Goal: Task Accomplishment & Management: Manage account settings

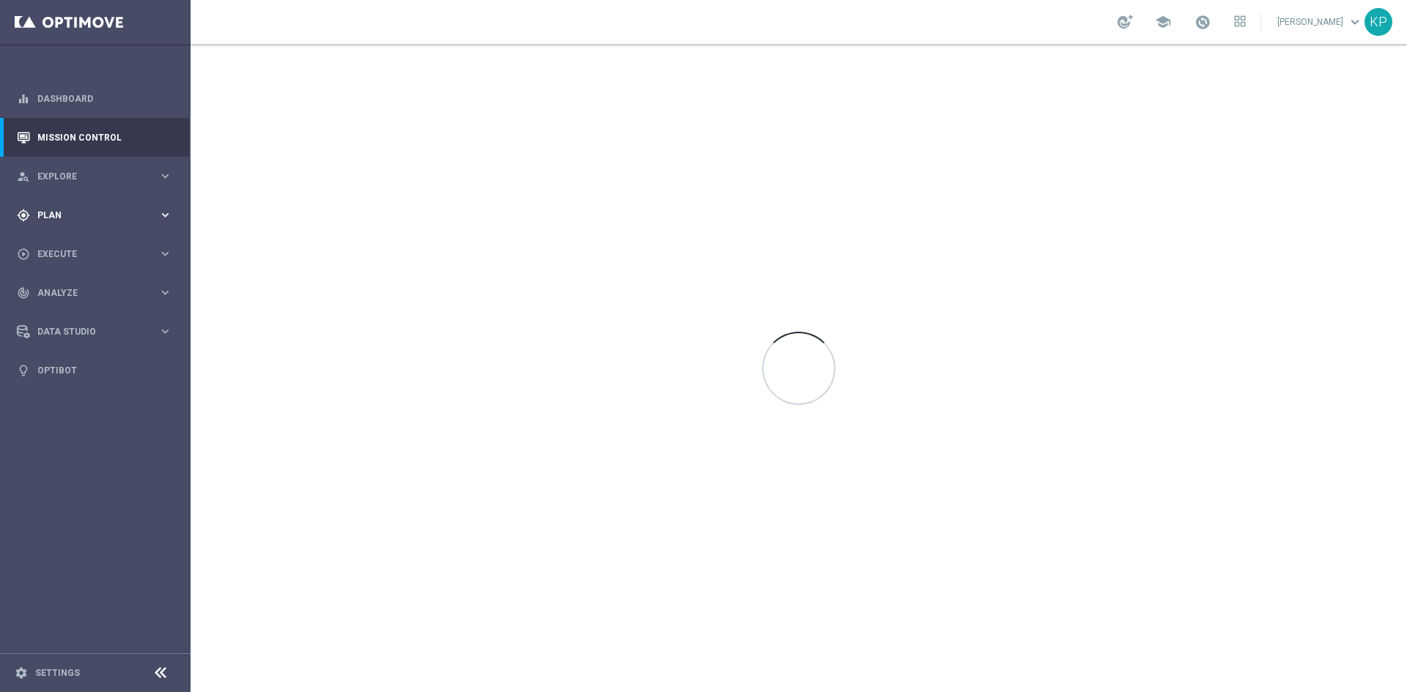
click at [174, 225] on div "gps_fixed Plan keyboard_arrow_right" at bounding box center [94, 215] width 189 height 39
click at [172, 171] on button "person_search Explore keyboard_arrow_right" at bounding box center [94, 177] width 157 height 12
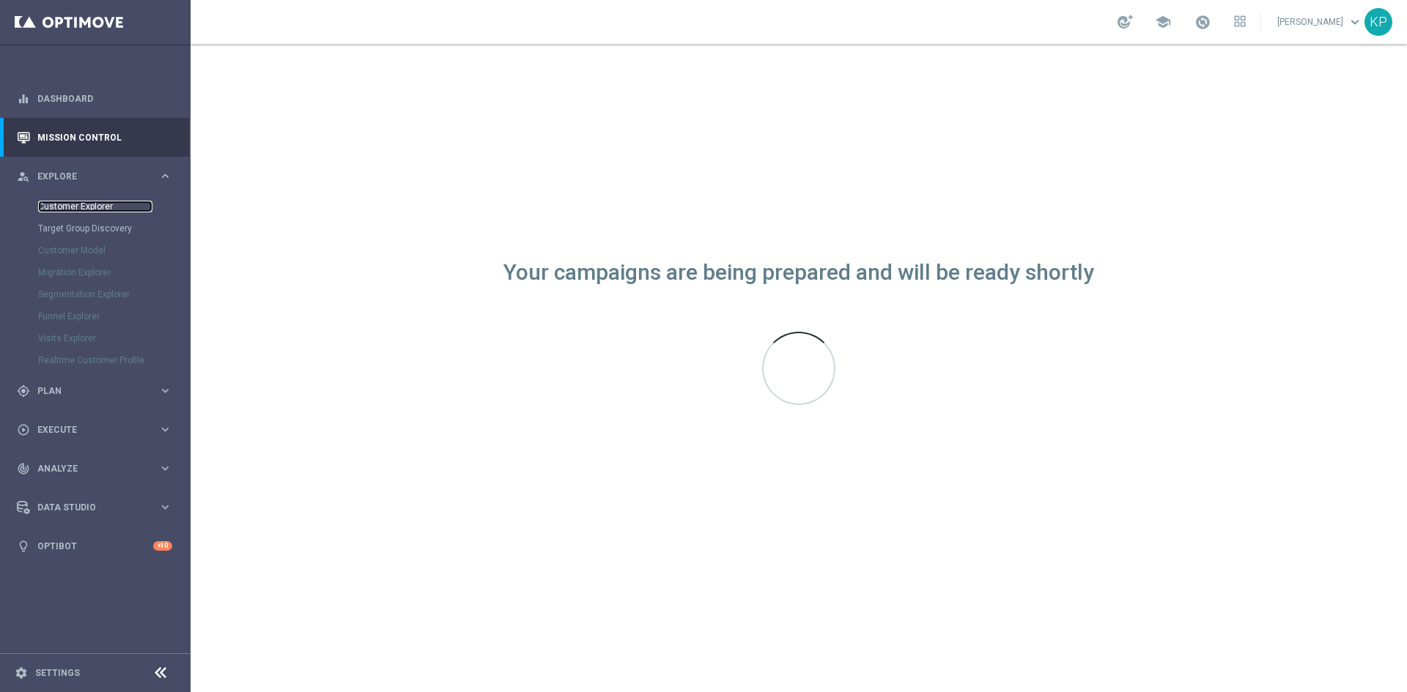
click at [93, 210] on link "Customer Explorer" at bounding box center [95, 207] width 114 height 12
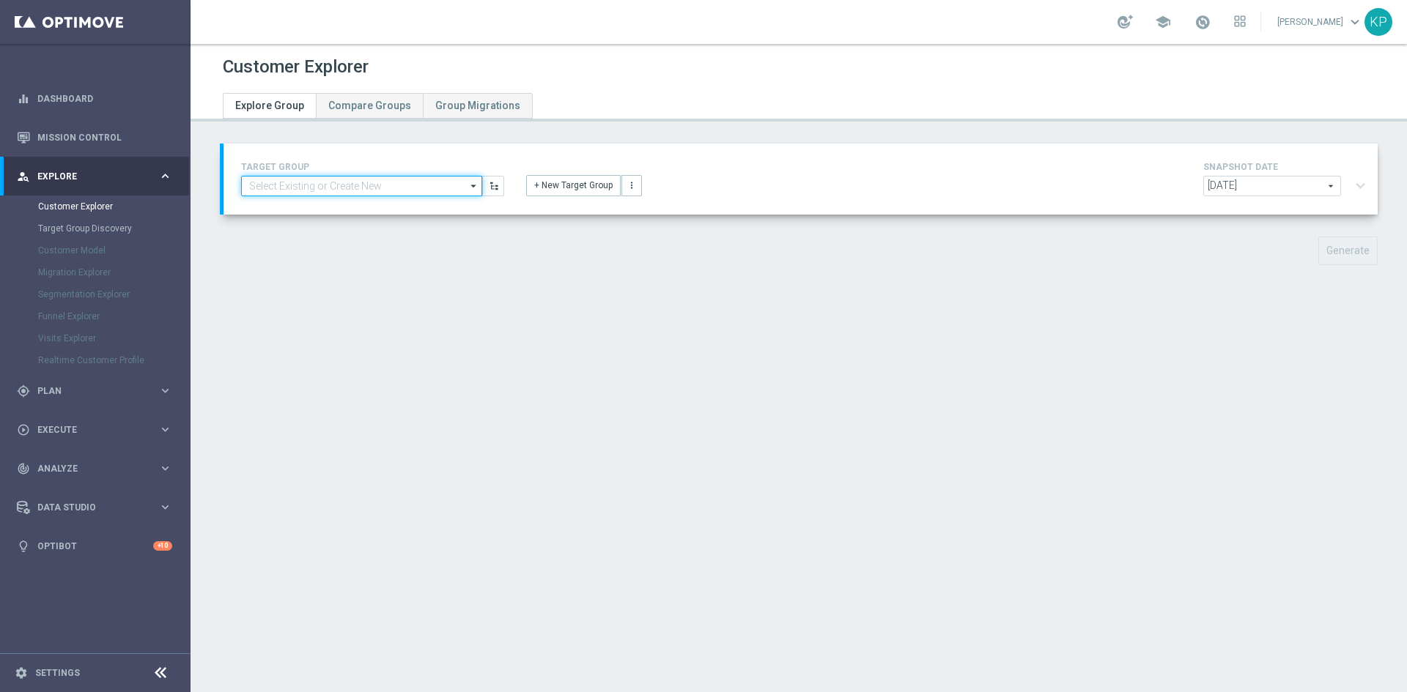
click at [374, 178] on input at bounding box center [361, 186] width 241 height 21
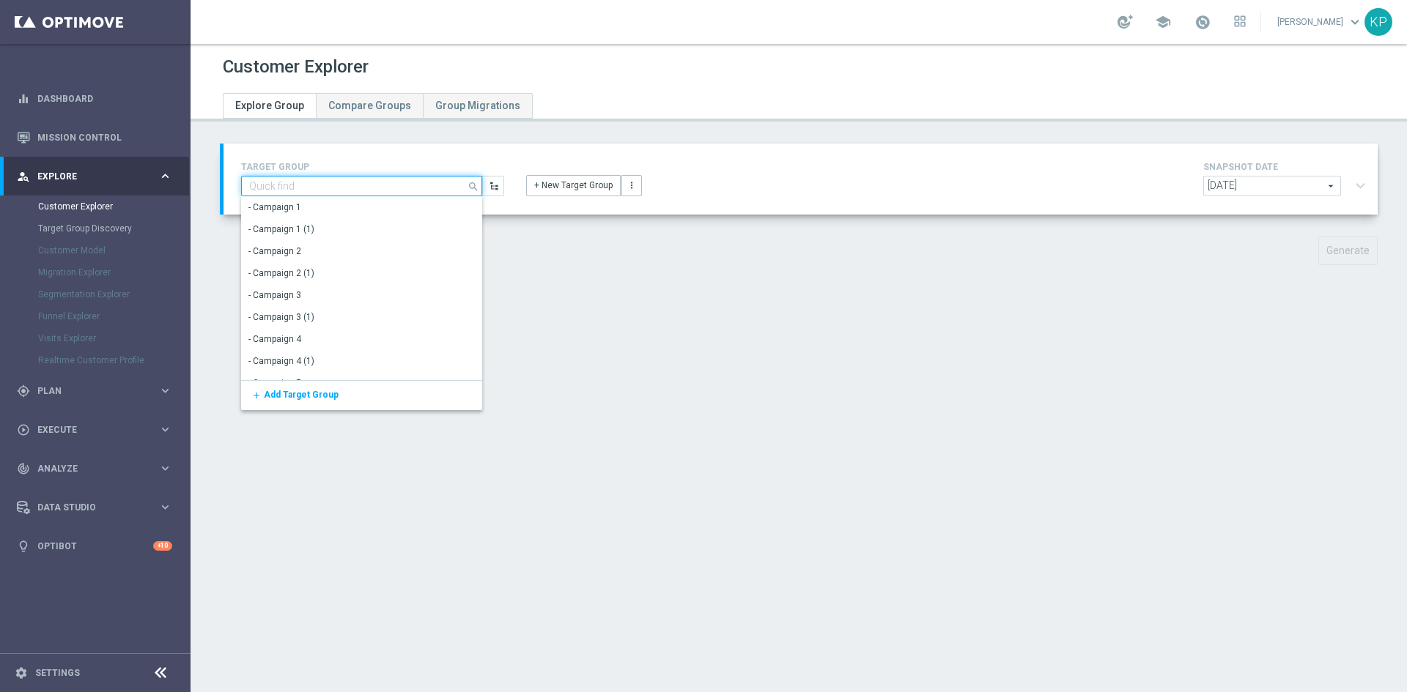
click at [325, 186] on input at bounding box center [361, 186] width 241 height 21
type input "OHC"
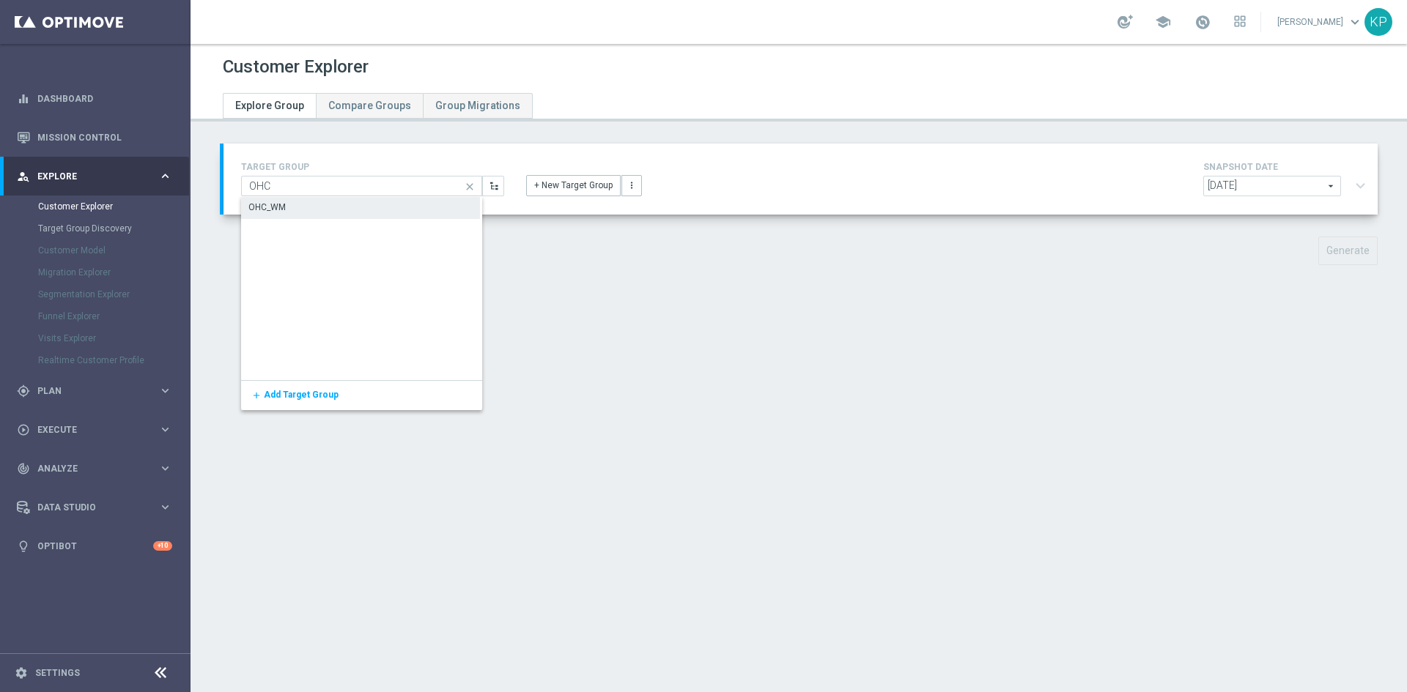
click at [322, 210] on div "OHC_WM" at bounding box center [360, 207] width 239 height 21
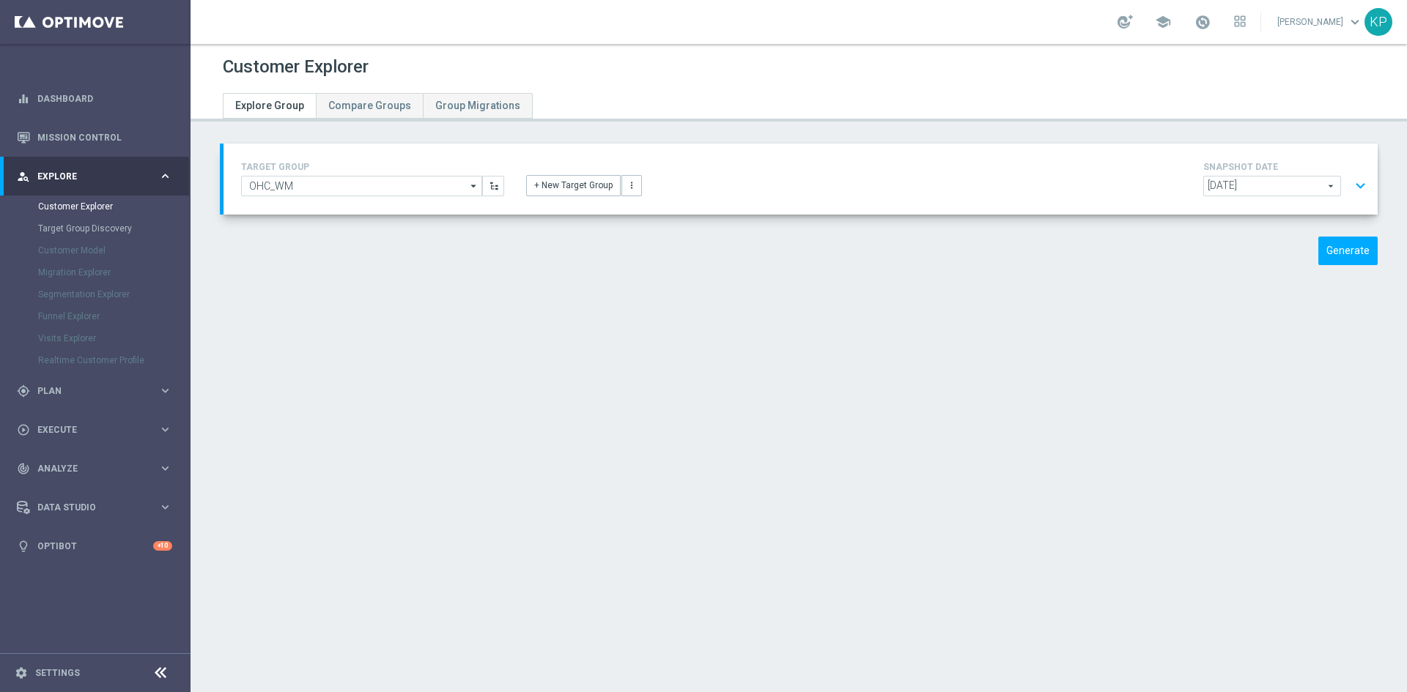
click at [1353, 187] on button "expand_more" at bounding box center [1360, 186] width 21 height 28
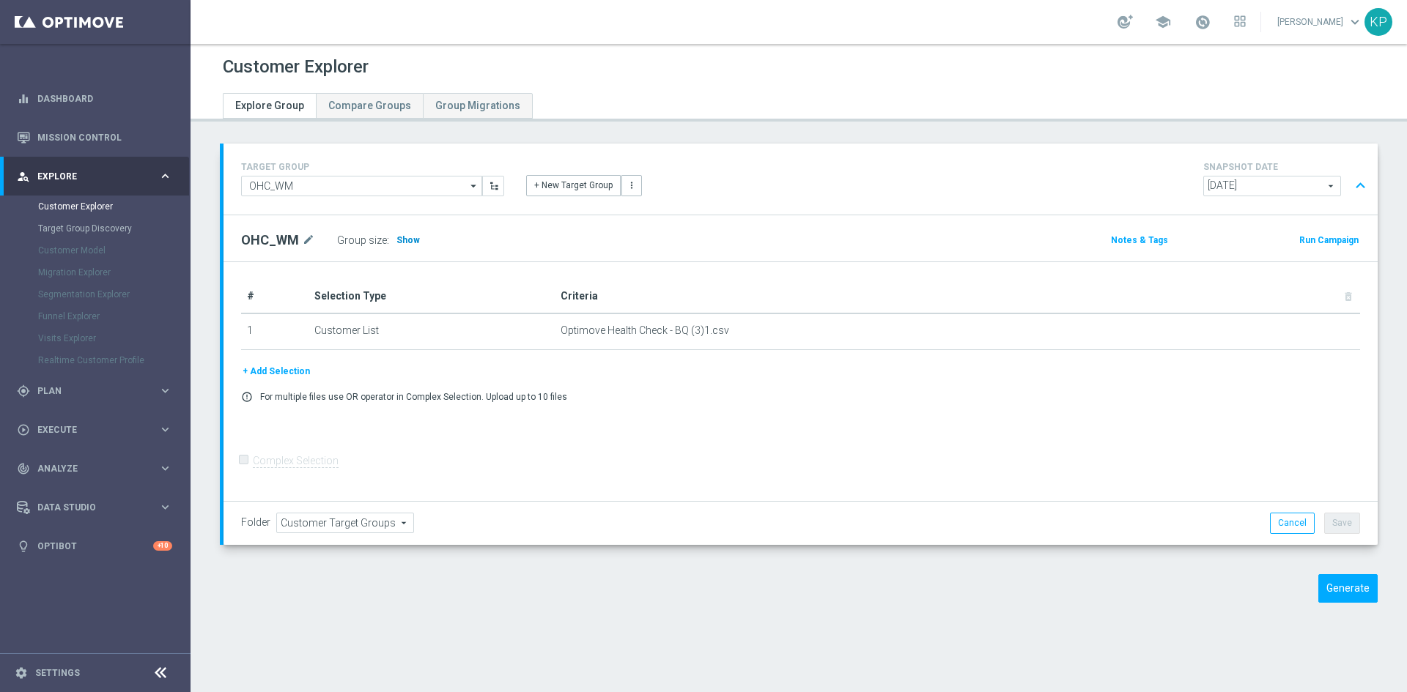
click at [397, 247] on h3 "Show" at bounding box center [408, 240] width 26 height 16
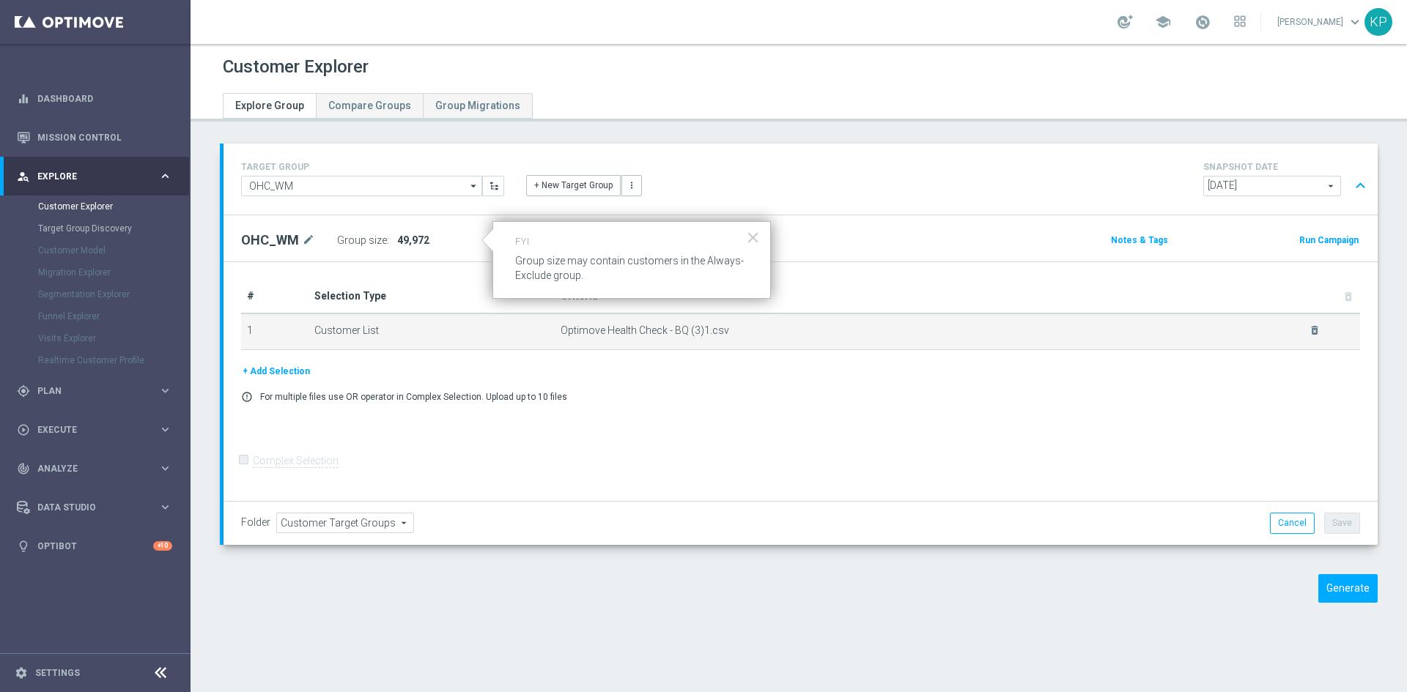
click at [438, 333] on td "Customer List" at bounding box center [431, 332] width 246 height 37
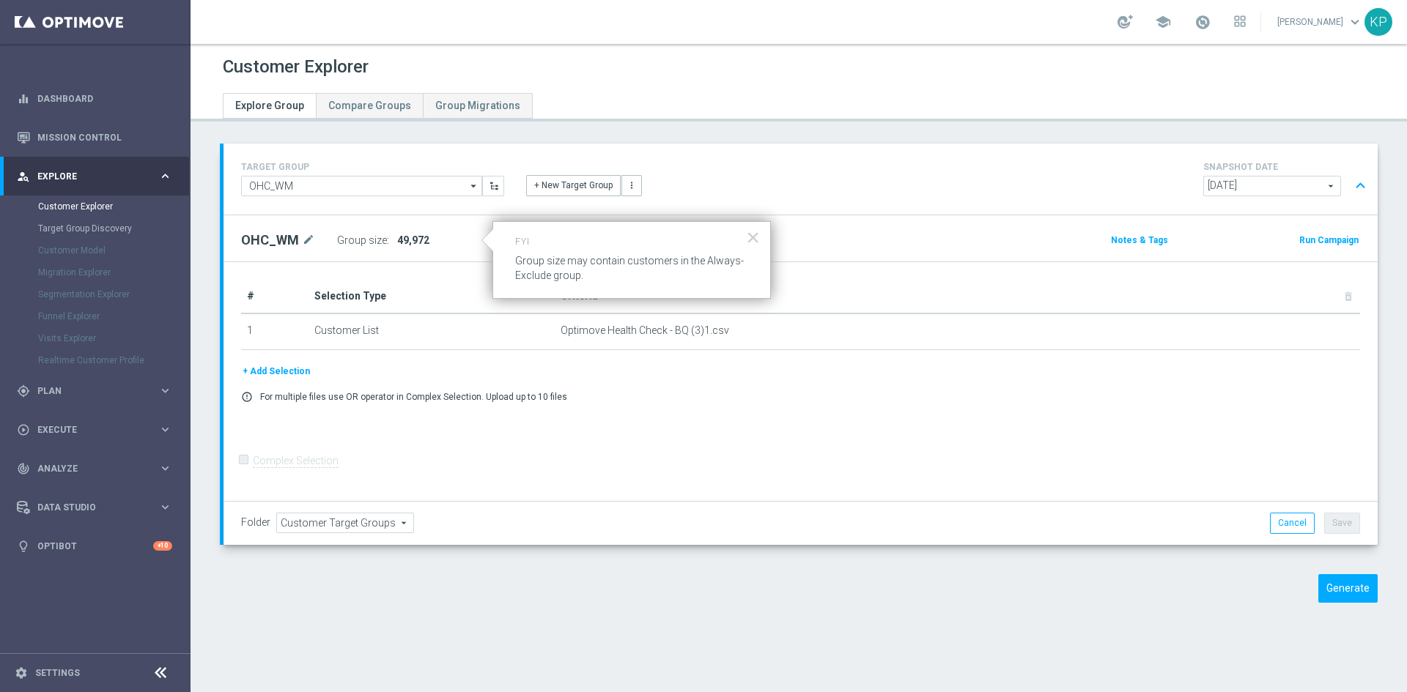
click at [1350, 193] on button "expand_less" at bounding box center [1360, 186] width 21 height 28
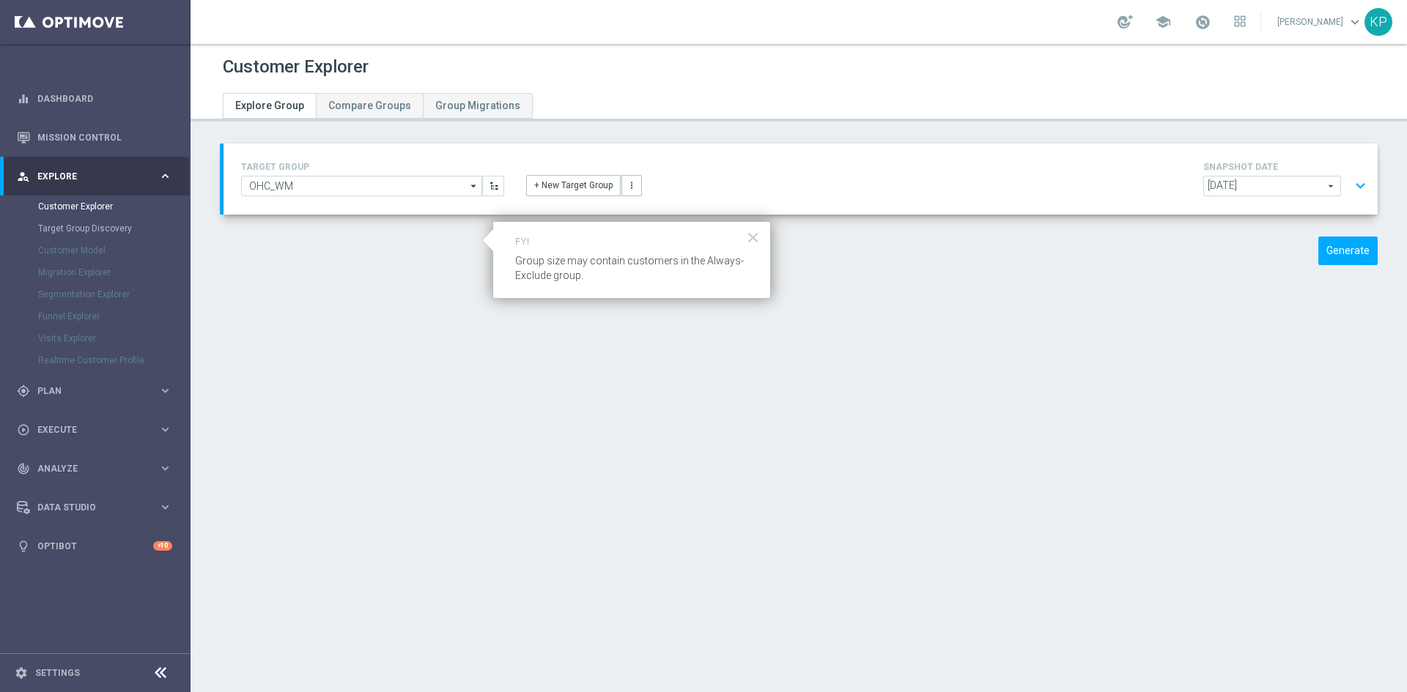
click at [1350, 189] on button "expand_more" at bounding box center [1360, 186] width 21 height 28
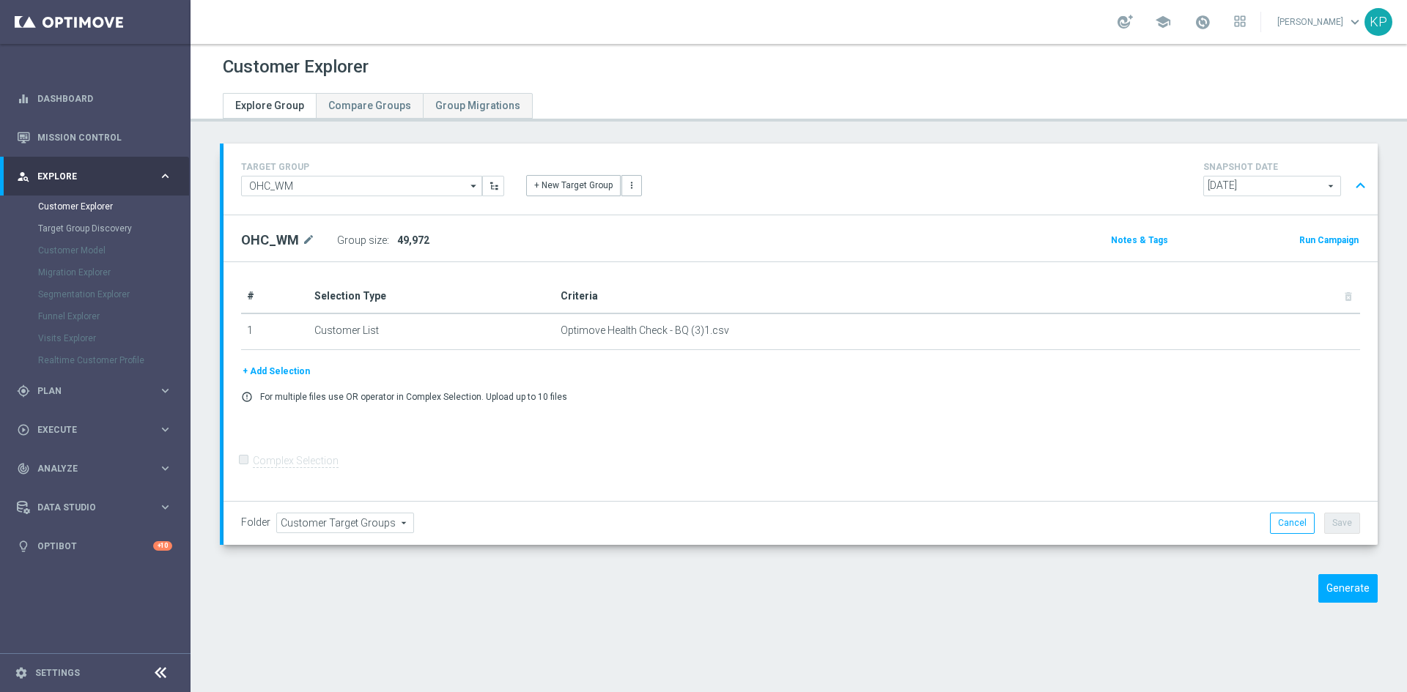
click at [1307, 243] on button "Run Campaign" at bounding box center [1329, 240] width 62 height 16
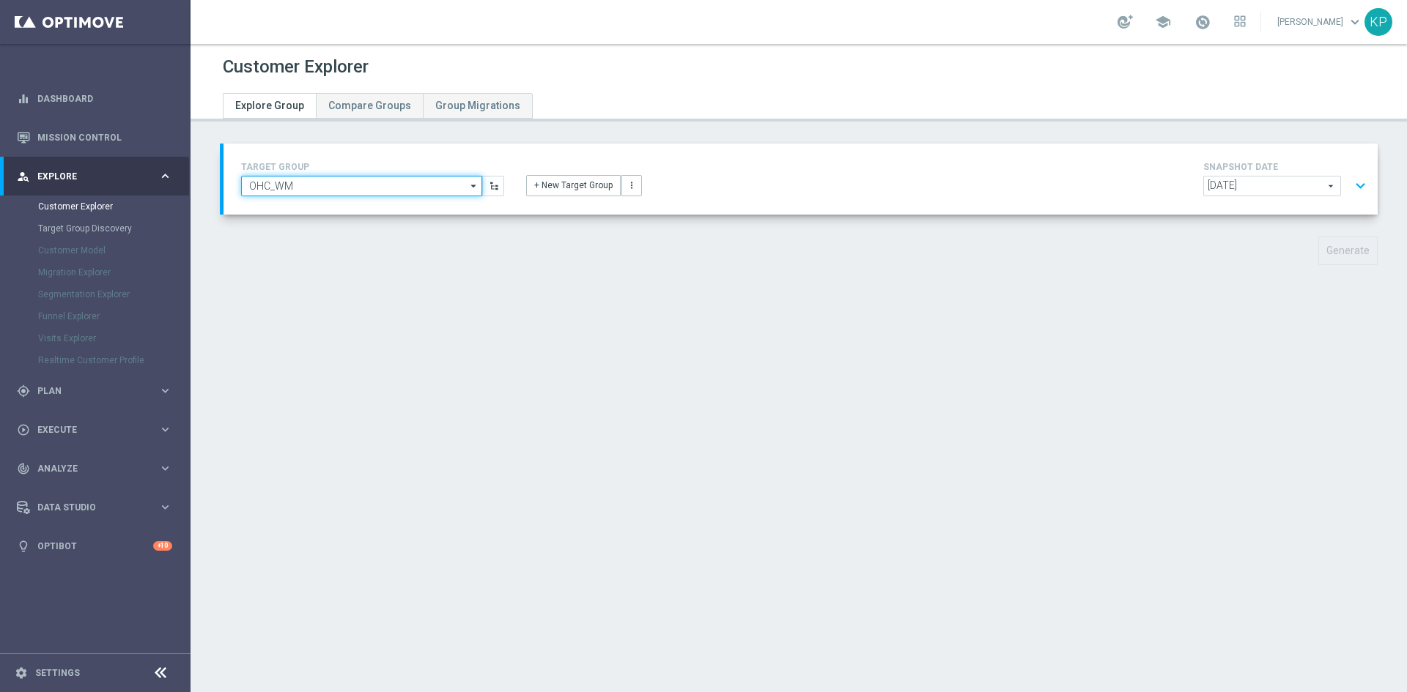
click at [424, 176] on input "OHC_WM" at bounding box center [361, 186] width 241 height 21
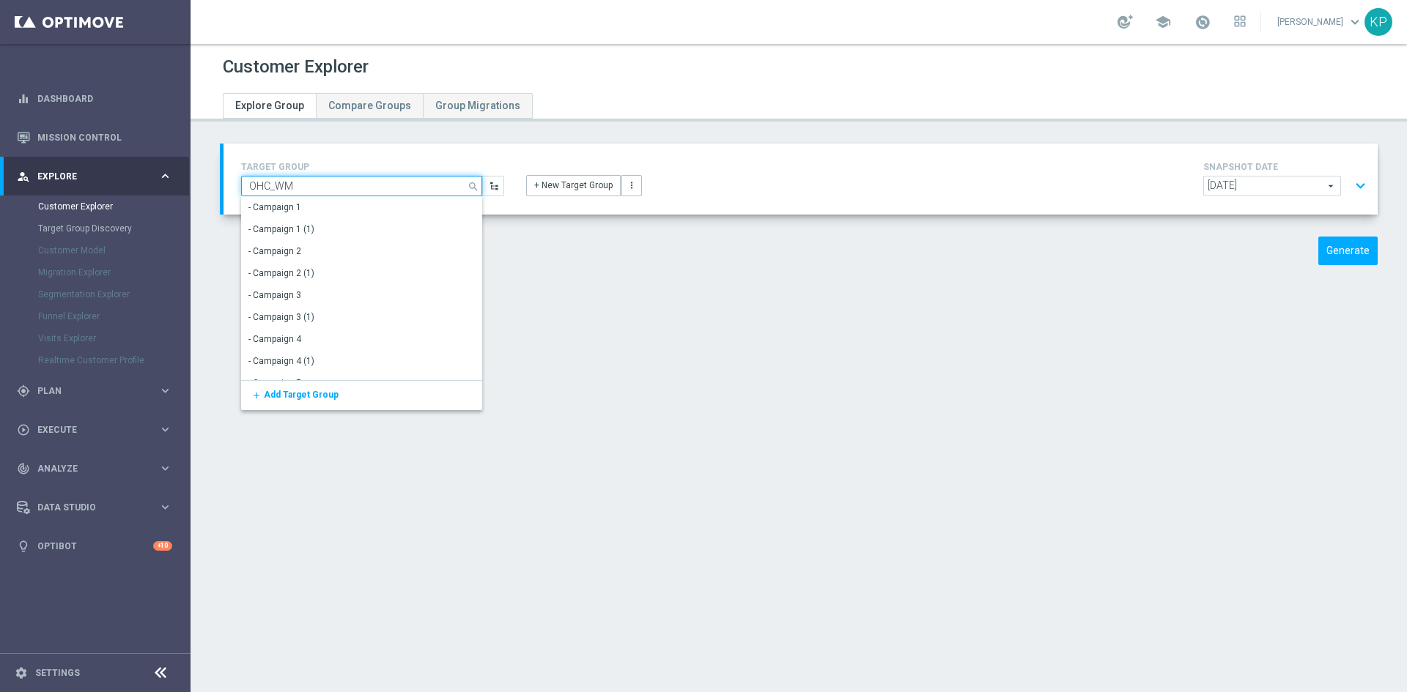
click at [421, 180] on input "OHC_WM" at bounding box center [361, 186] width 241 height 21
click at [571, 197] on div "TARGET GROUP OHC_WM search Show Selected 0 of NaN - Campaign 1" at bounding box center [800, 179] width 1141 height 42
type input "OHC_WM"
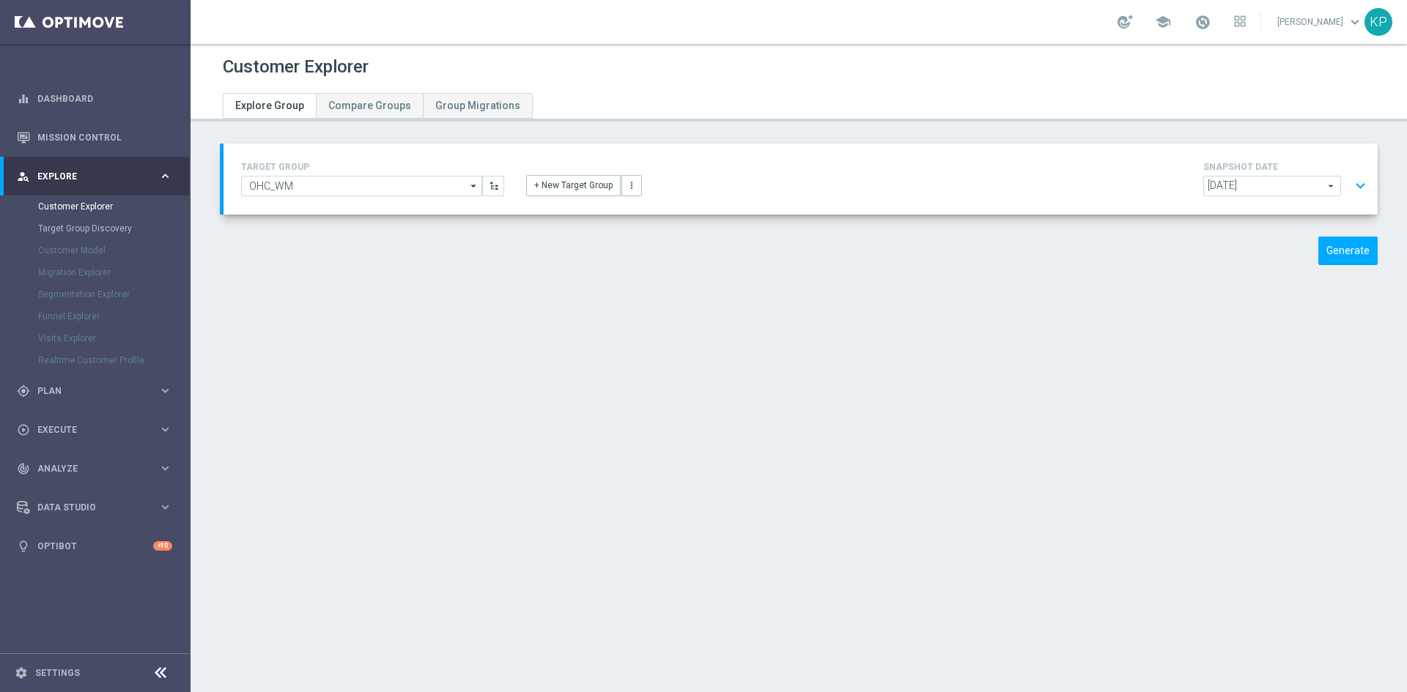
click at [602, 198] on div "TARGET GROUP OHC_WM OHC_WM arrow_drop_down Show Selected 0 of NaN - Campaign 1" at bounding box center [800, 179] width 1141 height 42
click at [602, 193] on button "+ New Target Group" at bounding box center [573, 185] width 95 height 21
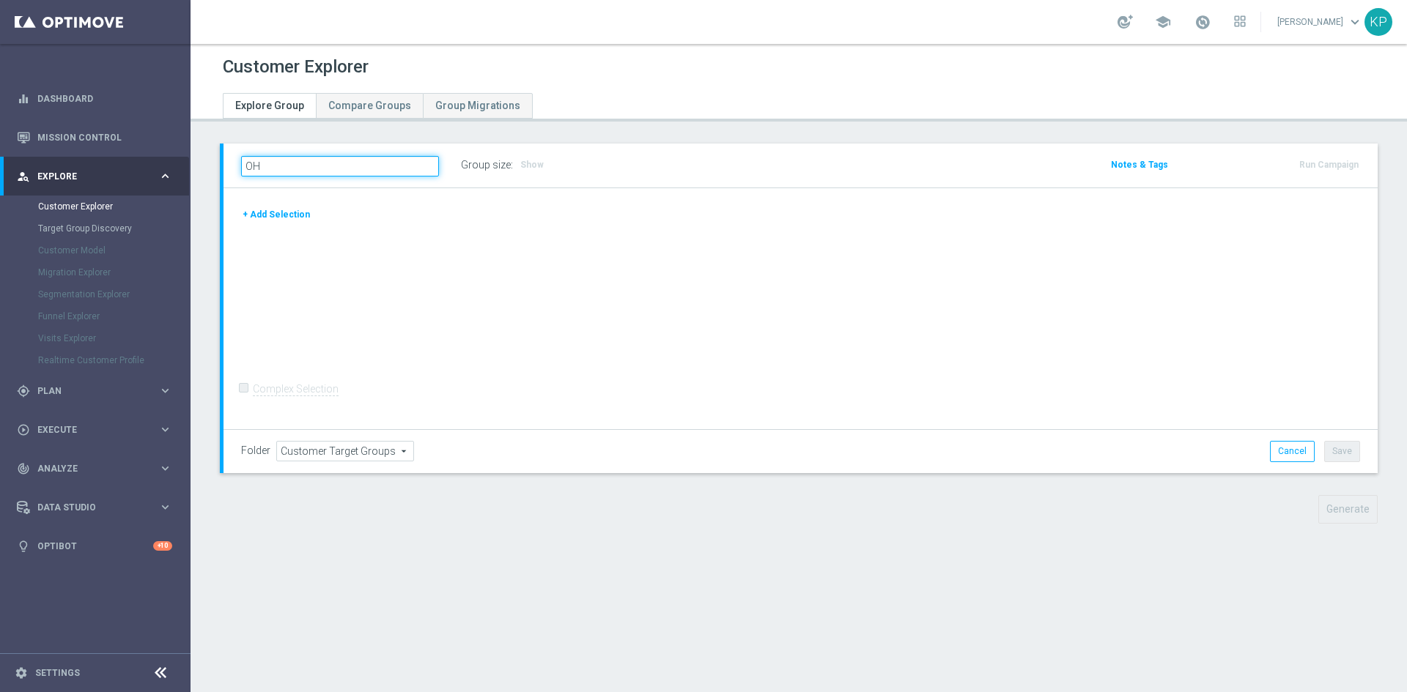
type input "O"
click at [1270, 446] on button "Cancel" at bounding box center [1292, 451] width 45 height 21
type input "Select"
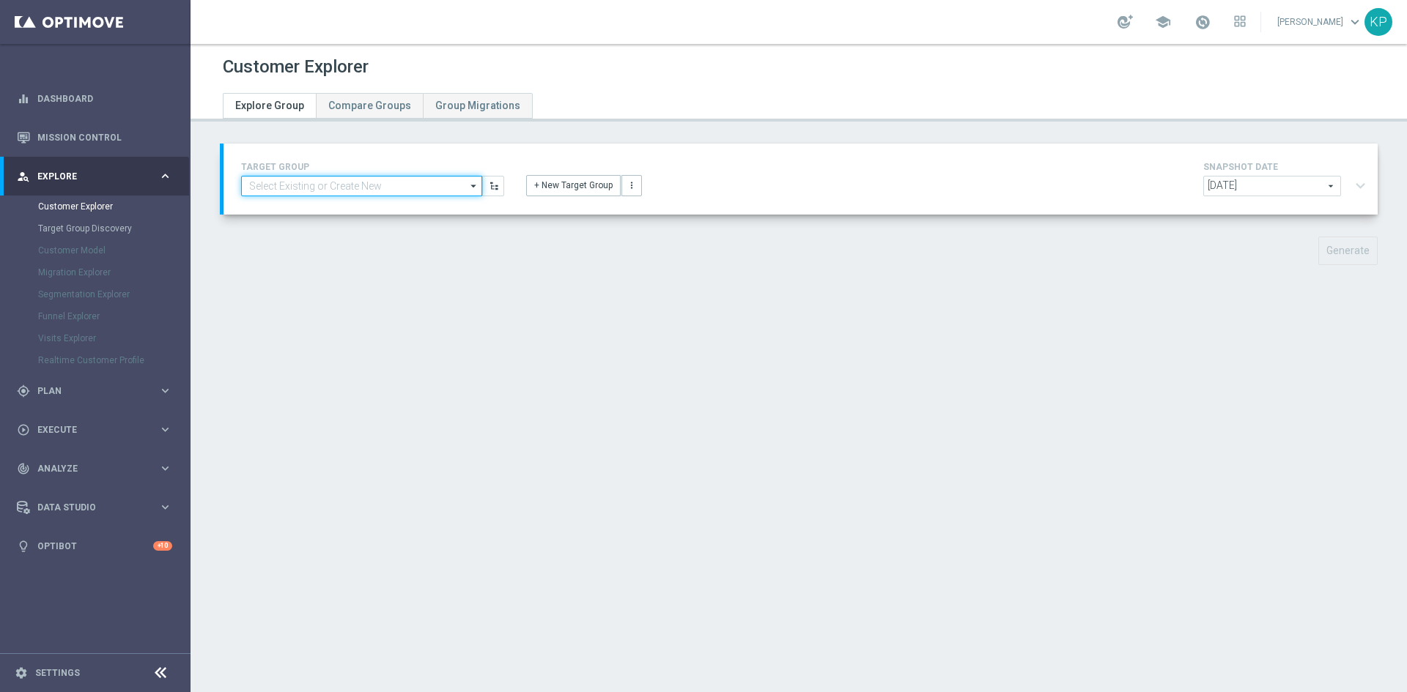
click at [328, 190] on input at bounding box center [361, 186] width 241 height 21
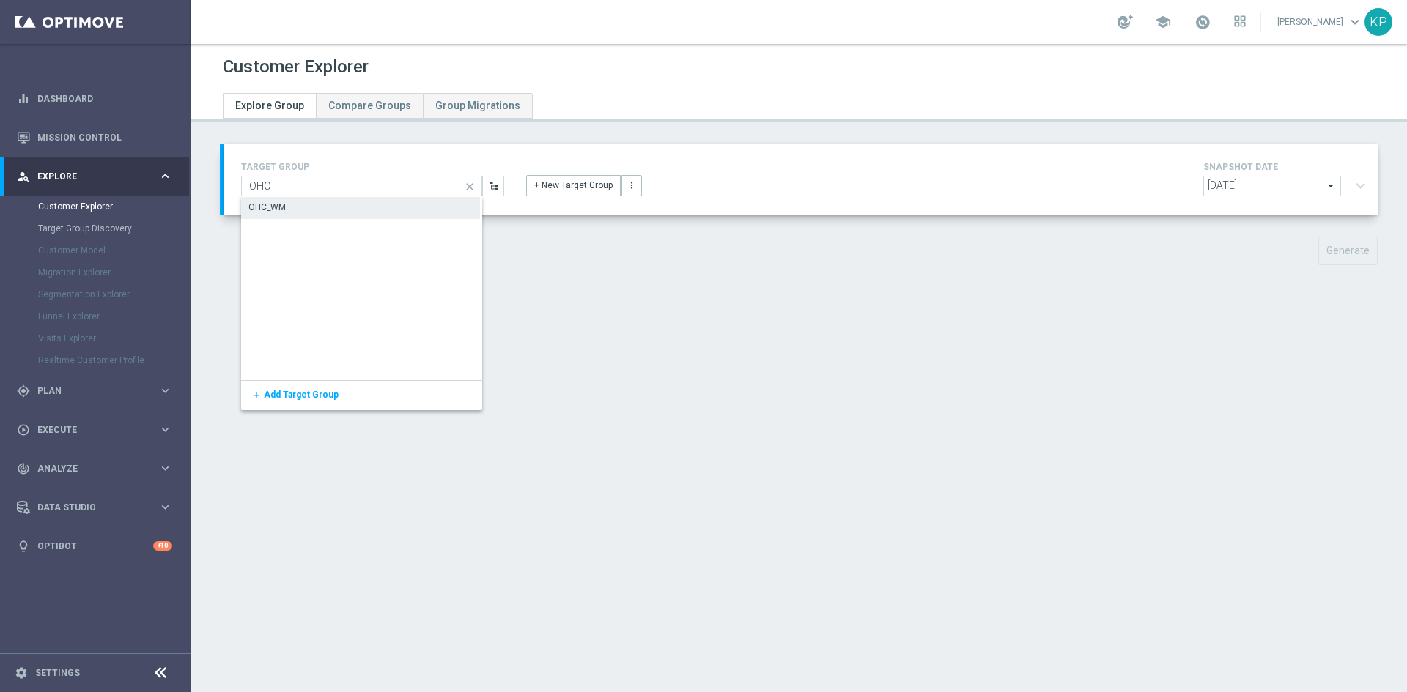
click at [316, 204] on div "OHC_WM" at bounding box center [360, 207] width 239 height 21
type input "OHC_WM"
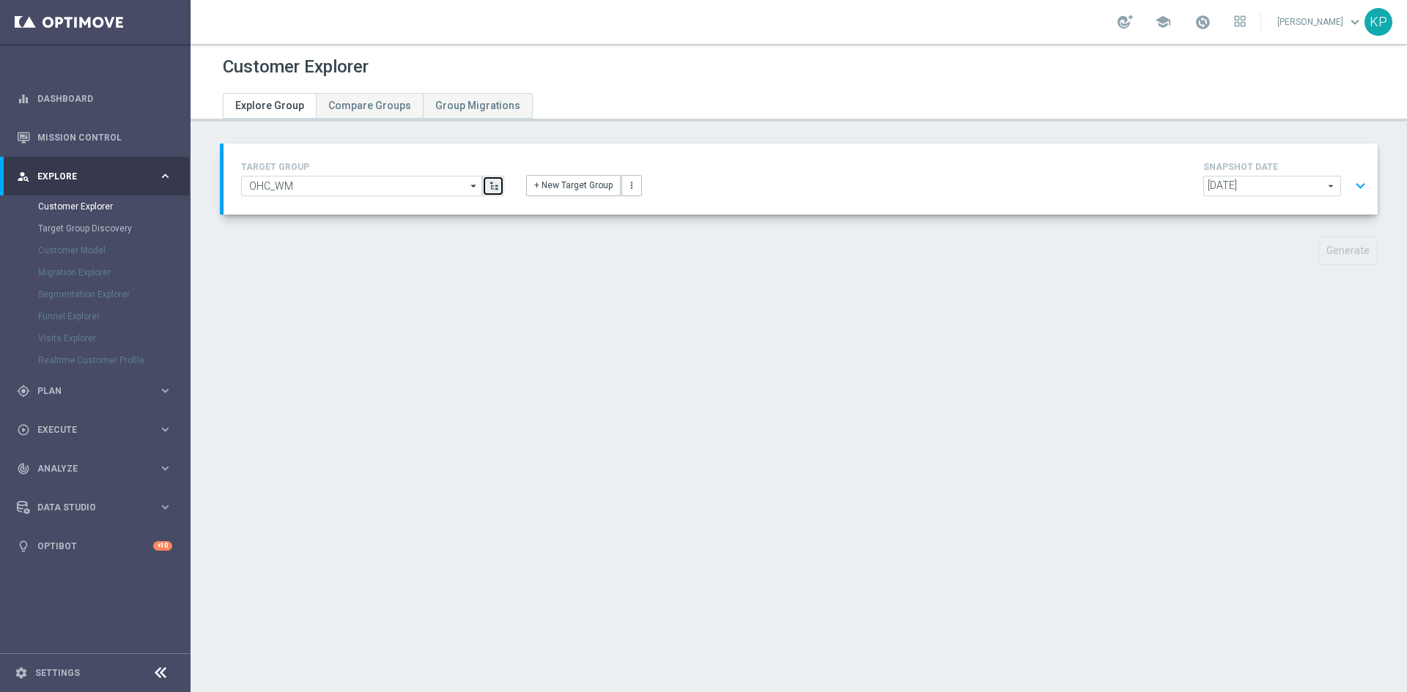
click at [495, 192] on button "button" at bounding box center [493, 186] width 22 height 21
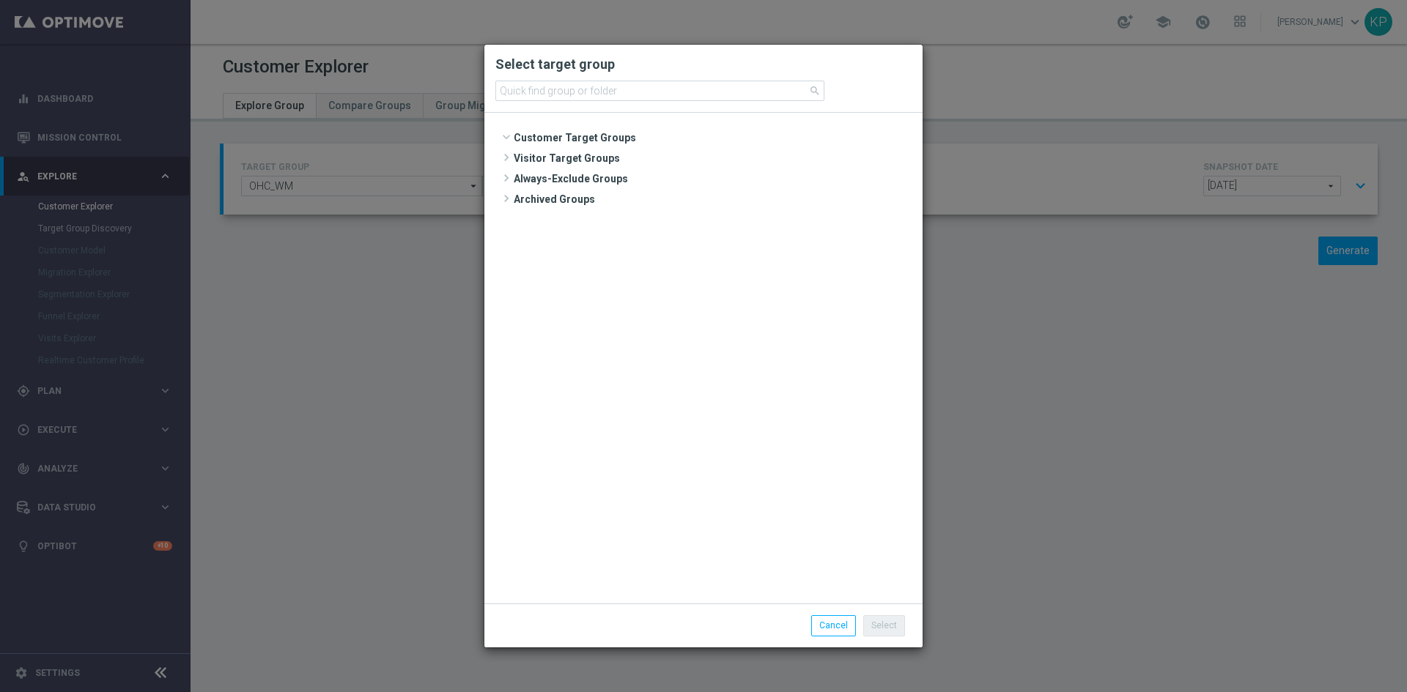
scroll to position [1029, 0]
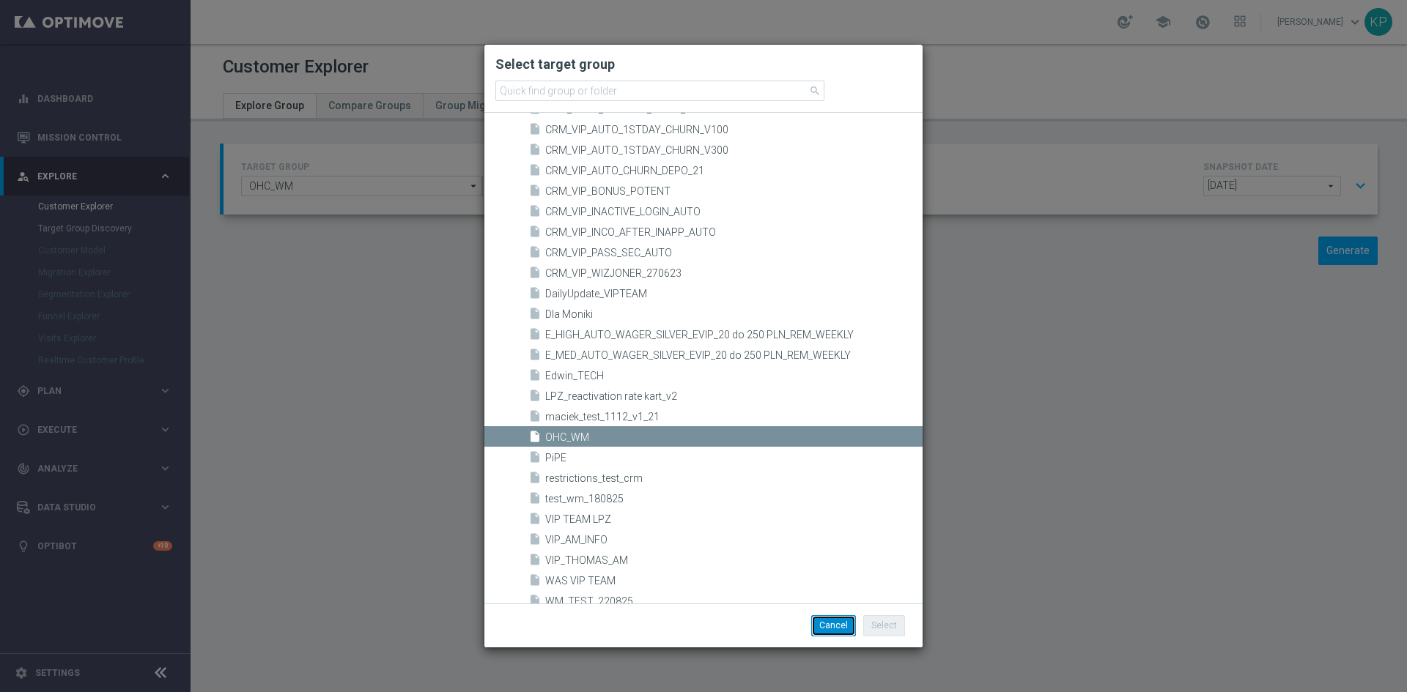
click at [833, 616] on button "Cancel" at bounding box center [833, 626] width 45 height 21
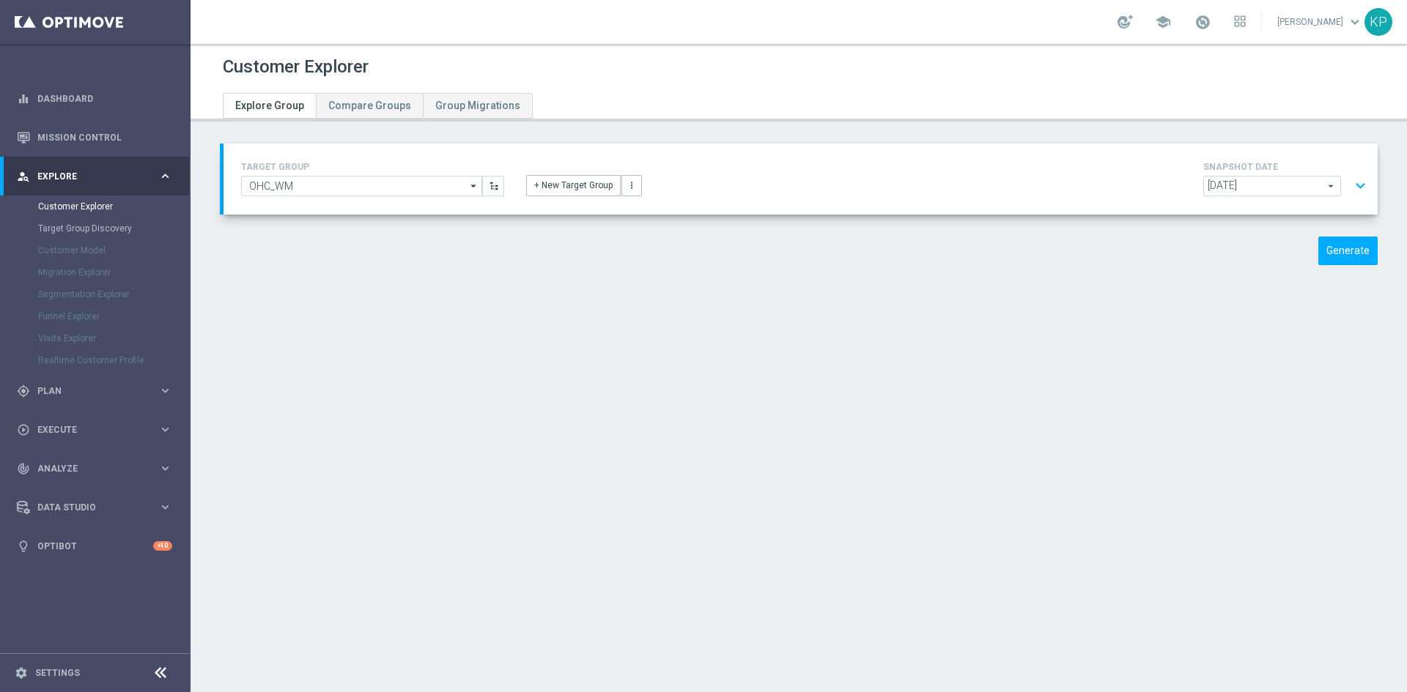
click at [473, 191] on icon "arrow_drop_down" at bounding box center [474, 186] width 15 height 19
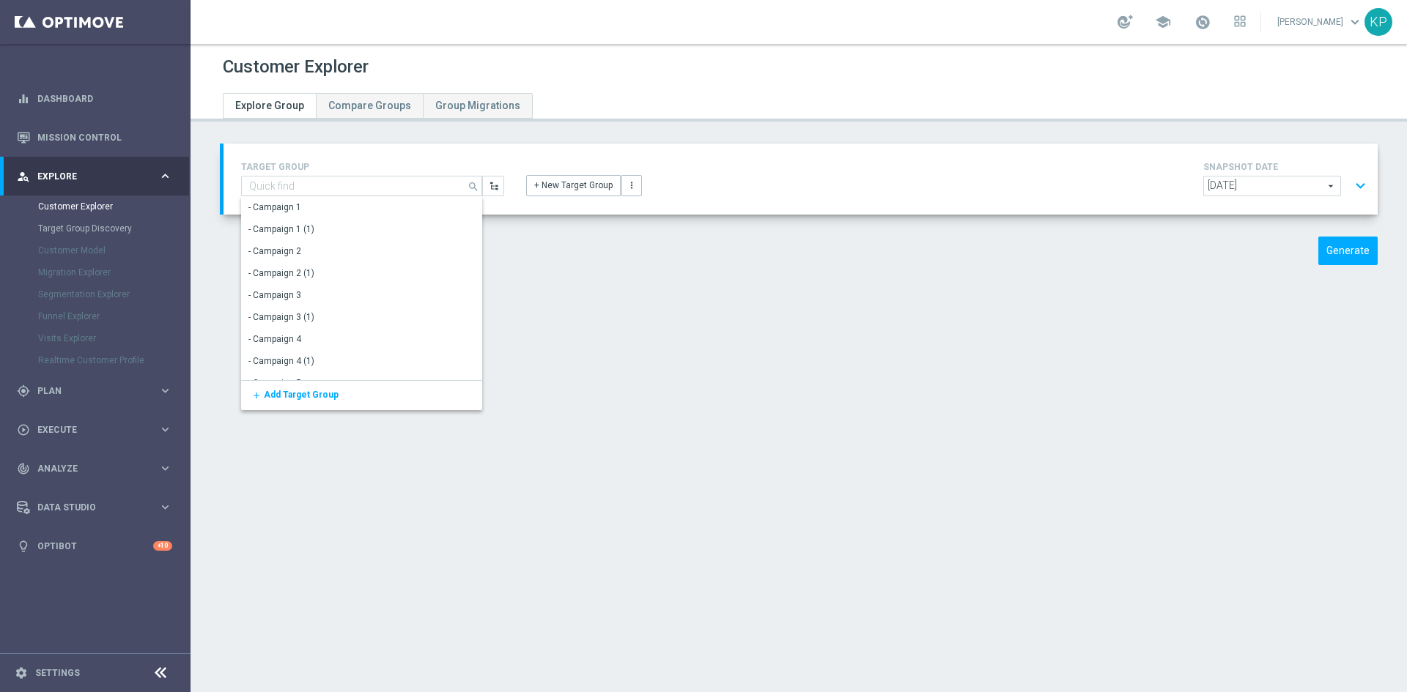
click at [472, 191] on icon "search" at bounding box center [474, 185] width 13 height 16
click at [646, 352] on div "Customer Explorer Explore Group Compare Groups Group Migrations TARGET GROUP OH…" at bounding box center [799, 368] width 1216 height 648
type input "OHC_WM"
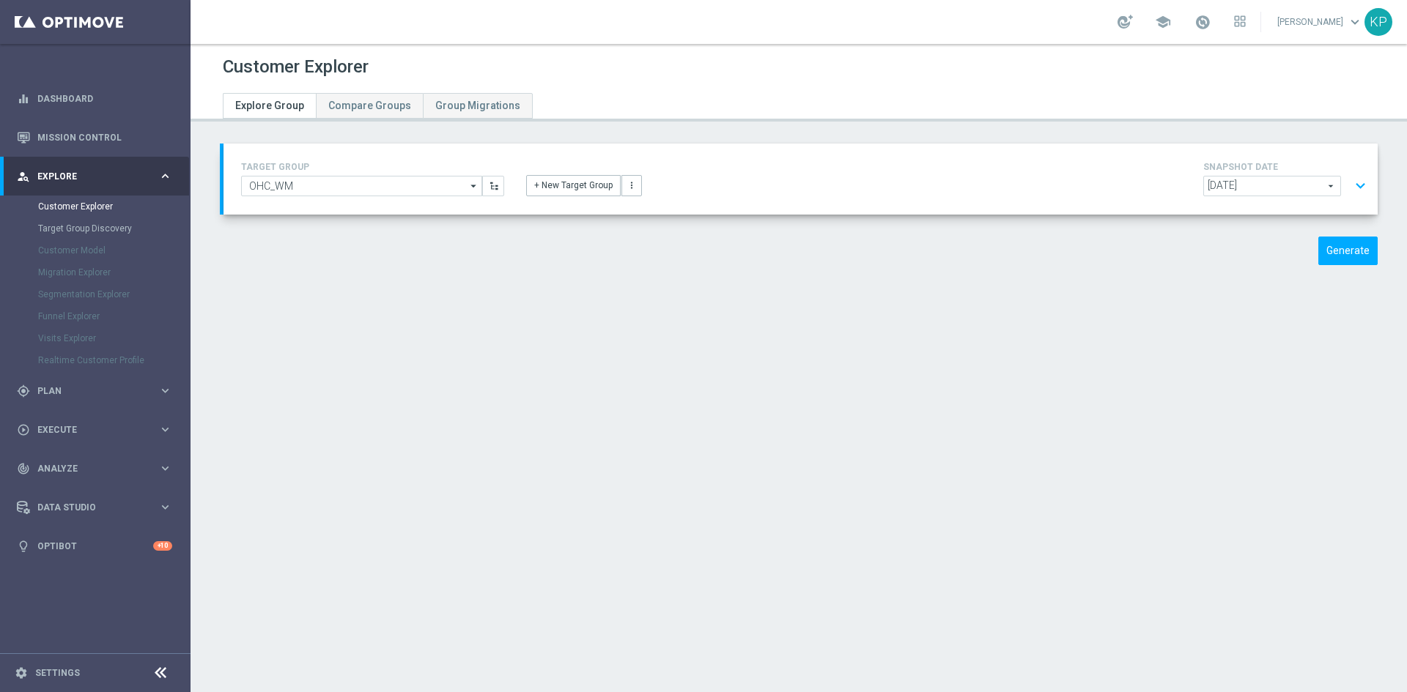
click at [1350, 185] on button "expand_more" at bounding box center [1360, 186] width 21 height 28
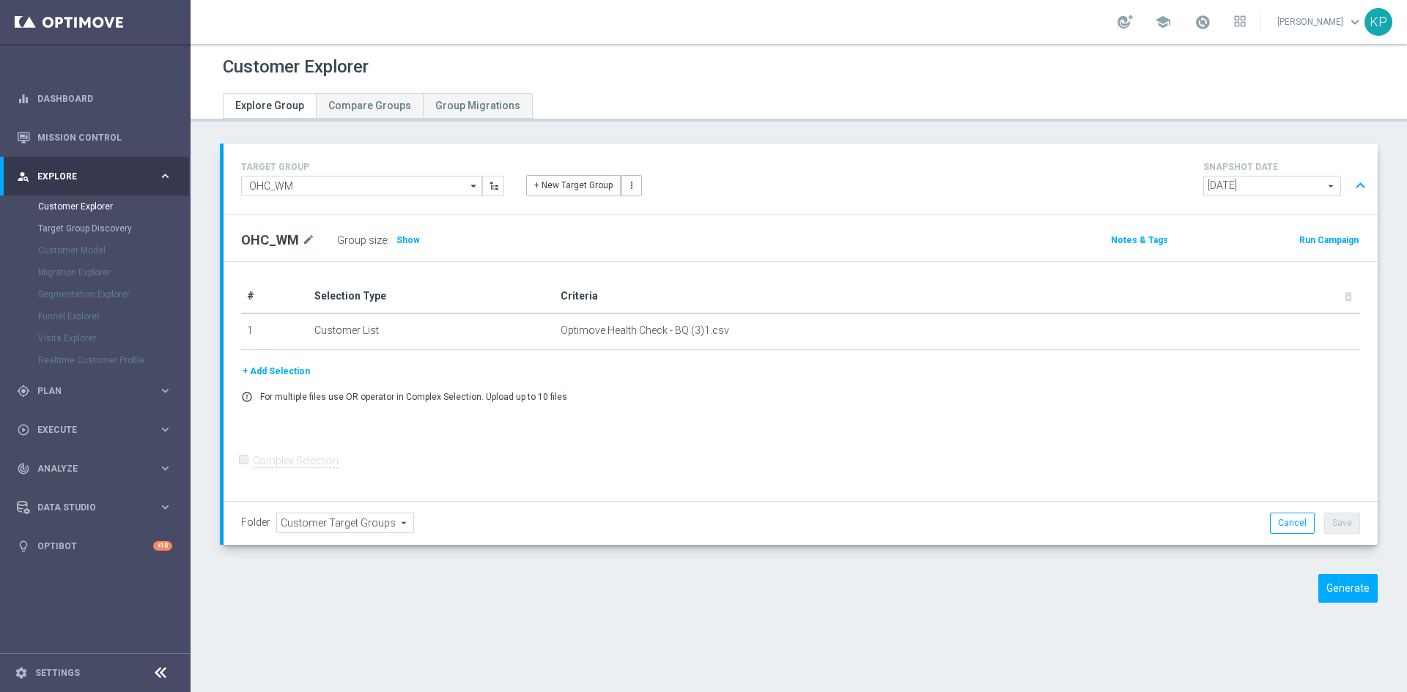
click at [272, 371] on button "+ Add Selection" at bounding box center [276, 371] width 70 height 16
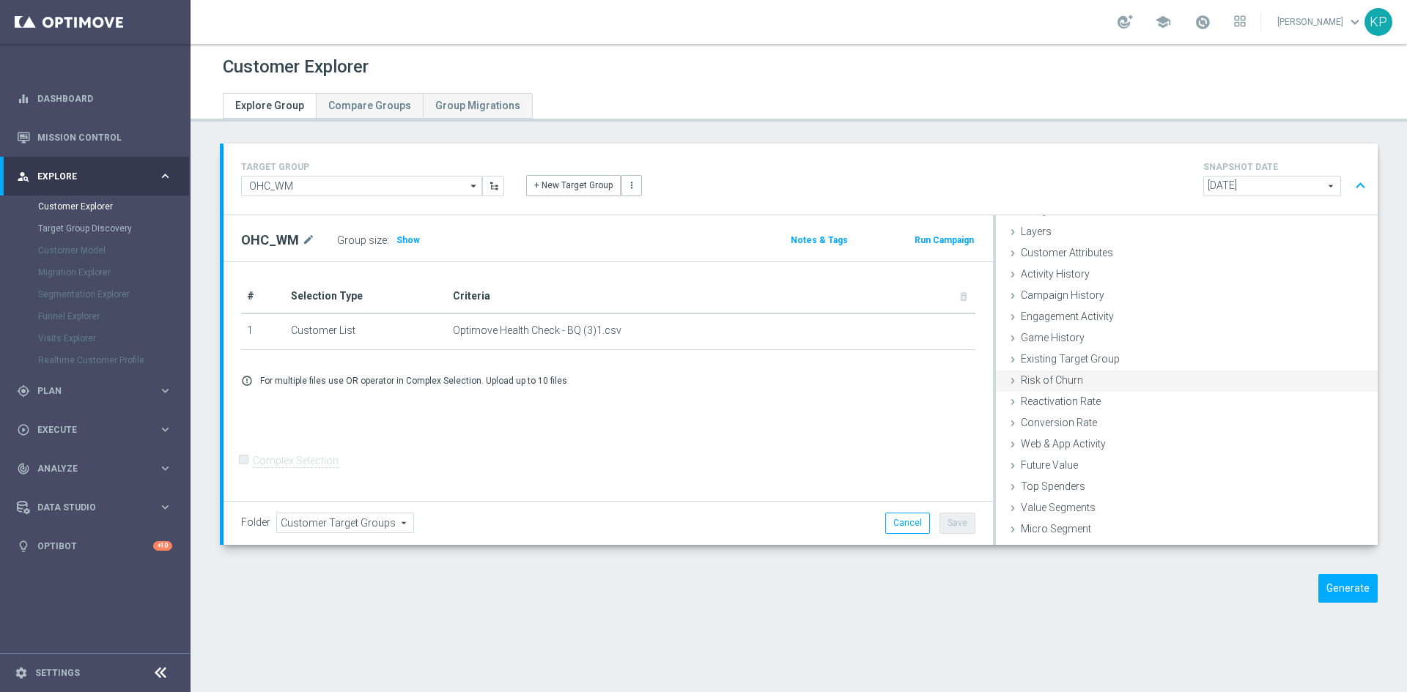
scroll to position [60, 0]
click at [1035, 527] on span "Customer List" at bounding box center [1053, 533] width 64 height 12
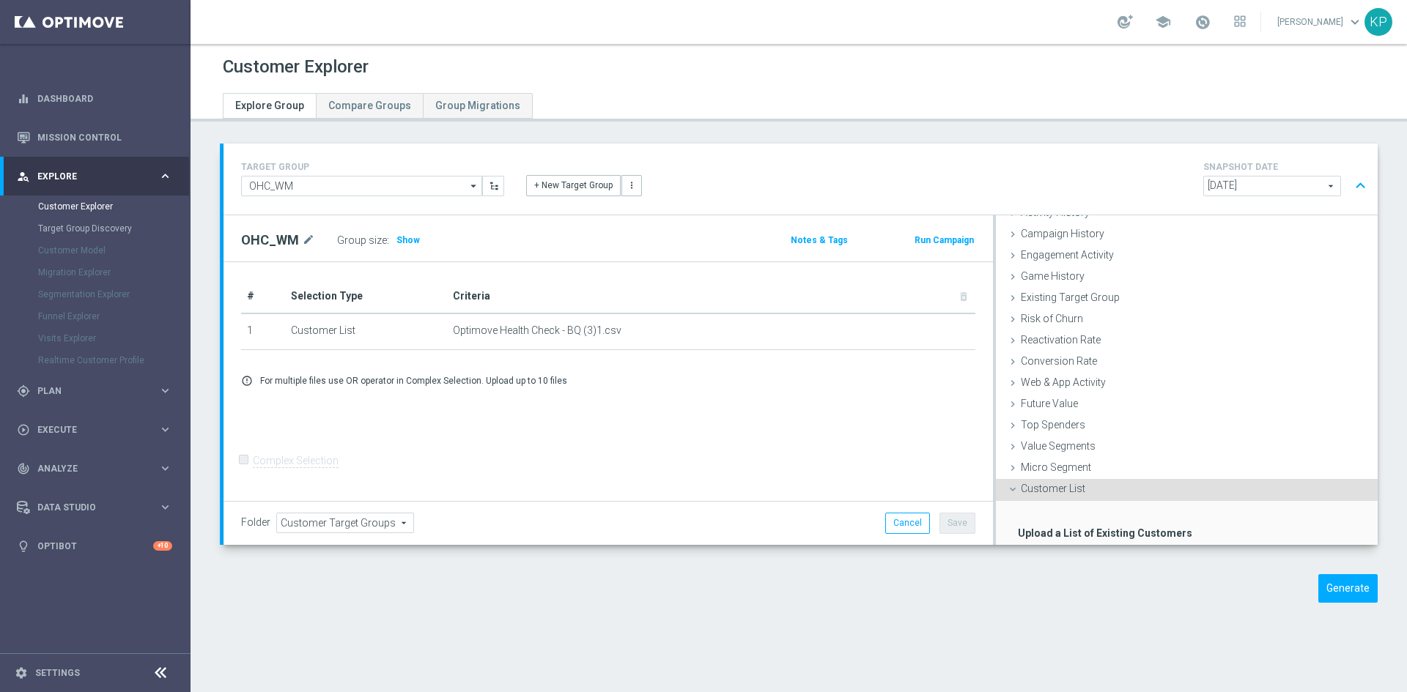
scroll to position [178, 0]
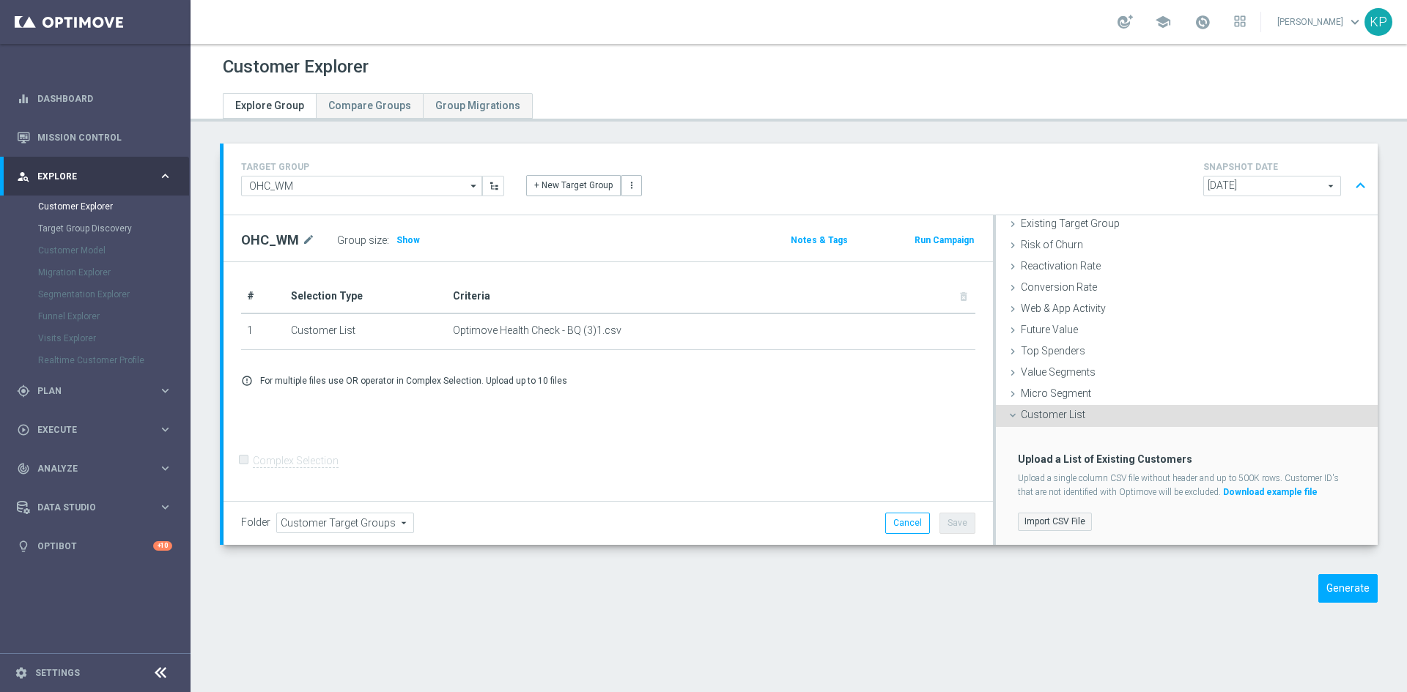
click at [1052, 517] on label "Import CSV File" at bounding box center [1055, 522] width 74 height 18
click at [0, 0] on input "Import CSV File" at bounding box center [0, 0] width 0 height 0
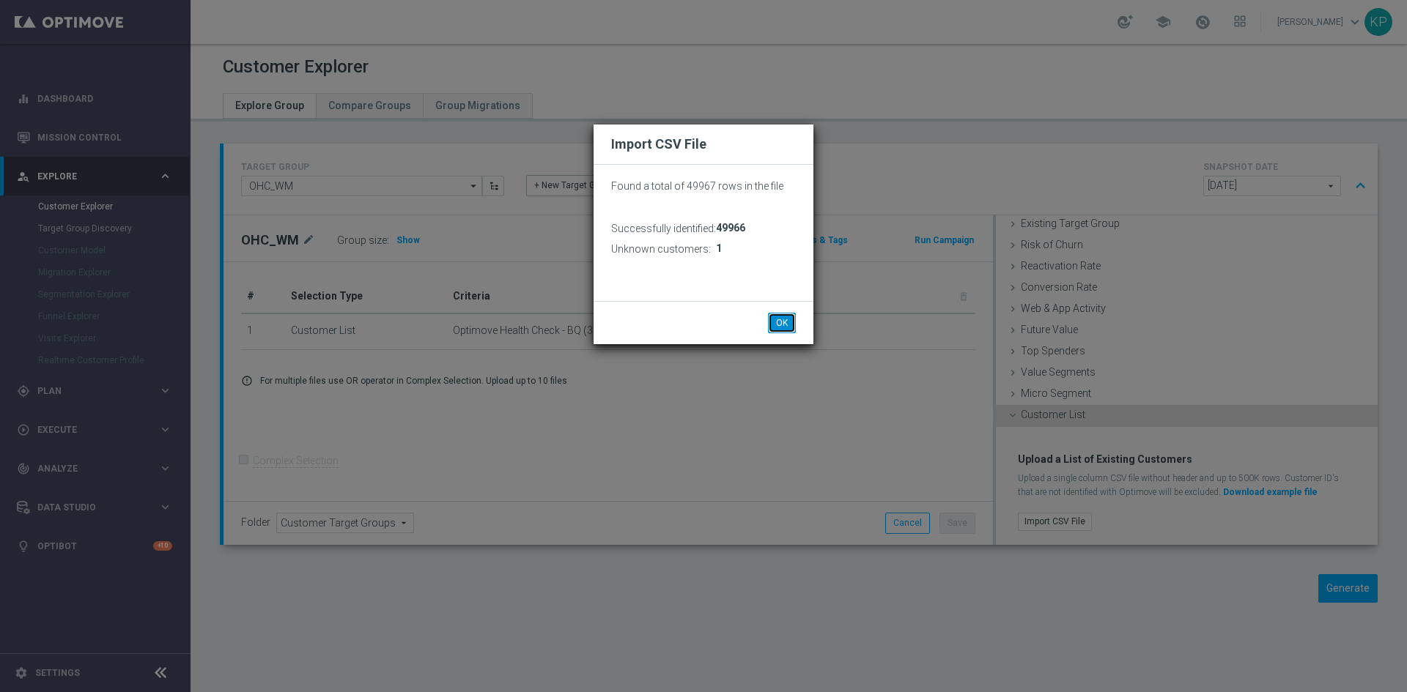
click at [782, 325] on button "OK" at bounding box center [782, 323] width 28 height 21
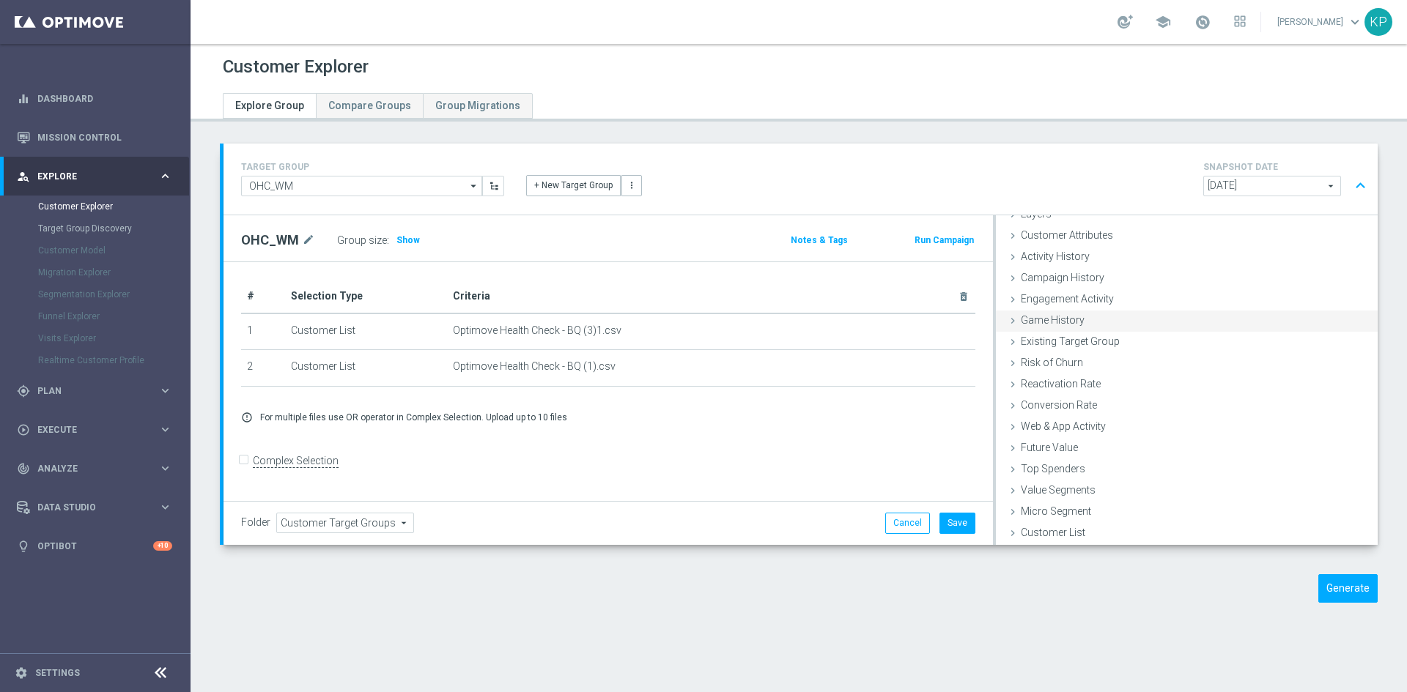
scroll to position [0, 0]
click at [1008, 300] on icon at bounding box center [1013, 296] width 12 height 12
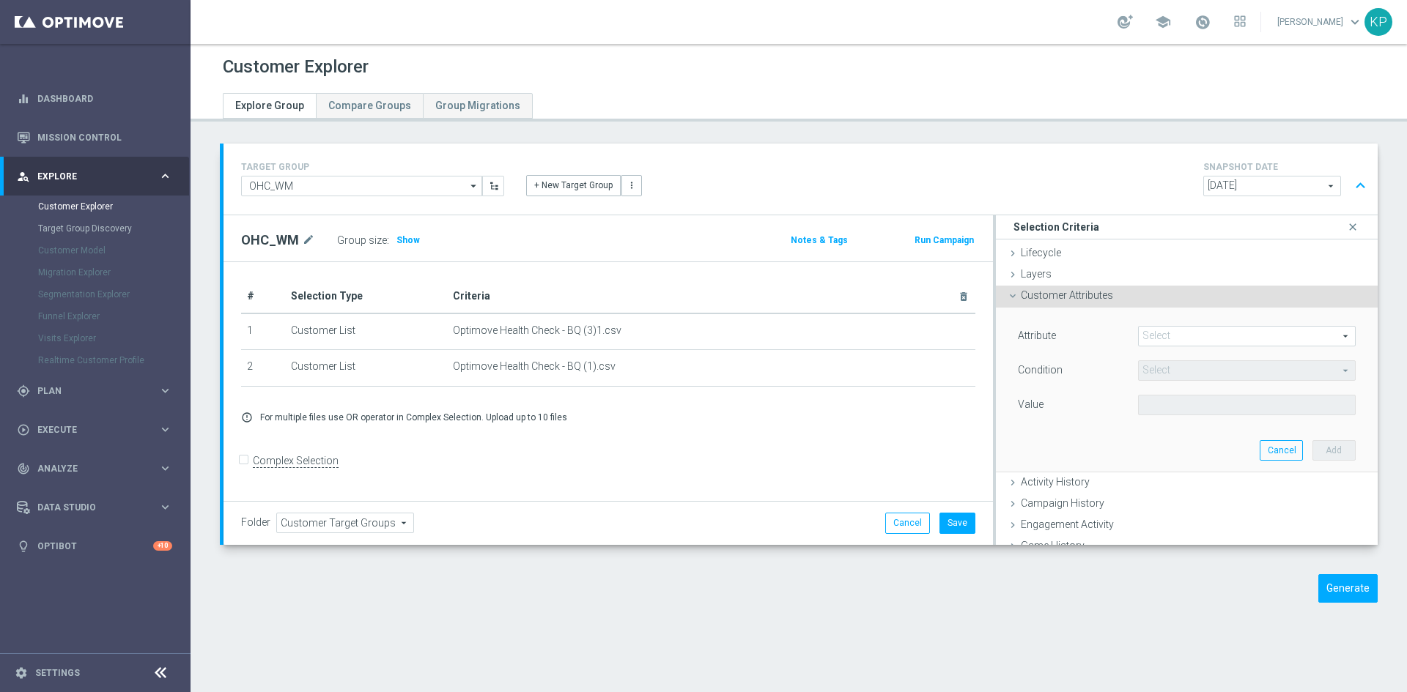
click at [1161, 331] on span at bounding box center [1247, 336] width 216 height 19
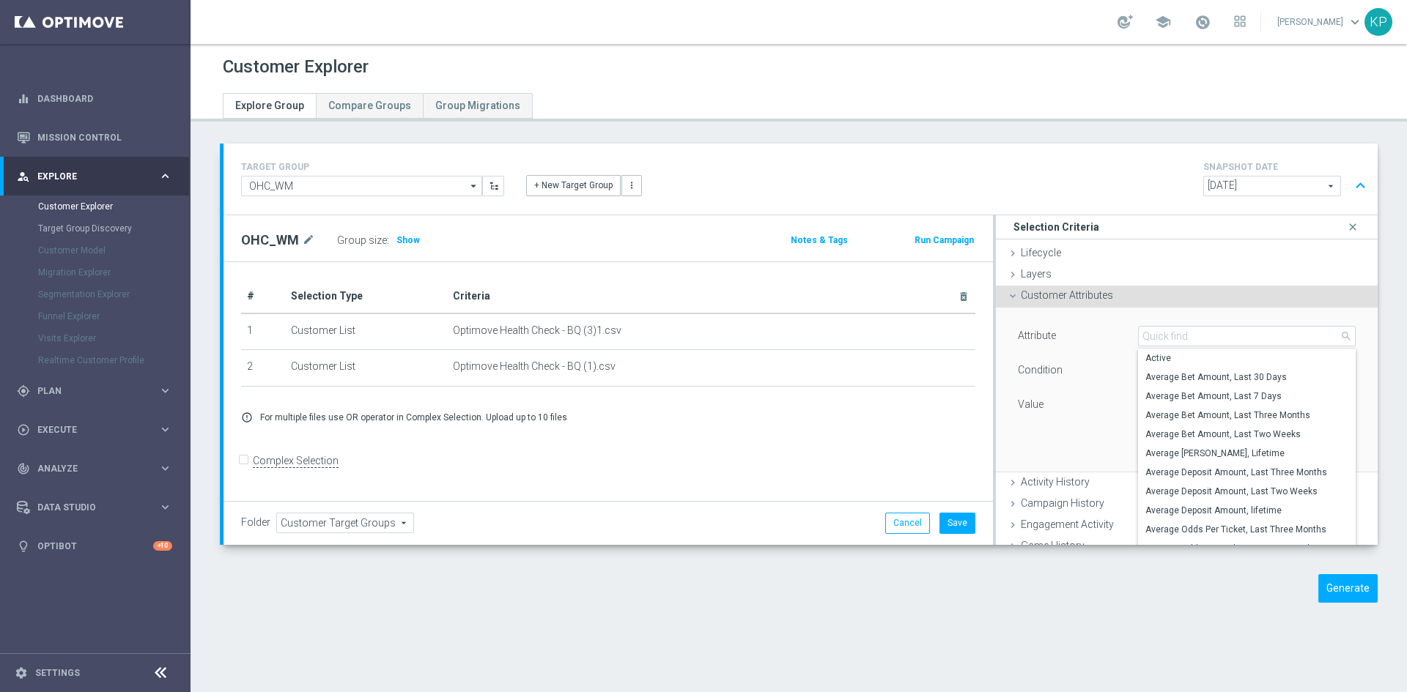
click at [1056, 605] on div "TARGET GROUP OHC_WM OHC_WM arrow_drop_down Show Selected 0 of NaN - Campaign 1" at bounding box center [799, 384] width 1216 height 481
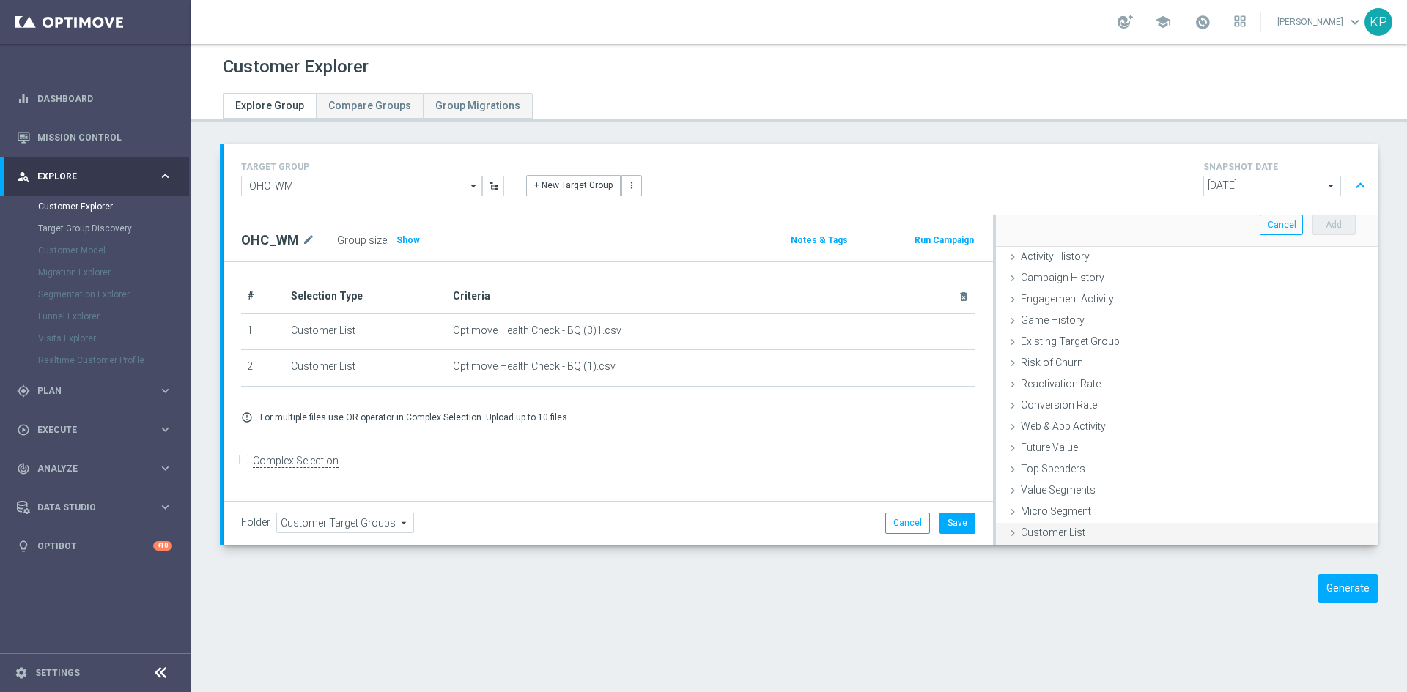
click at [1033, 533] on span "Customer List" at bounding box center [1053, 533] width 64 height 12
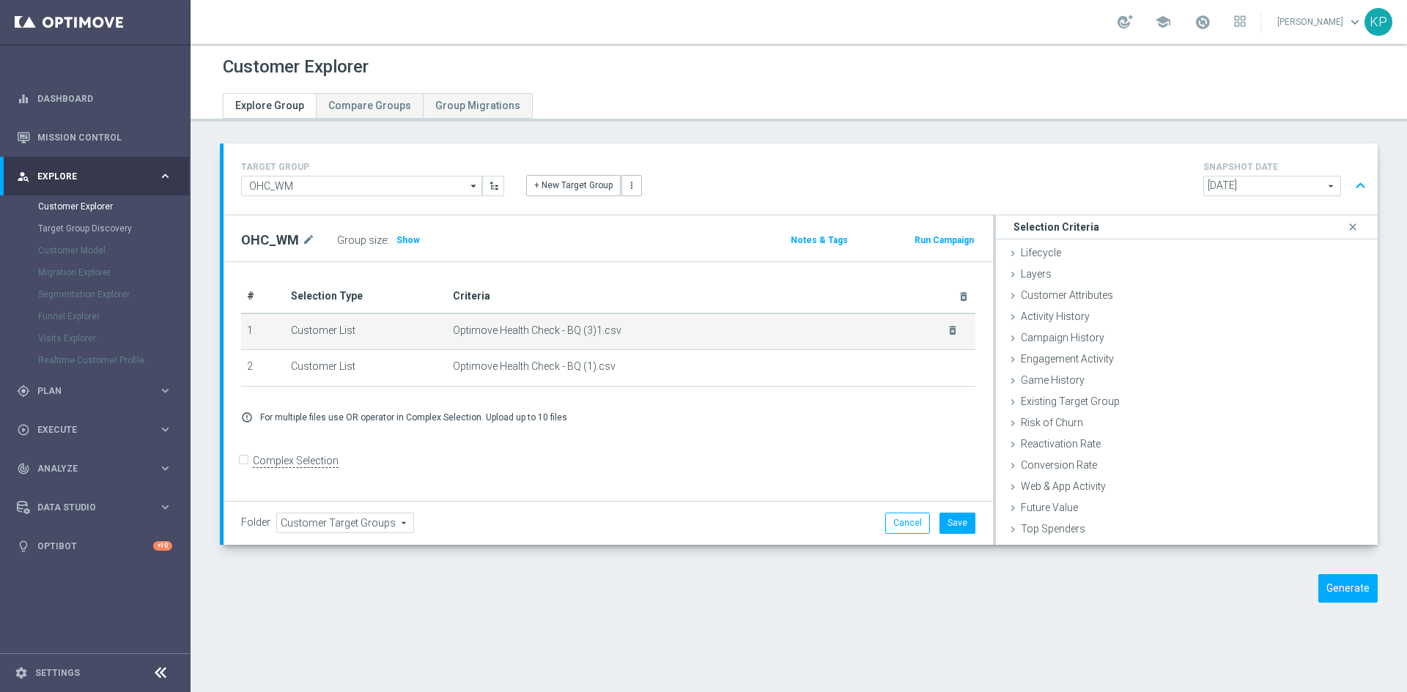
click at [567, 347] on td "Optimove Health Check - BQ (3)1.csv delete_forever" at bounding box center [711, 332] width 528 height 37
click at [949, 333] on icon "delete_forever" at bounding box center [953, 331] width 12 height 12
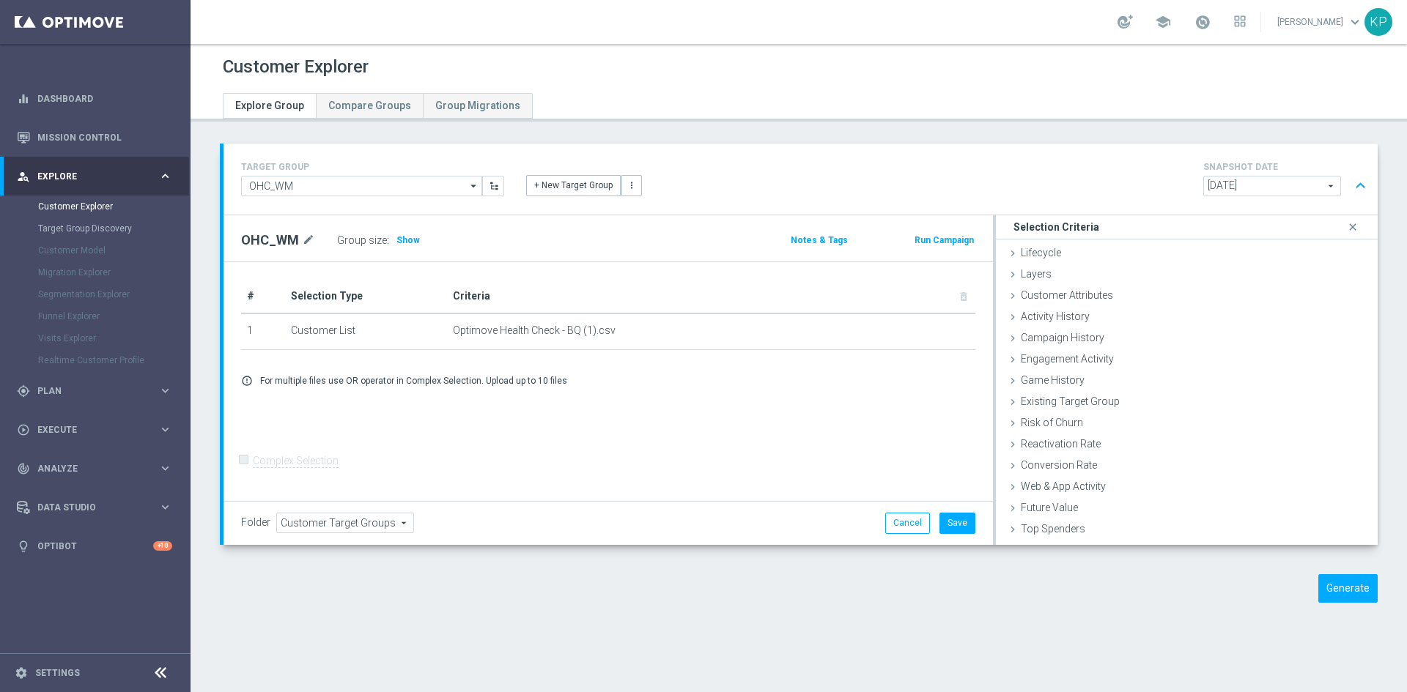
click at [959, 159] on div "+ New Target Group more_vert" at bounding box center [800, 177] width 571 height 38
click at [944, 517] on button "Save" at bounding box center [957, 523] width 36 height 21
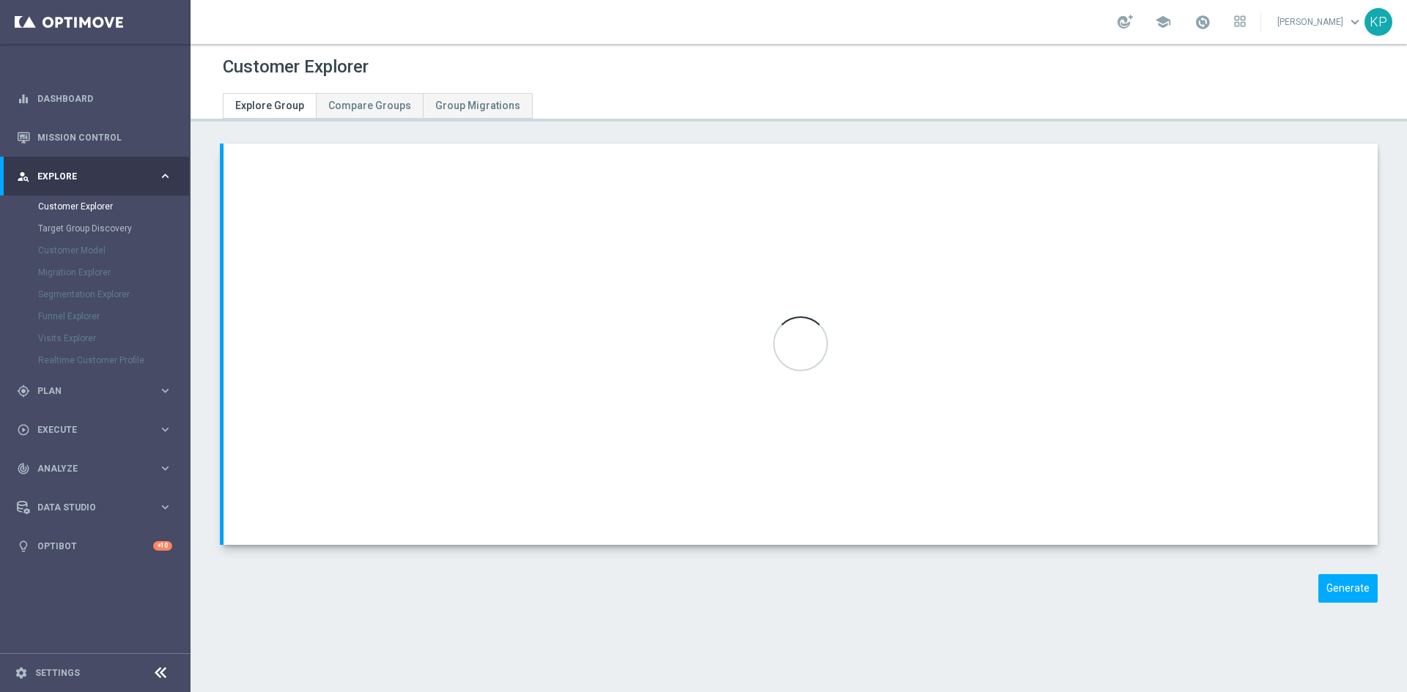
click at [1007, 298] on icon at bounding box center [1013, 296] width 12 height 12
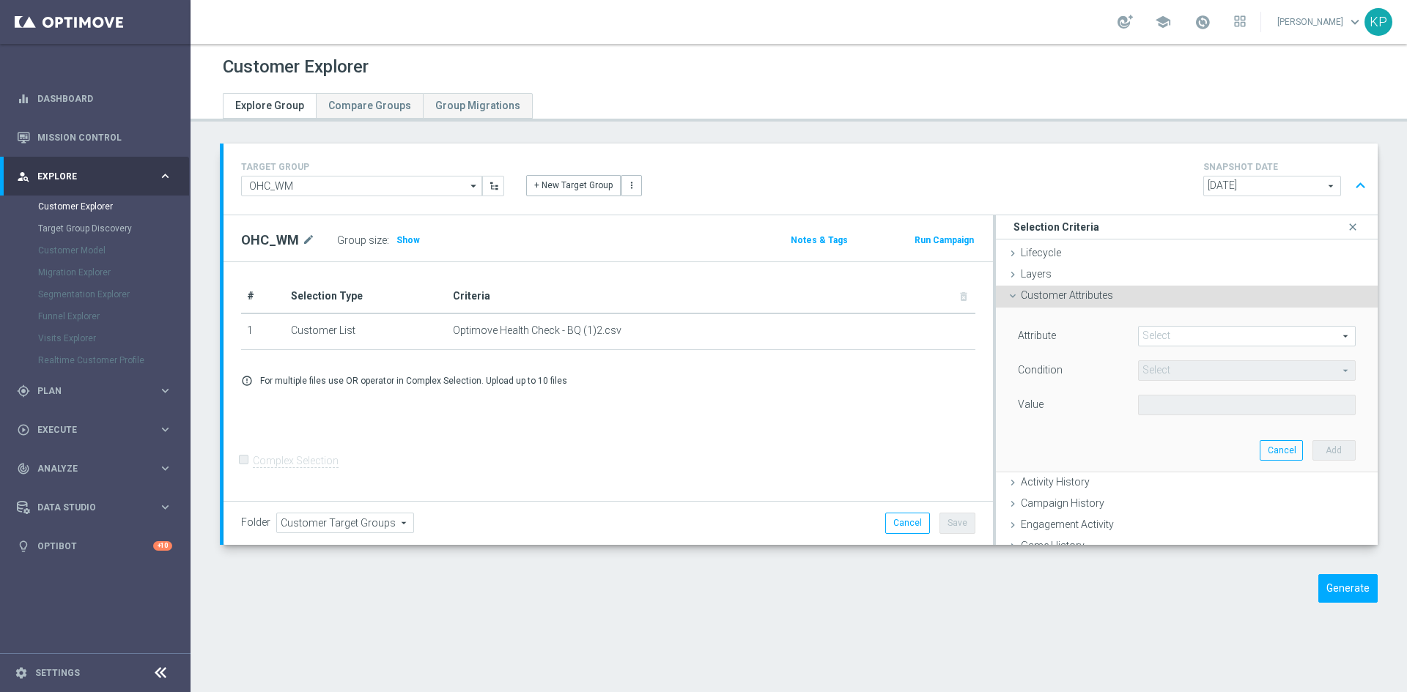
click at [1150, 329] on span at bounding box center [1247, 336] width 216 height 19
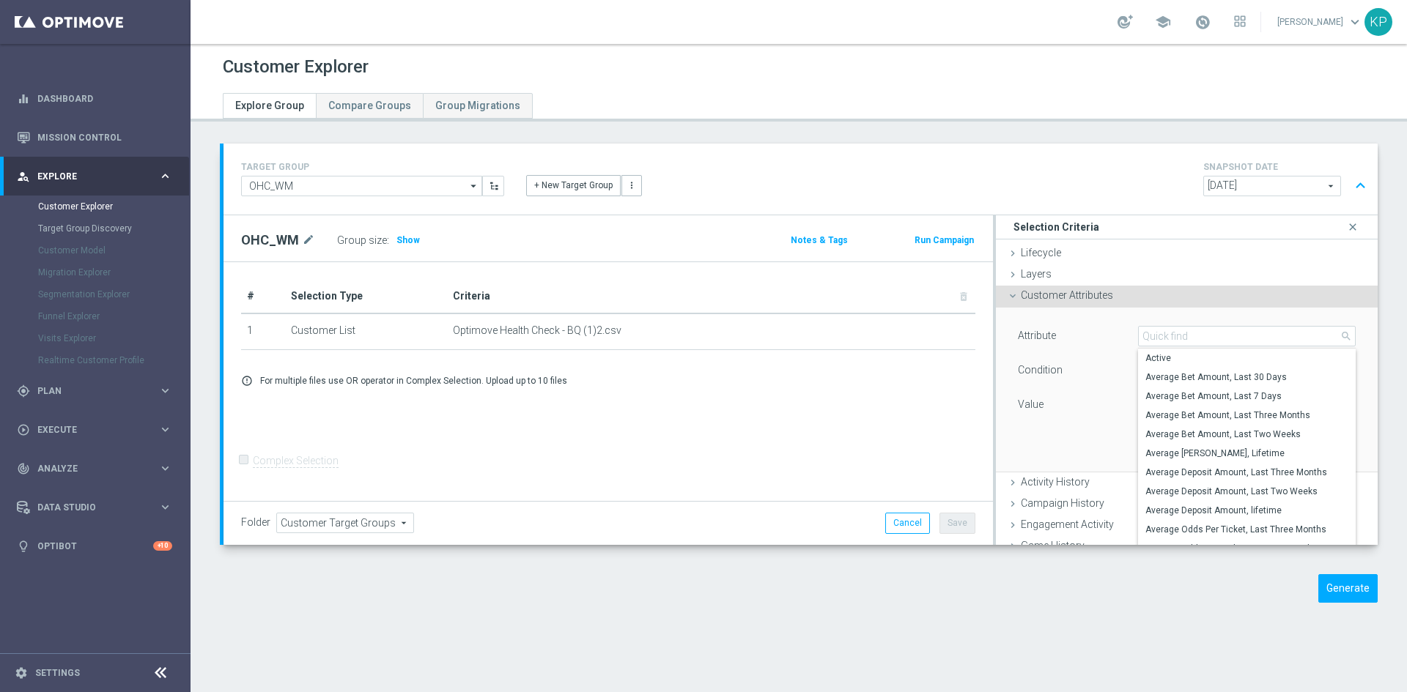
click at [1178, 349] on label "Active" at bounding box center [1247, 358] width 218 height 19
type input "Active"
type input "Equals"
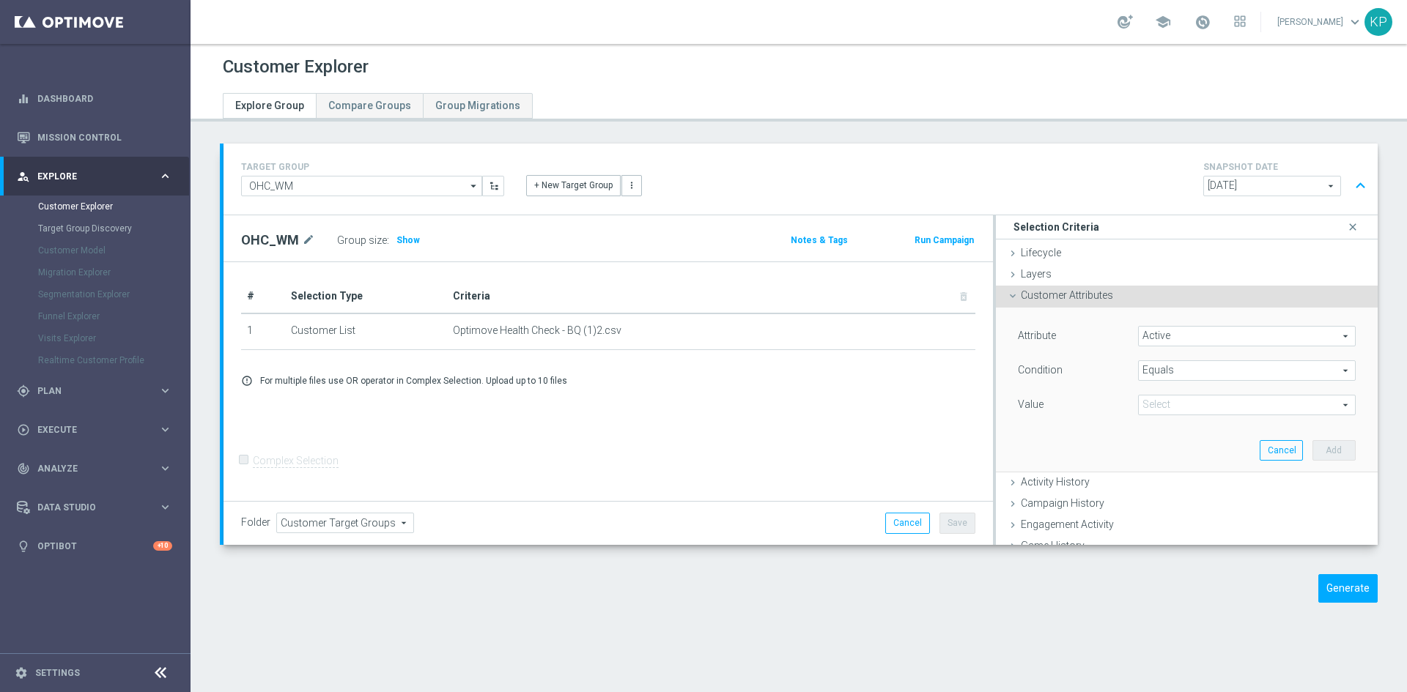
click at [1175, 342] on span "Active" at bounding box center [1247, 336] width 216 height 19
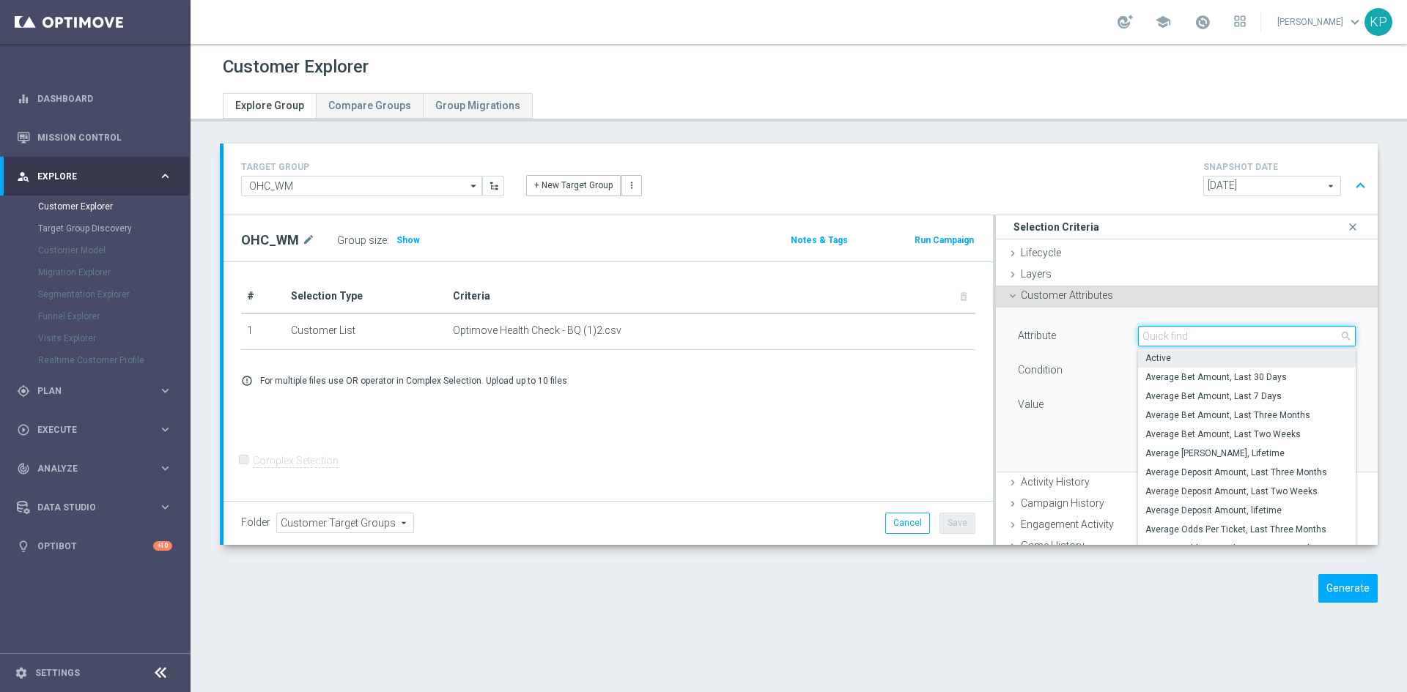
click at [1159, 342] on input "search" at bounding box center [1247, 336] width 218 height 21
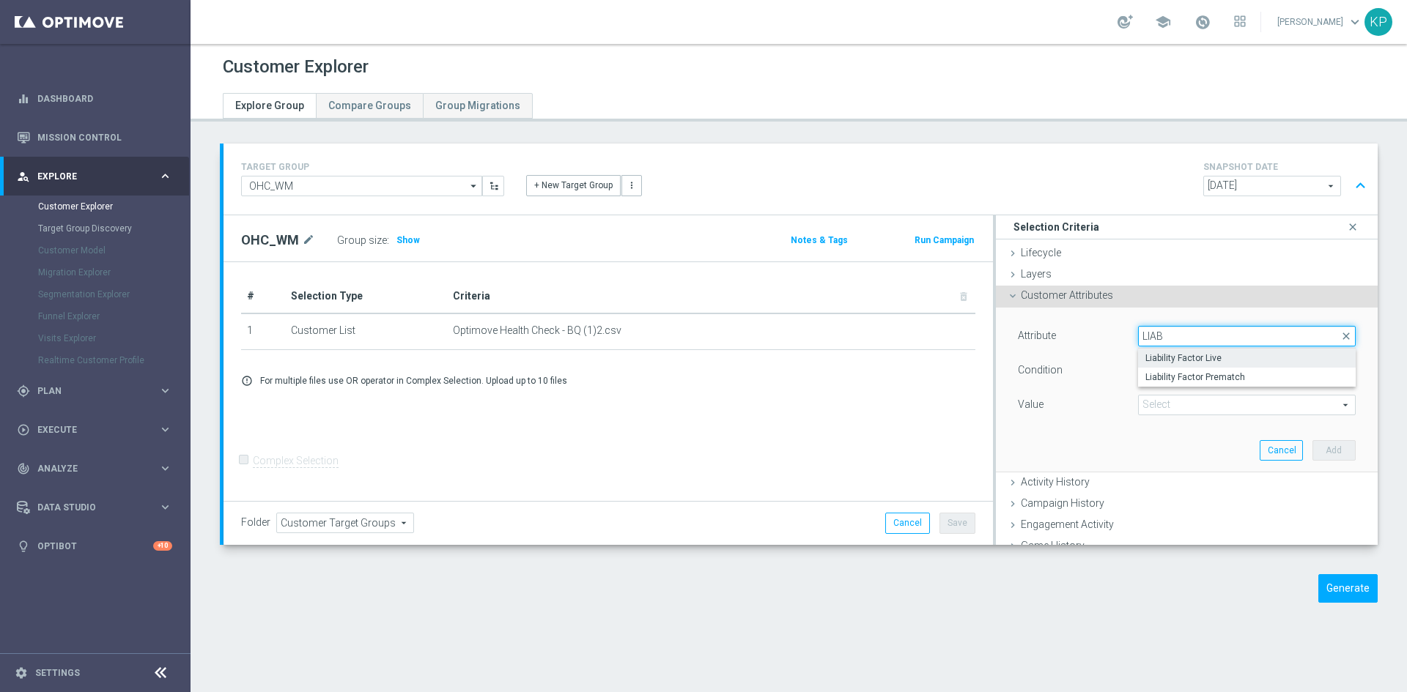
type input "LIAB"
click at [1159, 350] on label "Liability Factor Live" at bounding box center [1247, 358] width 218 height 19
type input "Liability Factor Live"
type input "="
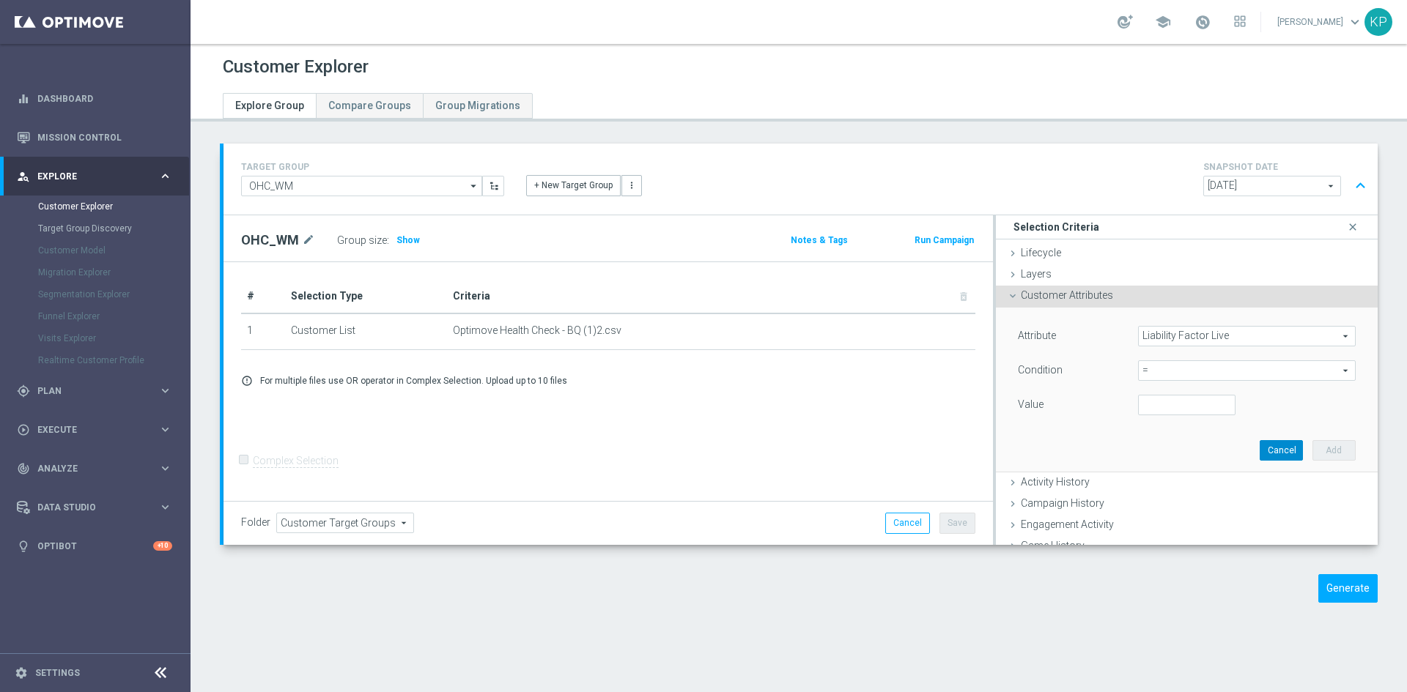
click at [1260, 451] on button "Cancel" at bounding box center [1281, 450] width 43 height 21
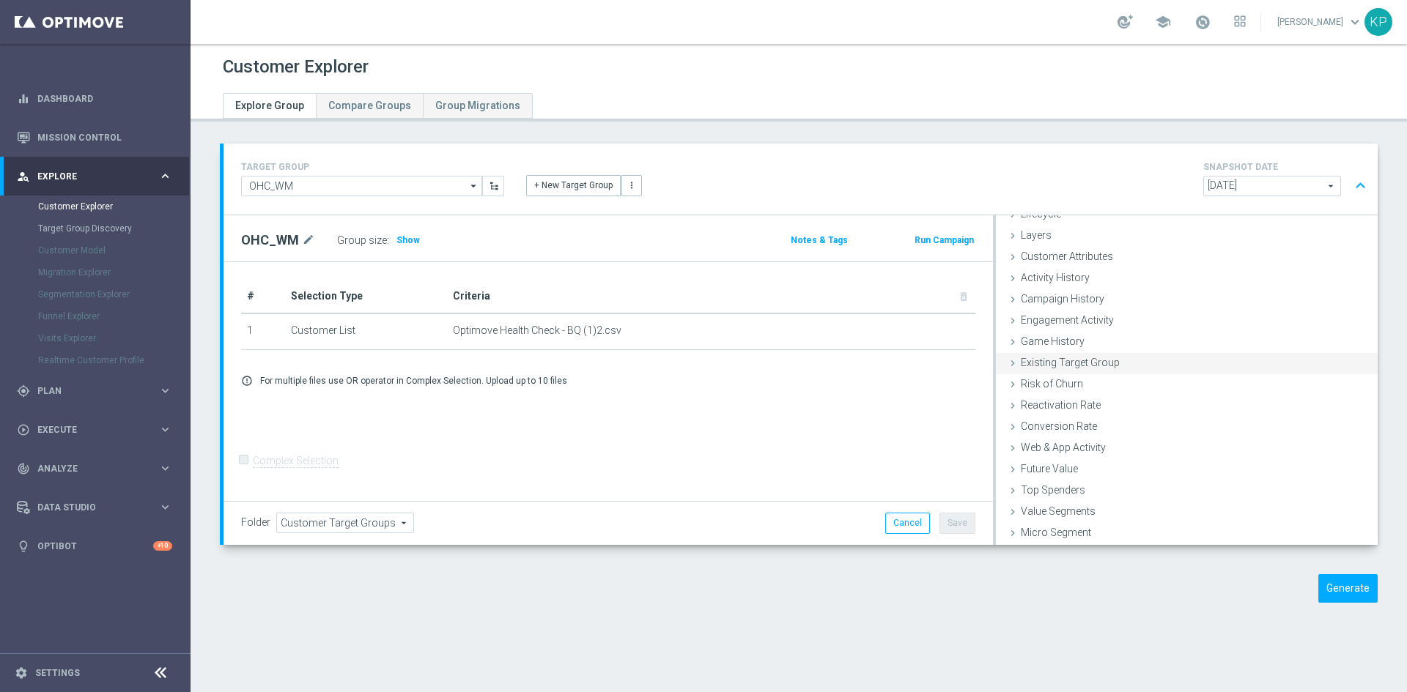
scroll to position [60, 0]
click at [1094, 596] on div "Generate" at bounding box center [1241, 588] width 295 height 29
click at [1330, 587] on button "Generate" at bounding box center [1347, 588] width 59 height 29
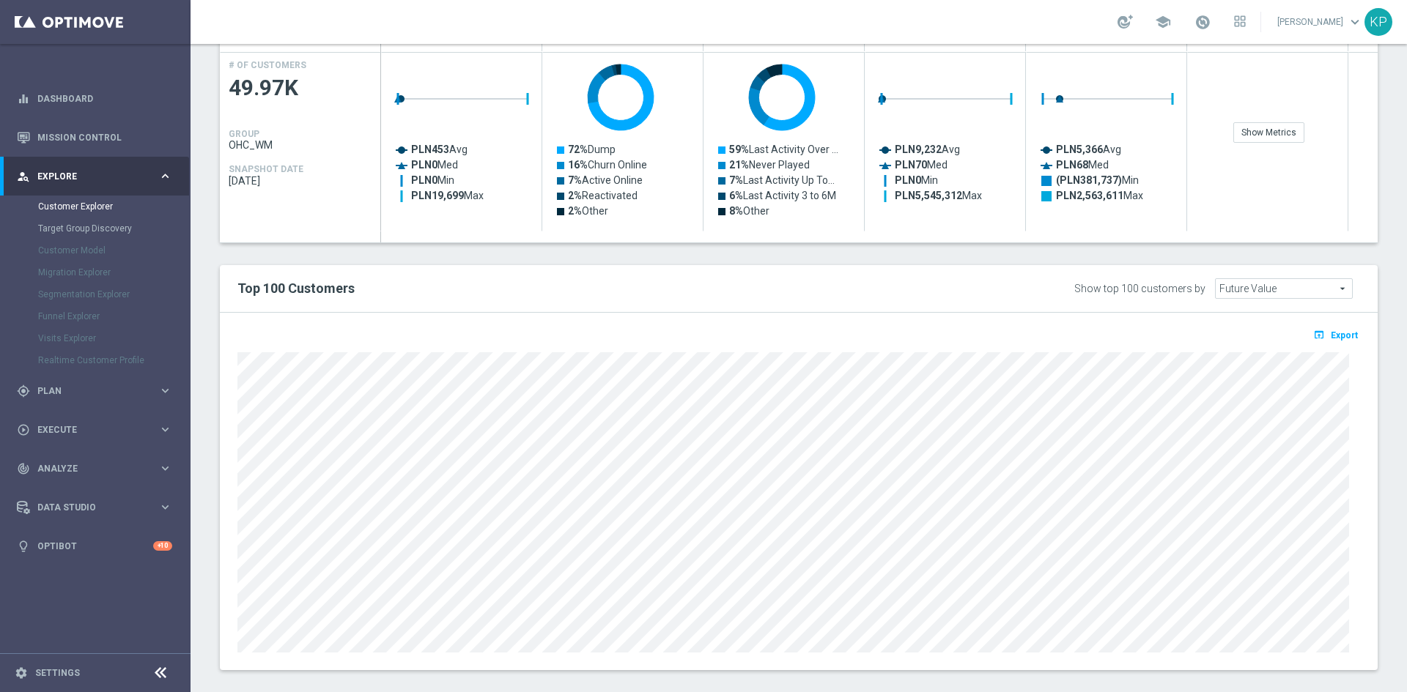
scroll to position [351, 0]
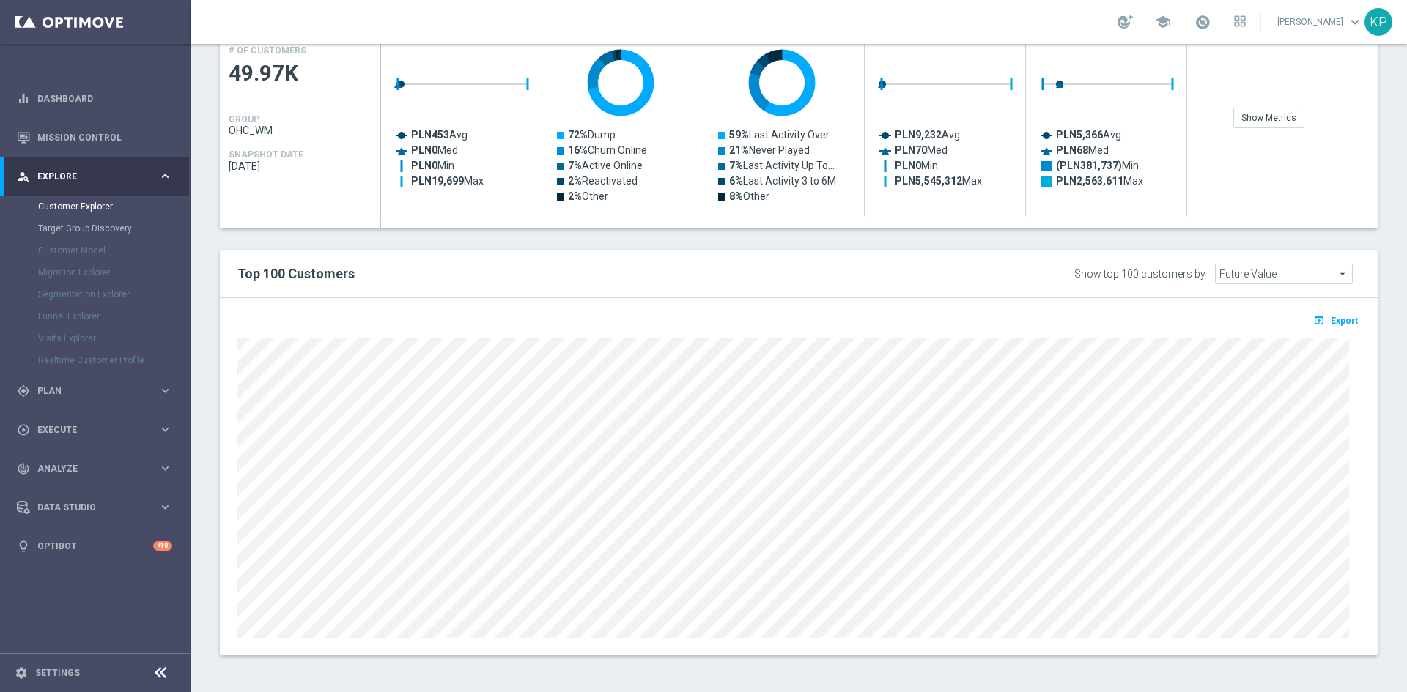
click at [1249, 275] on span "Future Value" at bounding box center [1284, 274] width 136 height 19
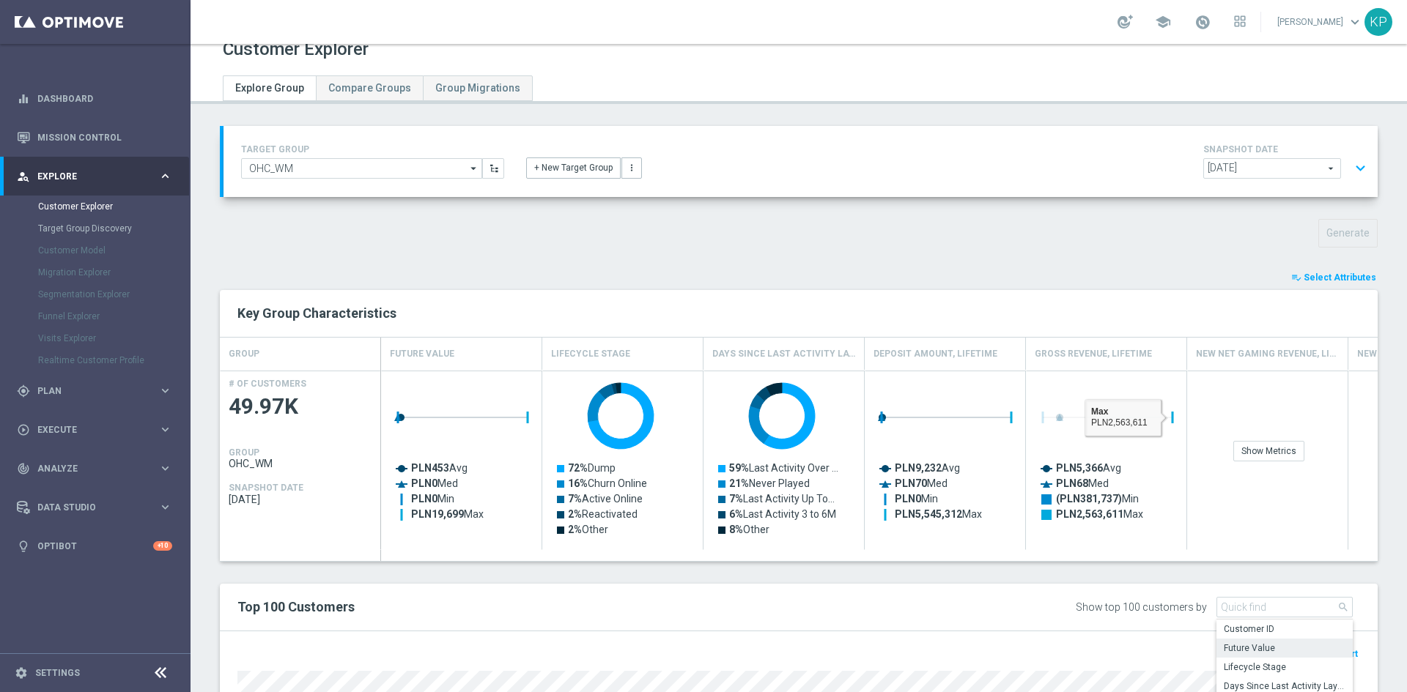
scroll to position [0, 0]
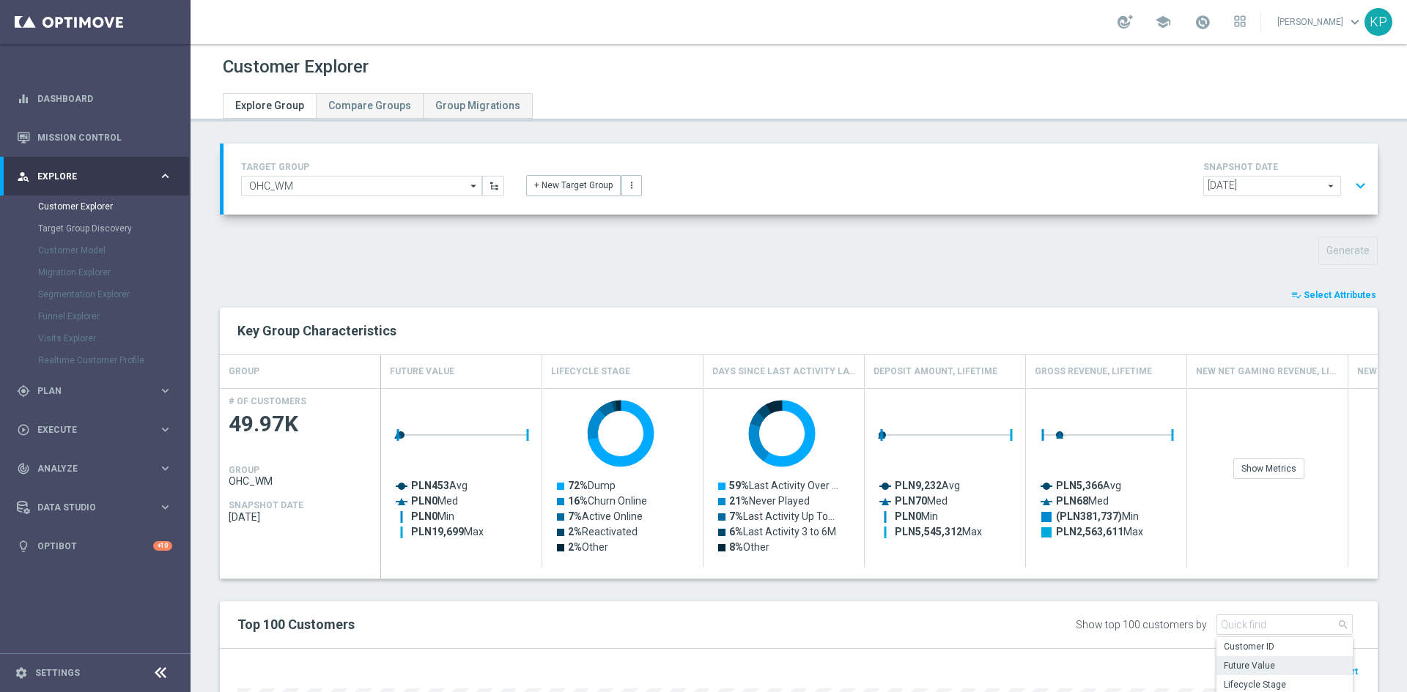
click at [1311, 297] on span "Select Attributes" at bounding box center [1340, 295] width 73 height 10
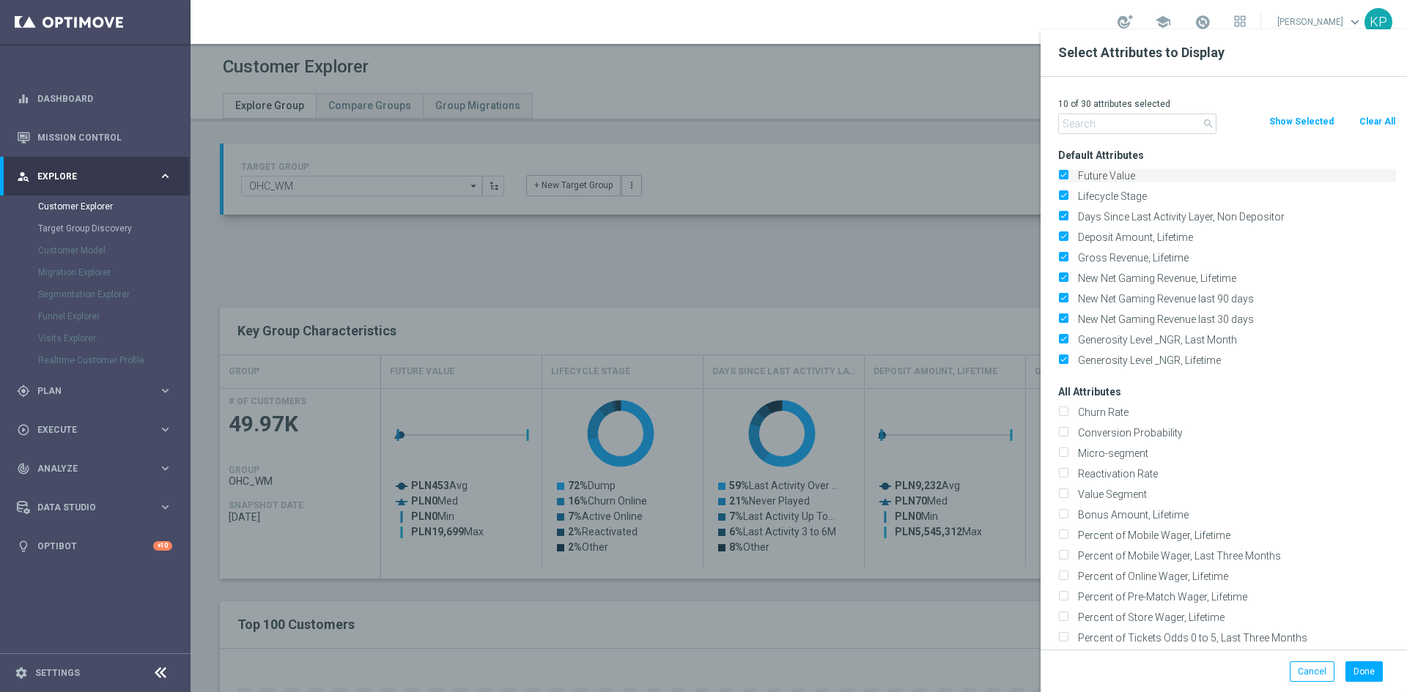
click at [1061, 174] on input "Future Value" at bounding box center [1063, 178] width 10 height 10
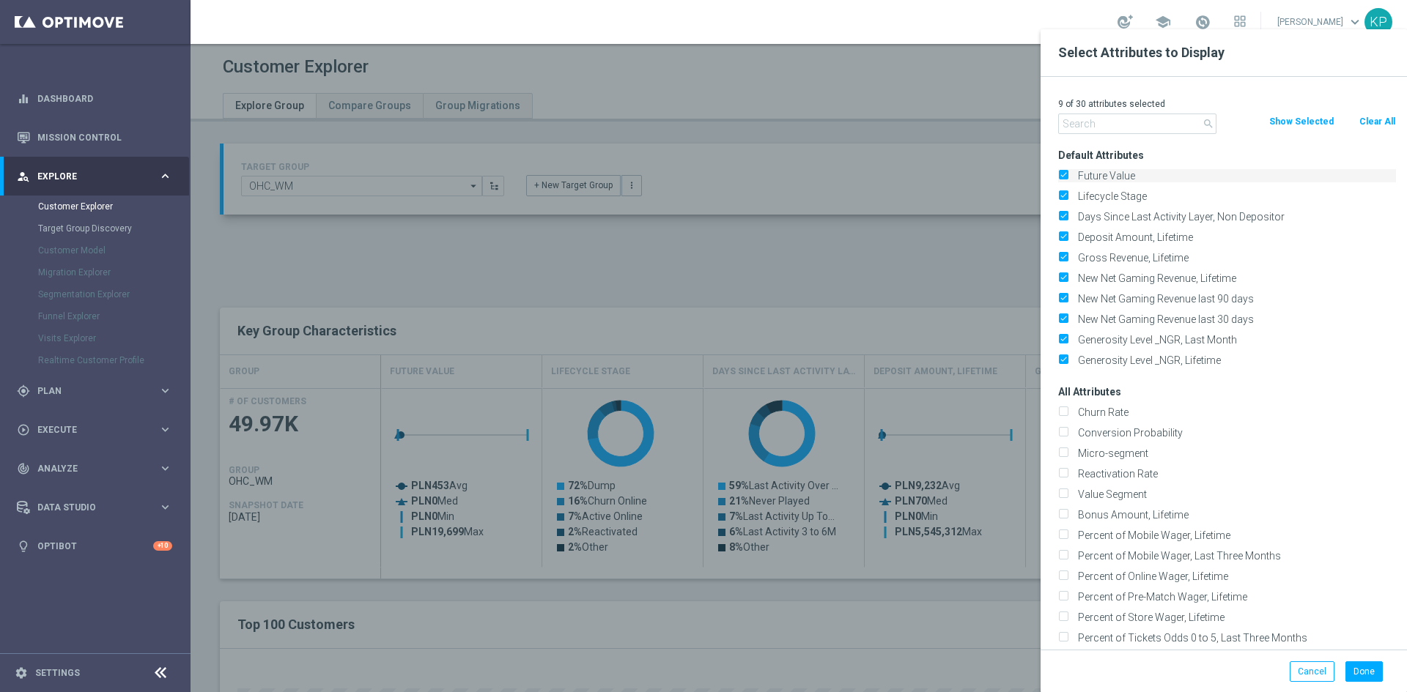
checkbox input "false"
click at [1060, 185] on div "Future Value" at bounding box center [1227, 176] width 360 height 21
click at [1364, 117] on button "Clear All" at bounding box center [1377, 122] width 39 height 16
checkbox input "false"
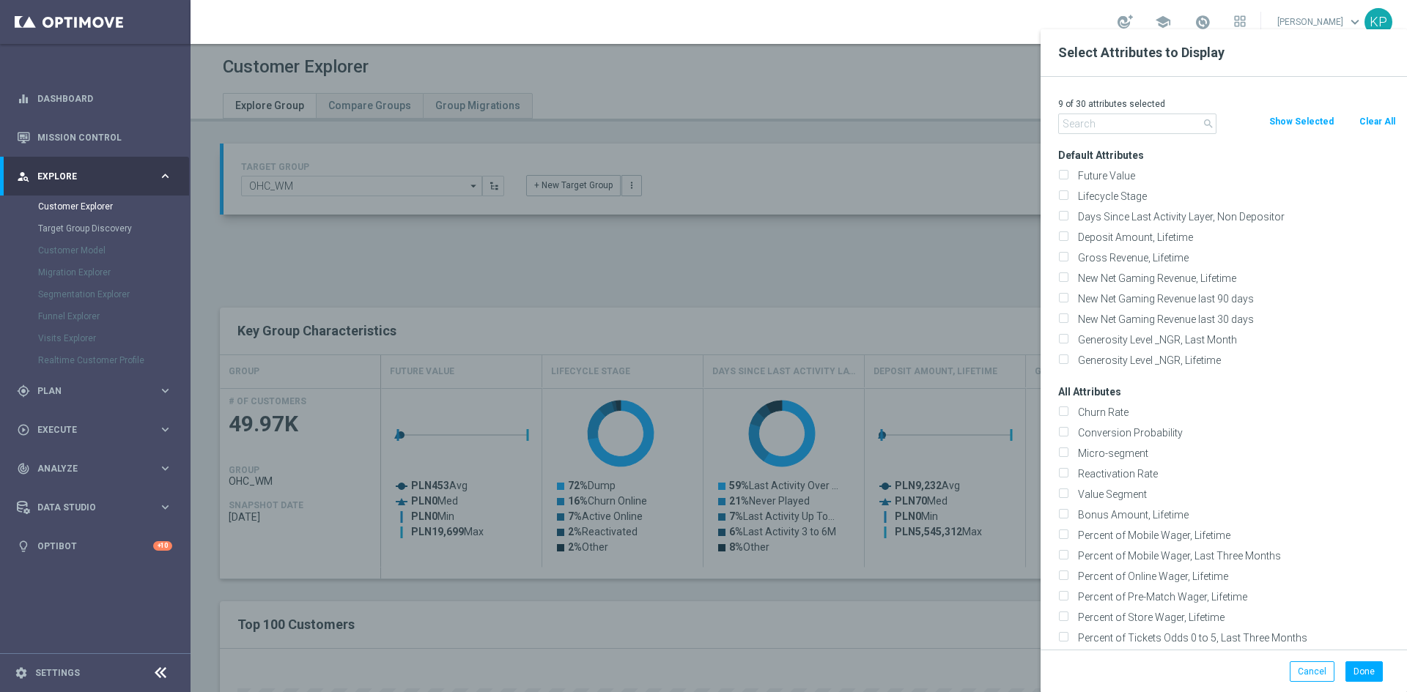
checkbox input "false"
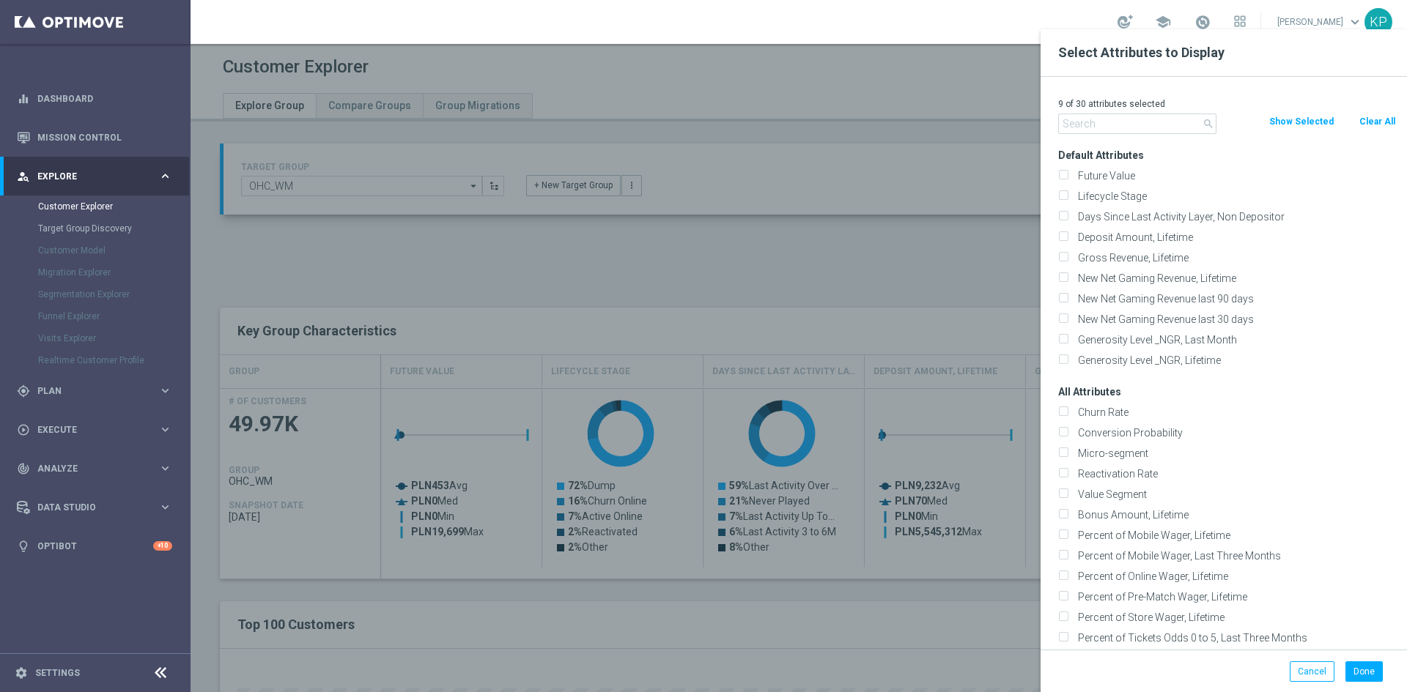
checkbox input "false"
click at [1119, 129] on input "text" at bounding box center [1137, 124] width 158 height 21
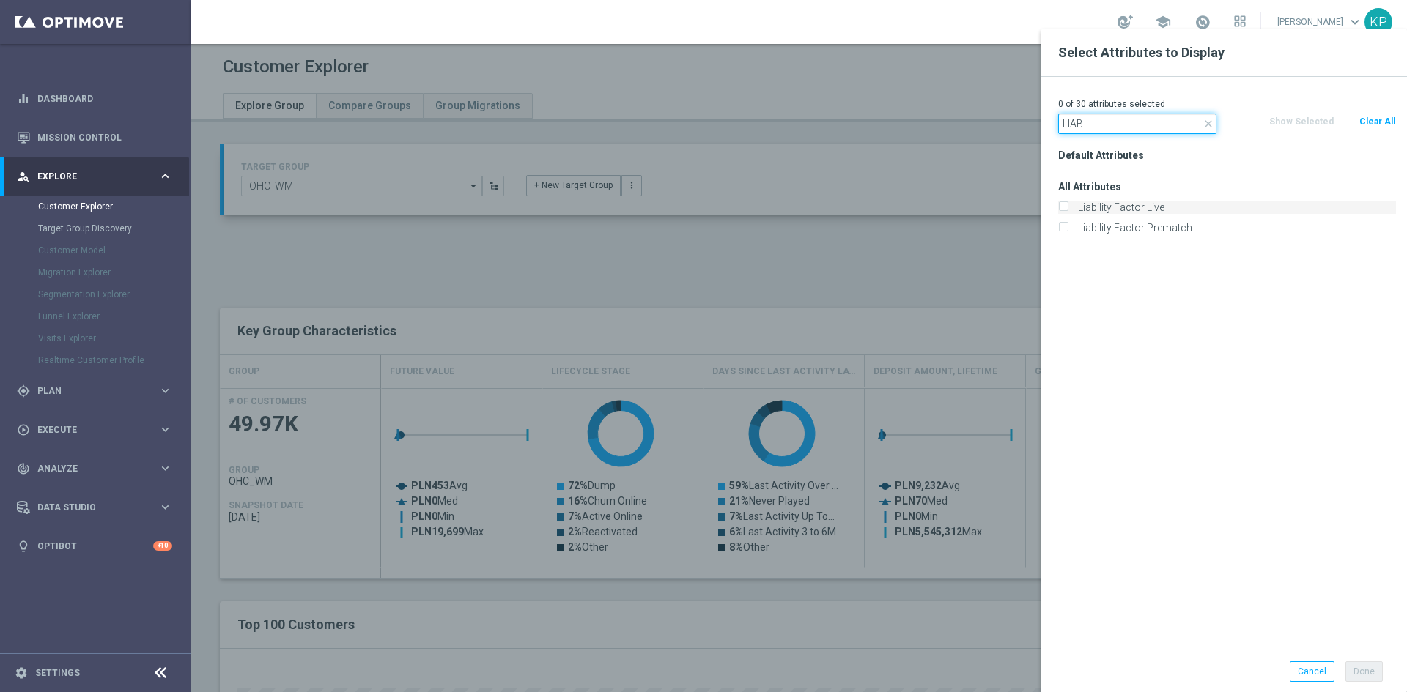
type input "LIAB"
click at [1115, 202] on label "Liability Factor Live" at bounding box center [1234, 207] width 323 height 13
click at [1068, 204] on input "Liability Factor Live" at bounding box center [1063, 209] width 10 height 10
checkbox input "true"
click at [1063, 230] on input "Liability Factor Prematch" at bounding box center [1063, 230] width 10 height 10
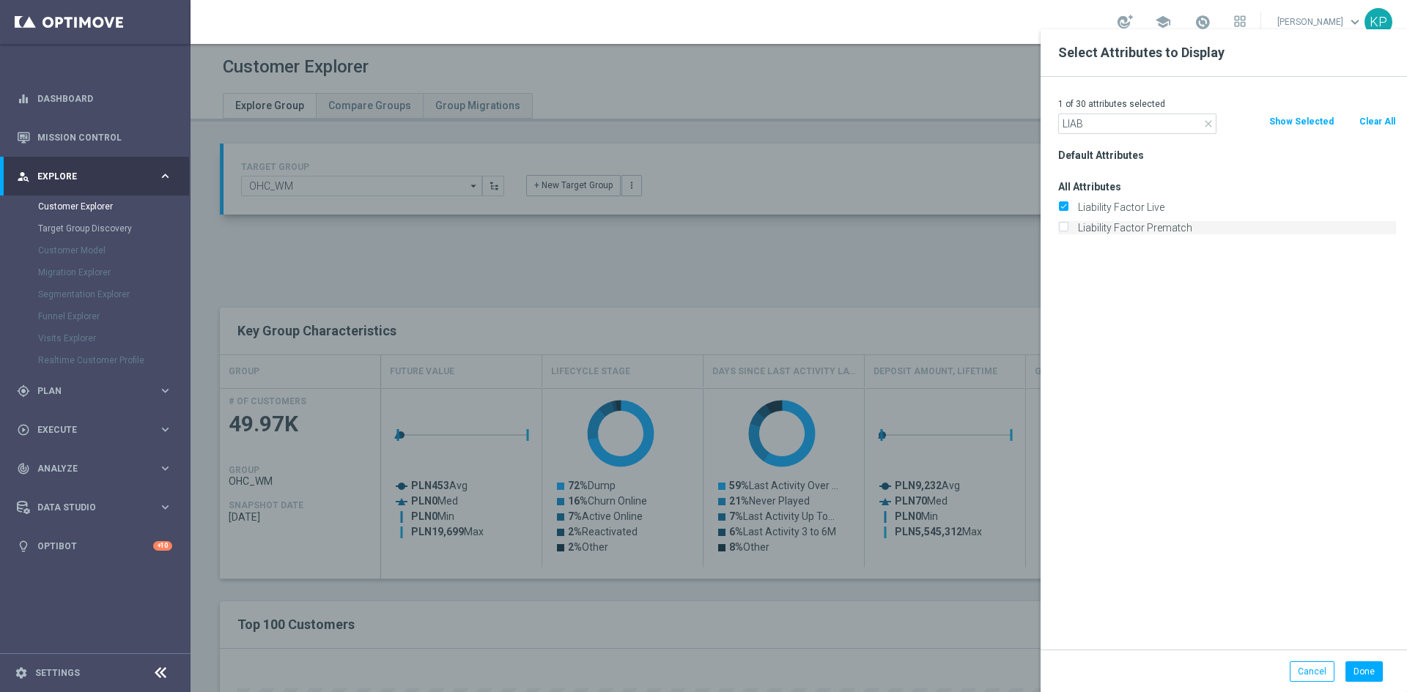
checkbox input "true"
click at [1112, 130] on input "LIAB" at bounding box center [1137, 124] width 158 height 21
click at [1096, 128] on input "LIAB" at bounding box center [1137, 124] width 158 height 21
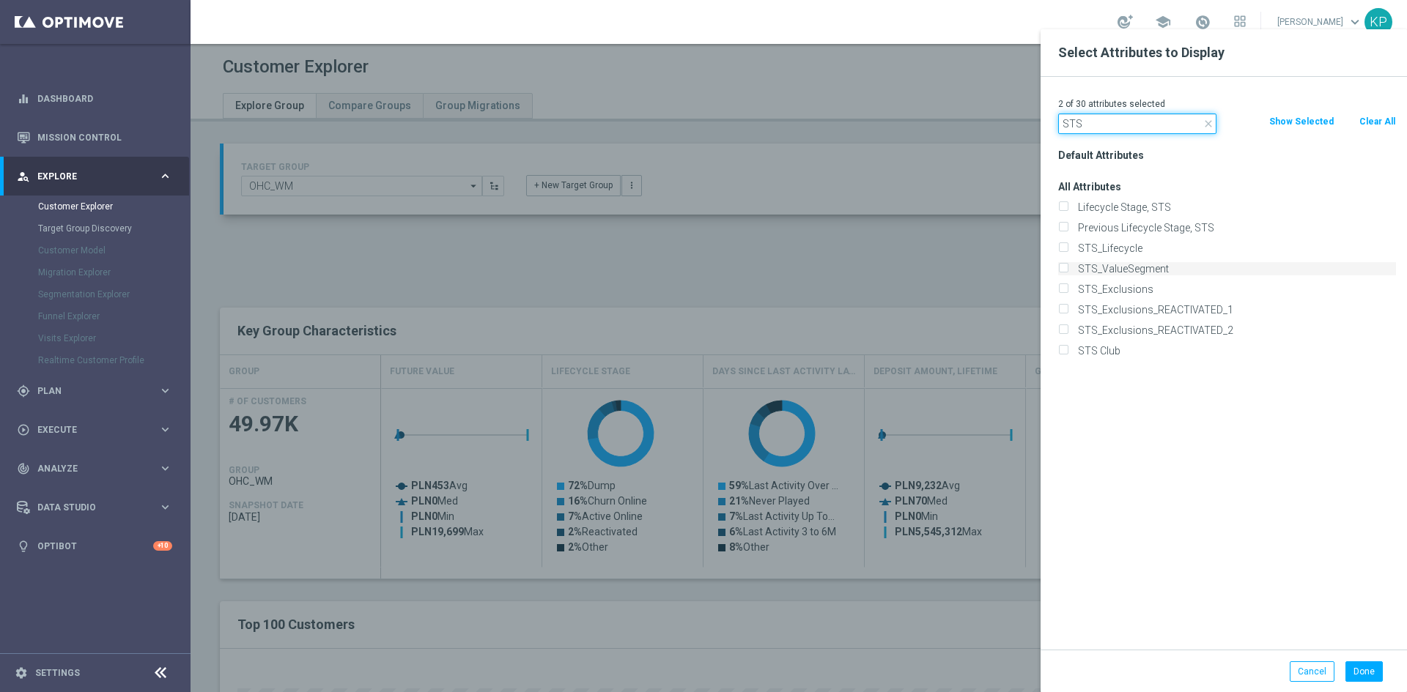
type input "STS"
click at [1073, 265] on label "STS_ValueSegment" at bounding box center [1234, 268] width 323 height 13
click at [1062, 266] on input "STS_ValueSegment" at bounding box center [1063, 271] width 10 height 10
checkbox input "true"
click at [1092, 128] on input "STS" at bounding box center [1137, 124] width 158 height 21
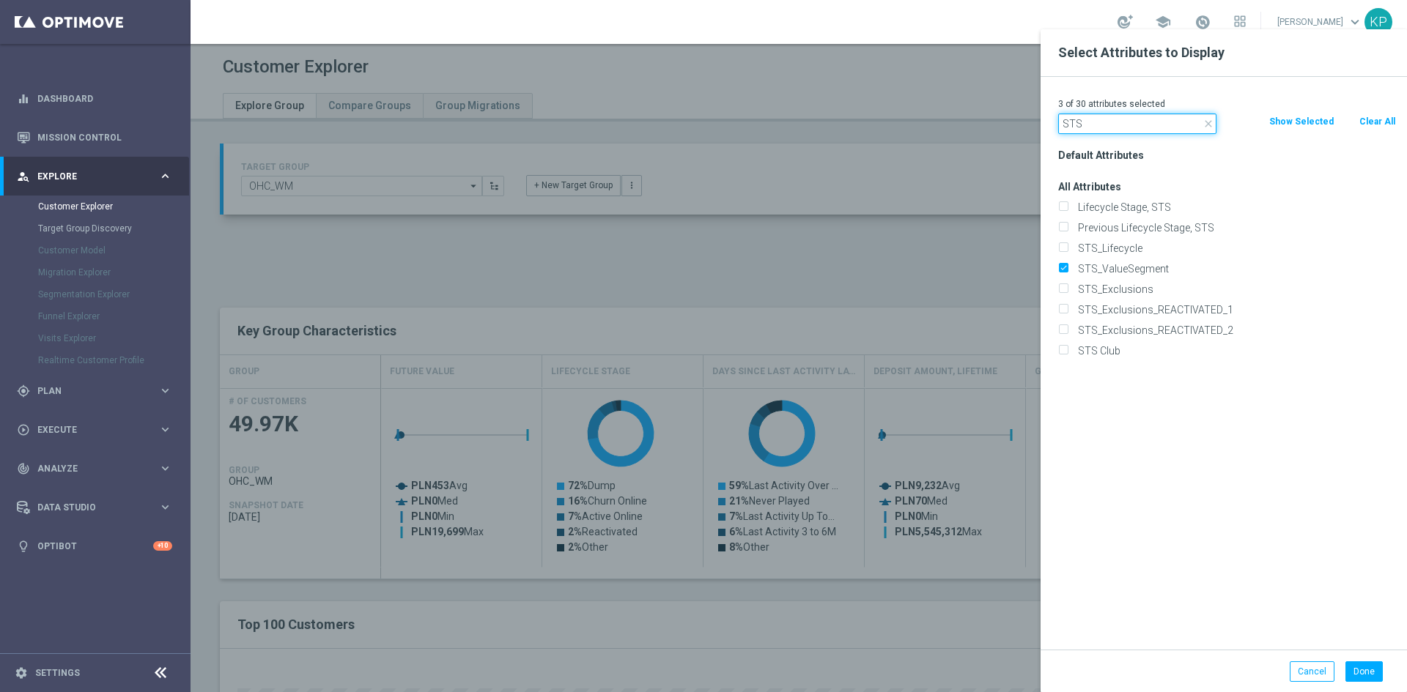
click at [1092, 128] on input "STS" at bounding box center [1137, 124] width 158 height 21
type input "STAGE"
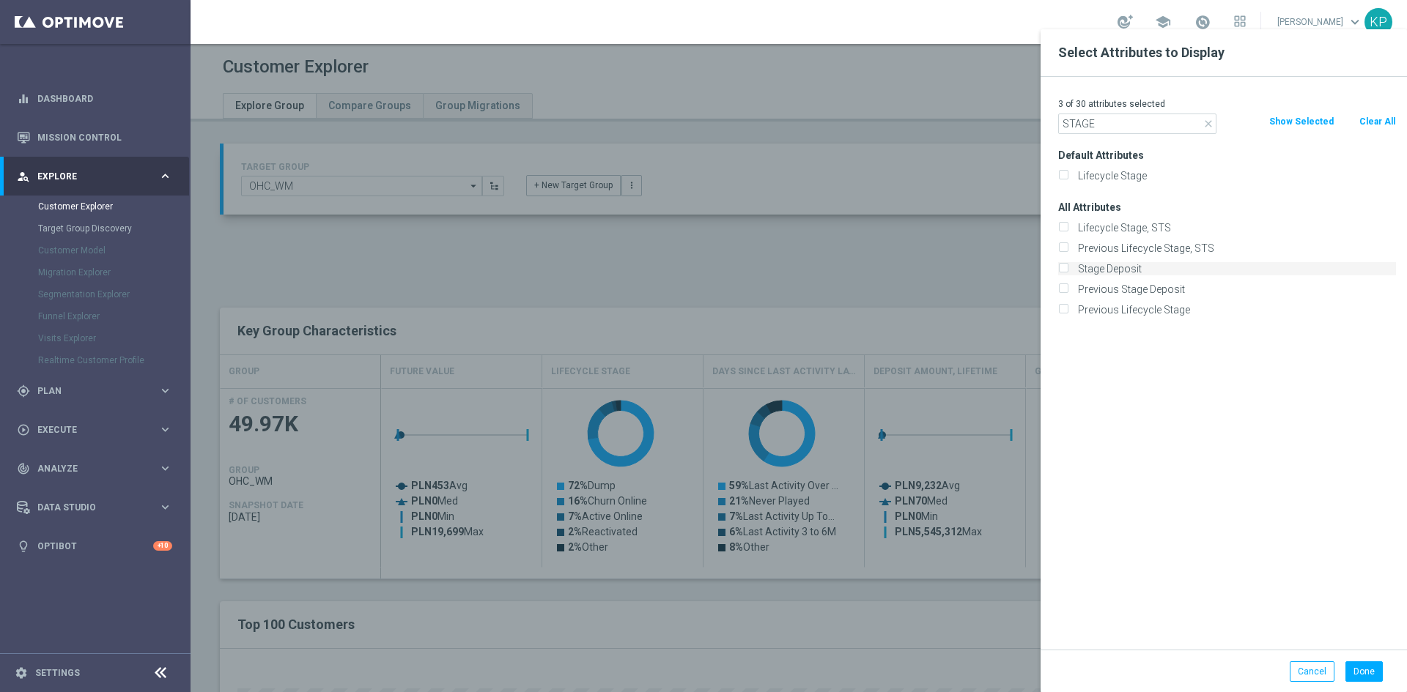
click at [1073, 265] on label "Stage Deposit" at bounding box center [1234, 268] width 323 height 13
click at [1063, 266] on input "Stage Deposit" at bounding box center [1063, 271] width 10 height 10
checkbox input "true"
click at [1086, 119] on input "STAGE" at bounding box center [1137, 124] width 158 height 21
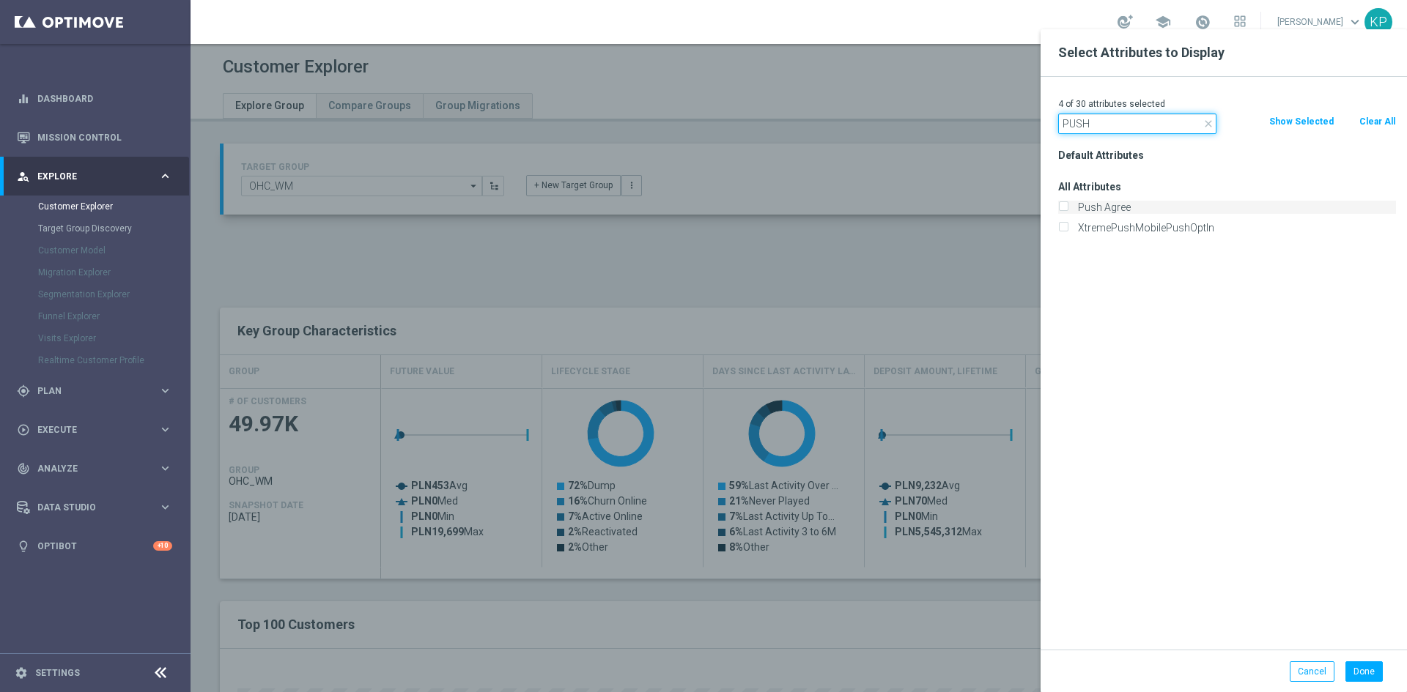
type input "PUSH"
click at [1074, 201] on label "Push Agree" at bounding box center [1234, 207] width 323 height 13
click at [1068, 204] on input "Push Agree" at bounding box center [1063, 209] width 10 height 10
checkbox input "true"
click at [1100, 125] on input "PUSH" at bounding box center [1137, 124] width 158 height 21
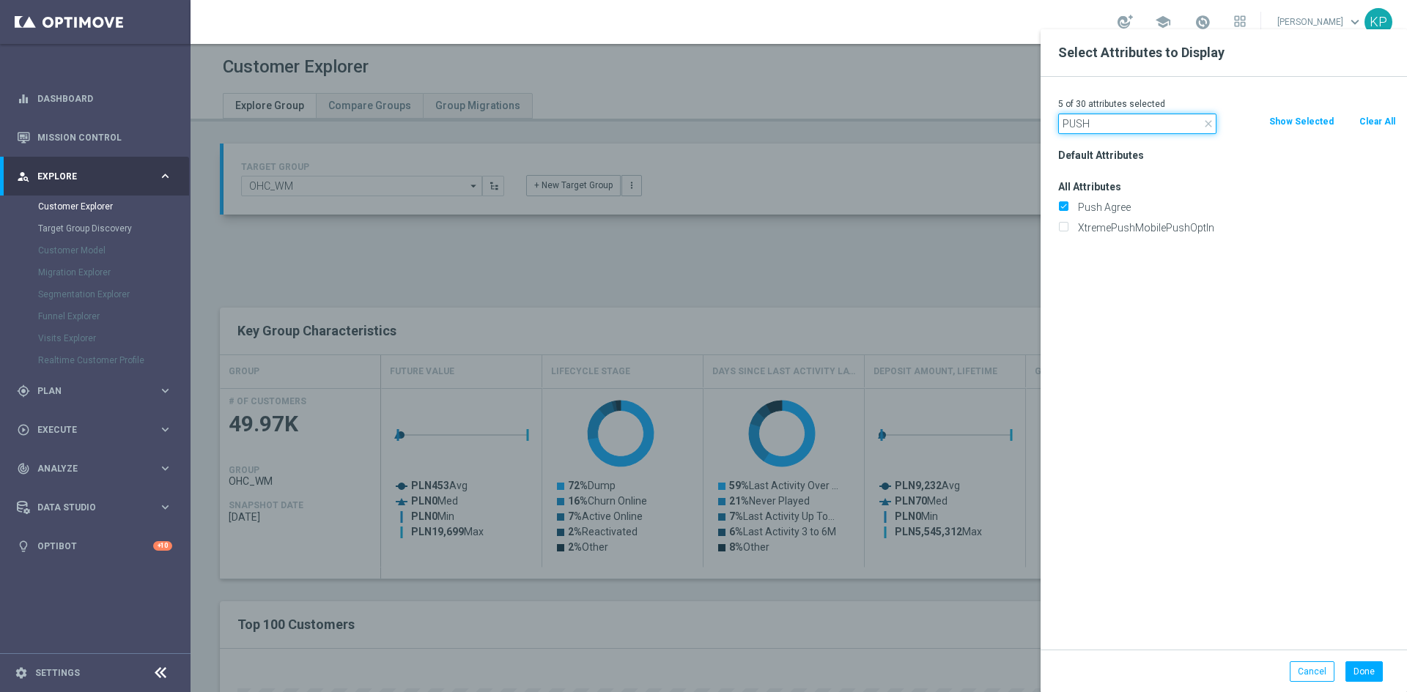
click at [1100, 125] on input "PUSH" at bounding box center [1137, 124] width 158 height 21
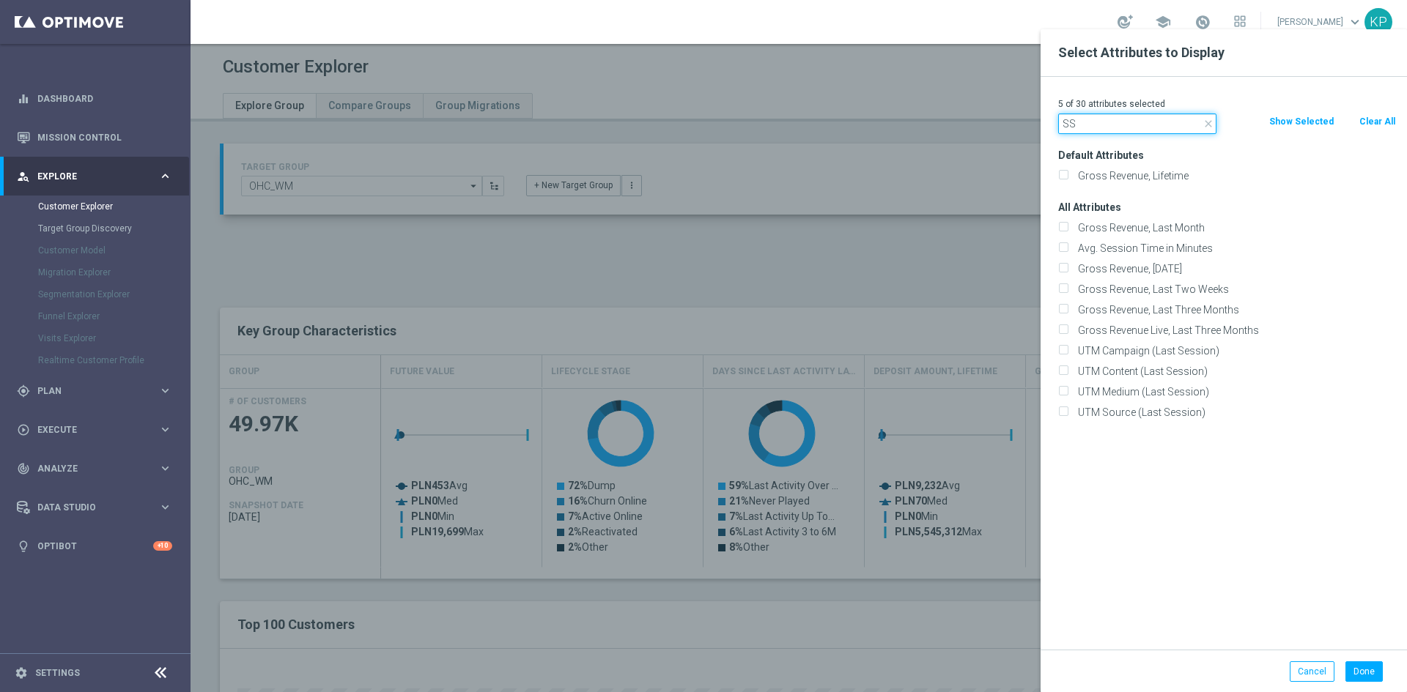
type input "S"
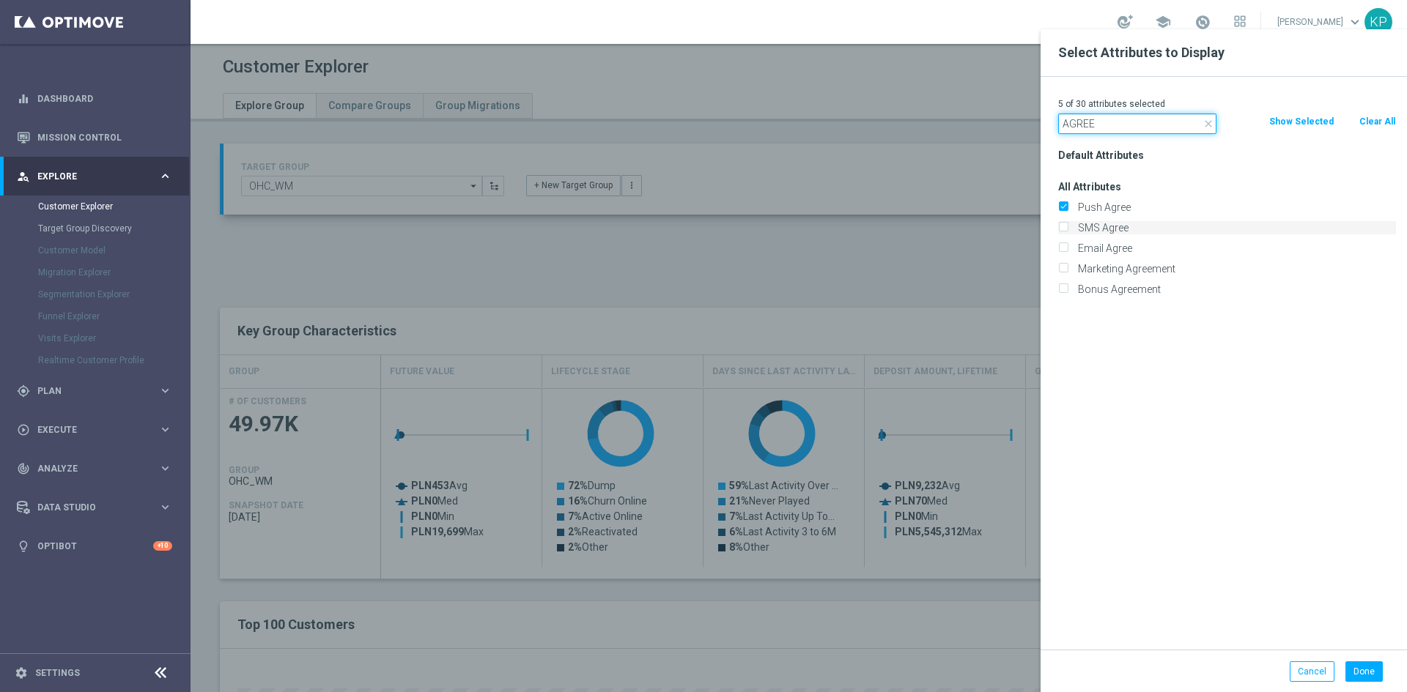
type input "AGREE"
click at [1073, 229] on label "SMS Agree" at bounding box center [1234, 227] width 323 height 13
click at [1068, 229] on input "SMS Agree" at bounding box center [1063, 230] width 10 height 10
checkbox input "true"
click at [1063, 249] on input "Email Agree" at bounding box center [1063, 250] width 10 height 10
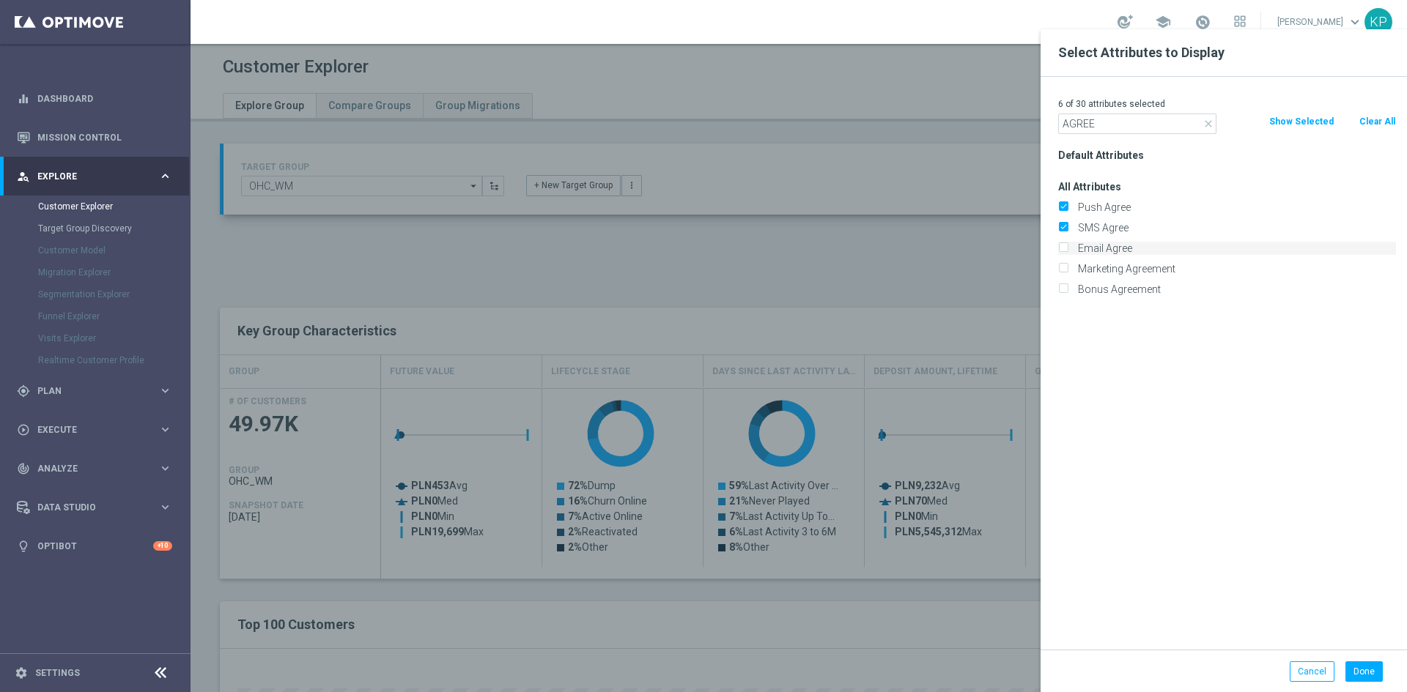
checkbox input "true"
click at [1101, 136] on div "7 of 30 attributes selected close AGREE Clear All Show Selected Default Attribu…" at bounding box center [1224, 363] width 366 height 573
click at [1102, 130] on input "AGREE" at bounding box center [1137, 124] width 158 height 21
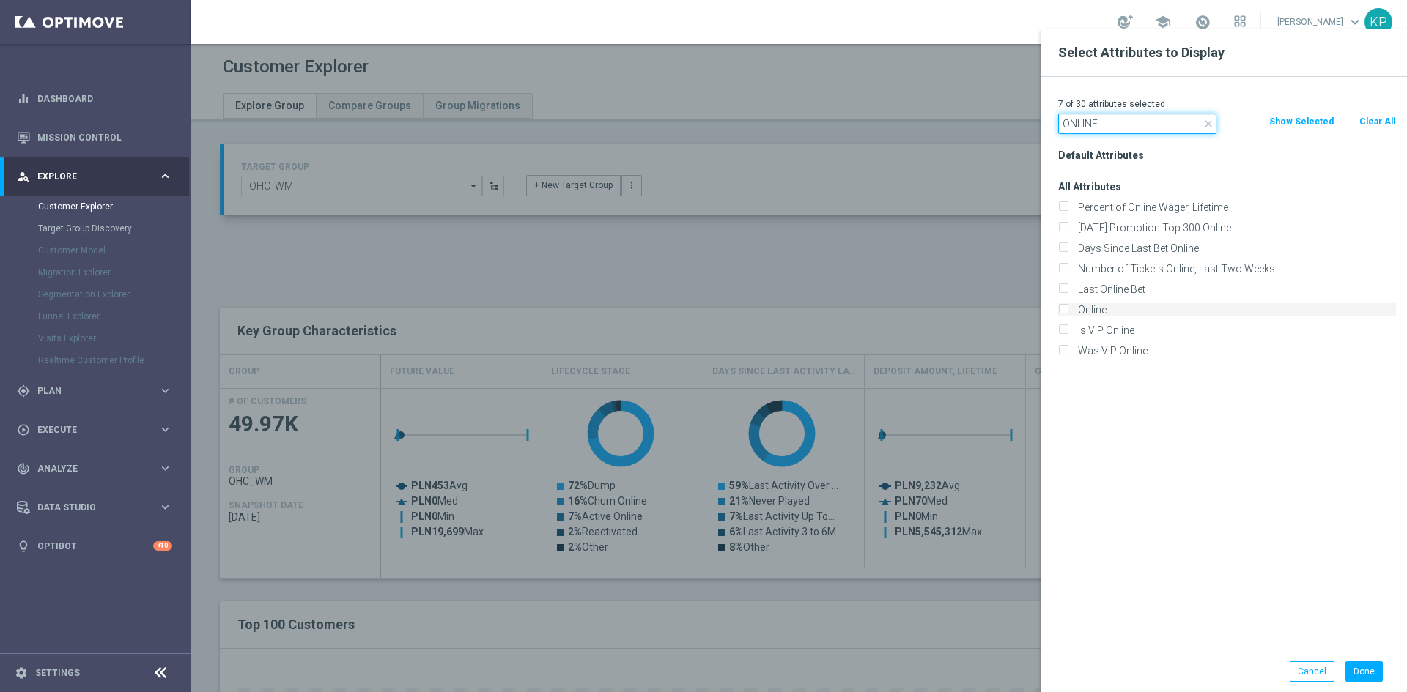
type input "ONLINE"
click at [1073, 306] on label "Online" at bounding box center [1234, 309] width 323 height 13
click at [1065, 307] on input "Online" at bounding box center [1063, 312] width 10 height 10
checkbox input "true"
click at [1110, 119] on input "ONLINE" at bounding box center [1137, 124] width 158 height 21
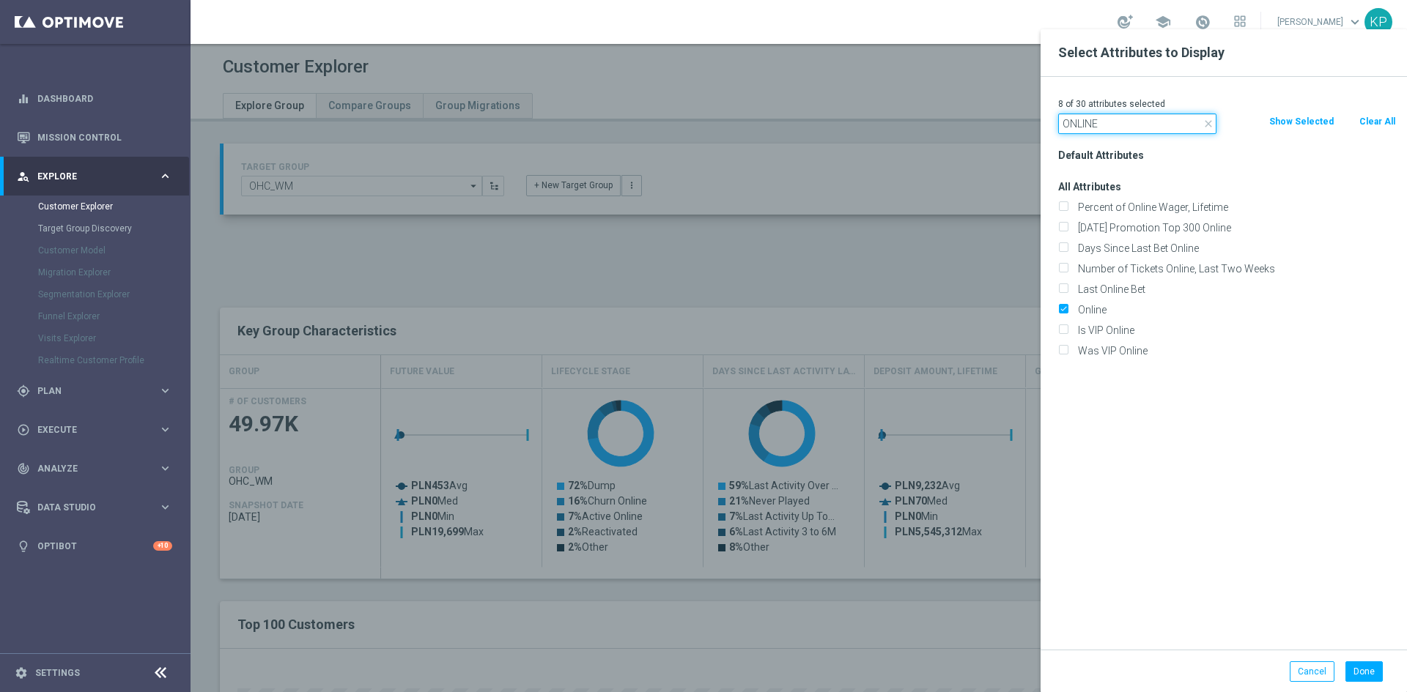
click at [1110, 119] on input "ONLINE" at bounding box center [1137, 124] width 158 height 21
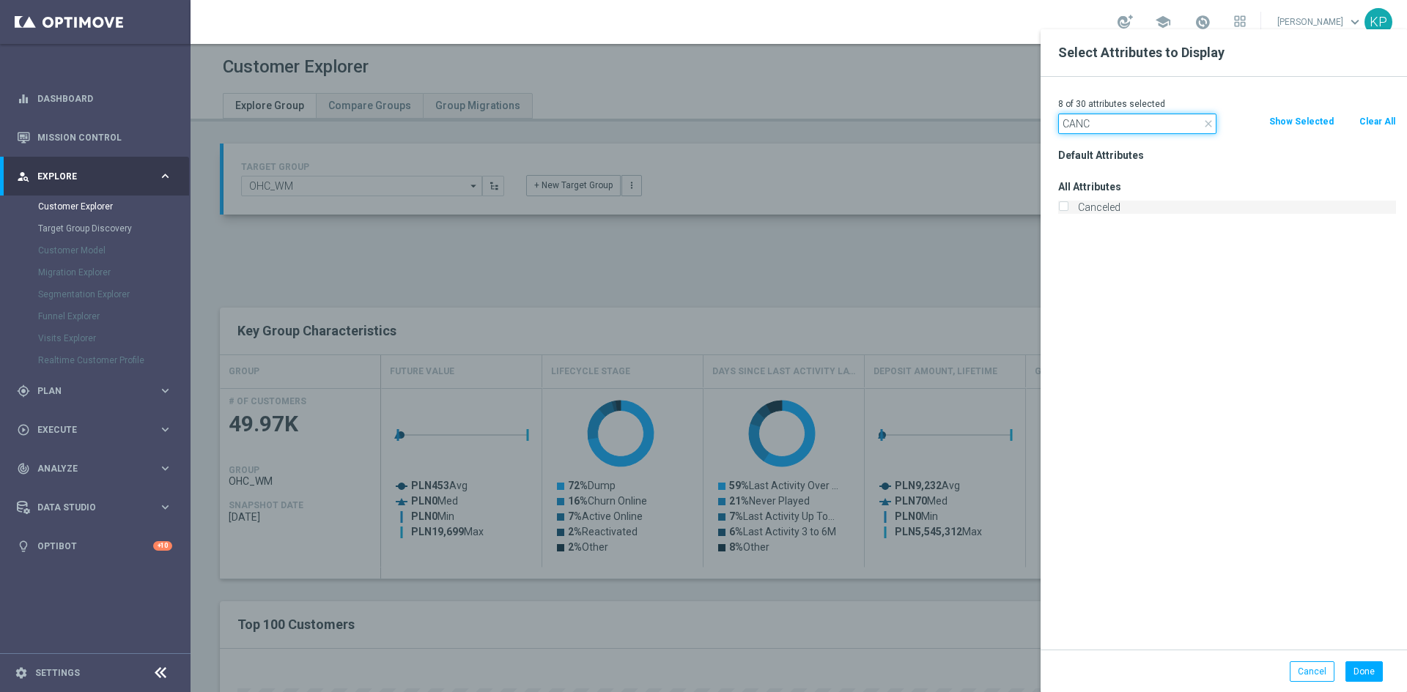
type input "CANC"
click at [1066, 208] on input "Canceled" at bounding box center [1063, 209] width 10 height 10
checkbox input "true"
click at [1109, 119] on input "CANC" at bounding box center [1137, 124] width 158 height 21
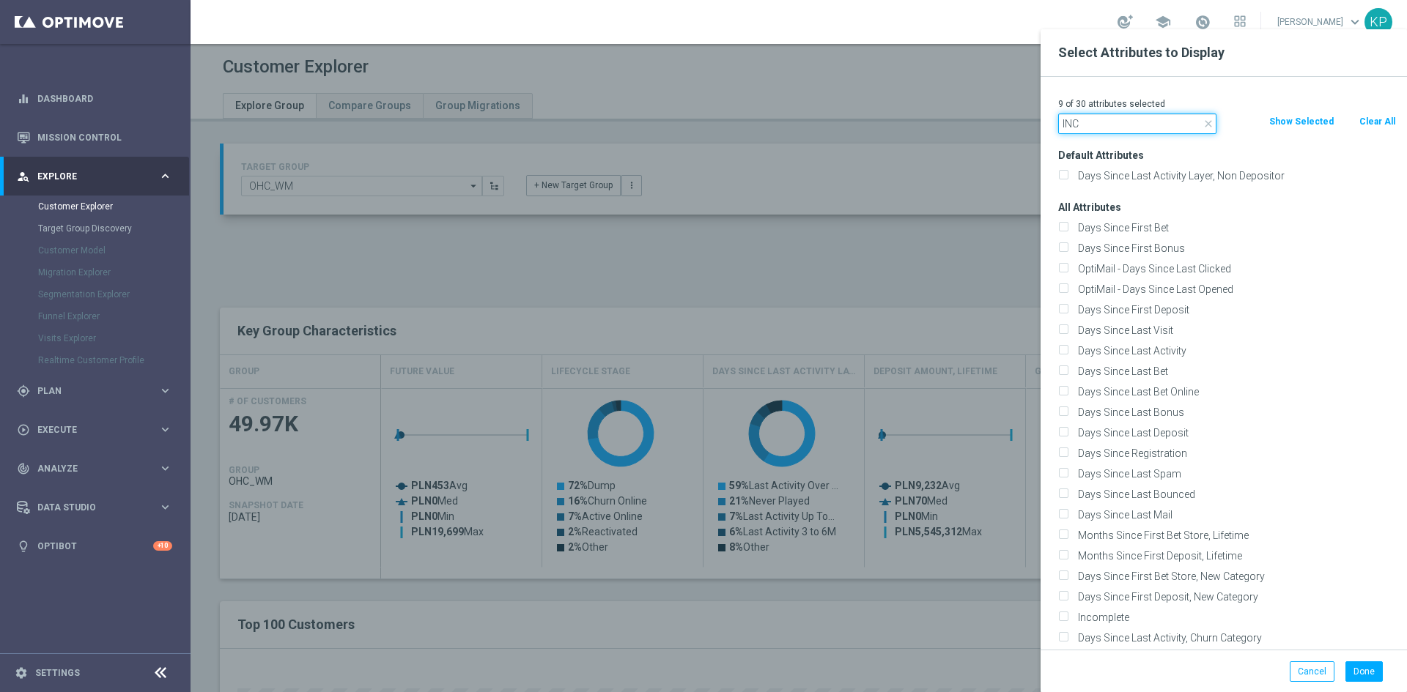
type input "INC"
click at [1067, 607] on div "Incomplete" at bounding box center [1227, 617] width 360 height 21
click at [1066, 610] on div "Incomplete" at bounding box center [1227, 617] width 360 height 21
click at [1073, 613] on label "Incomplete" at bounding box center [1234, 617] width 323 height 13
click at [1065, 615] on input "Incomplete" at bounding box center [1063, 620] width 10 height 10
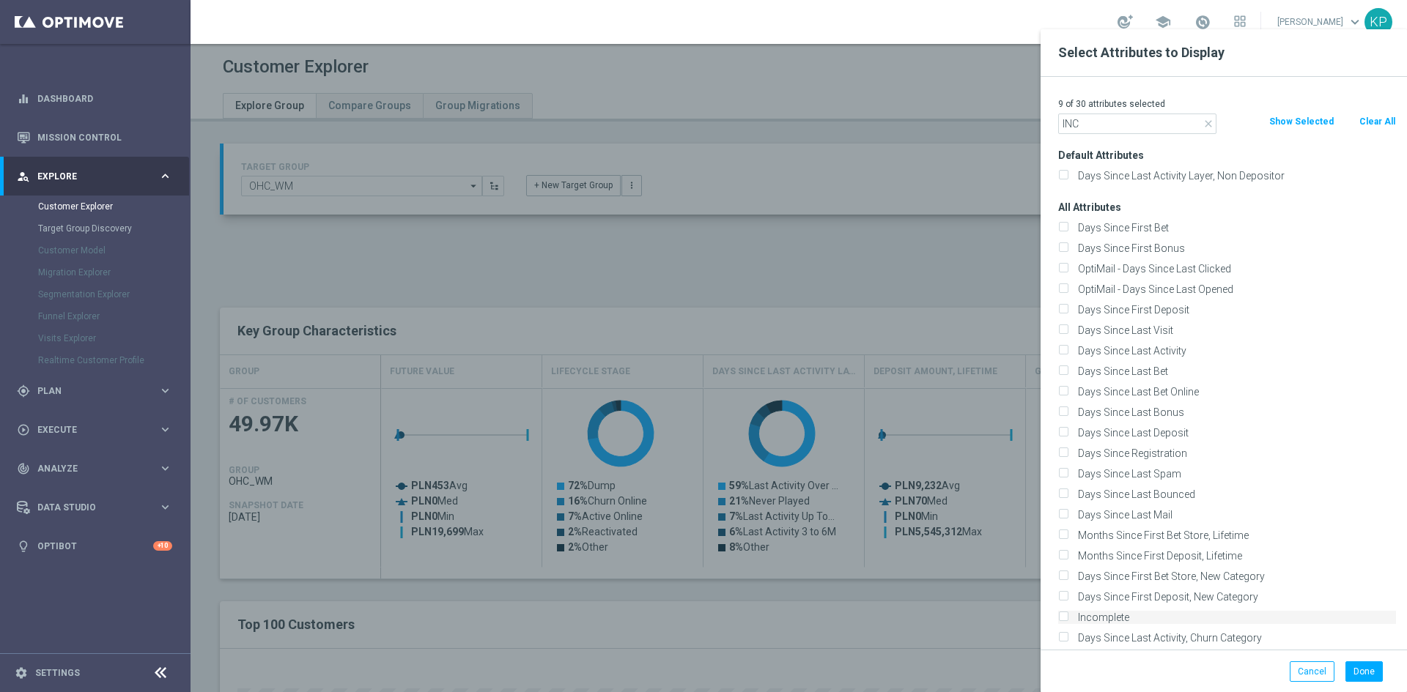
checkbox input "true"
click at [1067, 128] on input "INC" at bounding box center [1137, 124] width 158 height 21
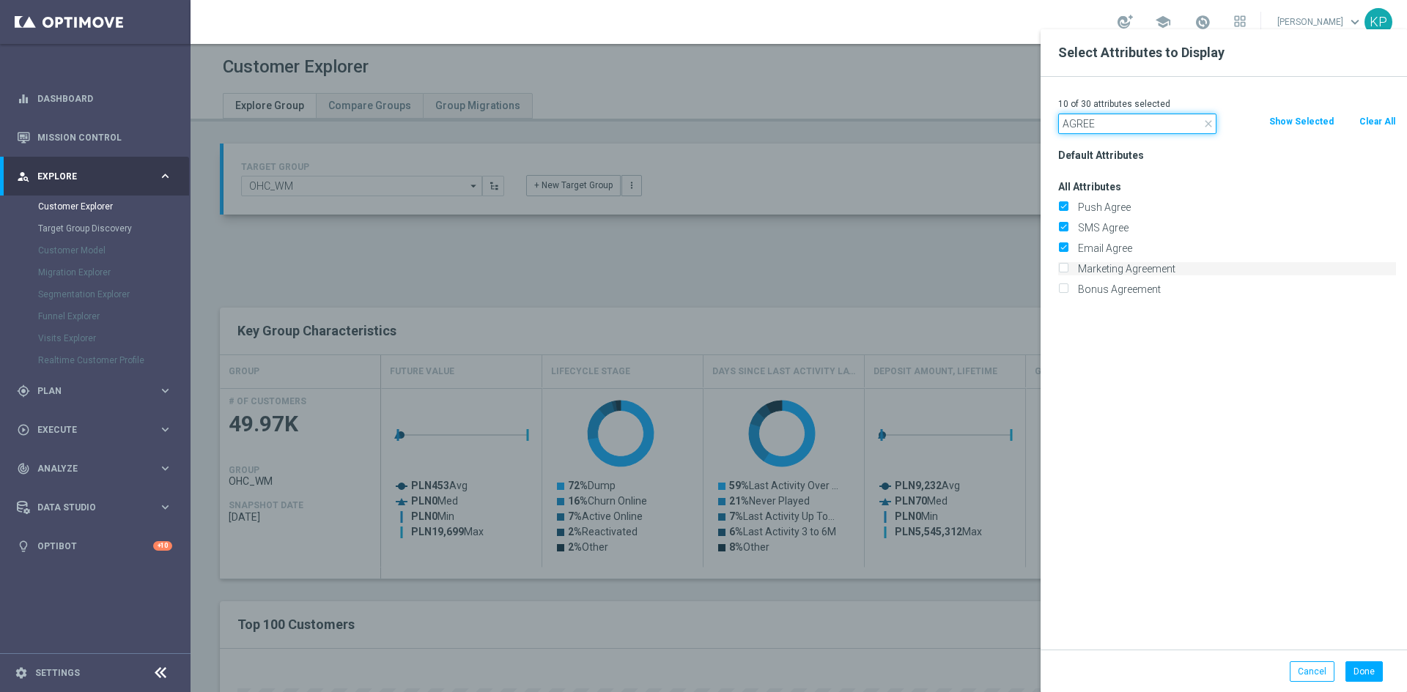
type input "AGREE"
click at [1065, 272] on input "Marketing Agreement" at bounding box center [1063, 271] width 10 height 10
checkbox input "true"
click at [1087, 118] on input "AGREE" at bounding box center [1137, 124] width 158 height 21
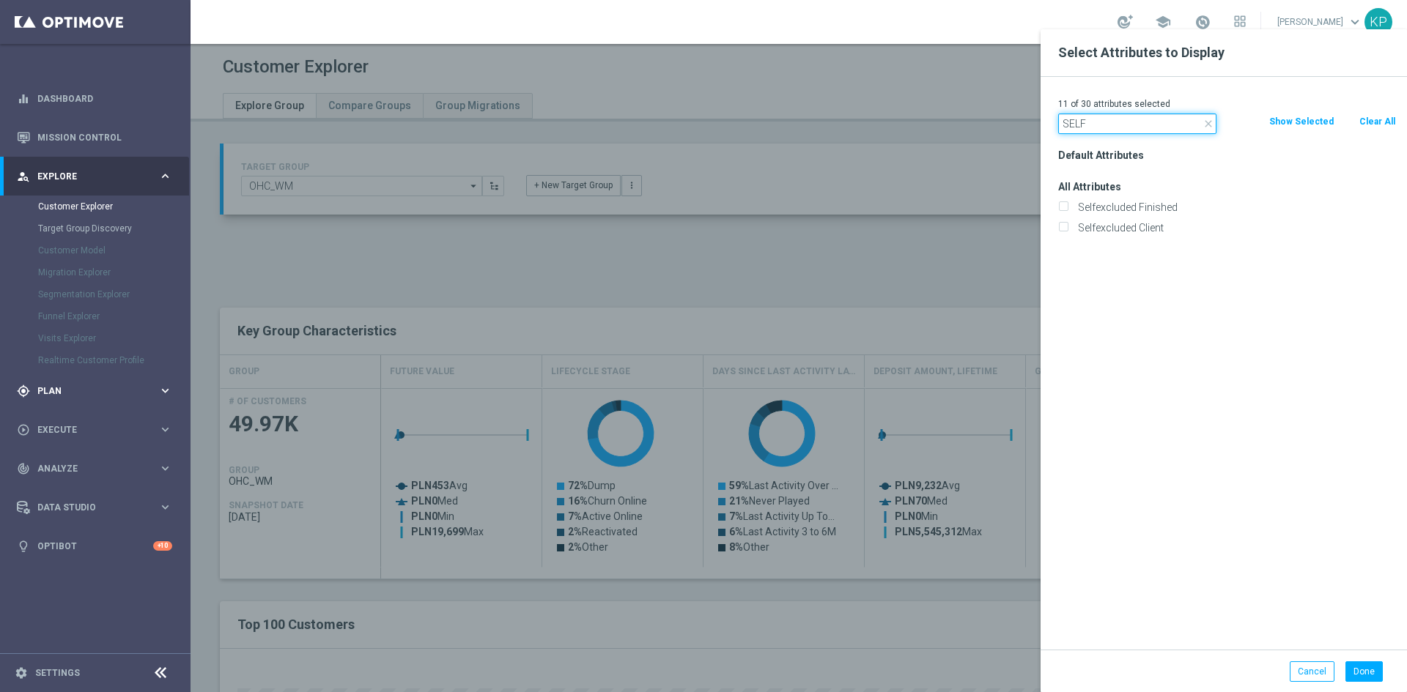
type input "SELF"
click at [1058, 225] on input "Selfexcluded Client" at bounding box center [1063, 230] width 10 height 10
checkbox input "true"
click at [1079, 124] on input "SELF" at bounding box center [1137, 124] width 158 height 21
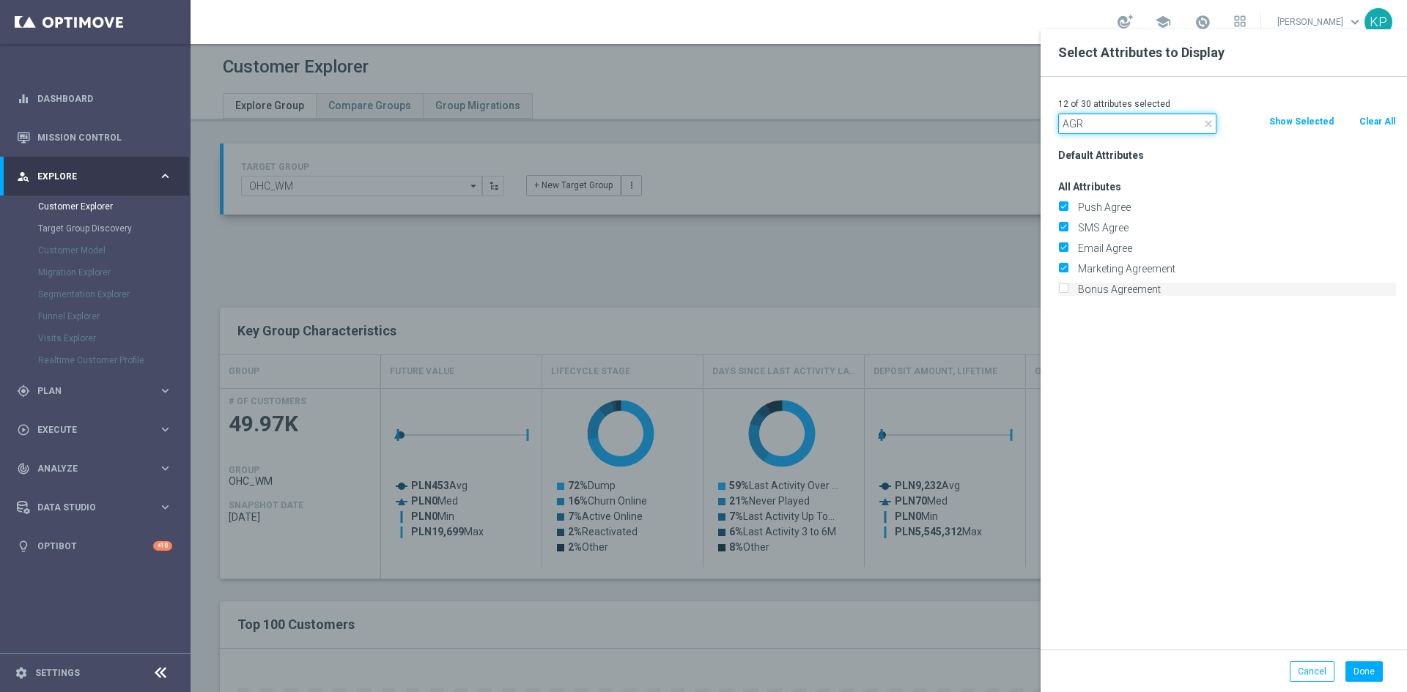
type input "AGR"
click at [1112, 286] on label "Bonus Agreement" at bounding box center [1234, 289] width 323 height 13
click at [1068, 287] on input "Bonus Agreement" at bounding box center [1063, 292] width 10 height 10
checkbox input "true"
click at [1111, 127] on input "AGR" at bounding box center [1137, 124] width 158 height 21
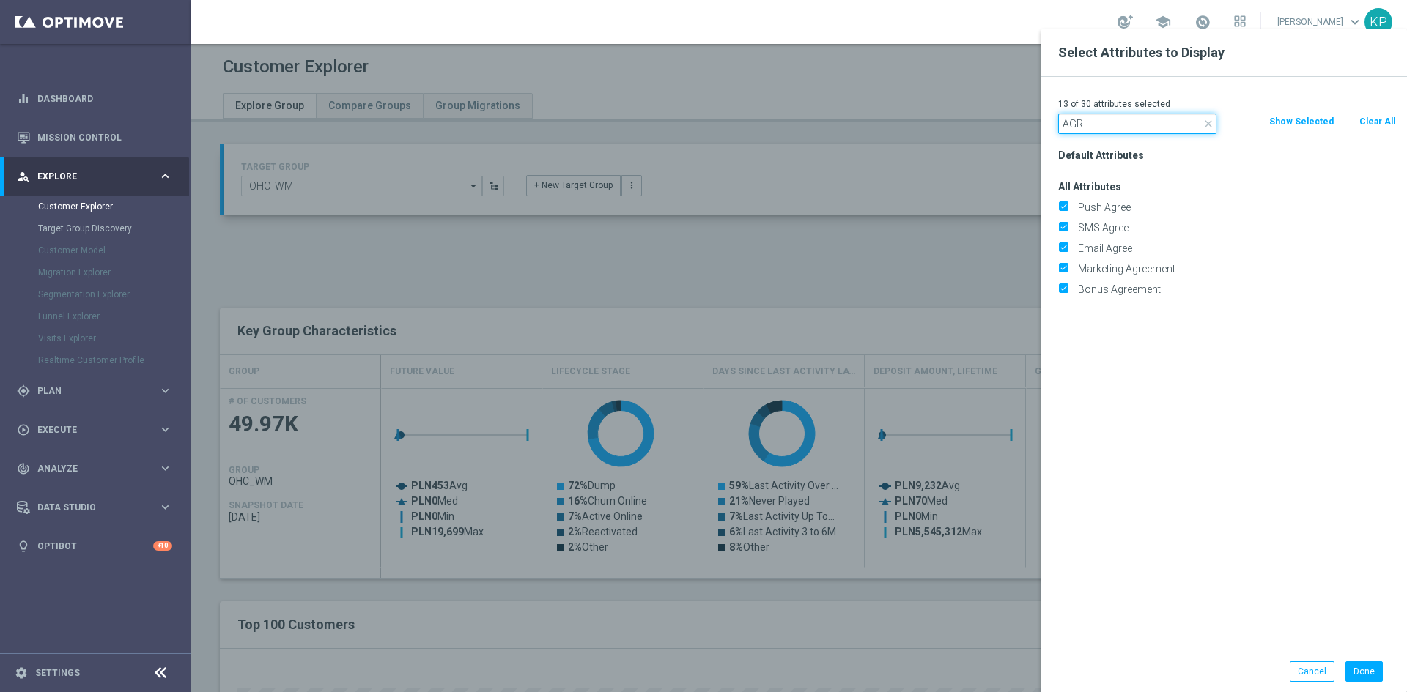
click at [1111, 127] on input "AGR" at bounding box center [1137, 124] width 158 height 21
type input "IS BLA"
click at [1059, 207] on input "Is Black Listed" at bounding box center [1063, 209] width 10 height 10
checkbox input "true"
click at [1087, 109] on p "14 of 30 attributes selected" at bounding box center [1227, 104] width 338 height 12
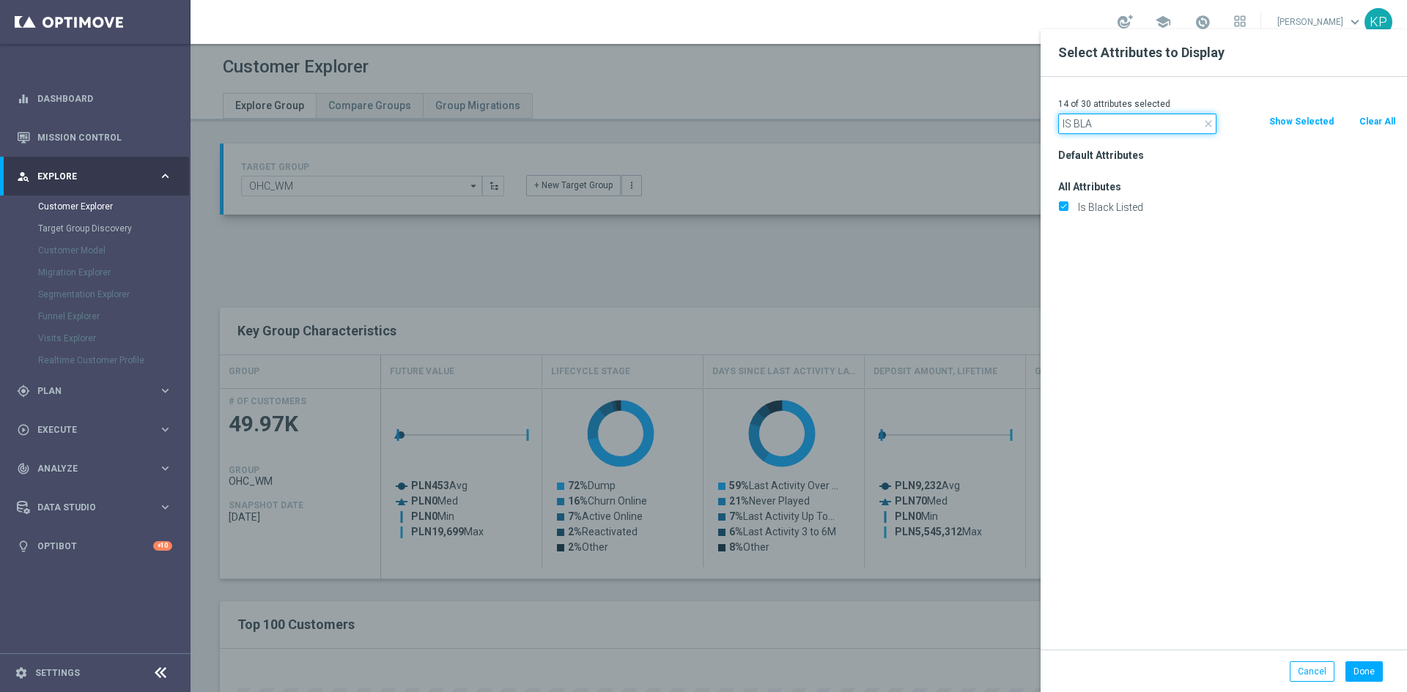
click at [1082, 120] on input "IS BLA" at bounding box center [1137, 124] width 158 height 21
type input "BLOCK"
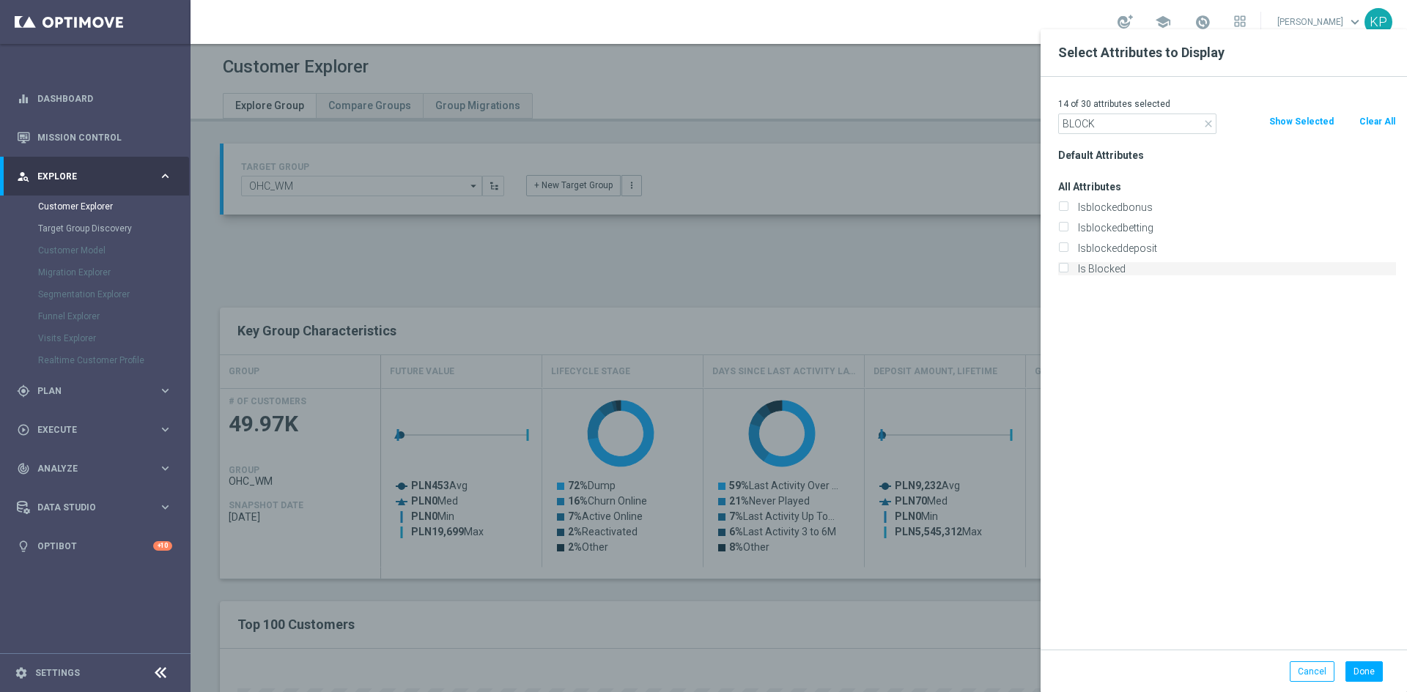
click at [1069, 270] on div "Is Blocked" at bounding box center [1227, 268] width 338 height 13
click at [1066, 270] on input "Is Blocked" at bounding box center [1063, 271] width 10 height 10
checkbox input "true"
click at [1101, 139] on div "15 of 30 attributes selected close BLOCK Clear All Show Selected Default Attrib…" at bounding box center [1224, 363] width 366 height 573
click at [1104, 132] on input "BLOCK" at bounding box center [1137, 124] width 158 height 21
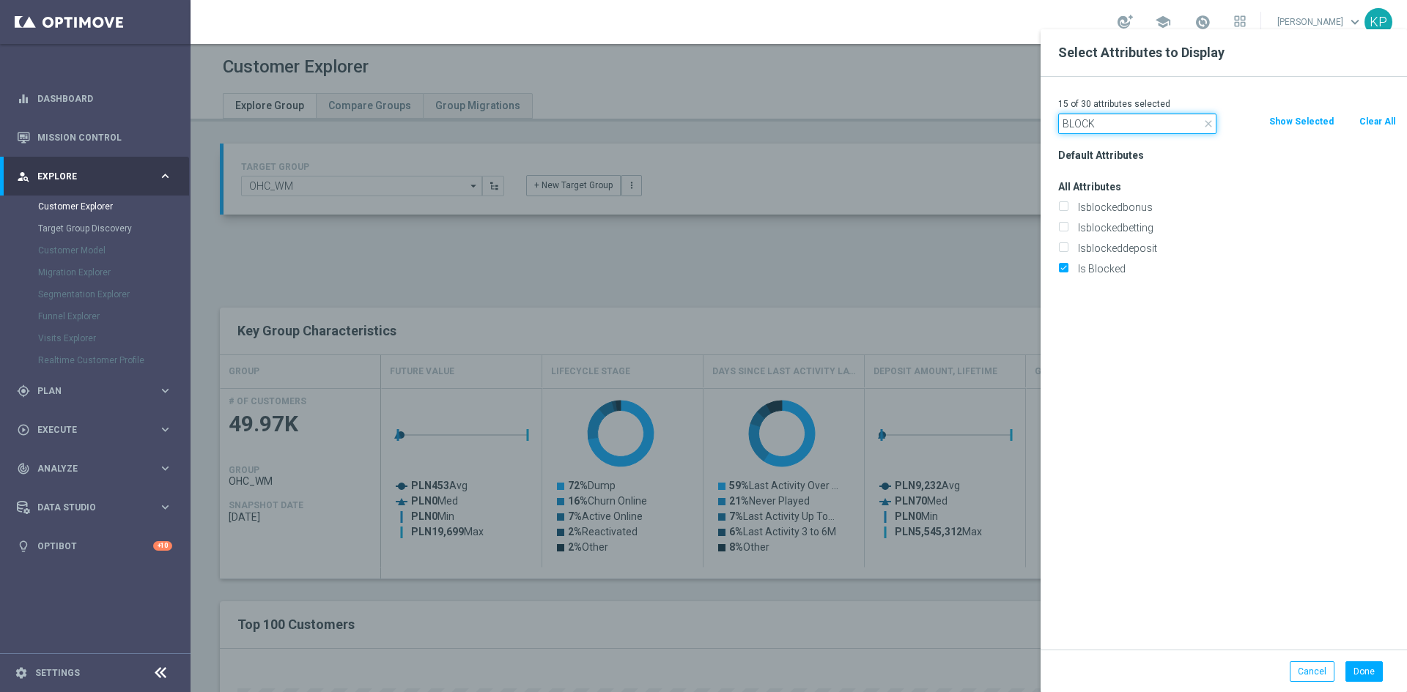
click at [1104, 132] on input "BLOCK" at bounding box center [1137, 124] width 158 height 21
type input "EMAIL"
click at [1068, 267] on div "Is Email Verified" at bounding box center [1227, 268] width 338 height 13
click at [1067, 270] on input "Is Email Verified" at bounding box center [1063, 271] width 10 height 10
checkbox input "true"
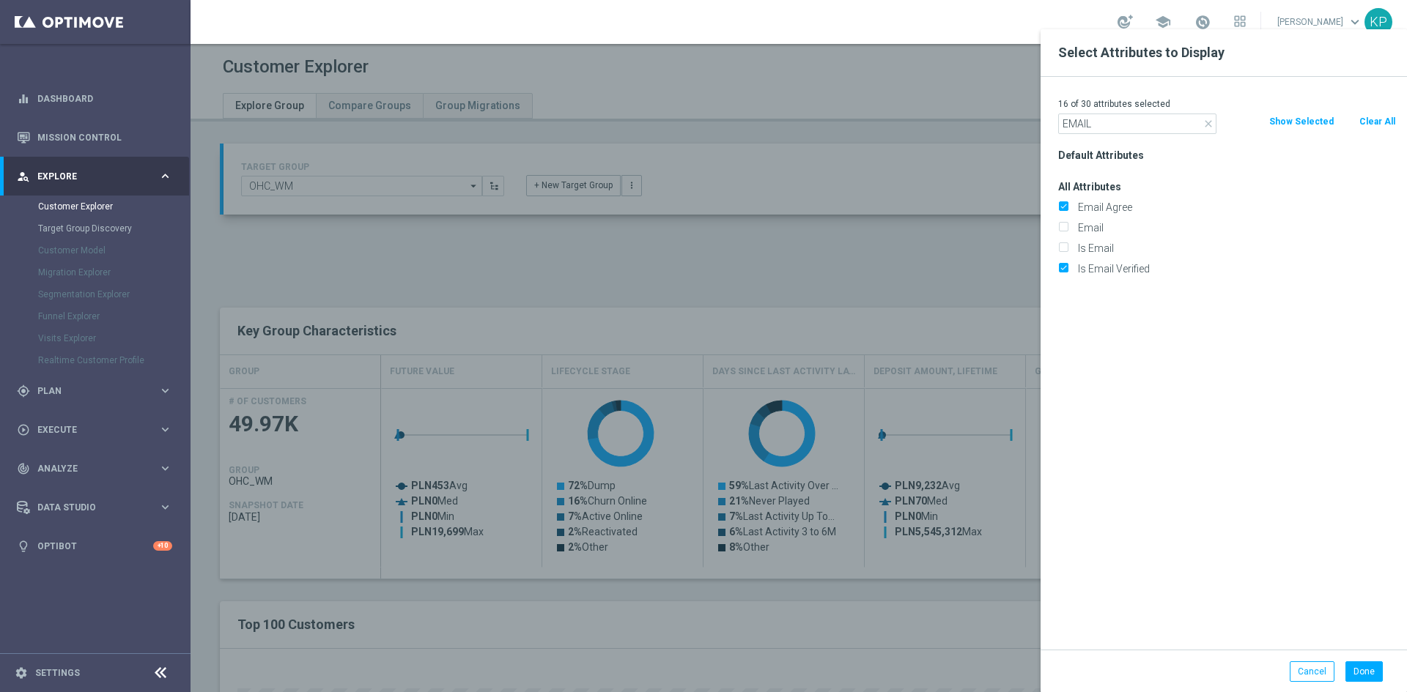
click at [1093, 136] on div "16 of 30 attributes selected close EMAIL Clear All Show Selected Default Attrib…" at bounding box center [1224, 363] width 366 height 573
click at [1095, 128] on input "EMAIL" at bounding box center [1137, 124] width 158 height 21
type input "IS PHON"
click at [1073, 222] on label "Is Phone Verified" at bounding box center [1234, 227] width 323 height 13
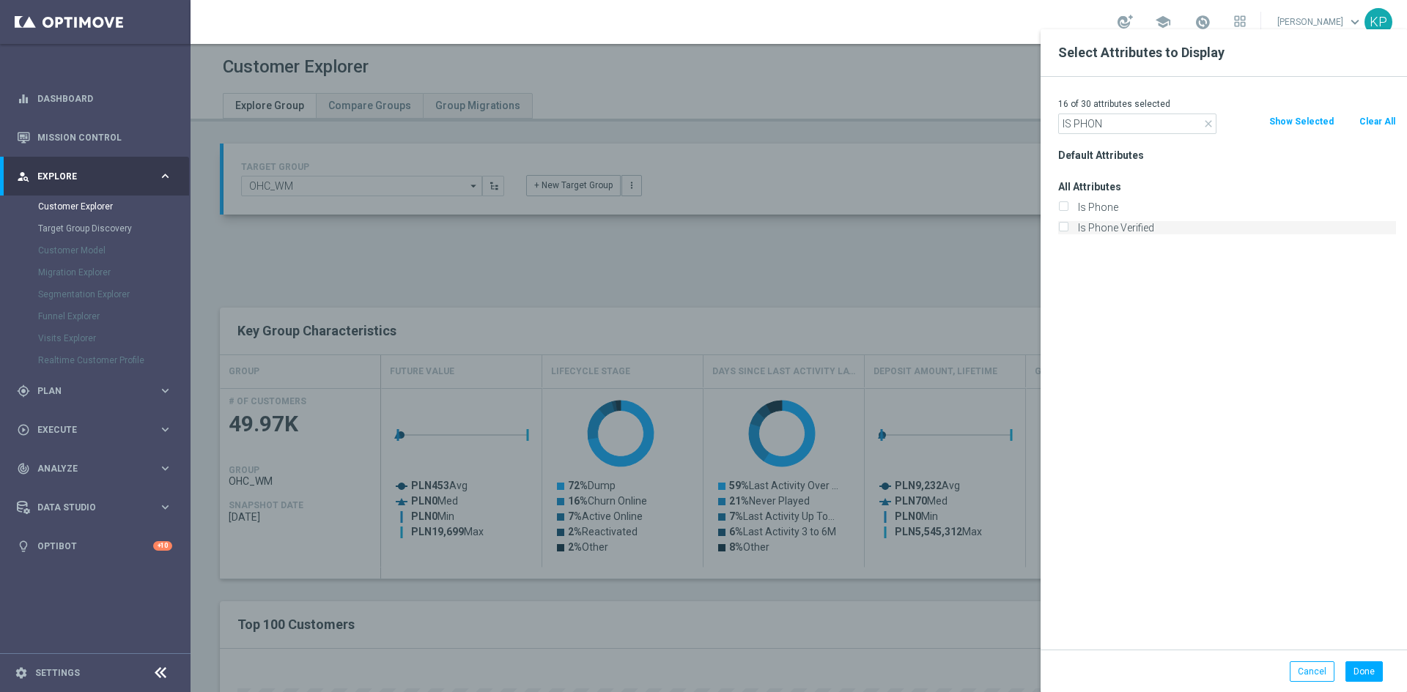
click at [1060, 225] on input "Is Phone Verified" at bounding box center [1063, 230] width 10 height 10
checkbox input "true"
click at [1087, 119] on input "IS PHON" at bounding box center [1137, 124] width 158 height 21
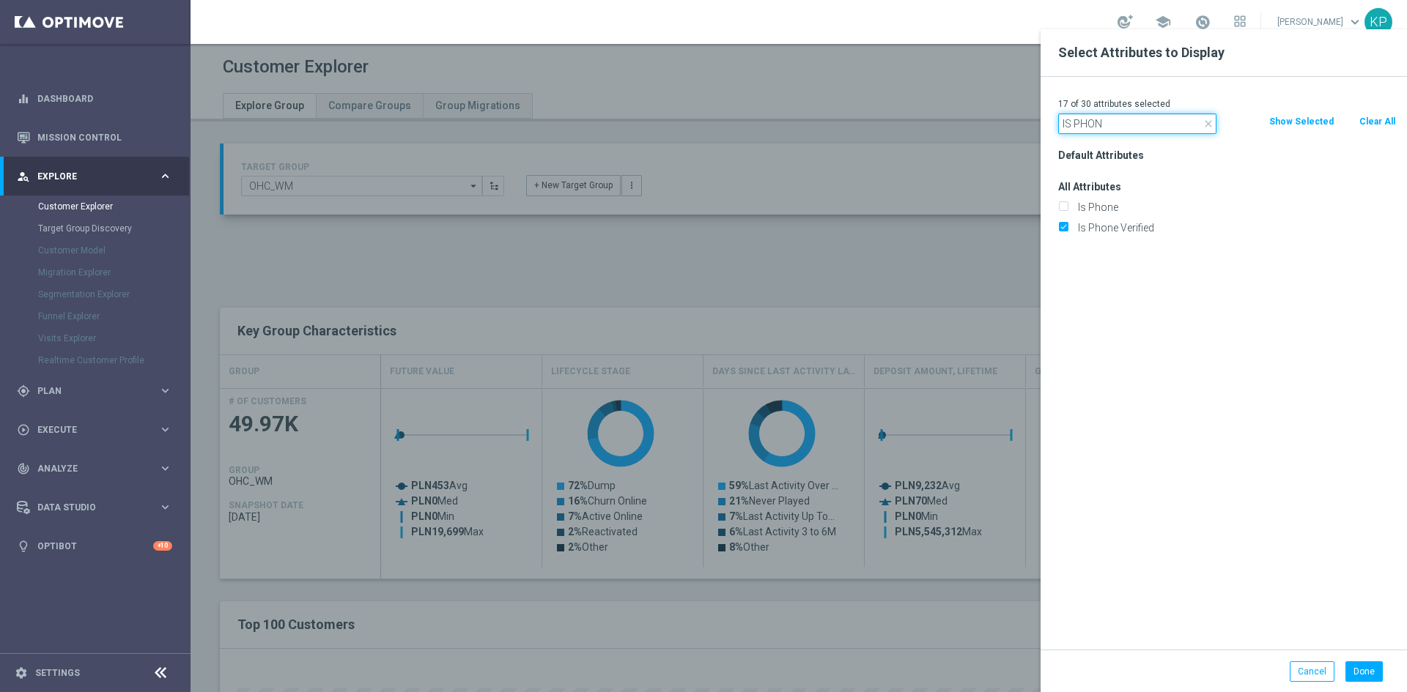
click at [1087, 119] on input "IS PHON" at bounding box center [1137, 124] width 158 height 21
type input "IS TEM"
click at [1067, 209] on input "Is Temporary" at bounding box center [1063, 209] width 10 height 10
checkbox input "true"
drag, startPoint x: 1355, startPoint y: 651, endPoint x: 1358, endPoint y: 662, distance: 11.4
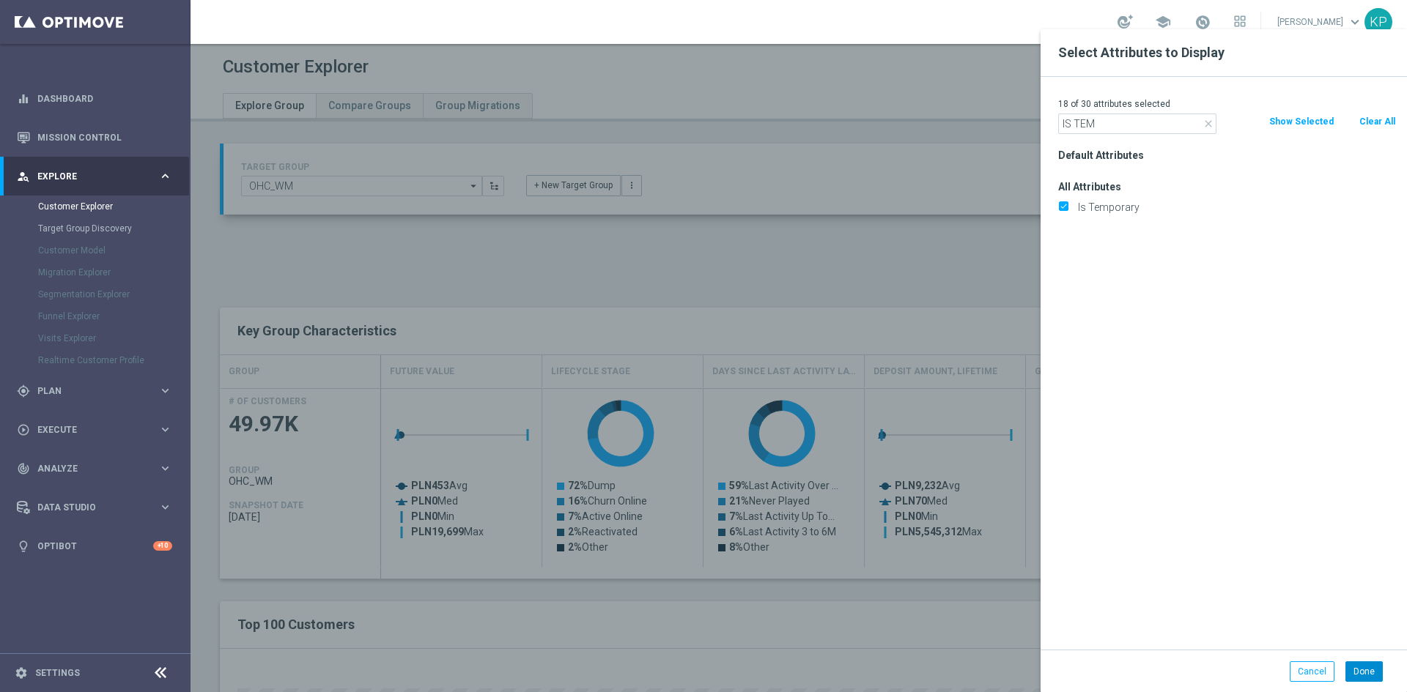
click at [1356, 657] on div "Done Cancel" at bounding box center [1224, 671] width 366 height 43
click at [1358, 662] on button "Done" at bounding box center [1363, 672] width 37 height 21
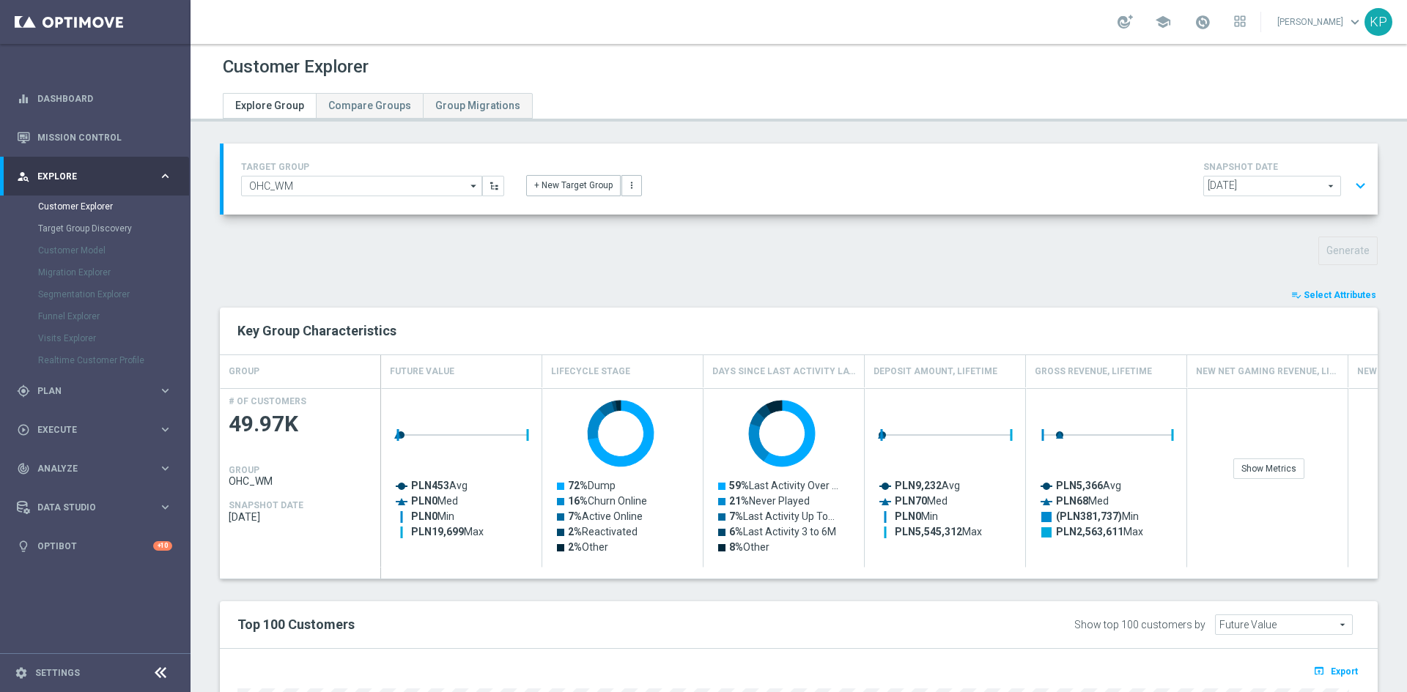
type input "Search"
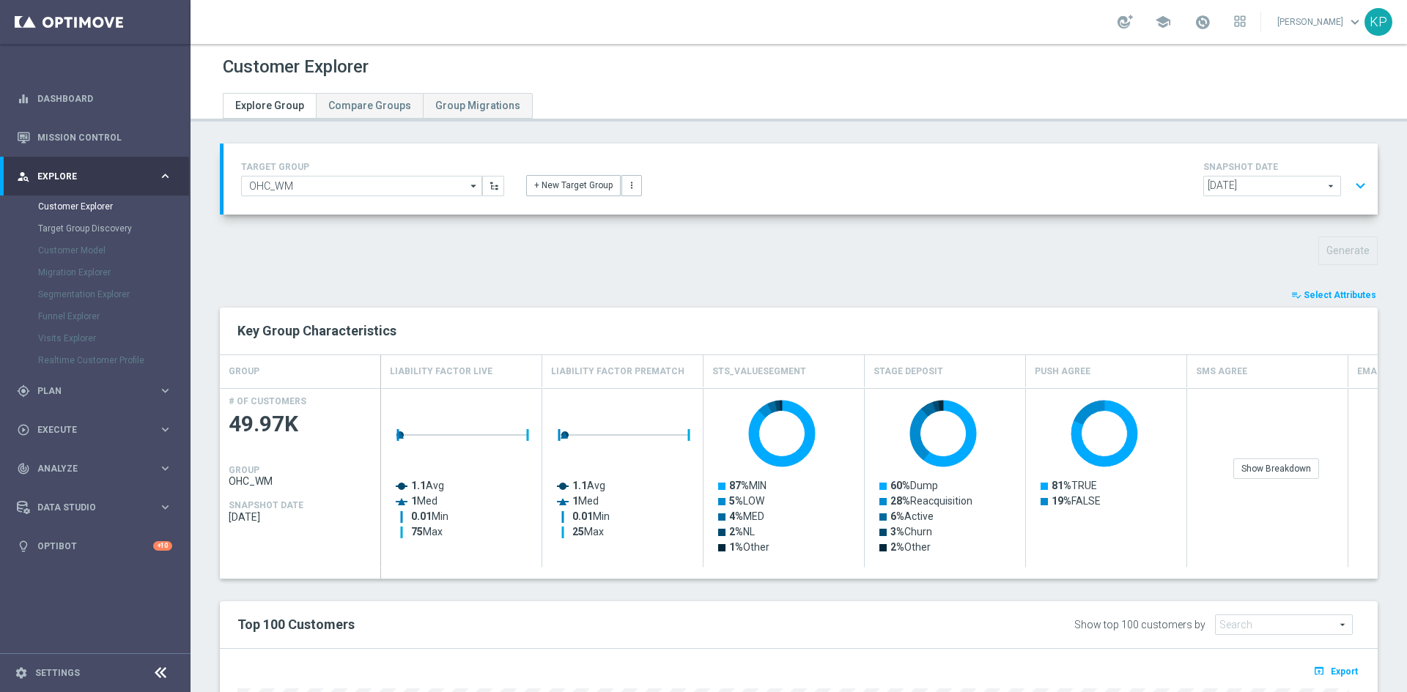
click at [1306, 294] on span "Select Attributes" at bounding box center [1340, 295] width 73 height 10
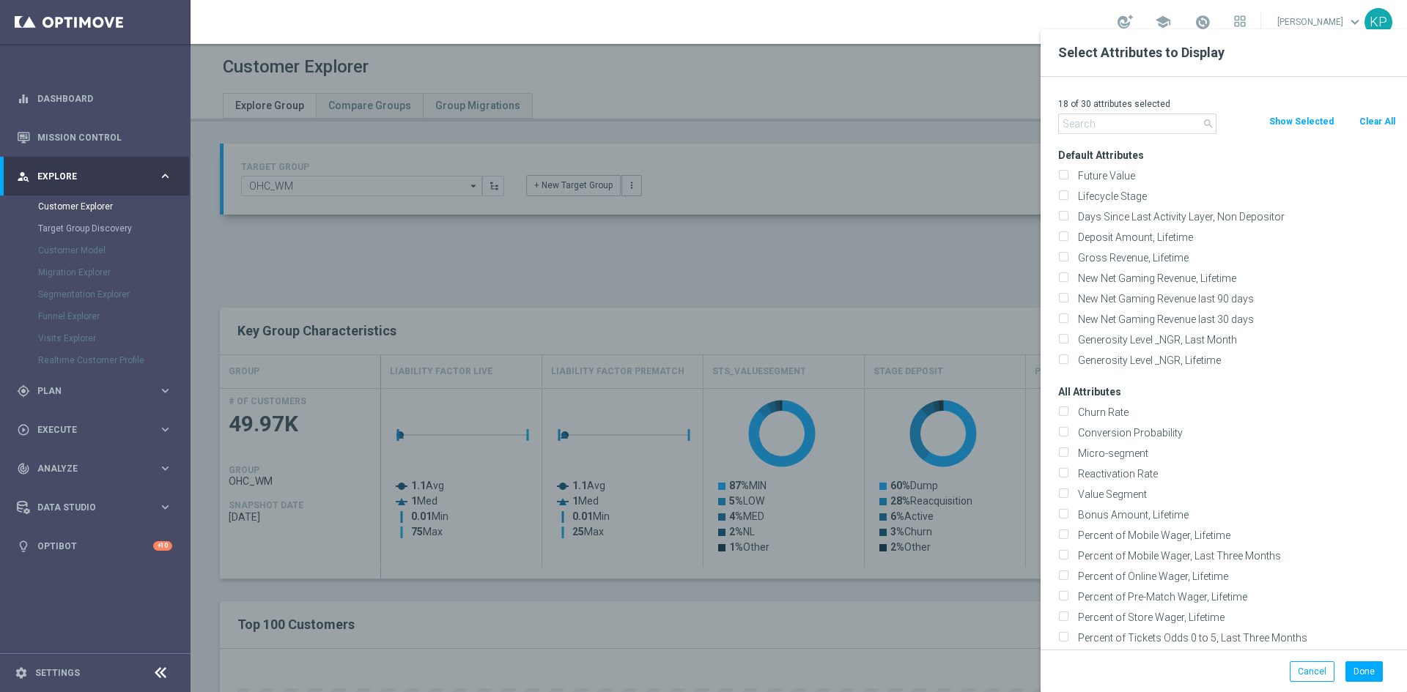
click at [748, 283] on div at bounding box center [894, 375] width 1407 height 692
click at [1319, 678] on button "Cancel" at bounding box center [1312, 672] width 45 height 21
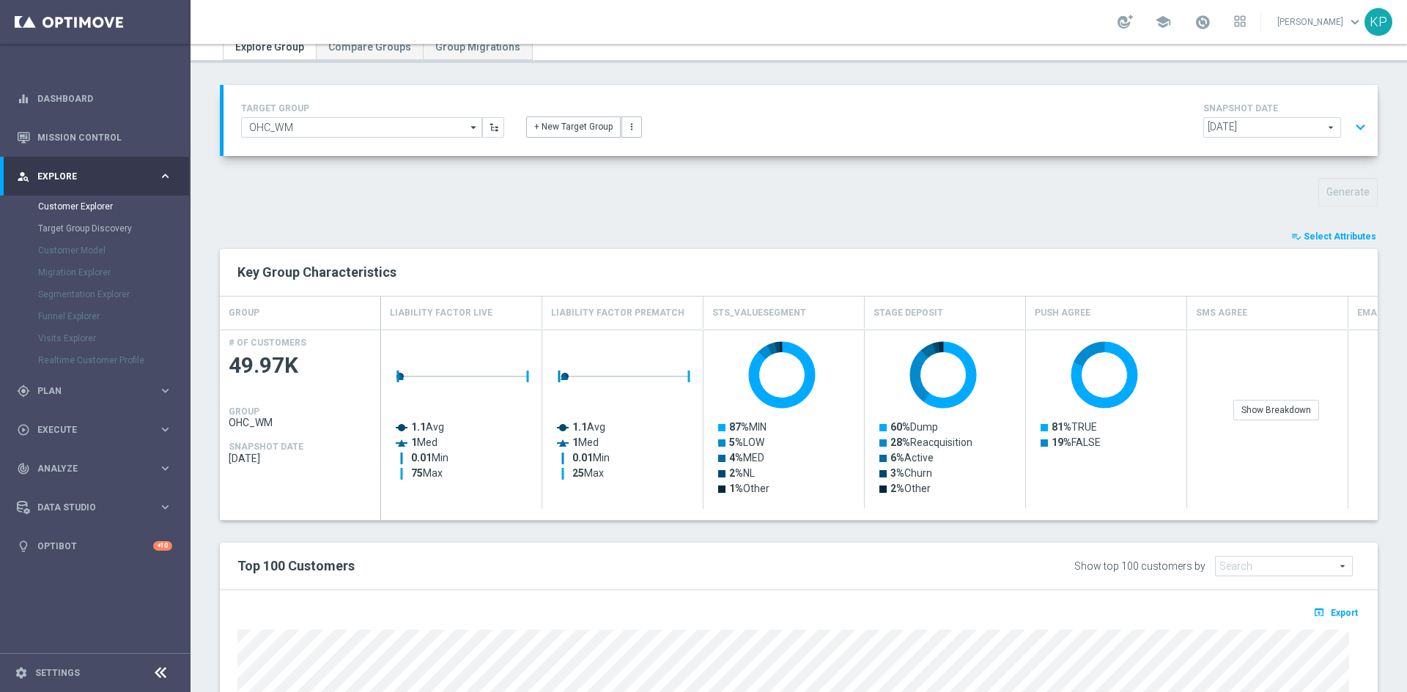
scroll to position [58, 0]
click at [1329, 240] on span "Select Attributes" at bounding box center [1340, 237] width 73 height 10
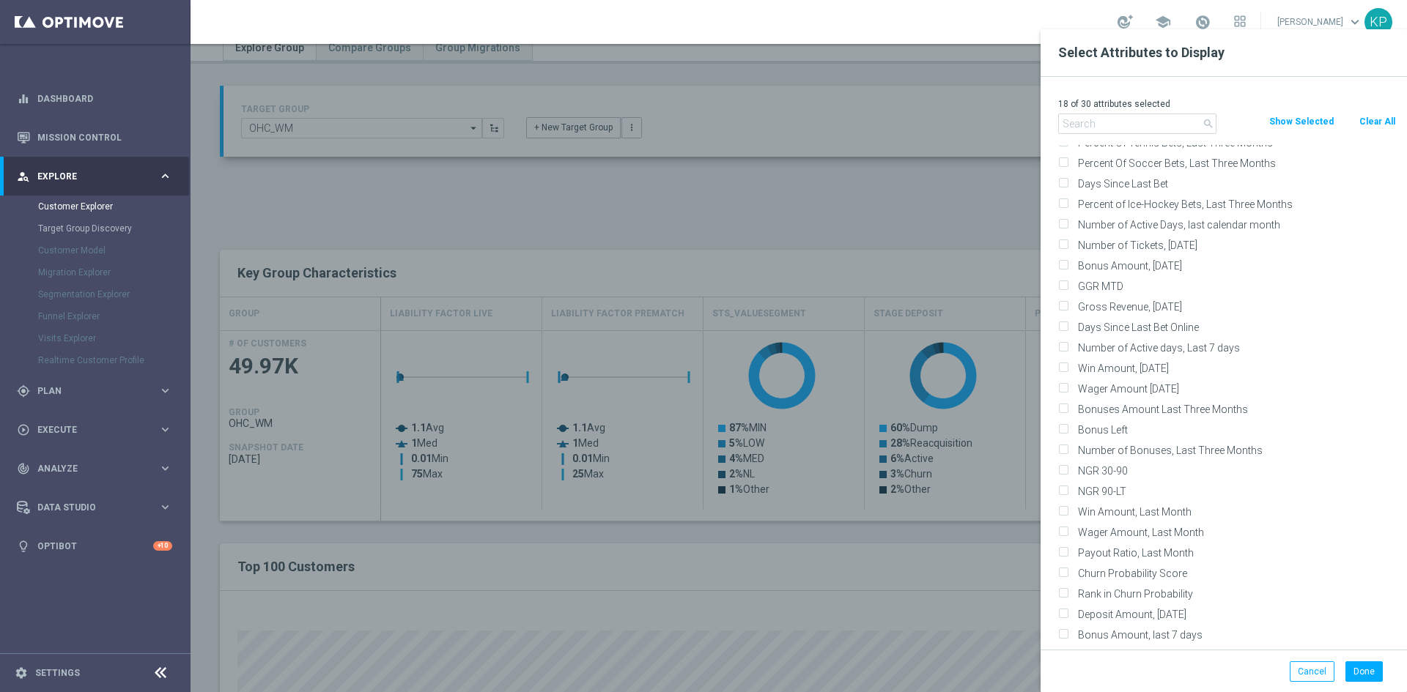
scroll to position [2345, 0]
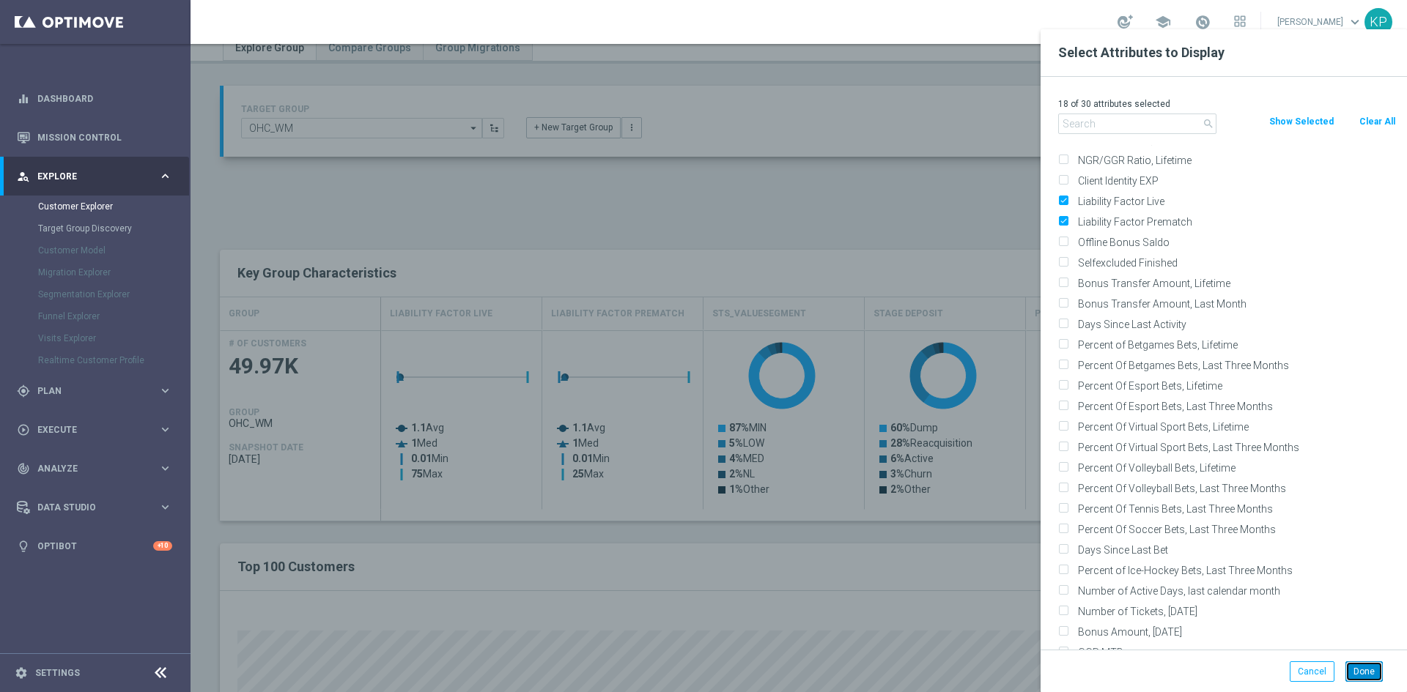
drag, startPoint x: 1378, startPoint y: 682, endPoint x: 1372, endPoint y: 677, distance: 8.4
click at [1374, 679] on button "Done" at bounding box center [1363, 672] width 37 height 21
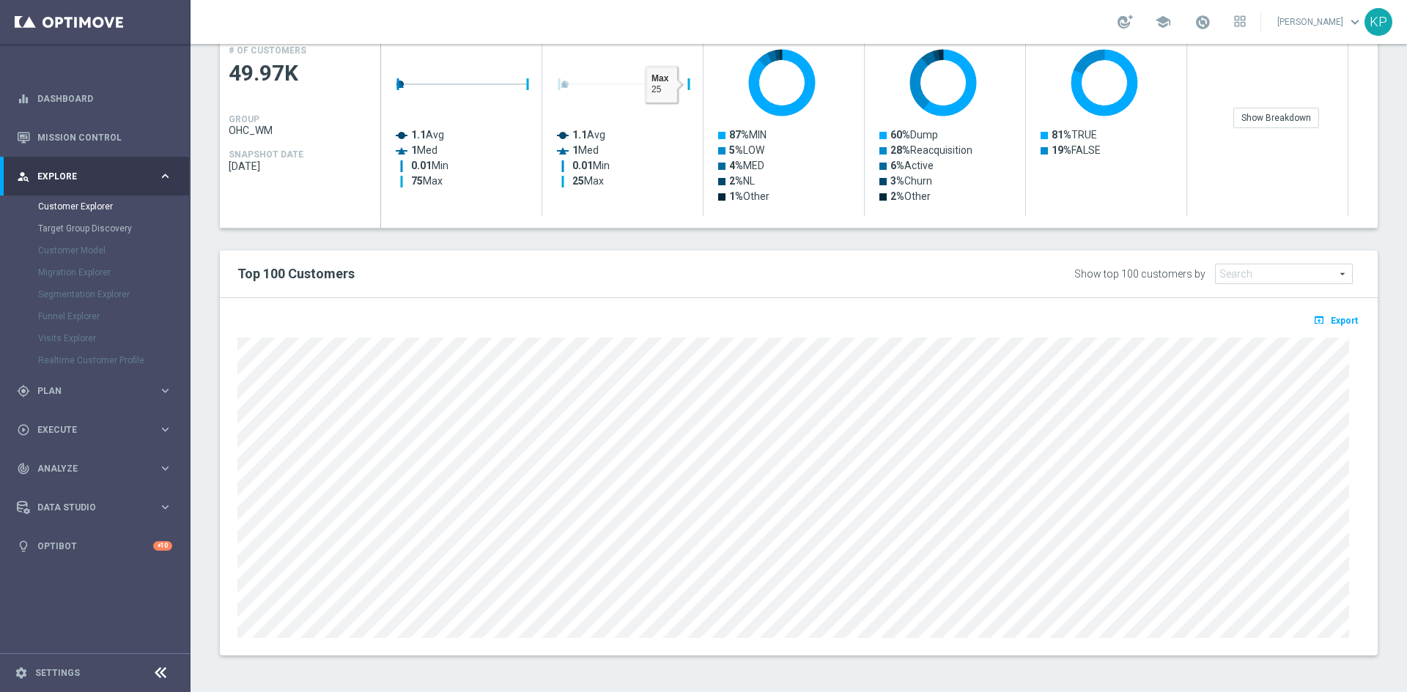
scroll to position [204, 0]
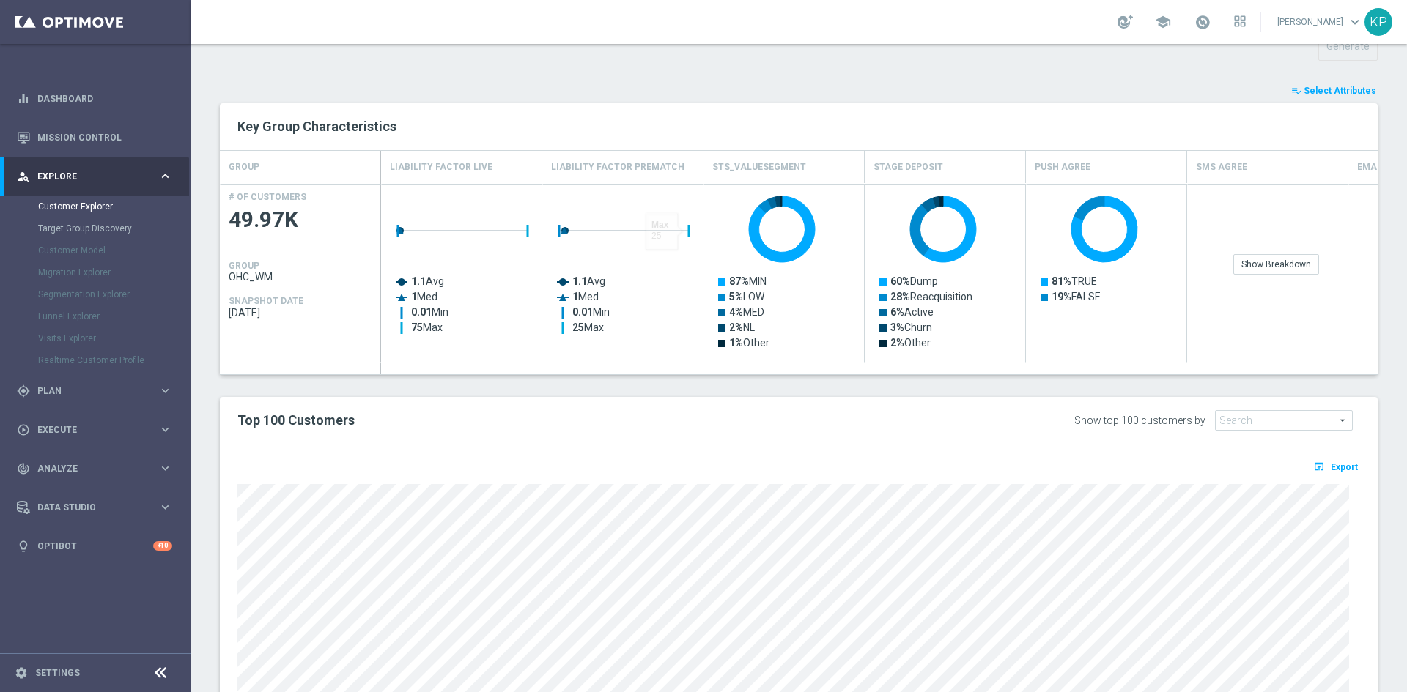
click at [1338, 84] on button "playlist_add_check Select Attributes" at bounding box center [1334, 91] width 88 height 16
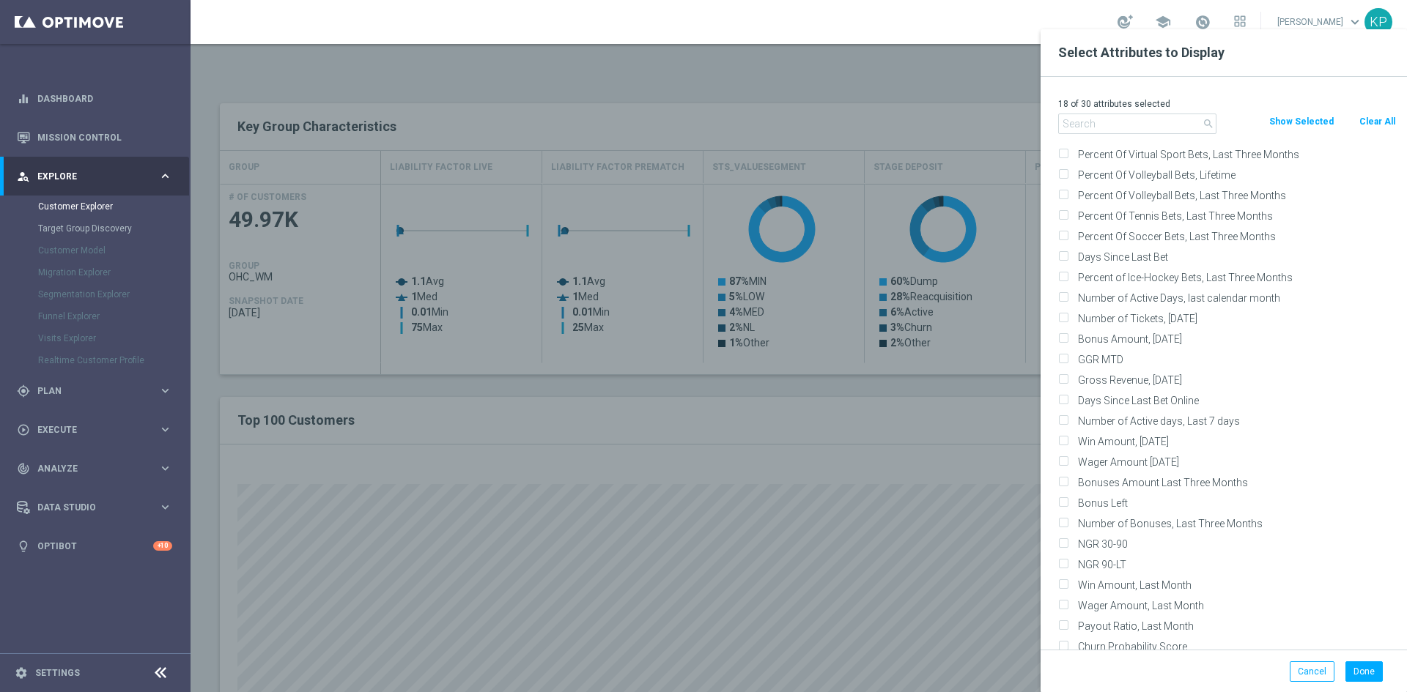
scroll to position [2345, 0]
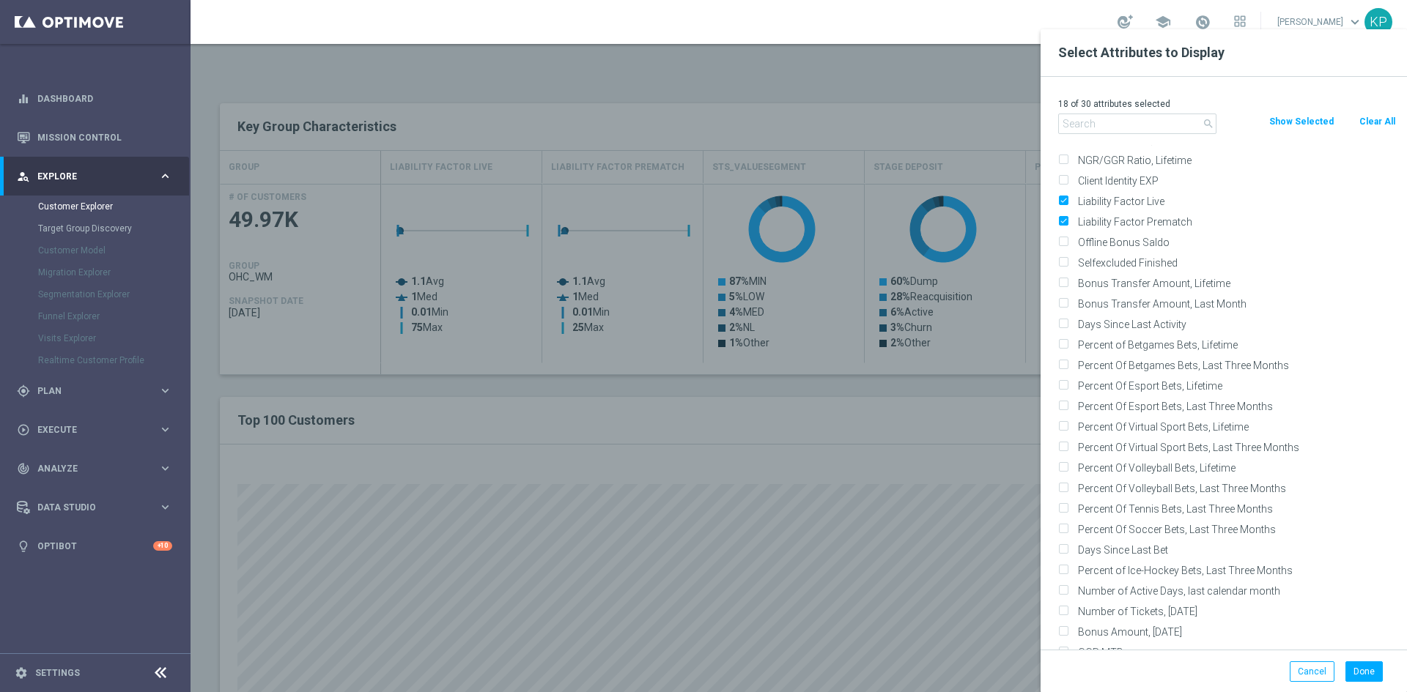
click at [836, 413] on div at bounding box center [894, 375] width 1407 height 692
click at [829, 396] on div at bounding box center [894, 375] width 1407 height 692
click at [915, 411] on div at bounding box center [894, 375] width 1407 height 692
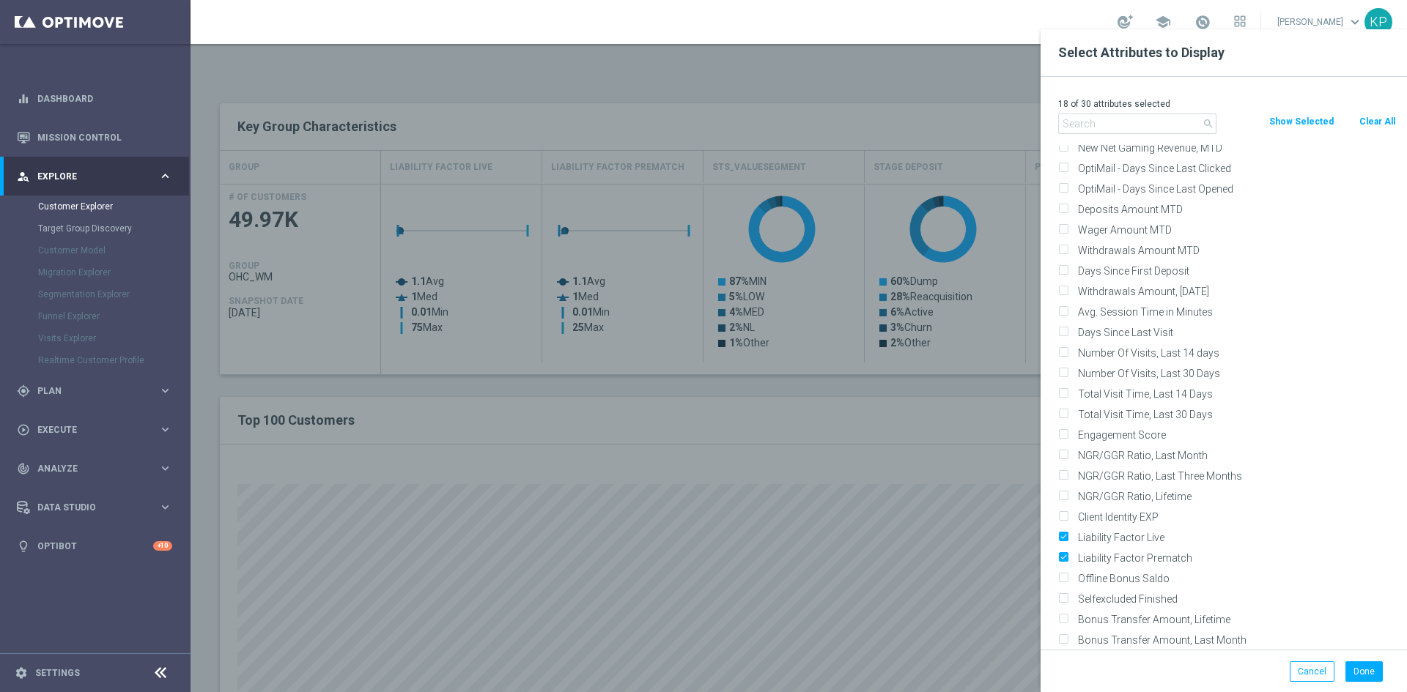
scroll to position [1978, 0]
click at [1322, 122] on button "Show Selected" at bounding box center [1301, 122] width 67 height 16
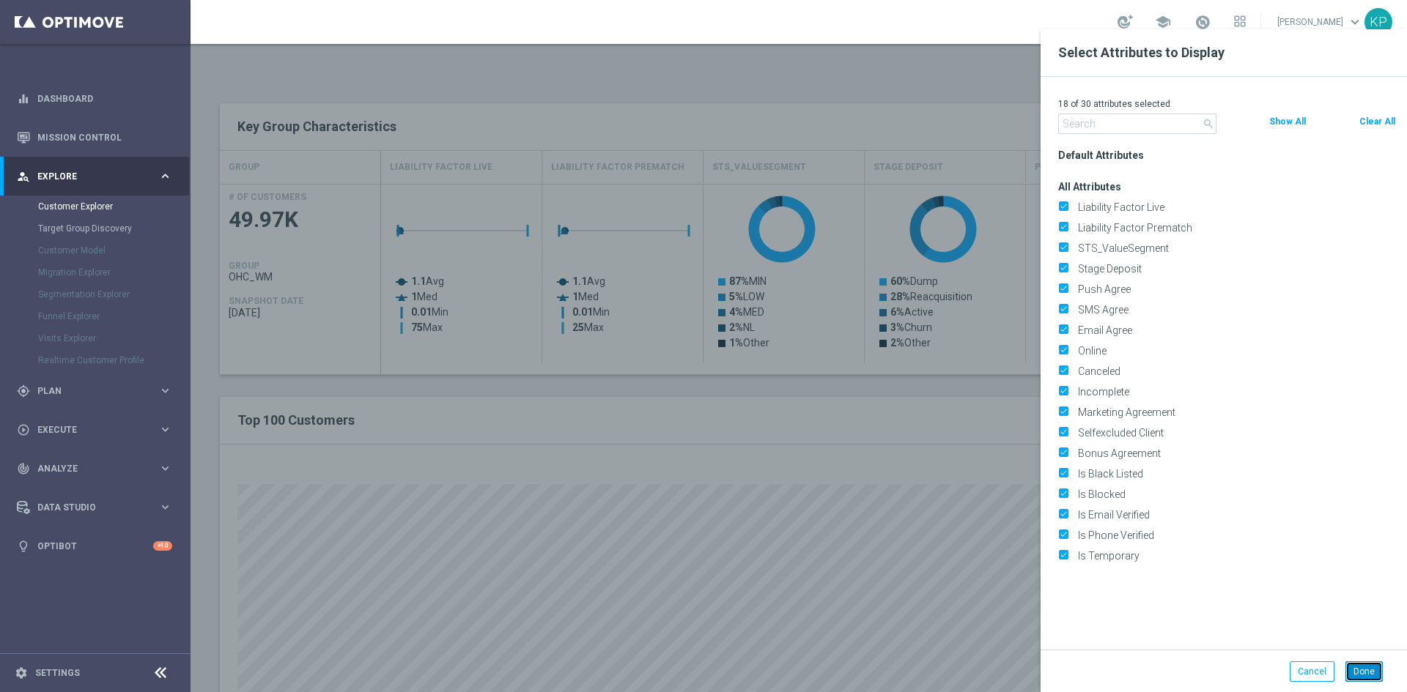
click at [1372, 676] on button "Done" at bounding box center [1363, 672] width 37 height 21
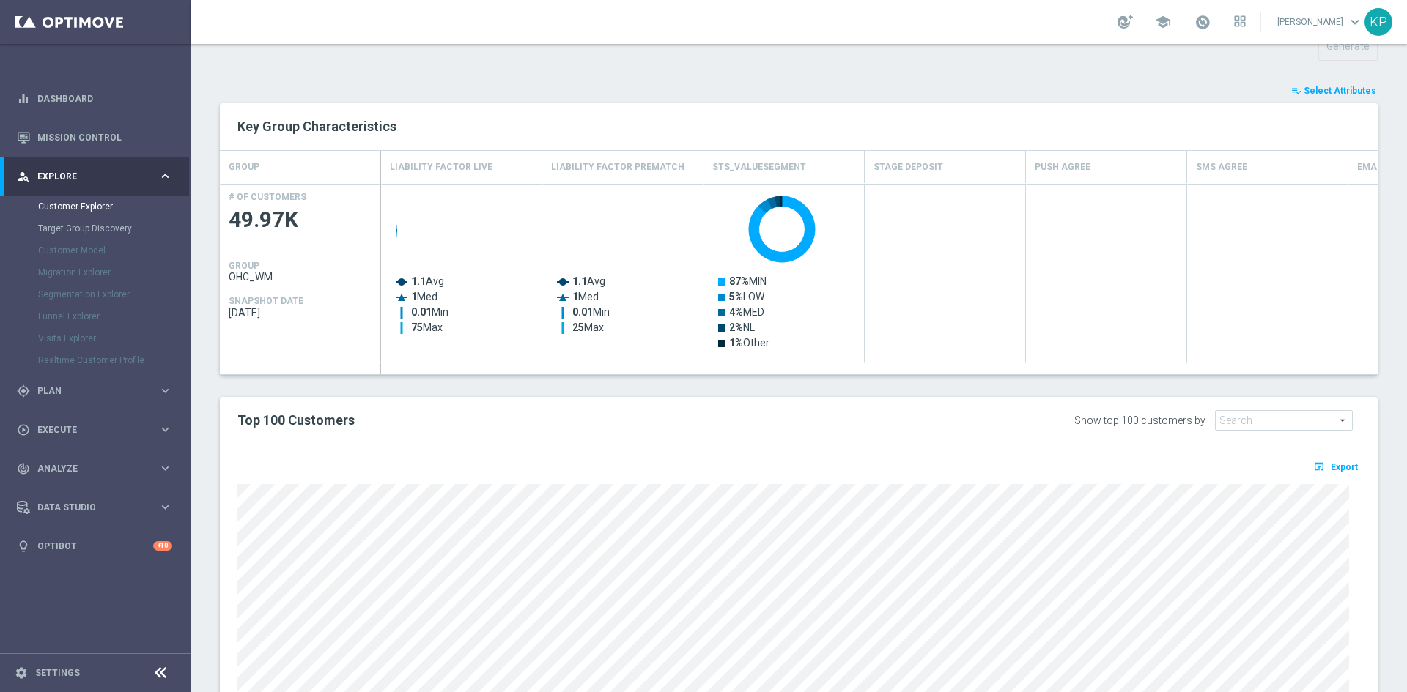
scroll to position [351, 0]
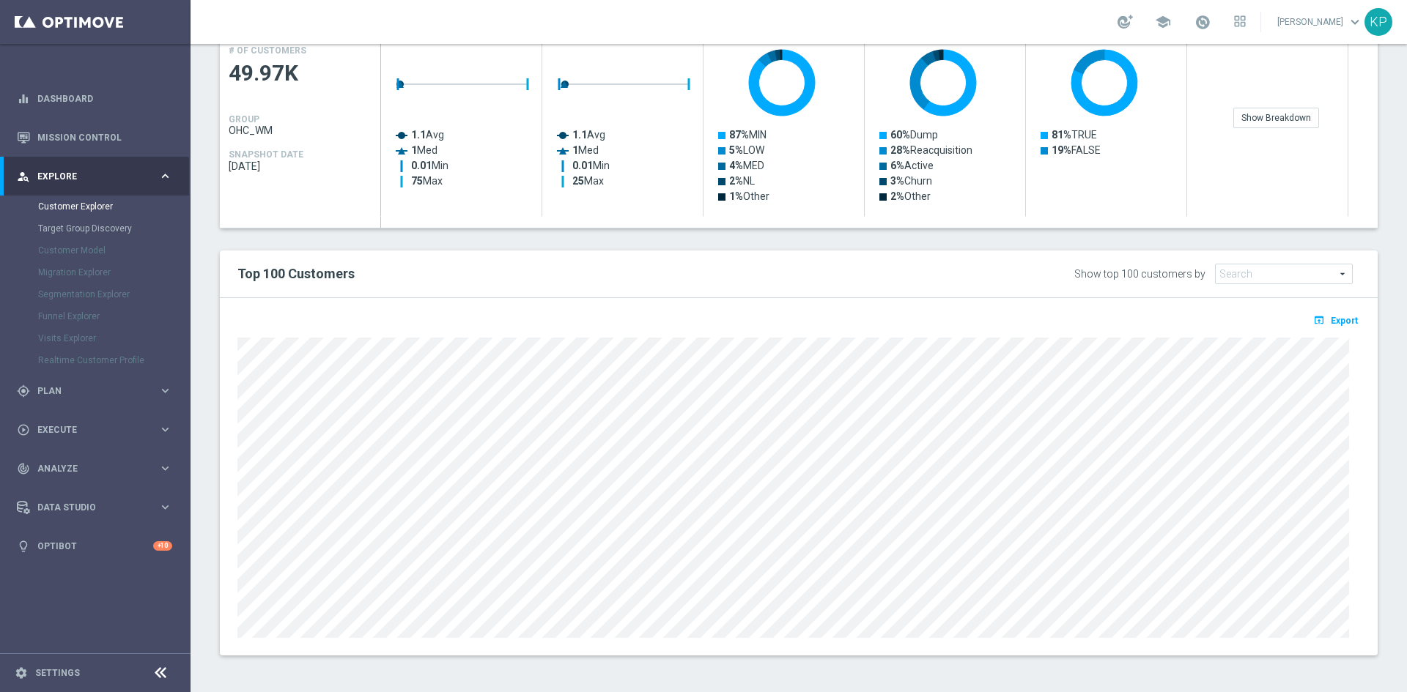
click at [1246, 259] on div "Top 100 Customers Show top 100 customers by Future Value Search arrow_drop_down…" at bounding box center [799, 275] width 1158 height 48
click at [1245, 265] on span "Future Value" at bounding box center [1284, 274] width 136 height 19
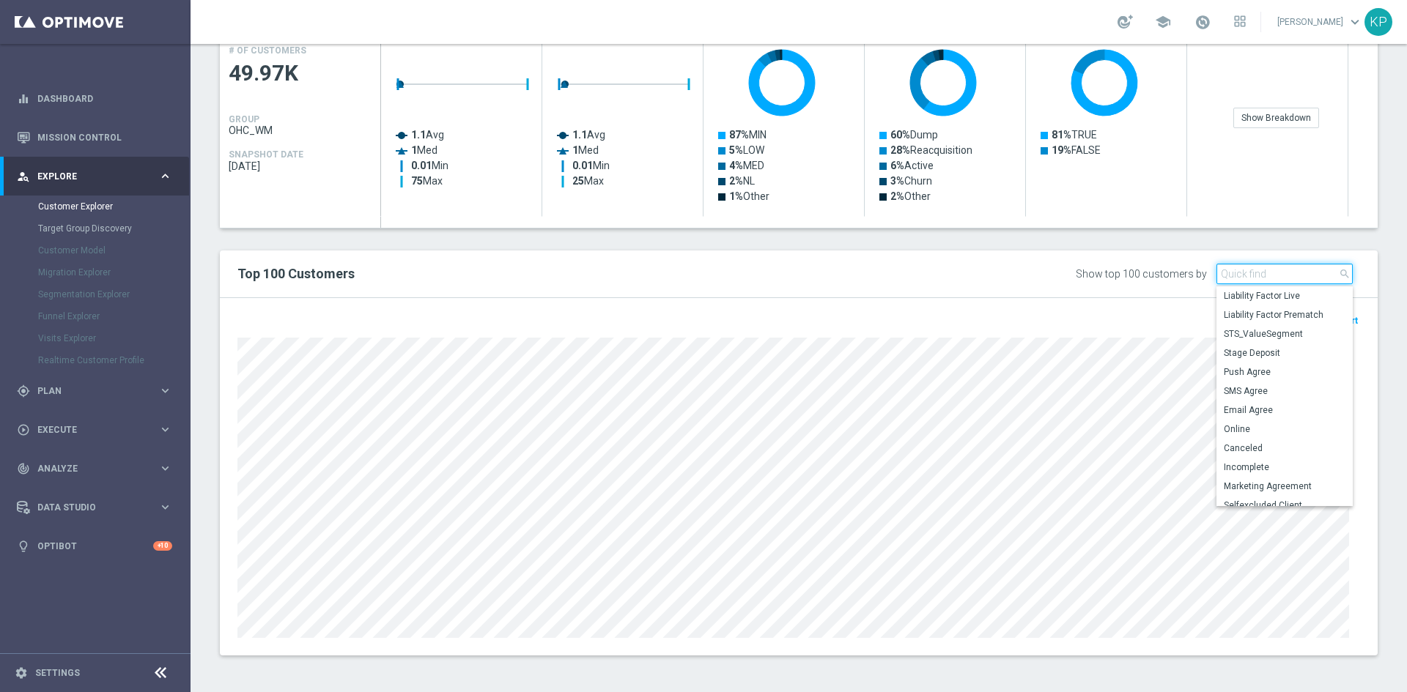
click at [1245, 266] on input "search" at bounding box center [1284, 274] width 136 height 21
click at [1051, 298] on div "open_in_browser Export" at bounding box center [799, 477] width 1158 height 358
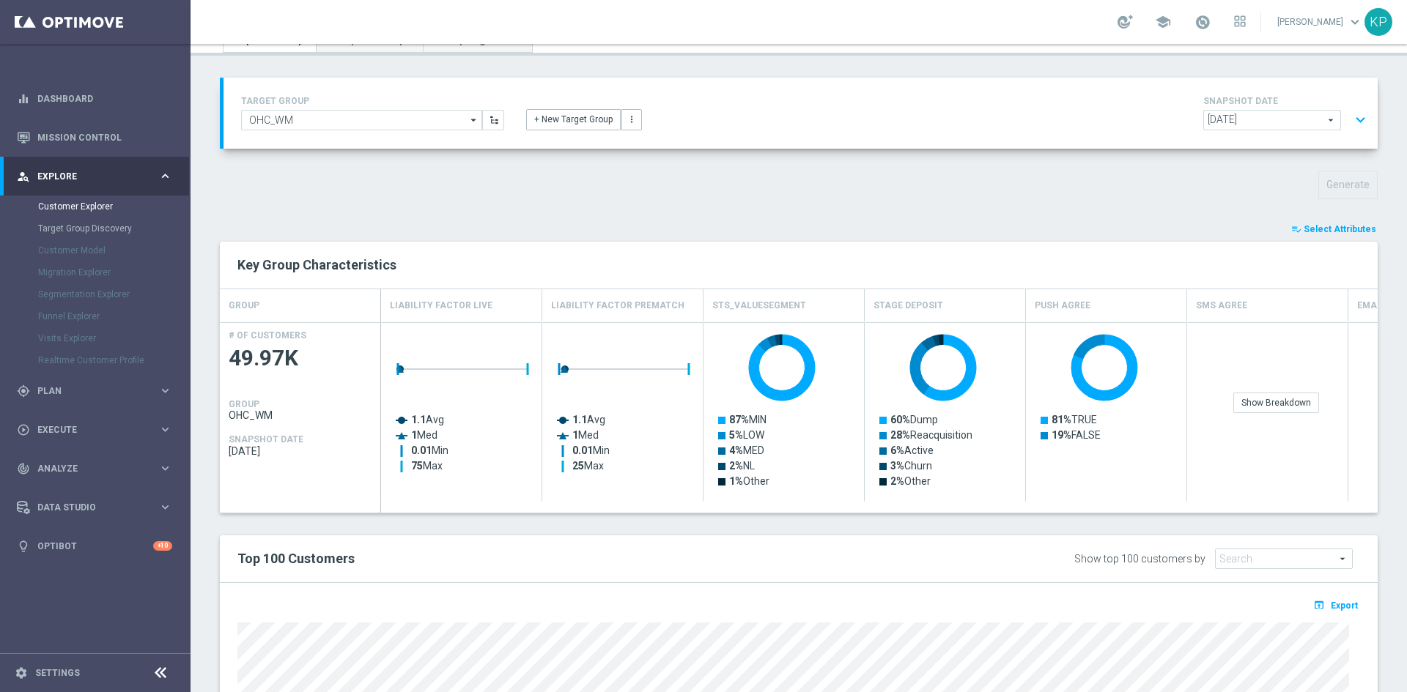
scroll to position [58, 0]
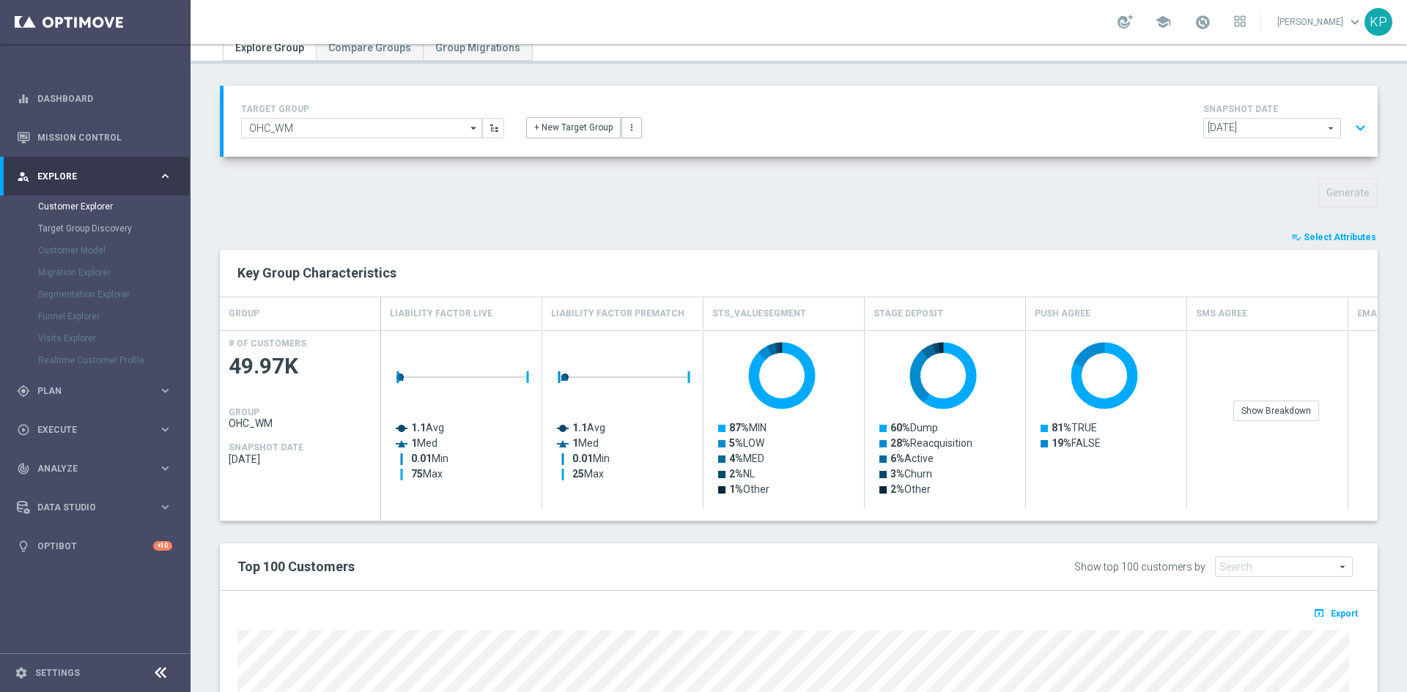
click at [1316, 241] on span "Select Attributes" at bounding box center [1340, 237] width 73 height 10
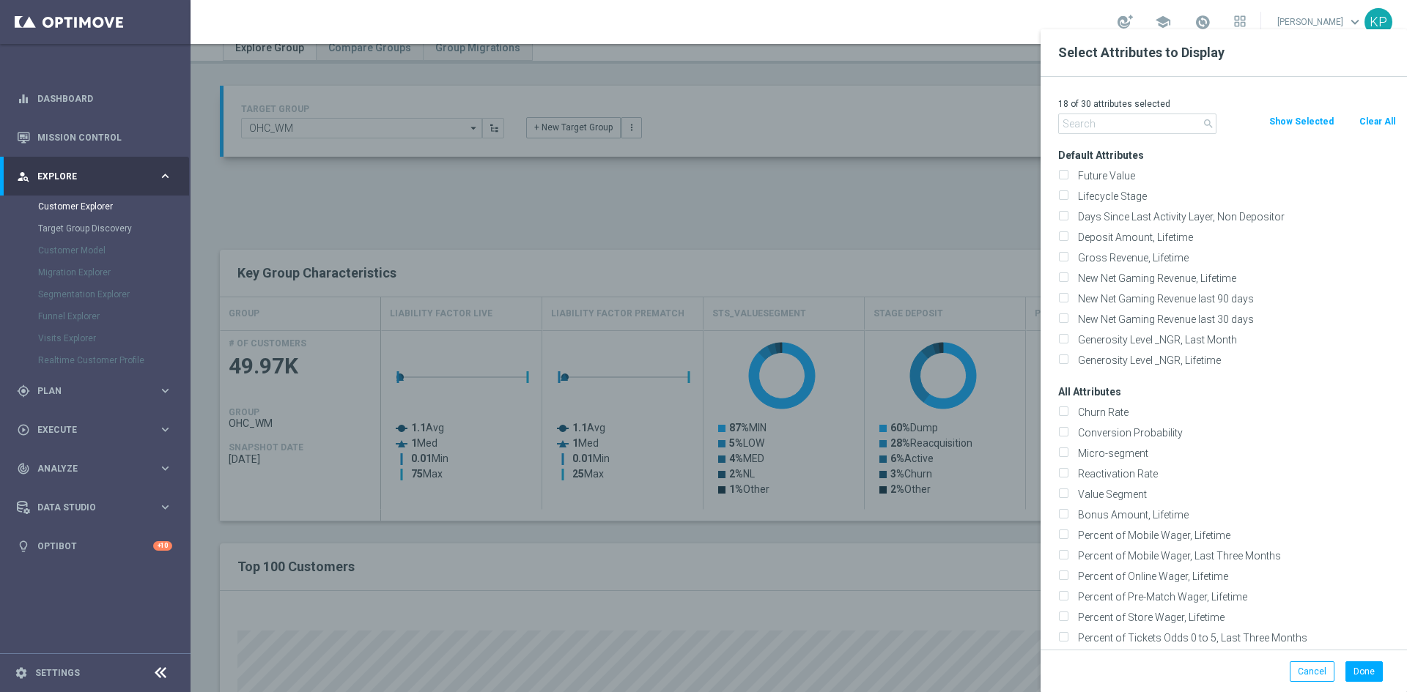
click at [1057, 303] on div "New Net Gaming Revenue last 90 days" at bounding box center [1227, 299] width 360 height 21
click at [1061, 300] on input "New Net Gaming Revenue last 90 days" at bounding box center [1063, 301] width 10 height 10
checkbox input "true"
click at [1359, 676] on button "Done" at bounding box center [1363, 672] width 37 height 21
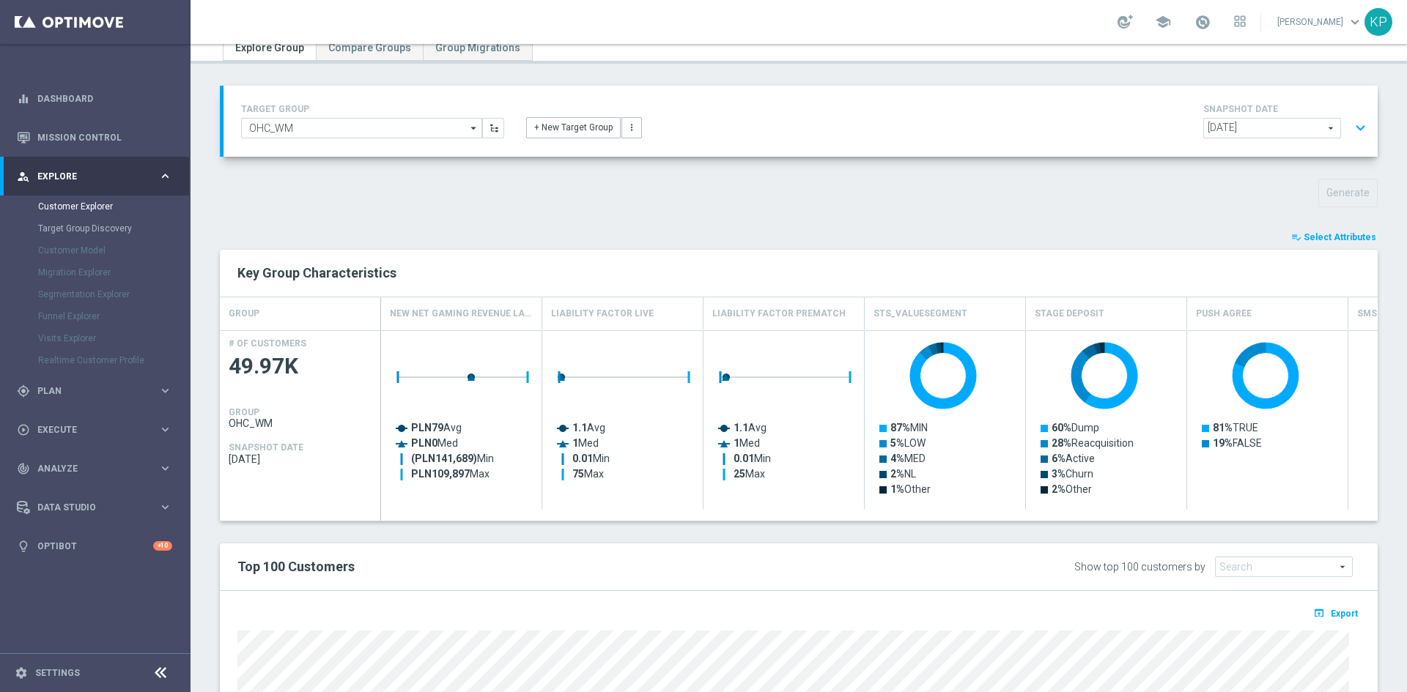
scroll to position [0, 0]
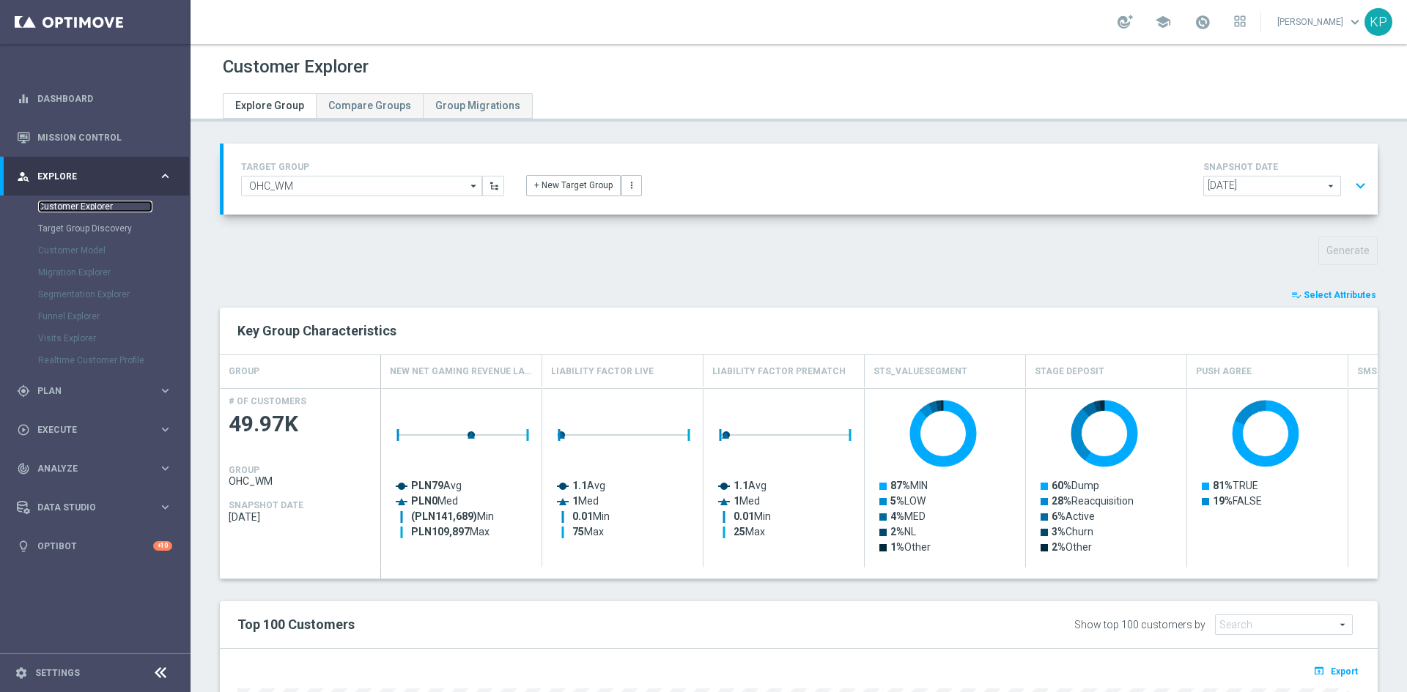
click at [79, 202] on link "Customer Explorer" at bounding box center [95, 207] width 114 height 12
click at [44, 229] on link "Target Group Discovery" at bounding box center [95, 229] width 114 height 12
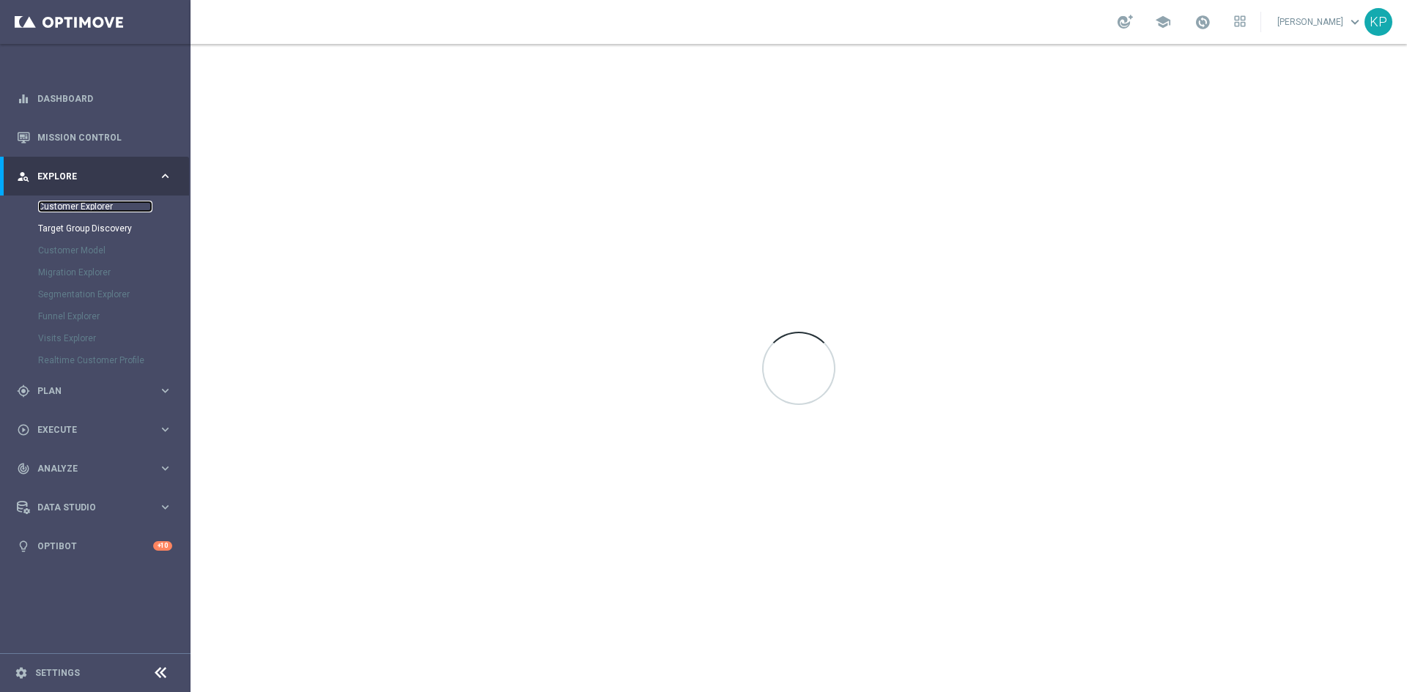
click at [61, 212] on link "Customer Explorer" at bounding box center [95, 207] width 114 height 12
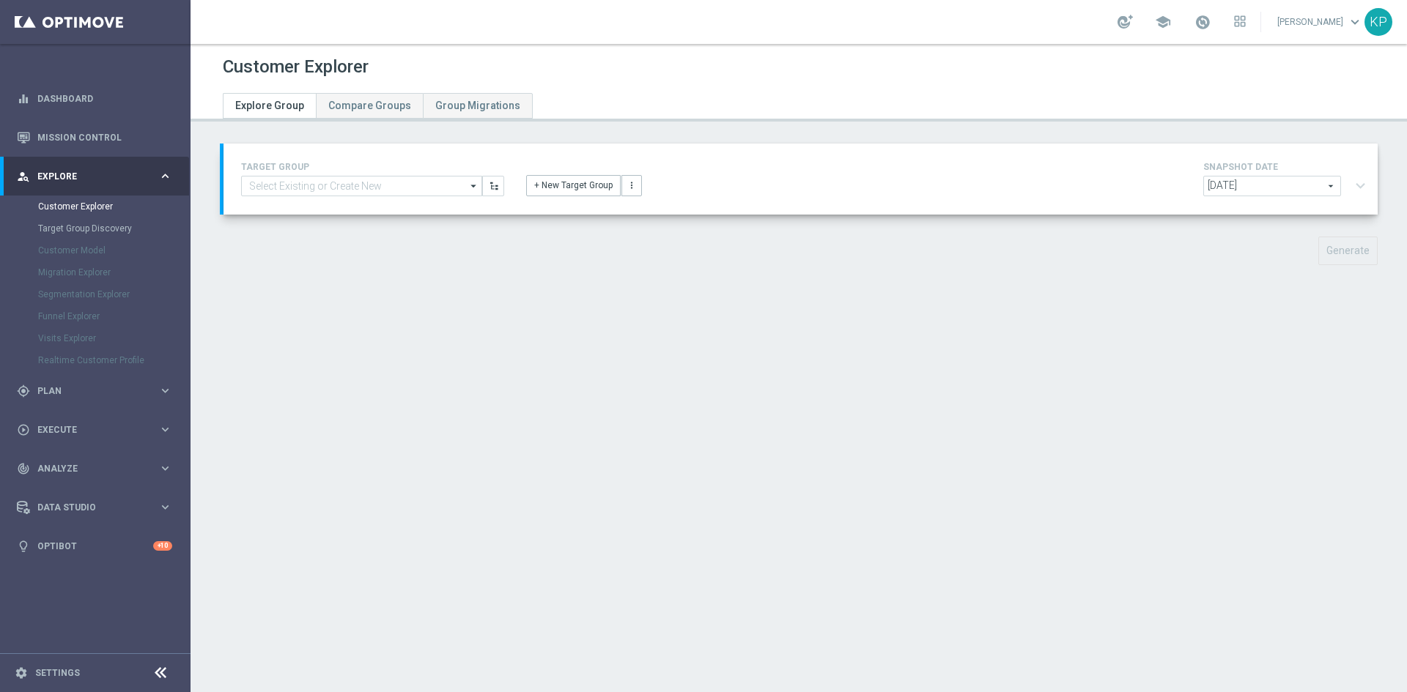
drag, startPoint x: 370, startPoint y: 172, endPoint x: 363, endPoint y: 182, distance: 12.0
click at [369, 175] on div "TARGET GROUP arrow_drop_down Show Selected 0 of 6960 - Campaign 1" at bounding box center [372, 177] width 285 height 38
click at [363, 183] on input at bounding box center [361, 186] width 241 height 21
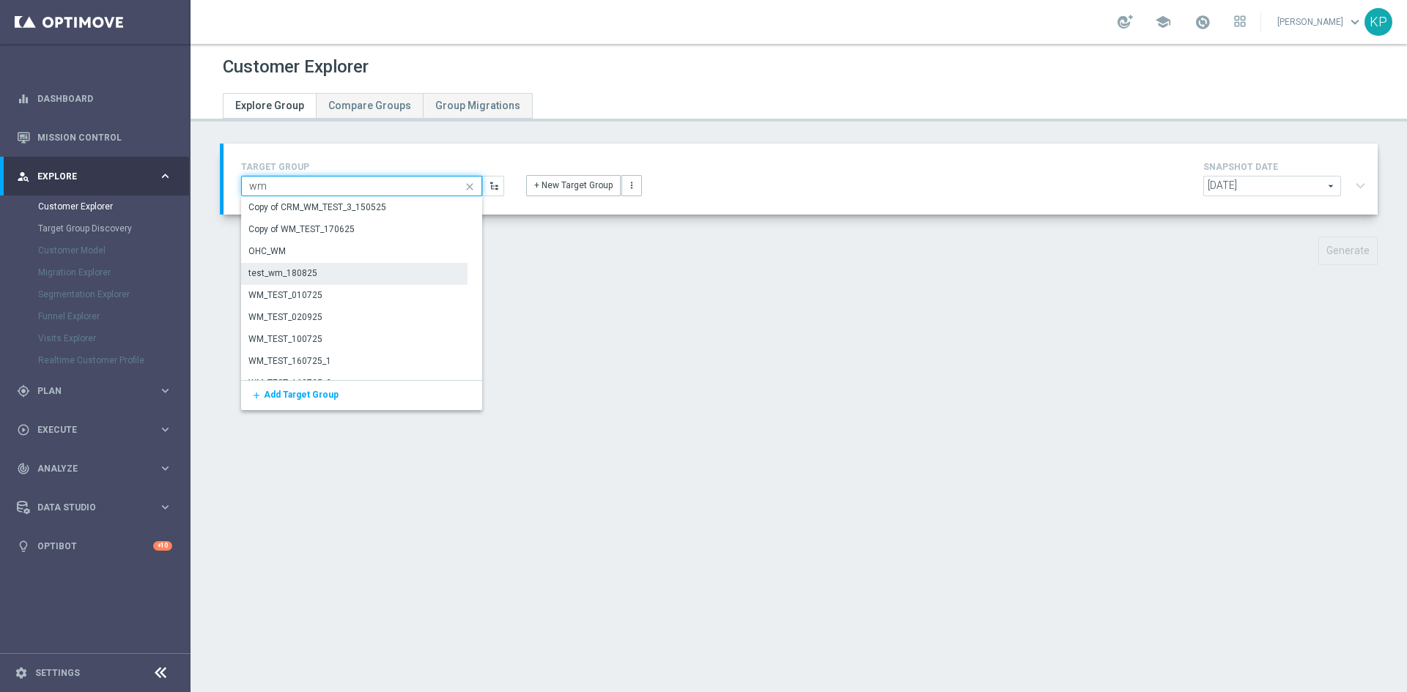
type input "wm"
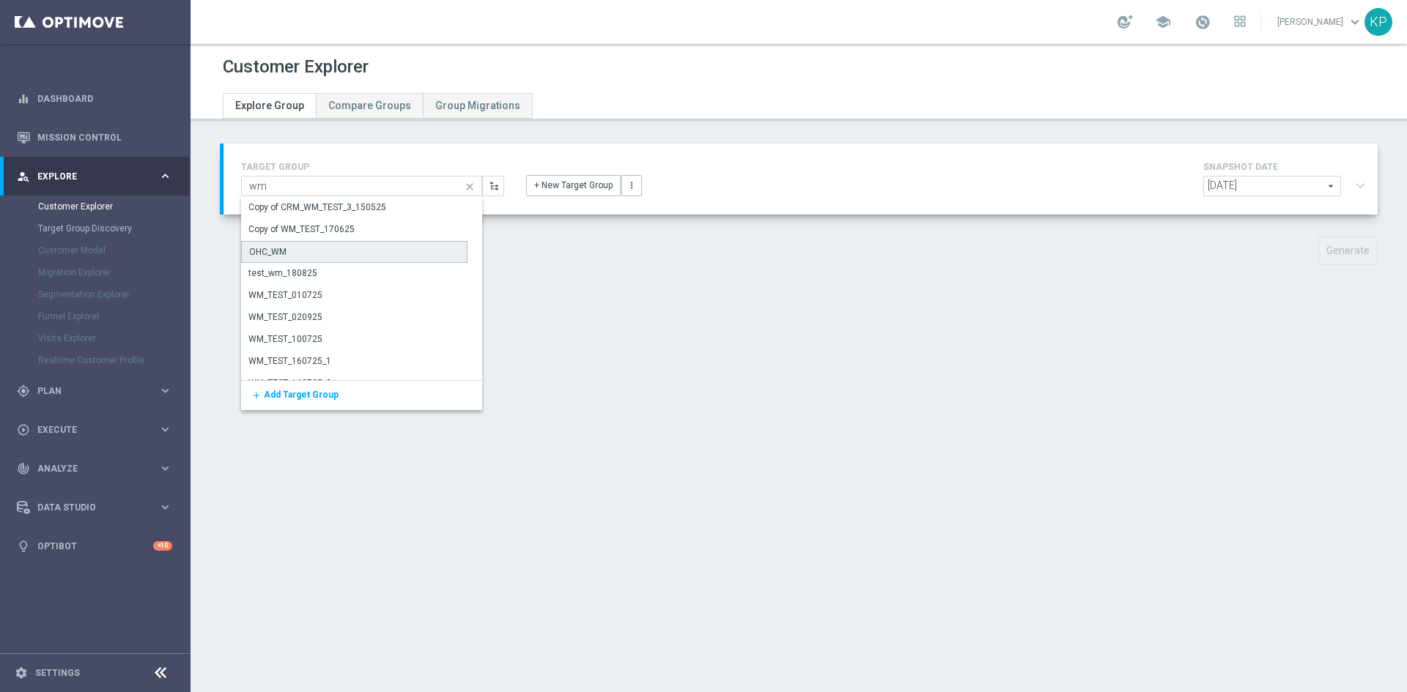
click at [306, 259] on div "OHC_WM" at bounding box center [354, 252] width 226 height 22
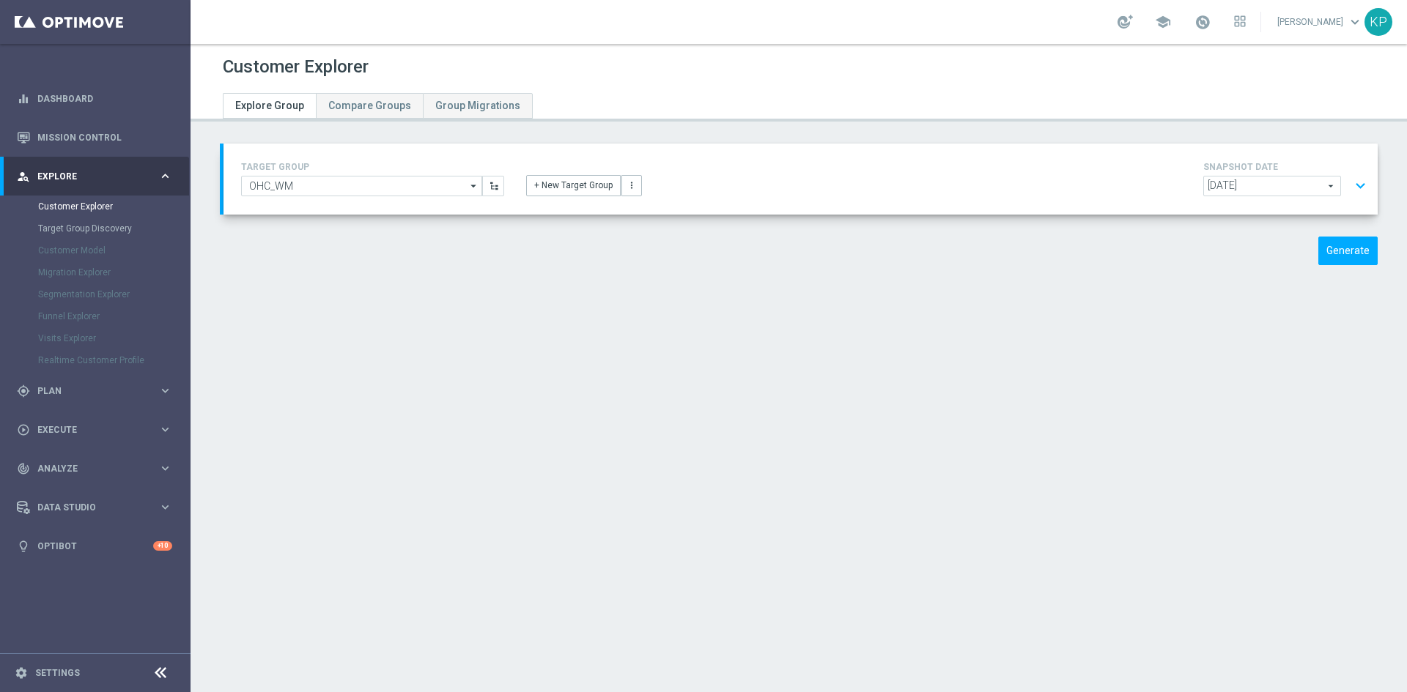
click at [1355, 189] on button "expand_more" at bounding box center [1360, 186] width 21 height 28
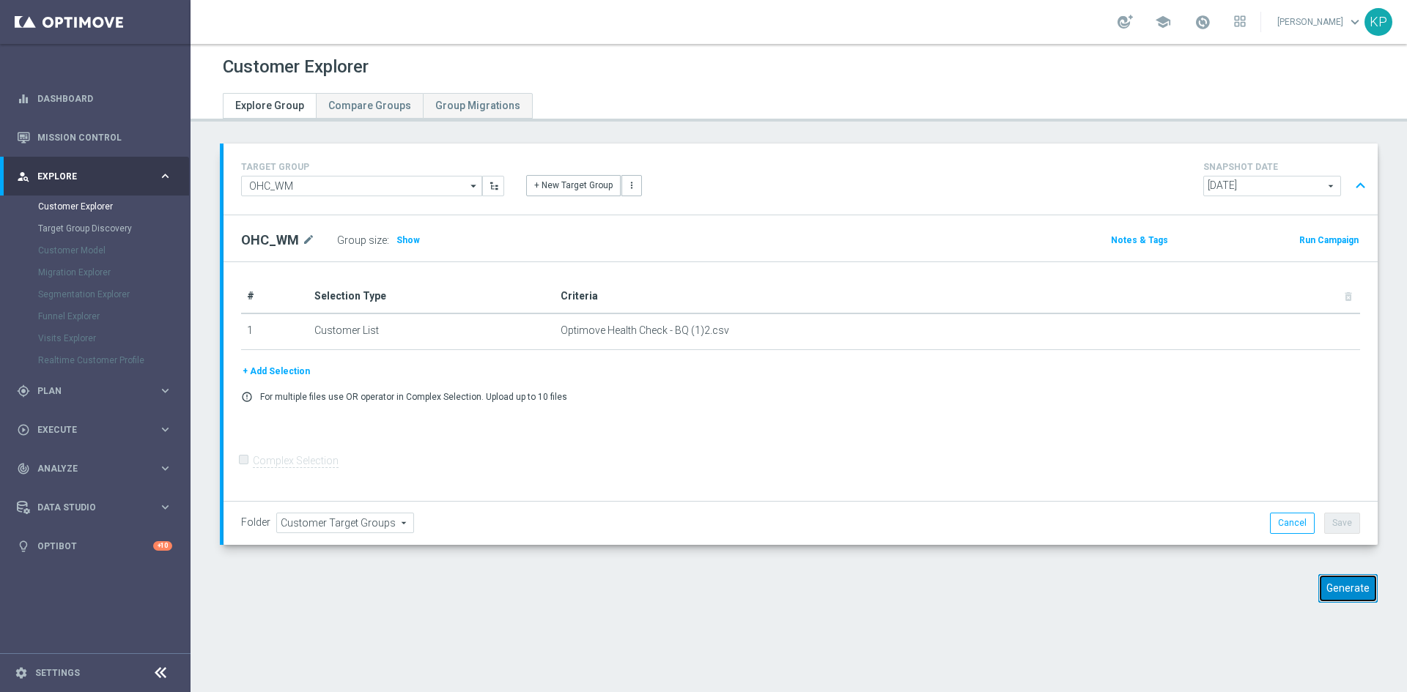
click at [1331, 583] on button "Generate" at bounding box center [1347, 588] width 59 height 29
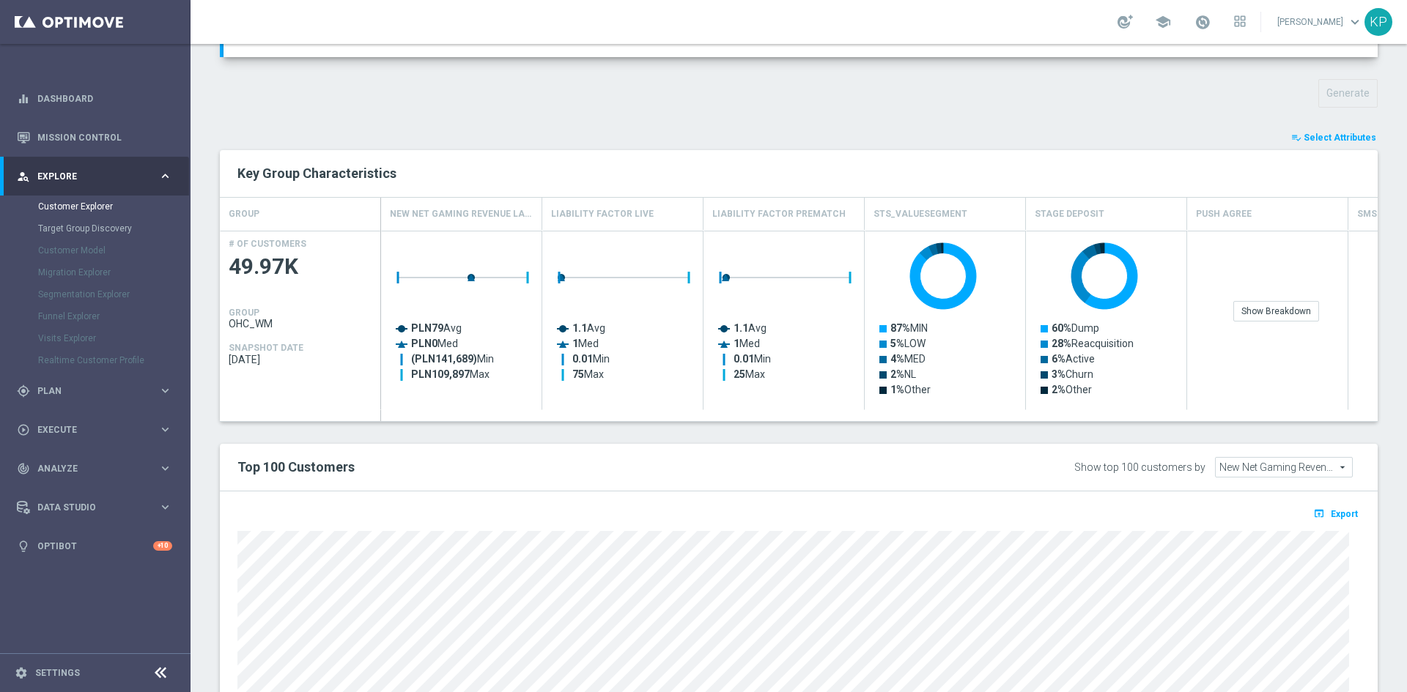
scroll to position [322, 0]
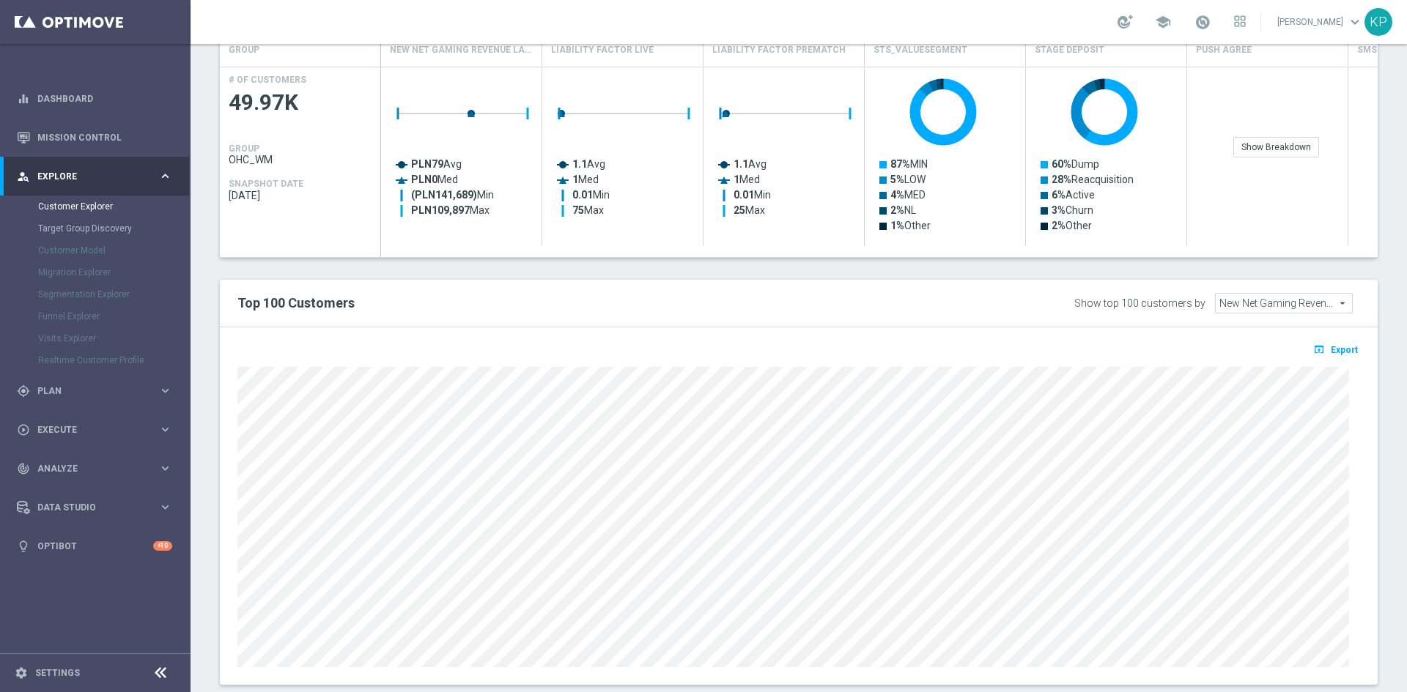
click at [1220, 300] on span "New Net Gaming Revenue last 90 days" at bounding box center [1284, 303] width 136 height 19
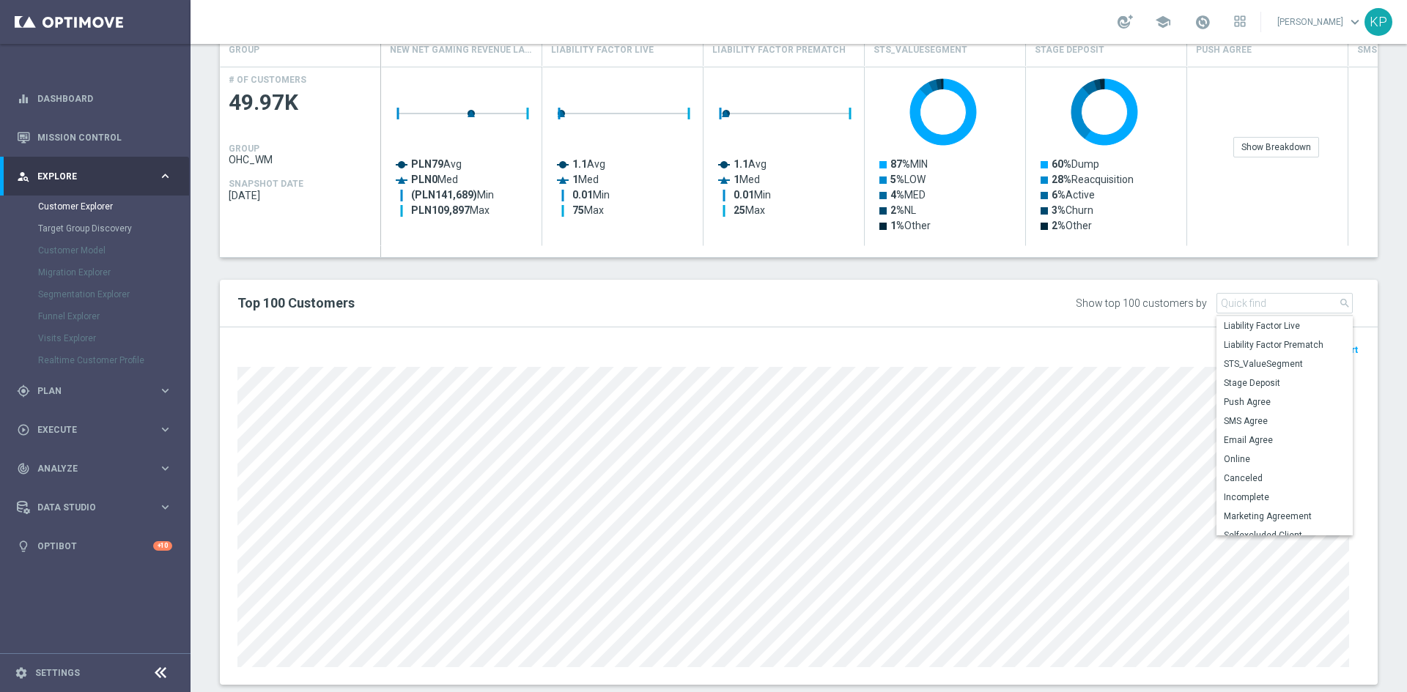
scroll to position [71, 0]
click at [1103, 334] on div "open_in_browser Export" at bounding box center [799, 507] width 1158 height 358
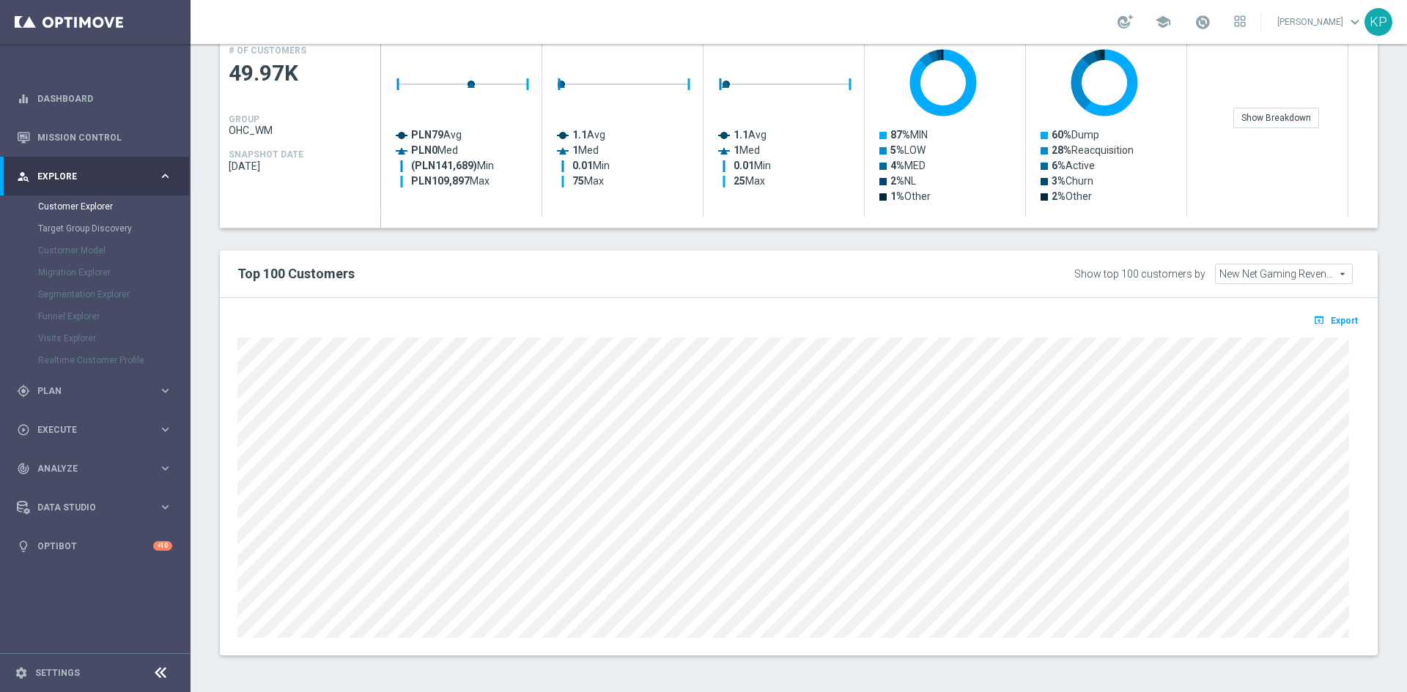
scroll to position [0, 0]
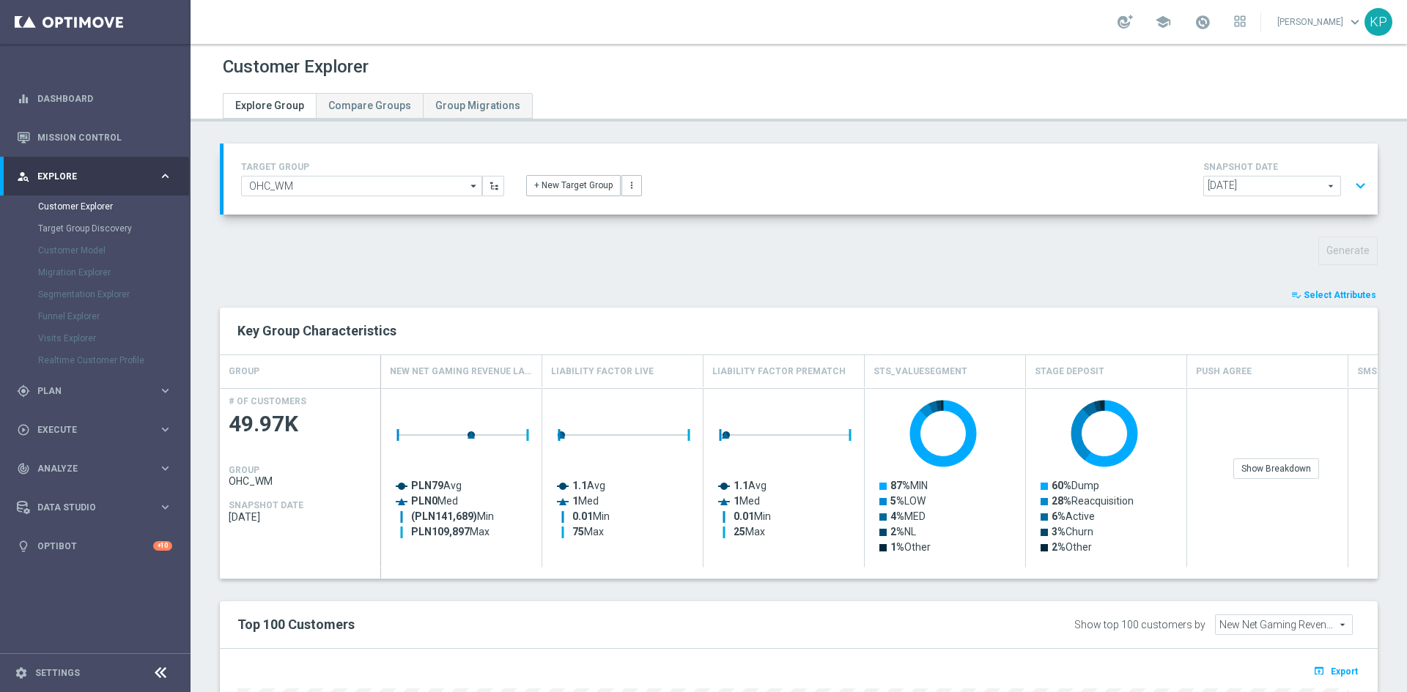
click at [1305, 290] on span "Select Attributes" at bounding box center [1340, 295] width 73 height 10
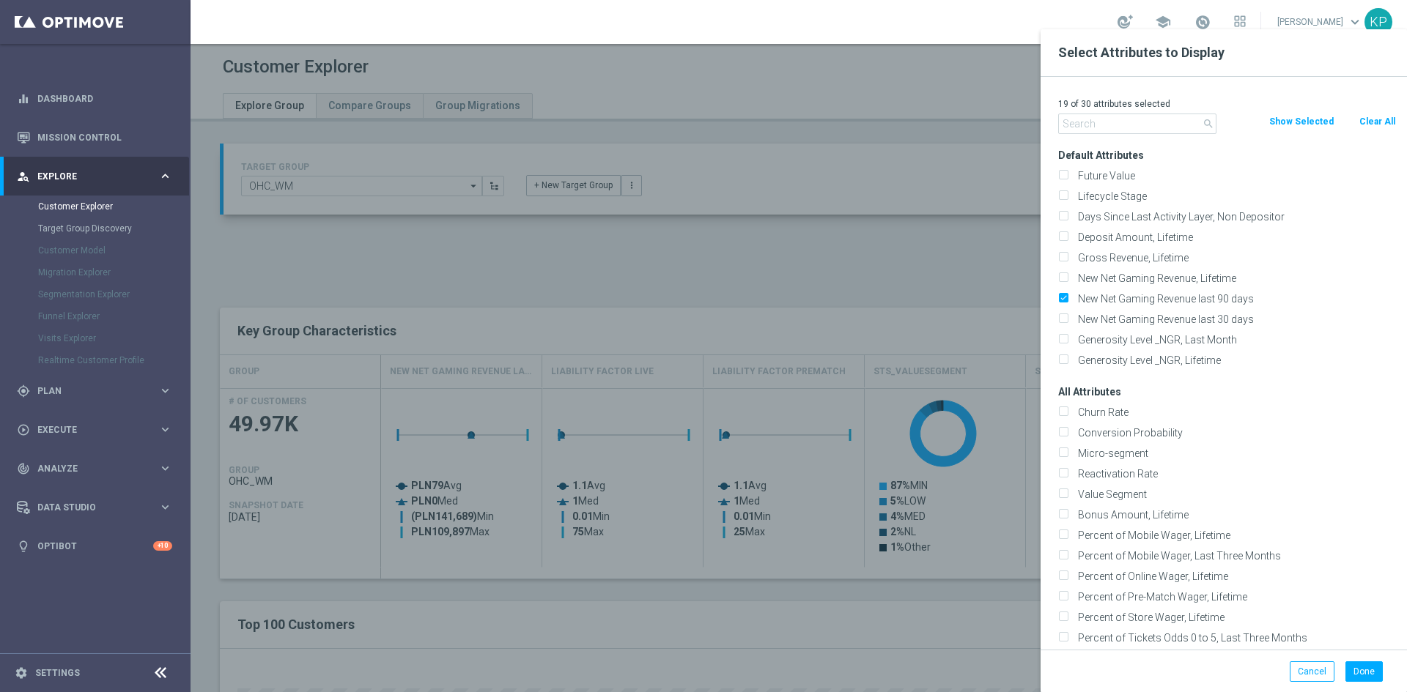
click at [1366, 128] on button "Clear All" at bounding box center [1377, 122] width 39 height 16
checkbox input "false"
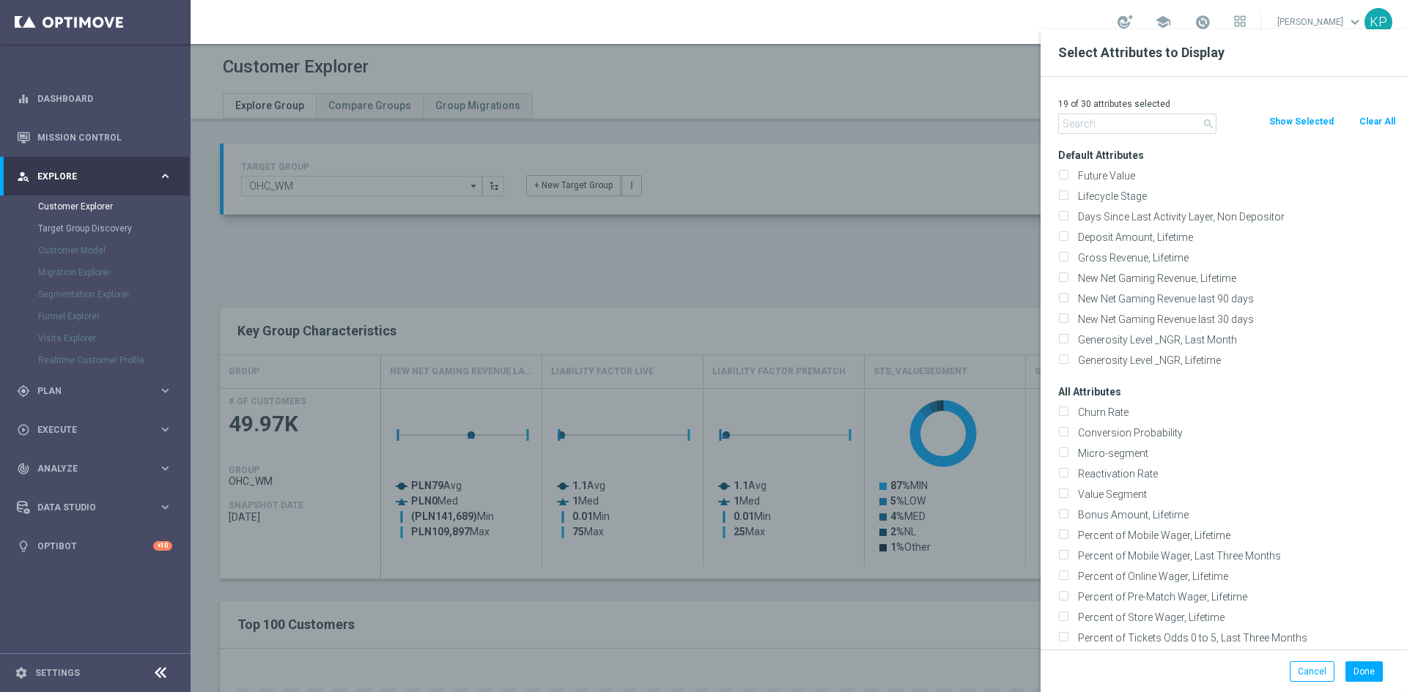
checkbox input "false"
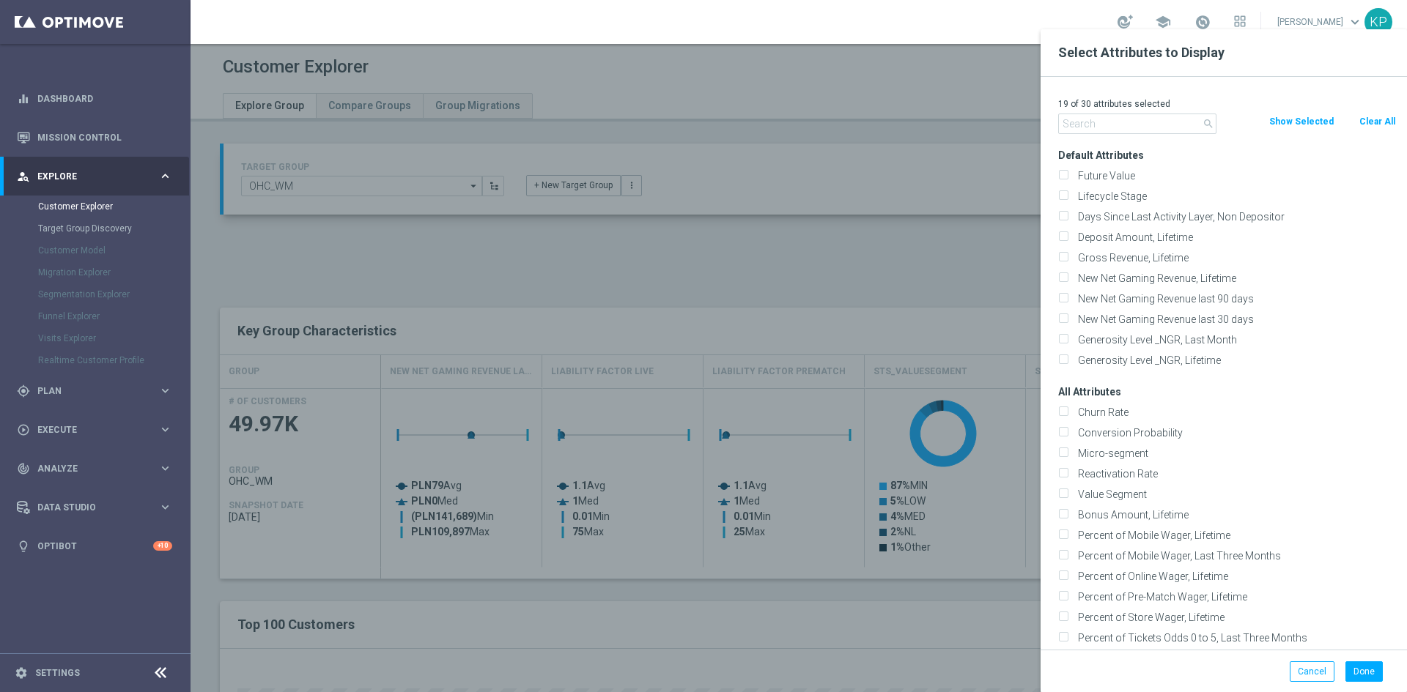
checkbox input "false"
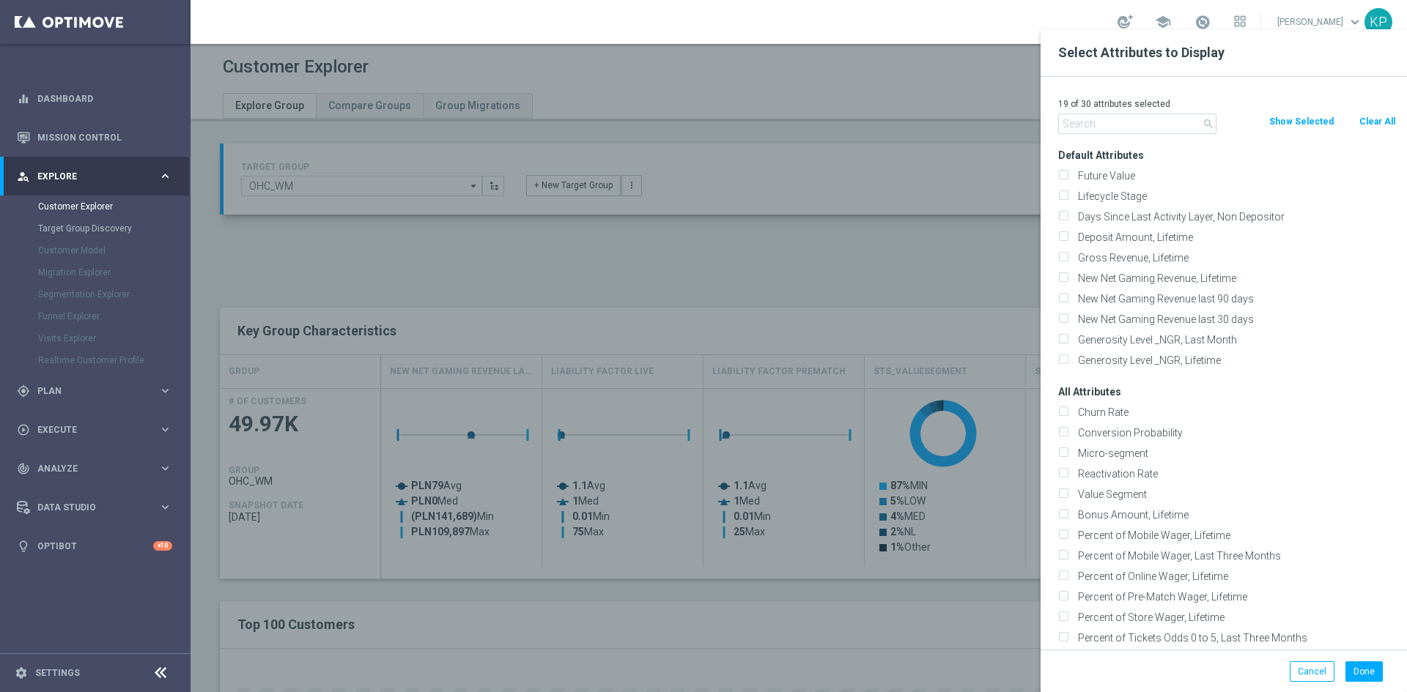
checkbox input "false"
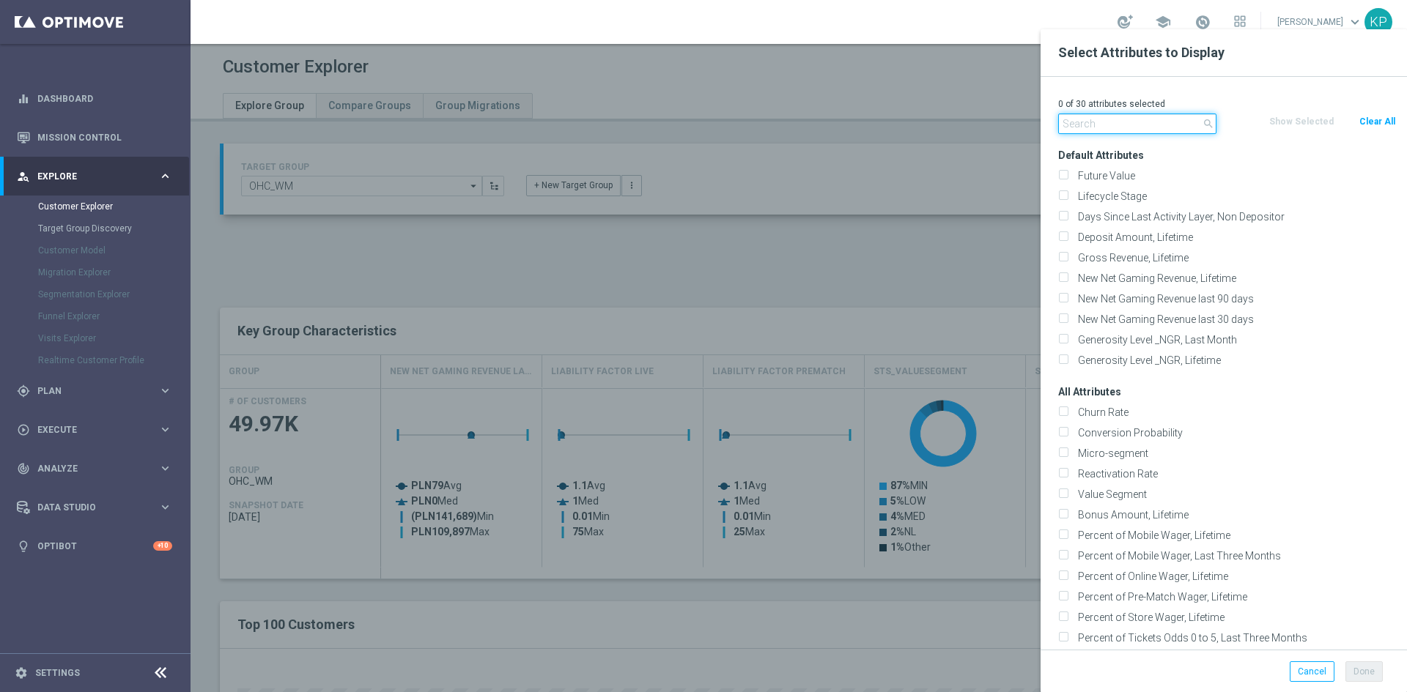
click at [1125, 129] on input "text" at bounding box center [1137, 124] width 158 height 21
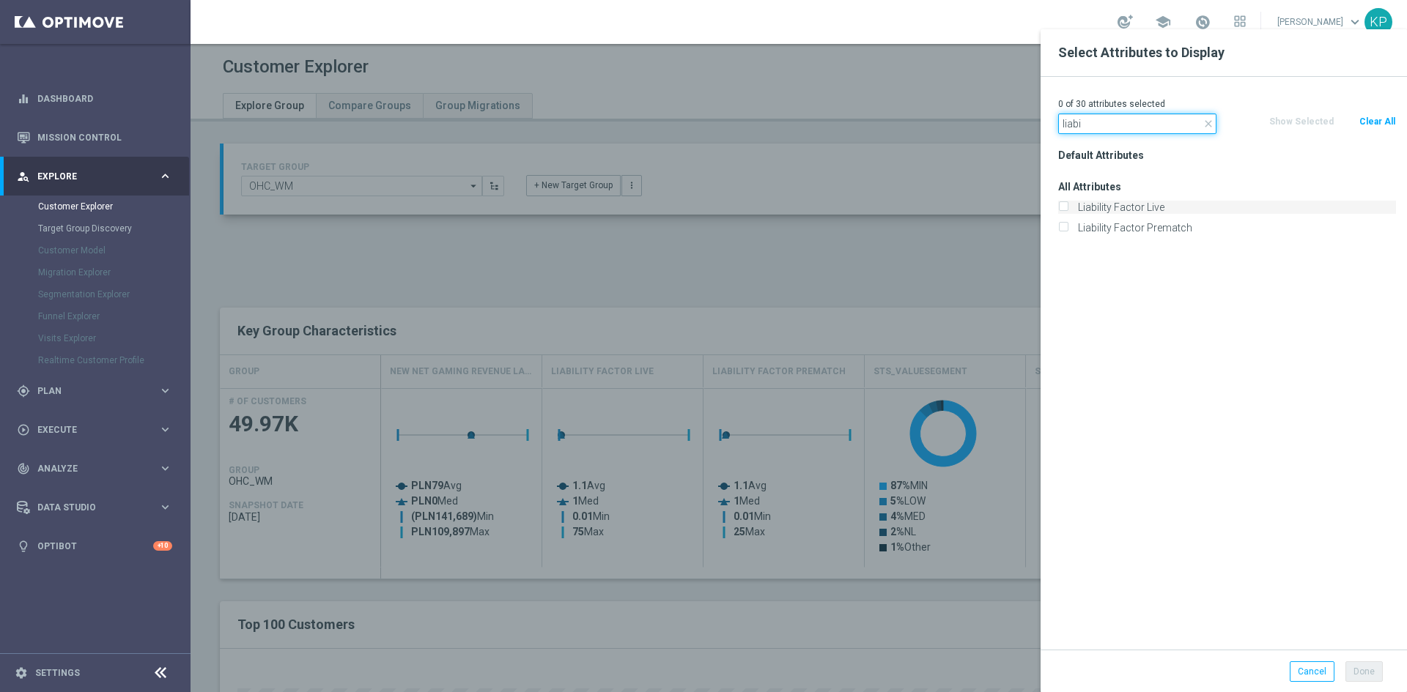
type input "liabi"
click at [1073, 202] on label "Liability Factor Live" at bounding box center [1234, 207] width 323 height 13
click at [1065, 204] on input "Liability Factor Live" at bounding box center [1063, 209] width 10 height 10
checkbox input "true"
click at [1063, 221] on div "Liability Factor Prematch" at bounding box center [1227, 228] width 360 height 21
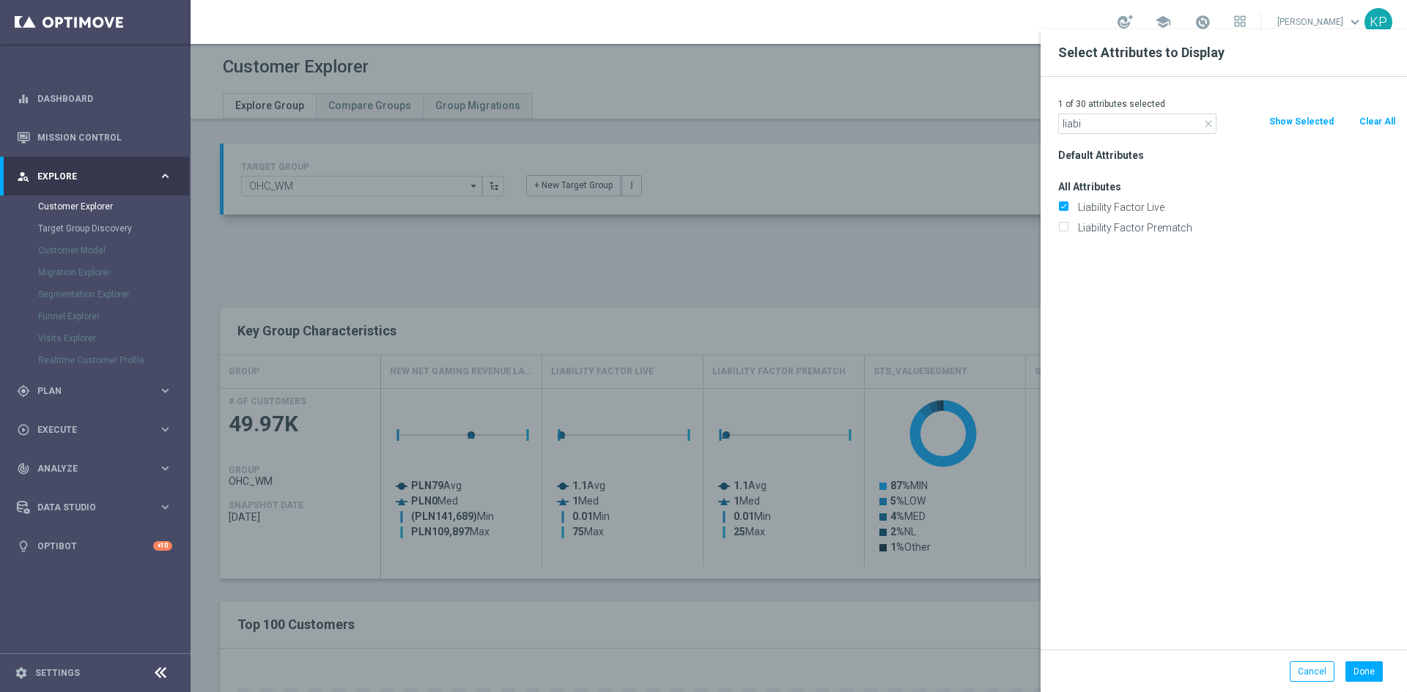
click at [1063, 221] on div "Liability Factor Prematch" at bounding box center [1227, 228] width 360 height 21
click at [1063, 227] on input "Liability Factor Prematch" at bounding box center [1063, 230] width 10 height 10
checkbox input "true"
click at [1082, 128] on input "liabi" at bounding box center [1137, 124] width 158 height 21
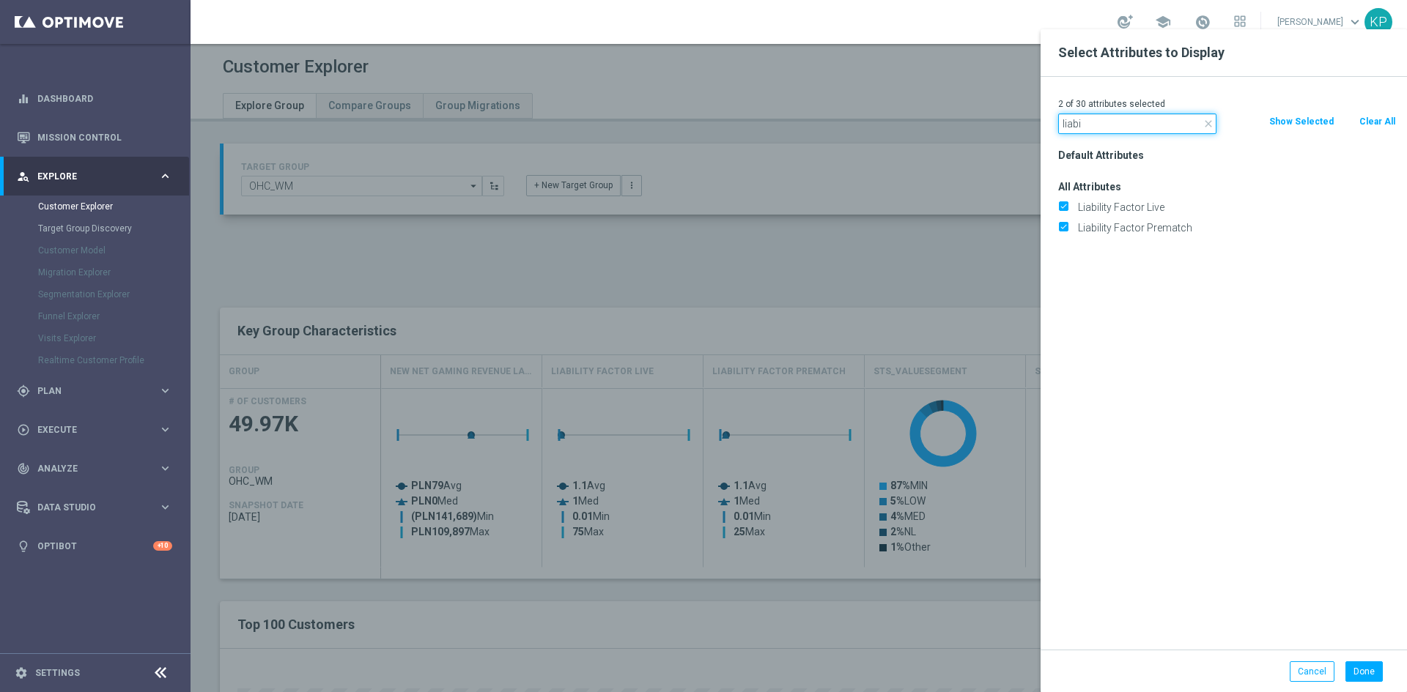
click at [1082, 128] on input "liabi" at bounding box center [1137, 124] width 158 height 21
drag, startPoint x: 1084, startPoint y: 130, endPoint x: 1027, endPoint y: 136, distance: 56.7
type input "egment"
click at [1065, 226] on input "Value Segment" at bounding box center [1063, 230] width 10 height 10
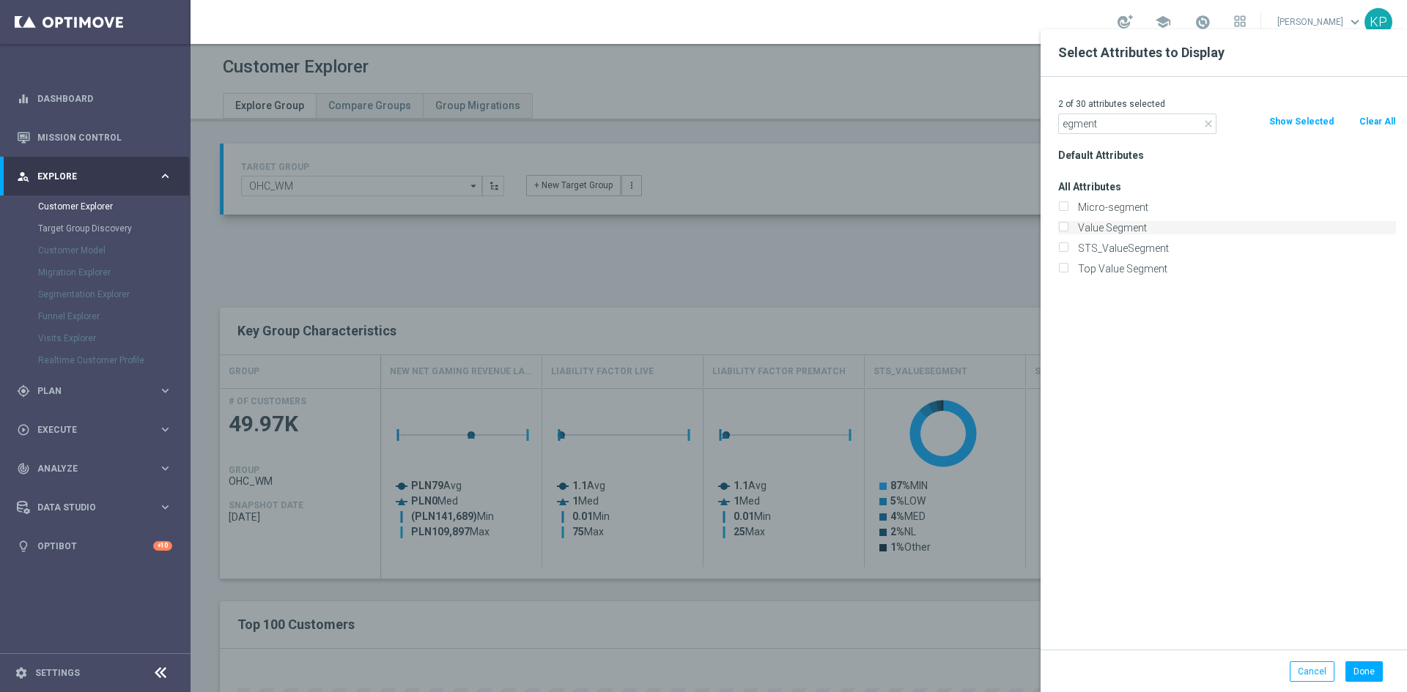
checkbox input "true"
click at [1083, 130] on input "egment" at bounding box center [1137, 124] width 158 height 21
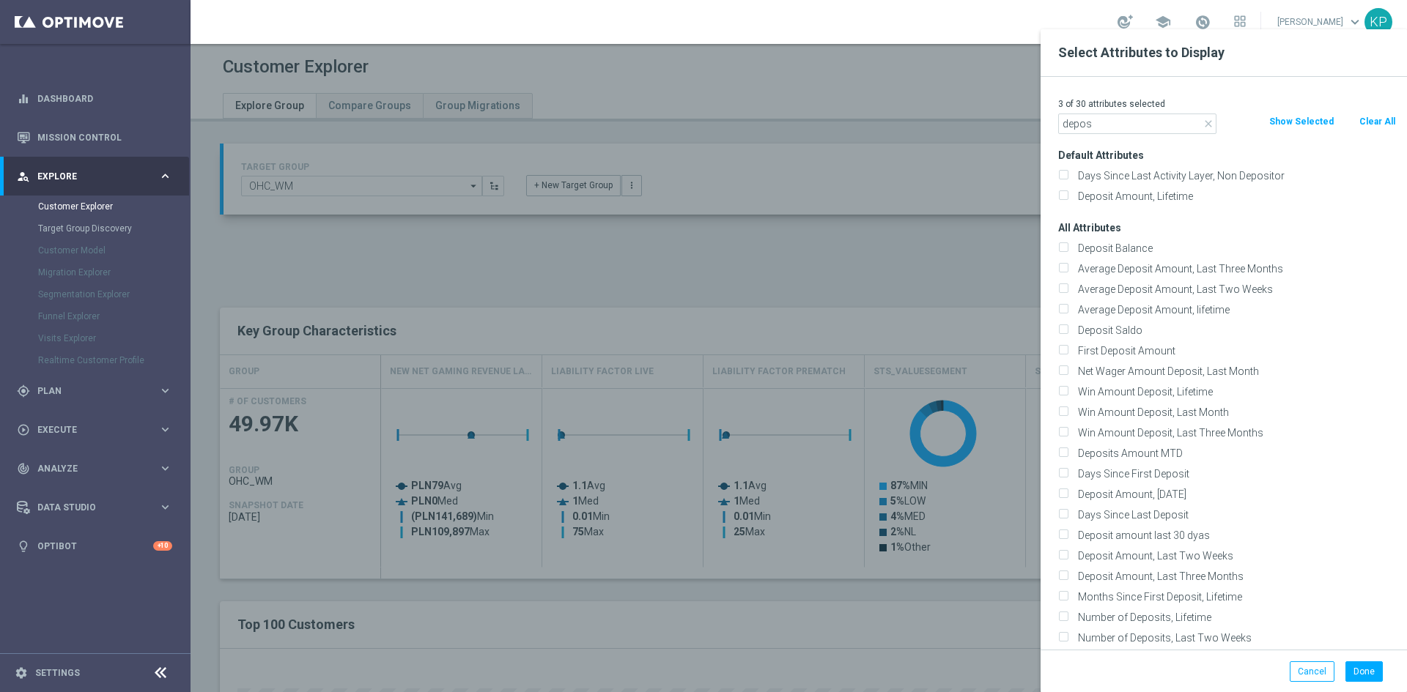
click at [1068, 108] on p "3 of 30 attributes selected" at bounding box center [1227, 104] width 338 height 12
click at [1071, 119] on input "depos" at bounding box center [1137, 124] width 158 height 21
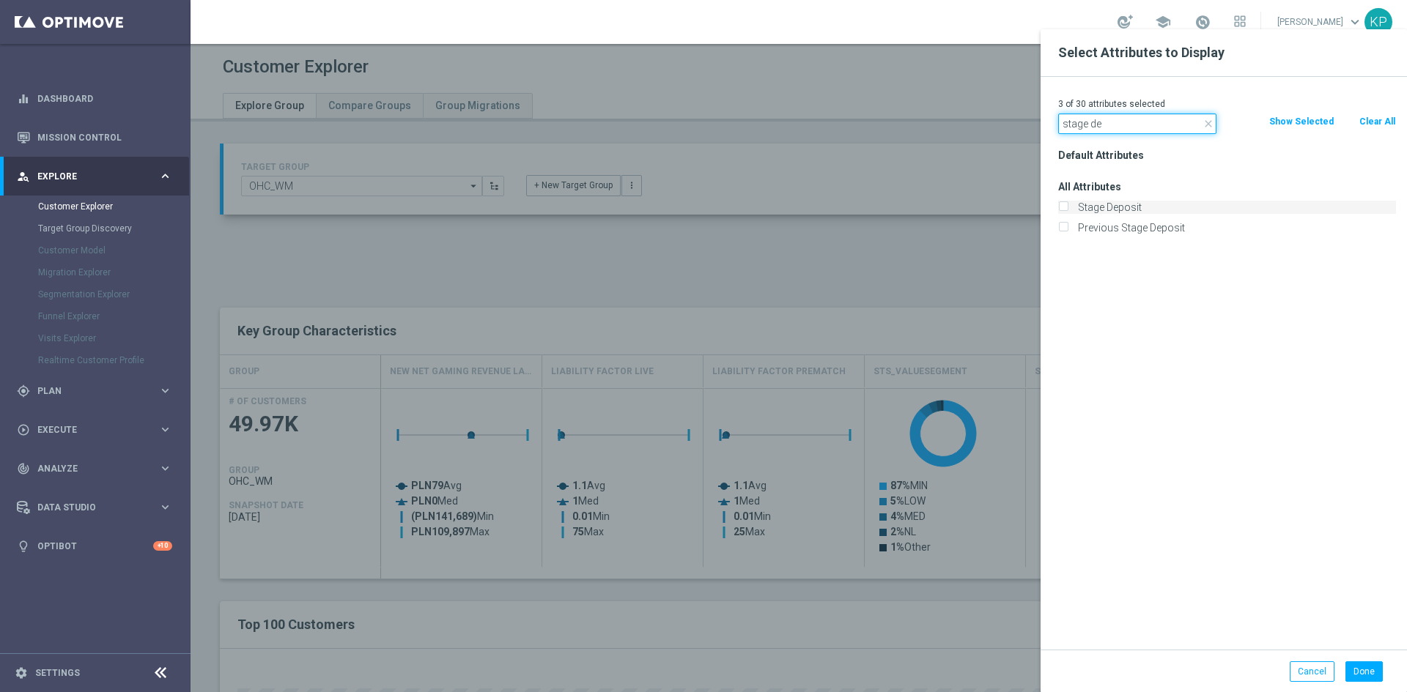
type input "stage de"
click at [1064, 208] on input "Stage Deposit" at bounding box center [1063, 209] width 10 height 10
checkbox input "true"
click at [1097, 130] on input "stage de" at bounding box center [1137, 124] width 158 height 21
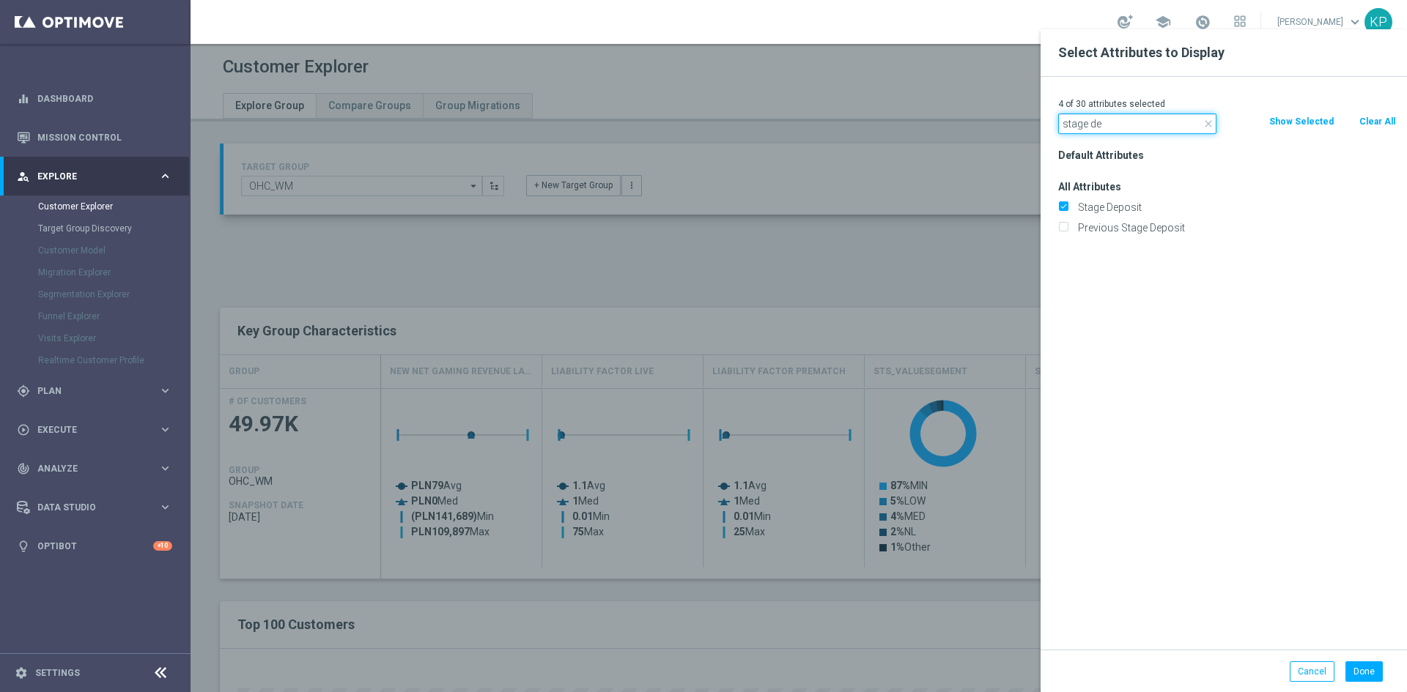
click at [1097, 130] on input "stage de" at bounding box center [1137, 124] width 158 height 21
type input "agree"
click at [1068, 210] on div "Push Agree" at bounding box center [1227, 207] width 338 height 13
click at [1065, 209] on input "Push Agree" at bounding box center [1063, 209] width 10 height 10
checkbox input "true"
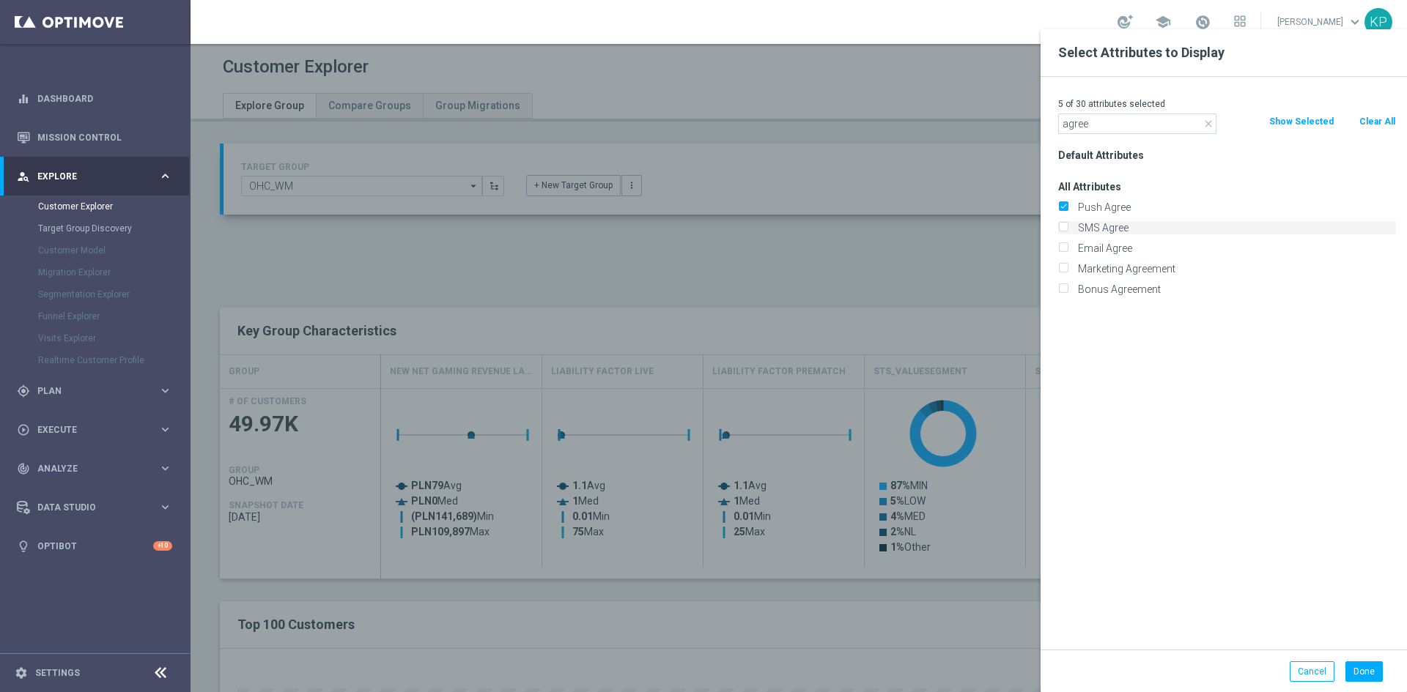
click at [1063, 221] on div "SMS Agree" at bounding box center [1227, 227] width 338 height 13
click at [1063, 225] on input "SMS Agree" at bounding box center [1063, 230] width 10 height 10
checkbox input "true"
click at [1062, 242] on div "Email Agree" at bounding box center [1227, 248] width 338 height 13
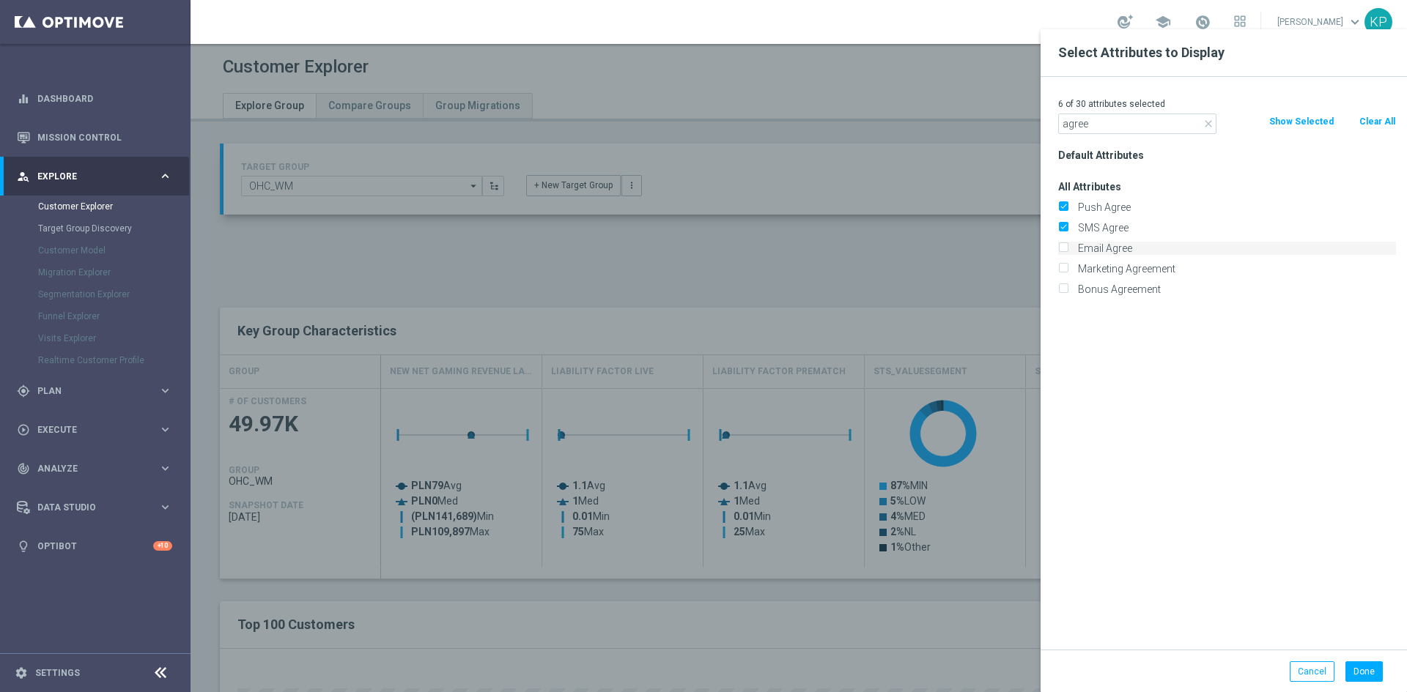
click at [1063, 245] on input "Email Agree" at bounding box center [1063, 250] width 10 height 10
checkbox input "true"
click at [1096, 134] on div "7 of 30 attributes selected close agree Clear All Show Selected Default Attribu…" at bounding box center [1224, 363] width 366 height 573
drag, startPoint x: 1096, startPoint y: 134, endPoint x: 1095, endPoint y: 126, distance: 8.2
click at [1096, 133] on div "7 of 30 attributes selected close agree Clear All Show Selected Default Attribu…" at bounding box center [1224, 363] width 366 height 573
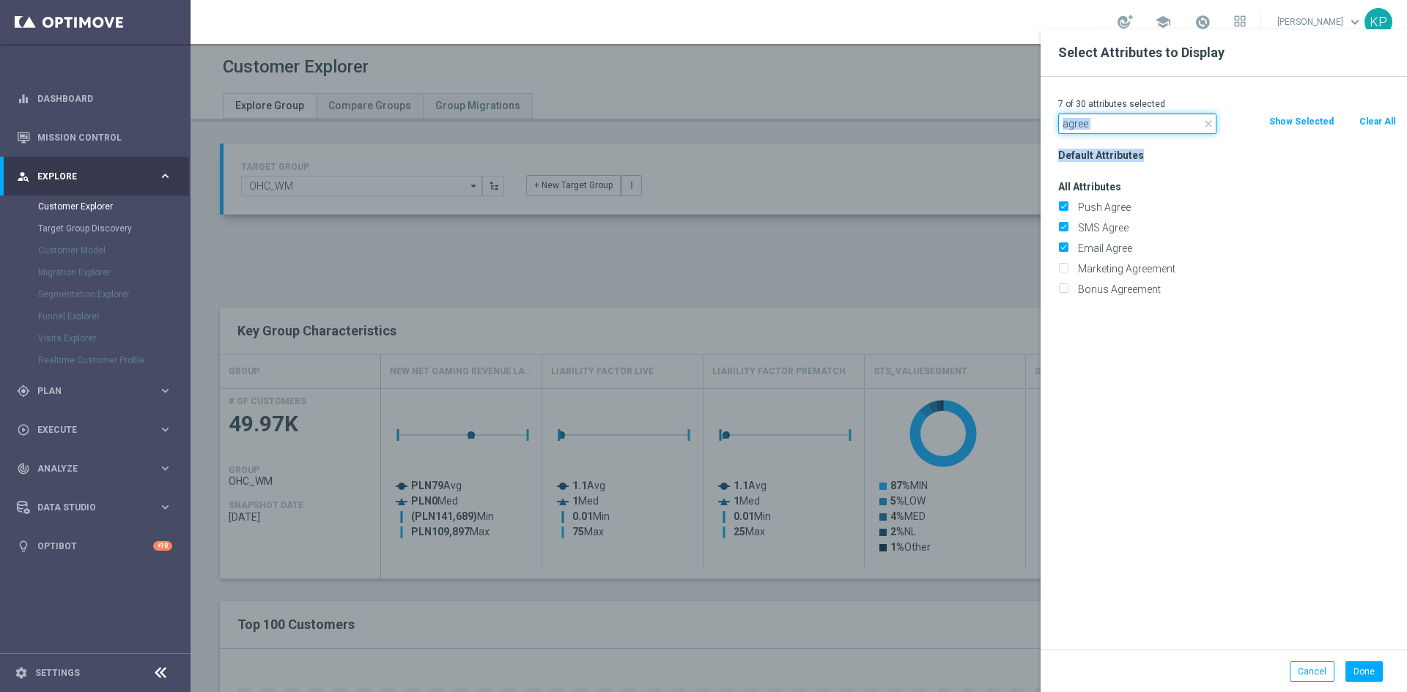
click at [1095, 125] on input "agree" at bounding box center [1137, 124] width 158 height 21
type input "online"
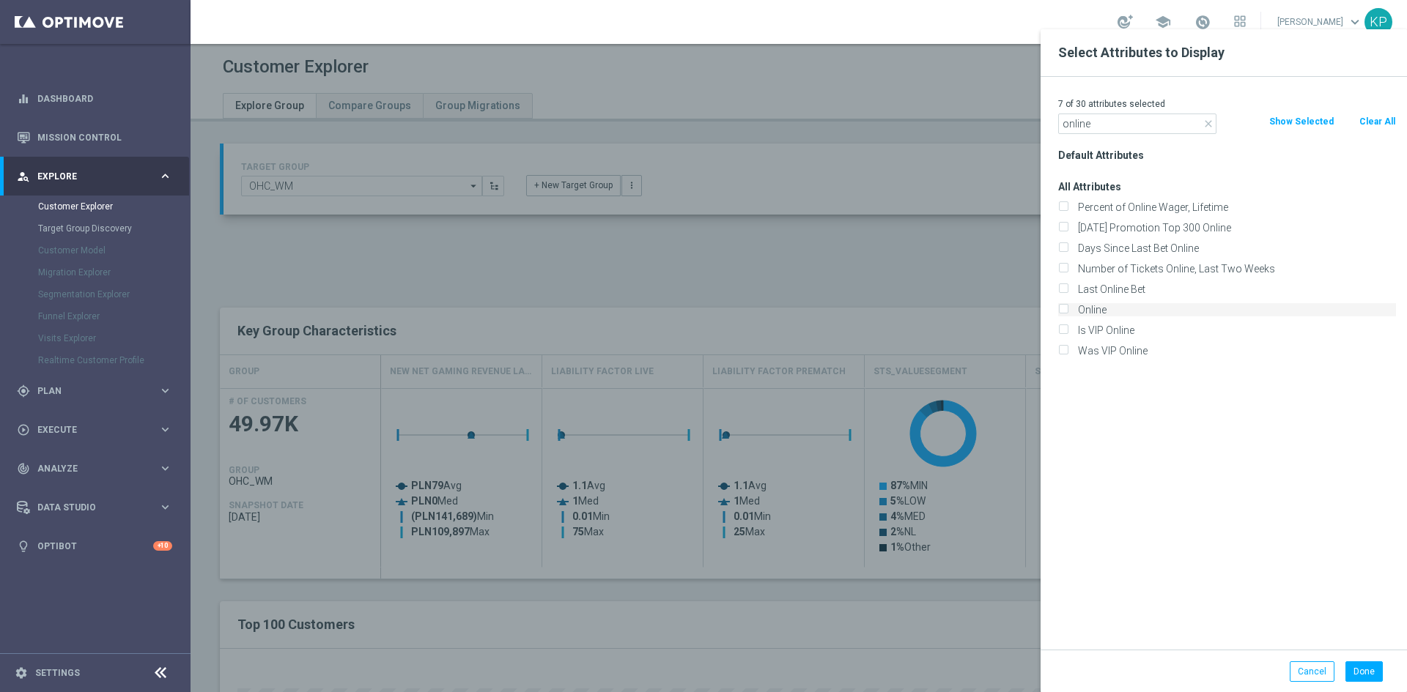
click at [1065, 308] on input "Online" at bounding box center [1063, 312] width 10 height 10
checkbox input "true"
click at [1082, 128] on input "online" at bounding box center [1137, 124] width 158 height 21
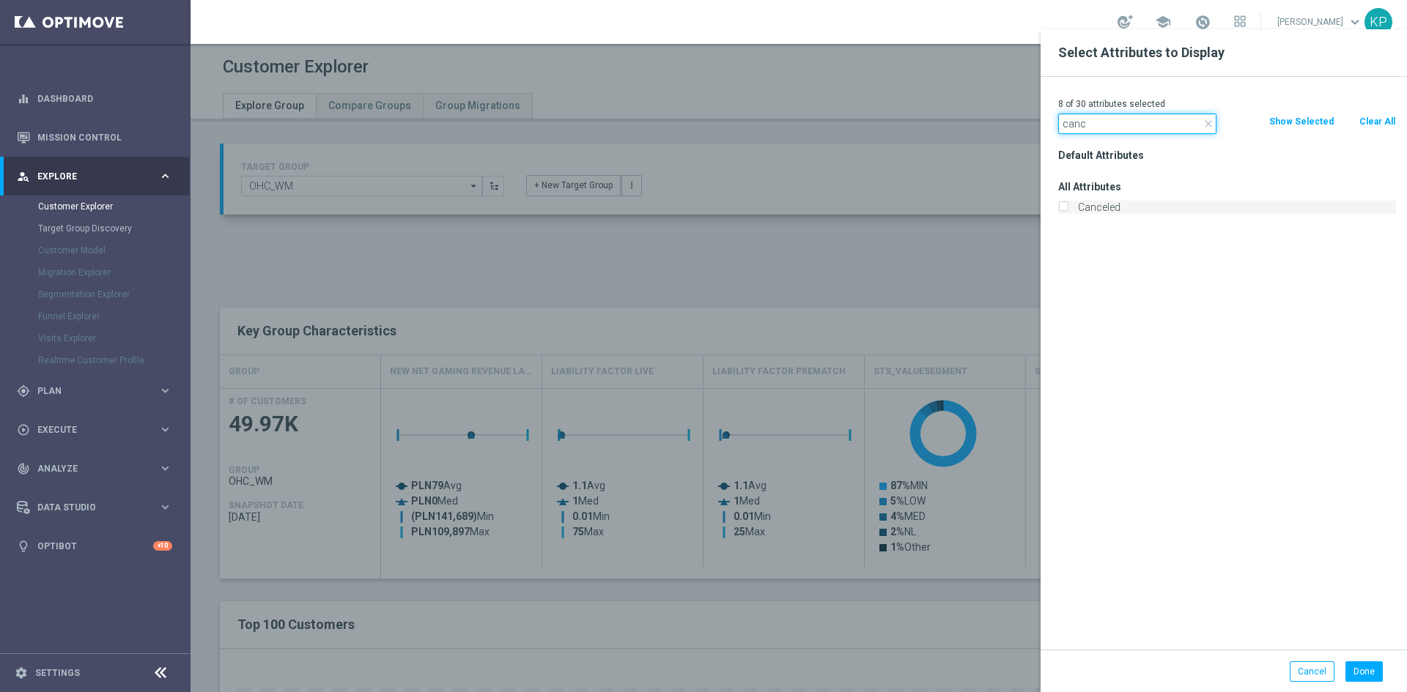
type input "canc"
click at [1073, 203] on label "Canceled" at bounding box center [1234, 207] width 323 height 13
click at [1065, 204] on input "Canceled" at bounding box center [1063, 209] width 10 height 10
checkbox input "true"
click at [1090, 131] on input "canc" at bounding box center [1137, 124] width 158 height 21
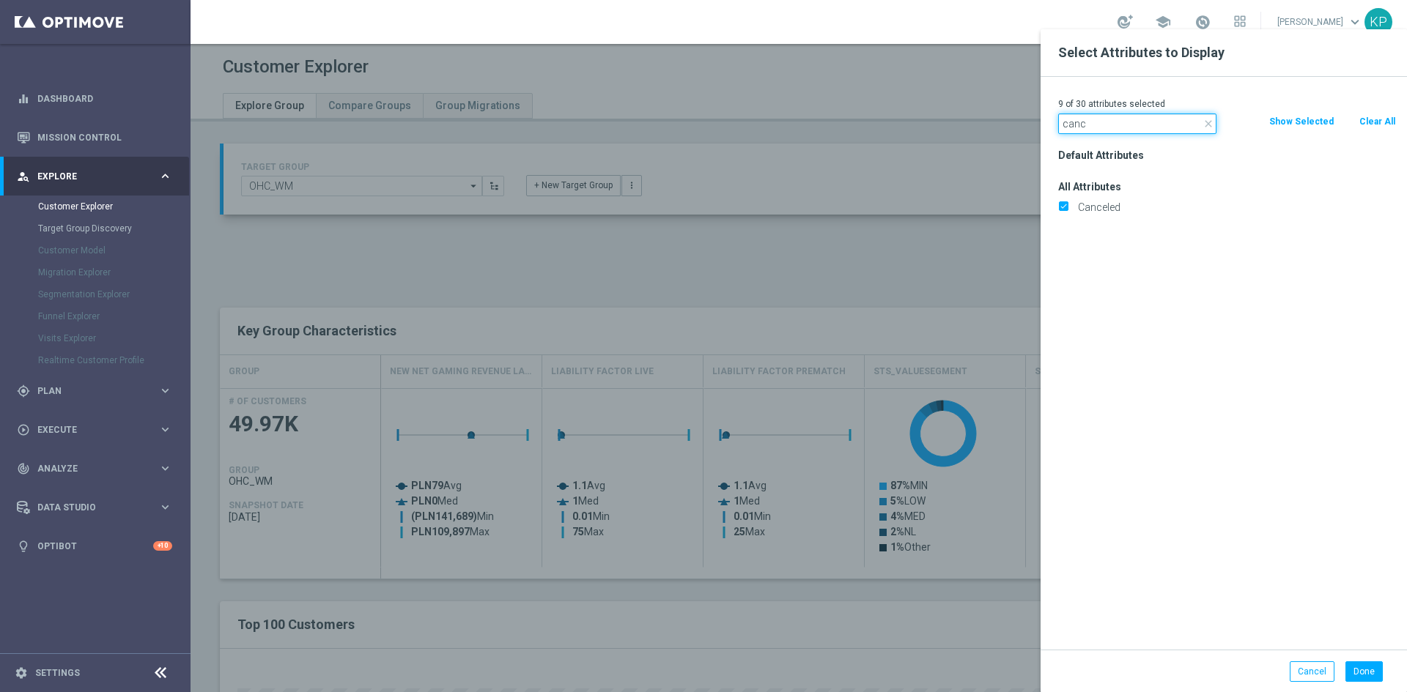
click at [1090, 131] on input "canc" at bounding box center [1137, 124] width 158 height 21
type input "inco"
click at [1063, 211] on input "Incomplete" at bounding box center [1063, 209] width 10 height 10
checkbox input "true"
click at [1073, 127] on input "inco" at bounding box center [1137, 124] width 158 height 21
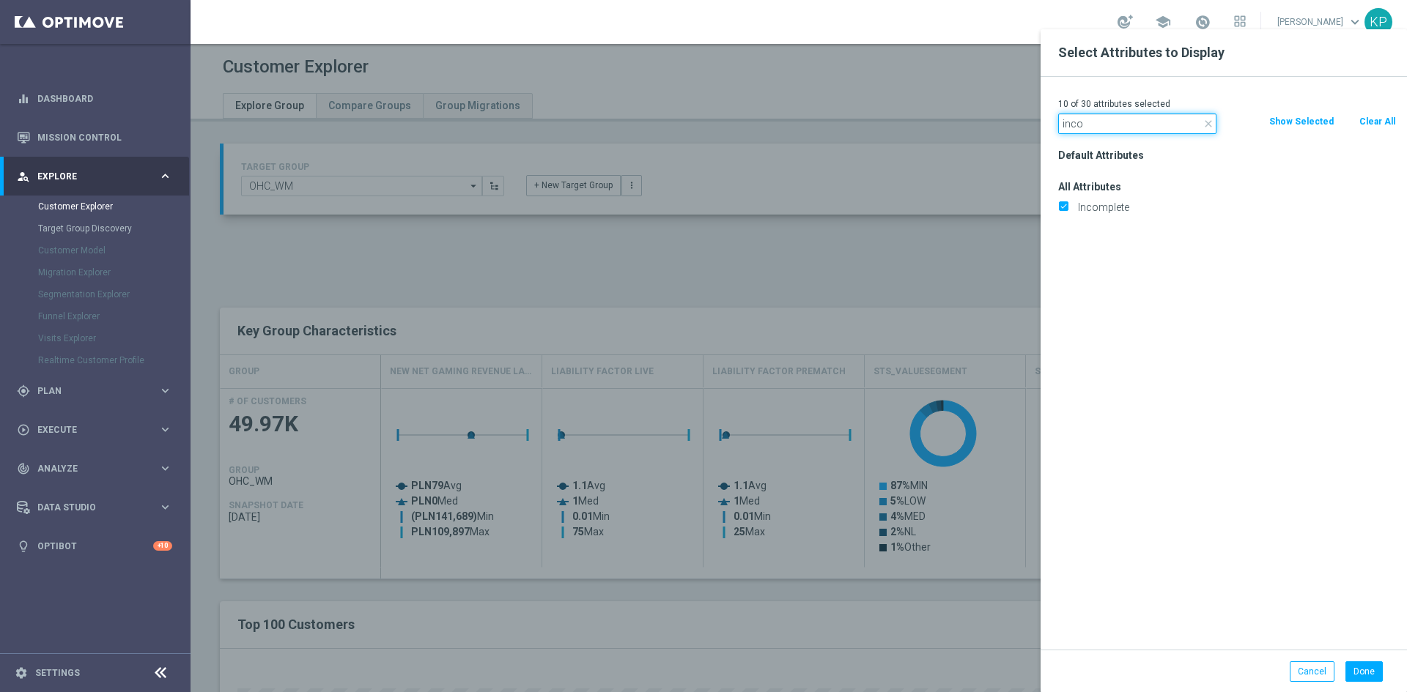
click at [1073, 127] on input "inco" at bounding box center [1137, 124] width 158 height 21
type input "agree"
click at [1063, 273] on input "Marketing Agreement" at bounding box center [1063, 271] width 10 height 10
checkbox input "true"
click at [1102, 133] on input "agree" at bounding box center [1137, 124] width 158 height 21
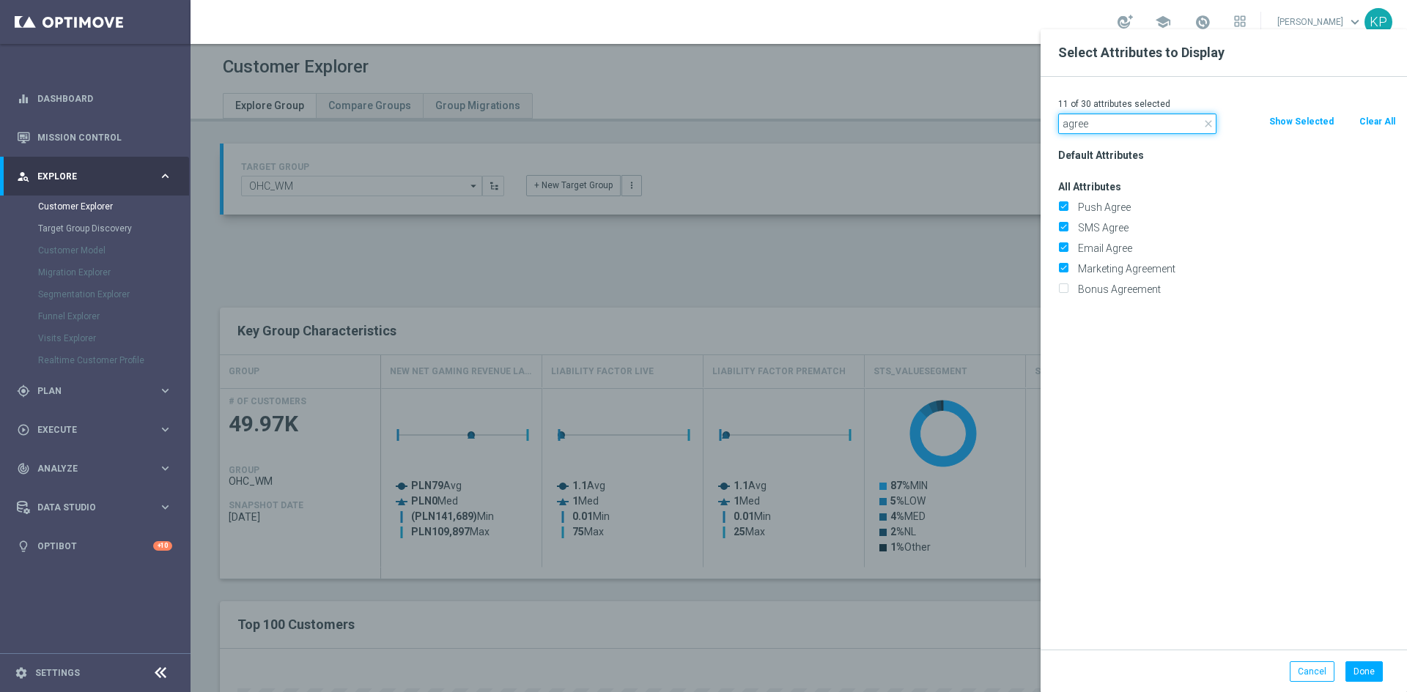
click at [1102, 133] on input "agree" at bounding box center [1137, 124] width 158 height 21
type input "self"
click at [1063, 228] on input "Selfexcluded Client" at bounding box center [1063, 230] width 10 height 10
checkbox input "true"
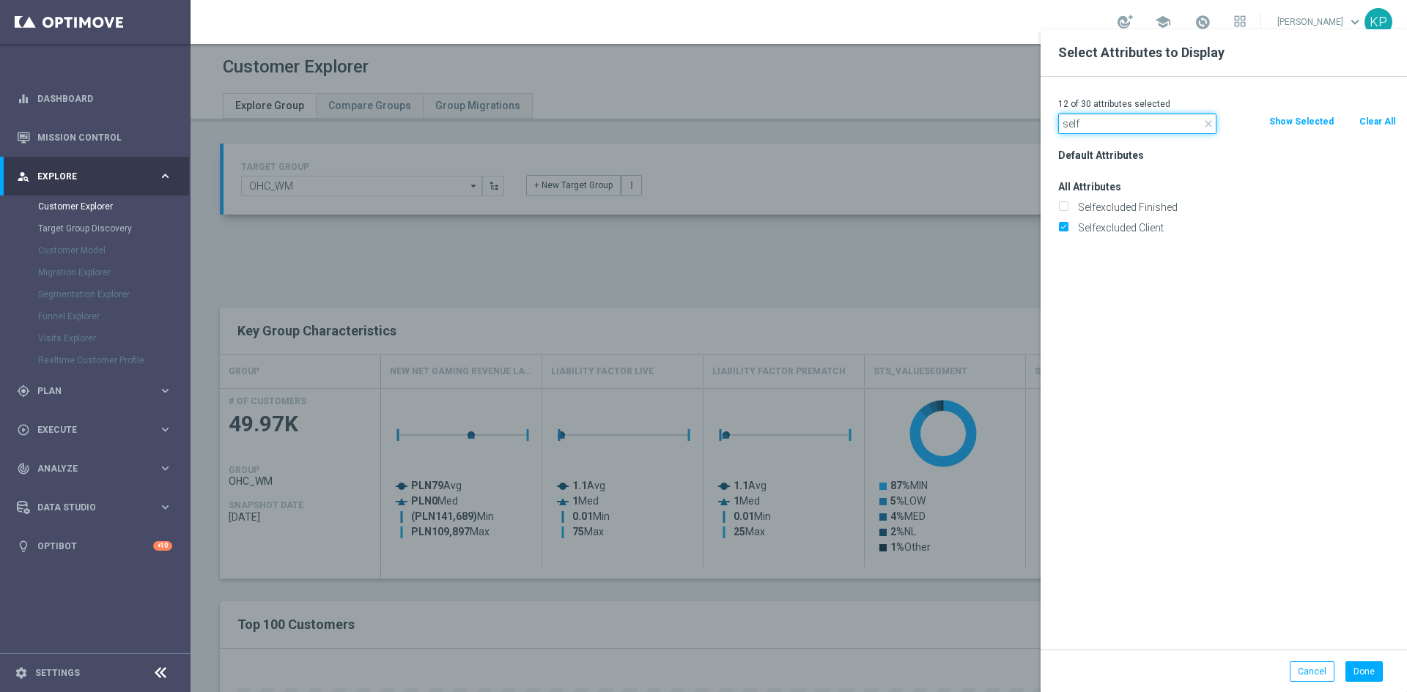
click at [1087, 132] on input "self" at bounding box center [1137, 124] width 158 height 21
type input "is test"
click at [1063, 225] on input "Is Test Account" at bounding box center [1063, 230] width 10 height 10
checkbox input "true"
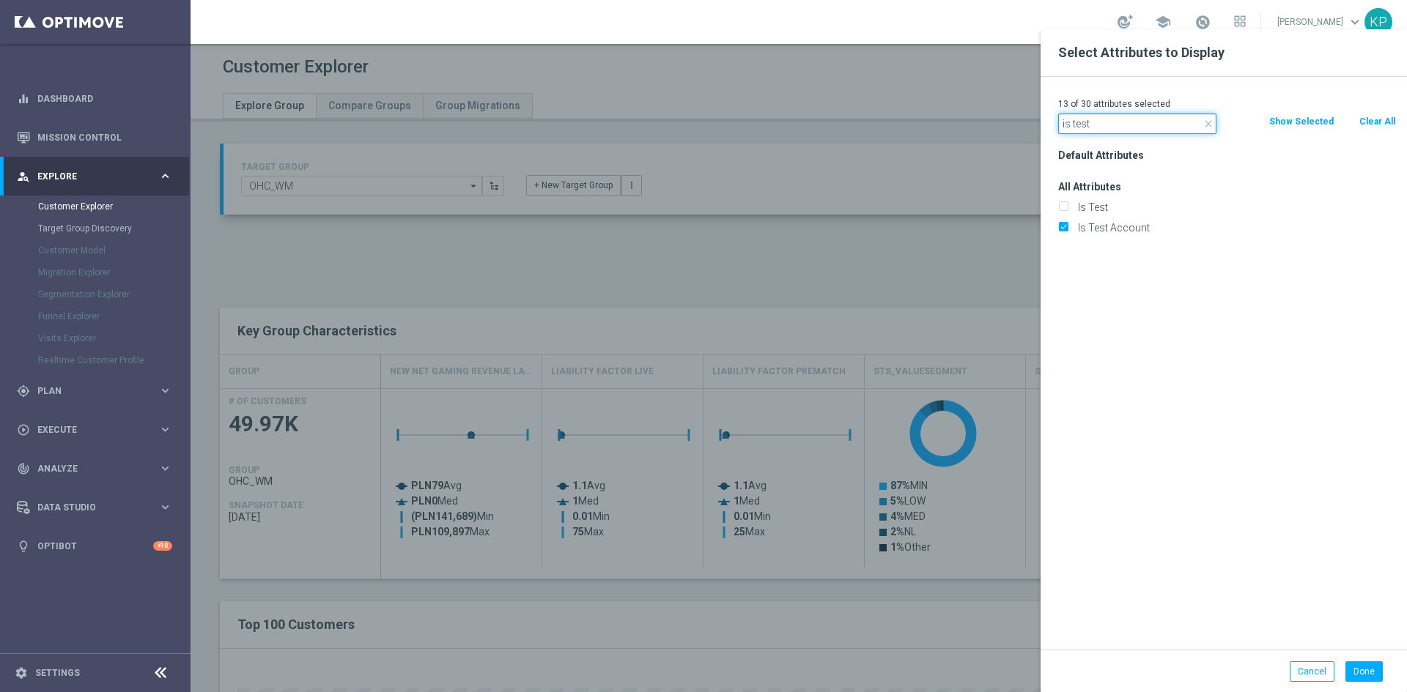
click at [1086, 125] on input "is test" at bounding box center [1137, 124] width 158 height 21
type input "agree"
click at [1060, 288] on input "Bonus Agreement" at bounding box center [1063, 292] width 10 height 10
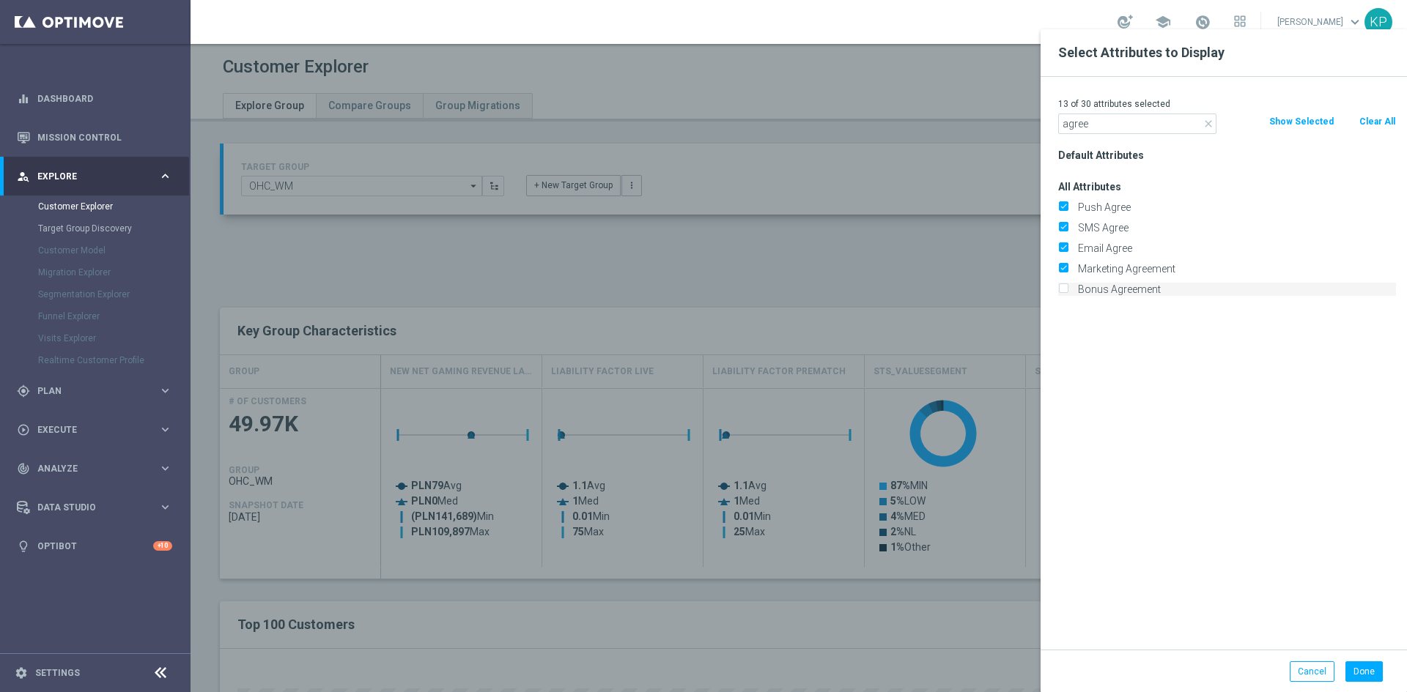
checkbox input "true"
click at [1087, 124] on input "agree" at bounding box center [1137, 124] width 158 height 21
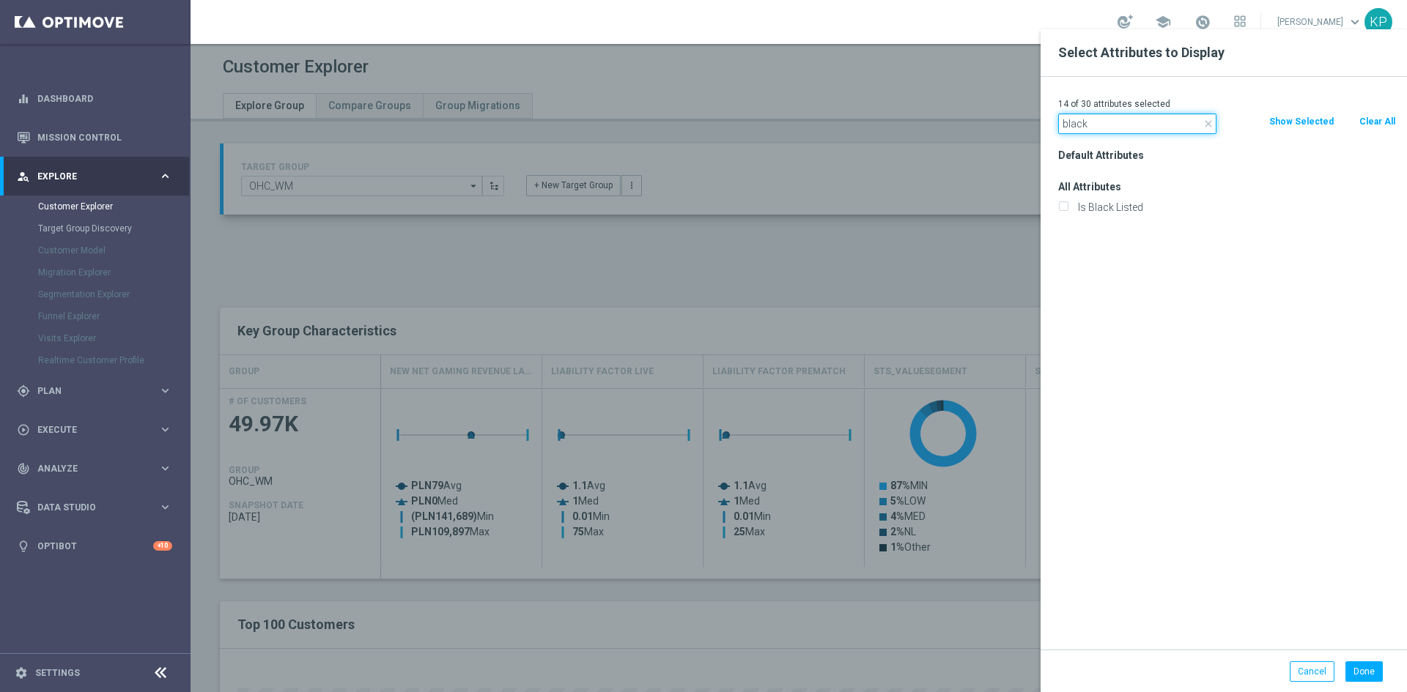
type input "black"
click at [1057, 211] on div "Is Black Listed" at bounding box center [1227, 207] width 360 height 21
click at [1062, 210] on input "Is Black Listed" at bounding box center [1063, 209] width 10 height 10
checkbox input "true"
click at [1082, 126] on input "black" at bounding box center [1137, 124] width 158 height 21
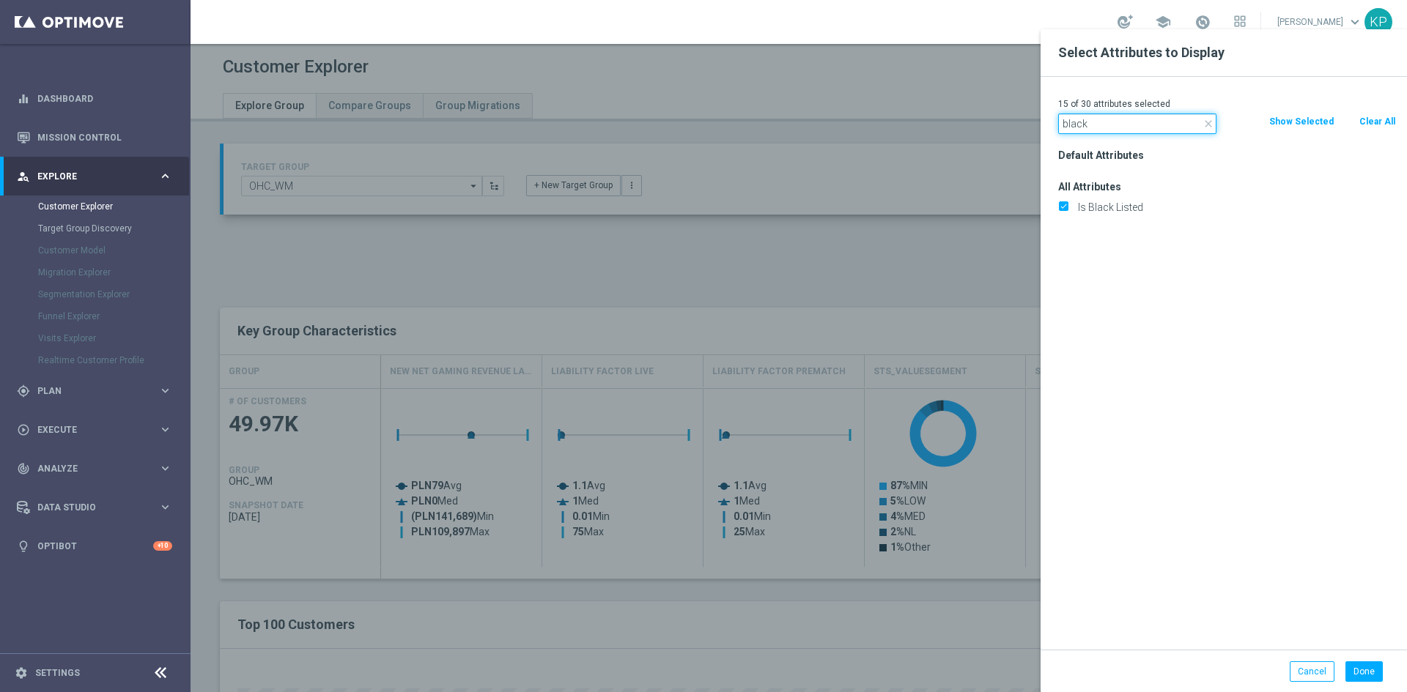
click at [1082, 126] on input "black" at bounding box center [1137, 124] width 158 height 21
type input "block"
click at [1062, 267] on input "Is Blocked" at bounding box center [1063, 271] width 10 height 10
checkbox input "true"
click at [1092, 134] on div "16 of 30 attributes selected close block Clear All Show Selected Default Attrib…" at bounding box center [1224, 363] width 366 height 573
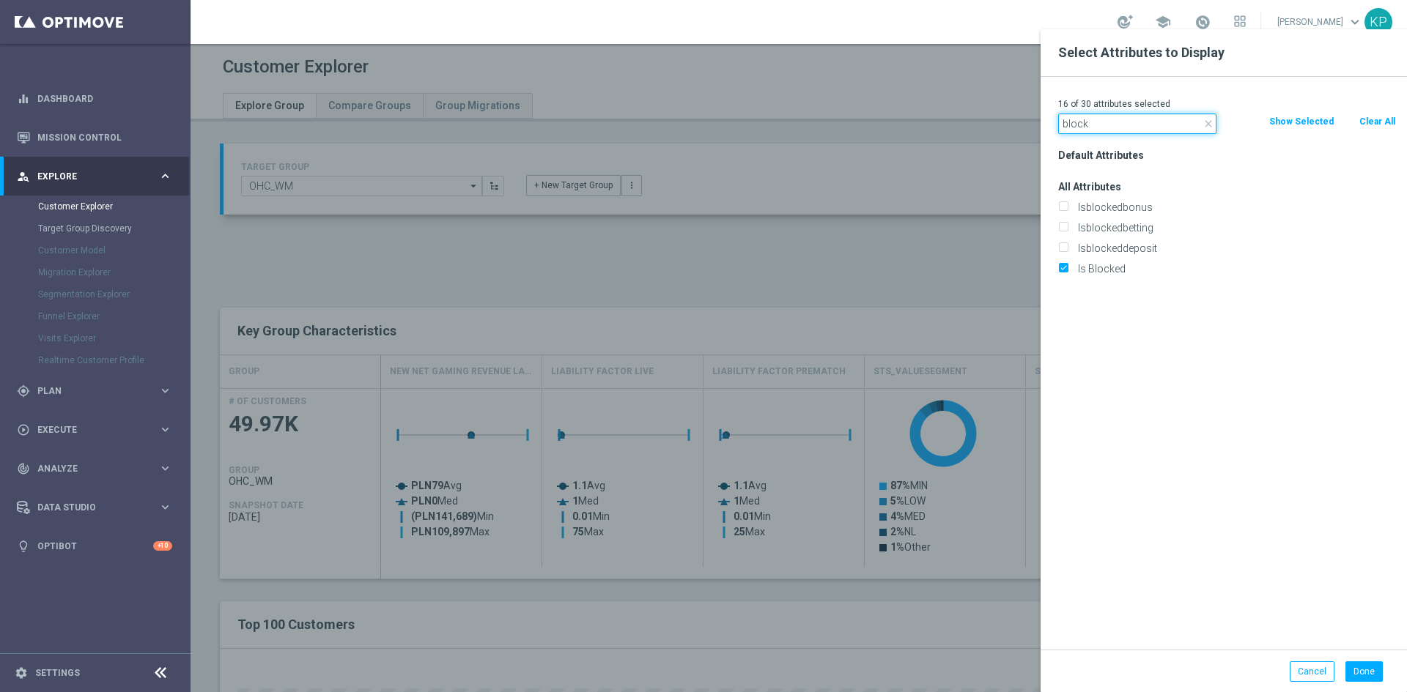
click at [1092, 128] on input "block" at bounding box center [1137, 124] width 158 height 21
type input "veri"
click at [1060, 227] on input "Is Email Verified" at bounding box center [1063, 230] width 10 height 10
checkbox input "true"
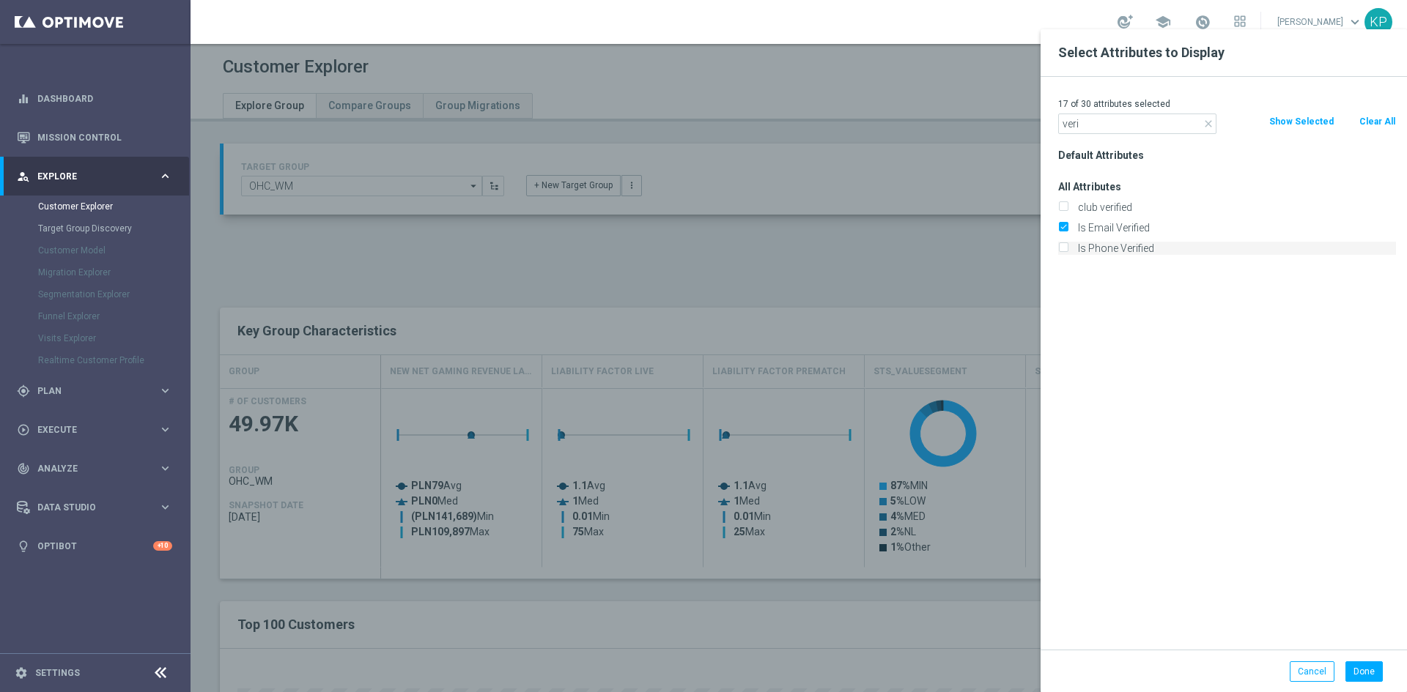
click at [1059, 250] on input "Is Phone Verified" at bounding box center [1063, 250] width 10 height 10
checkbox input "true"
click at [1090, 128] on input "veri" at bounding box center [1137, 124] width 158 height 21
type input "is tem"
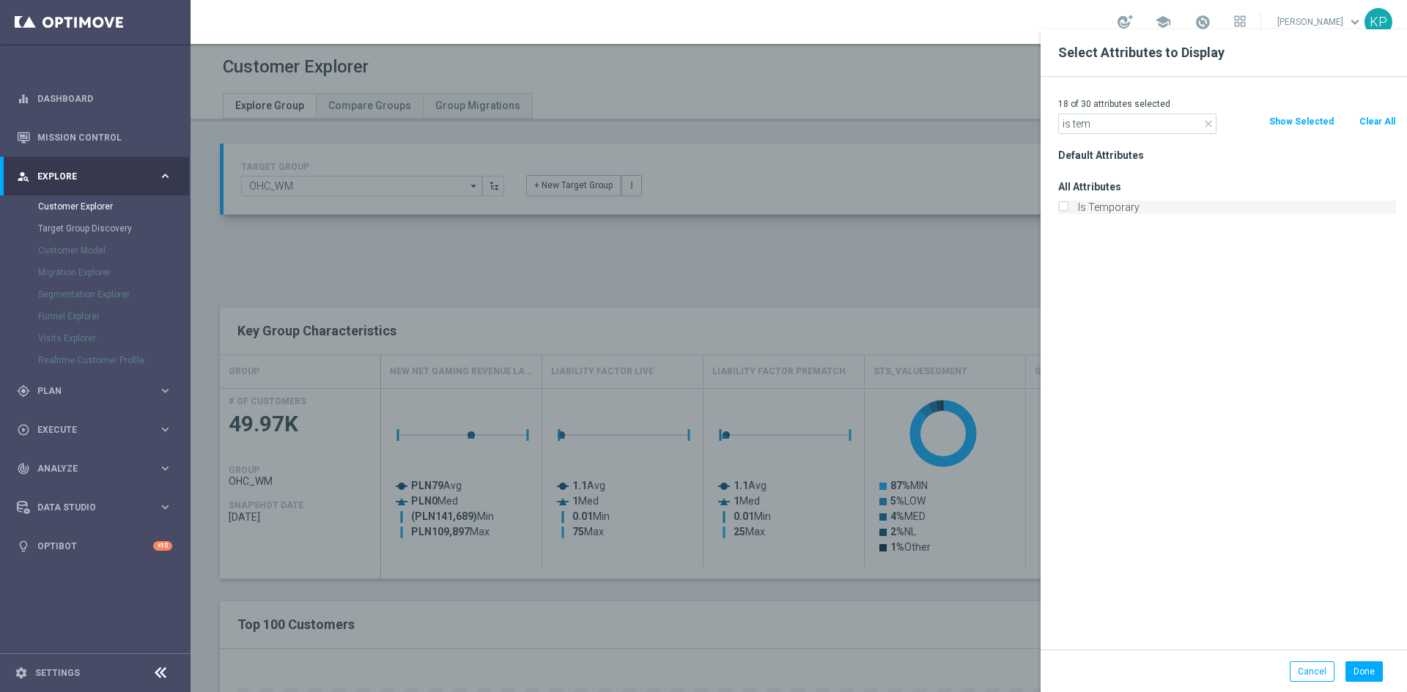
click at [1067, 207] on input "Is Temporary" at bounding box center [1063, 209] width 10 height 10
checkbox input "true"
click at [1357, 668] on button "Done" at bounding box center [1363, 672] width 37 height 21
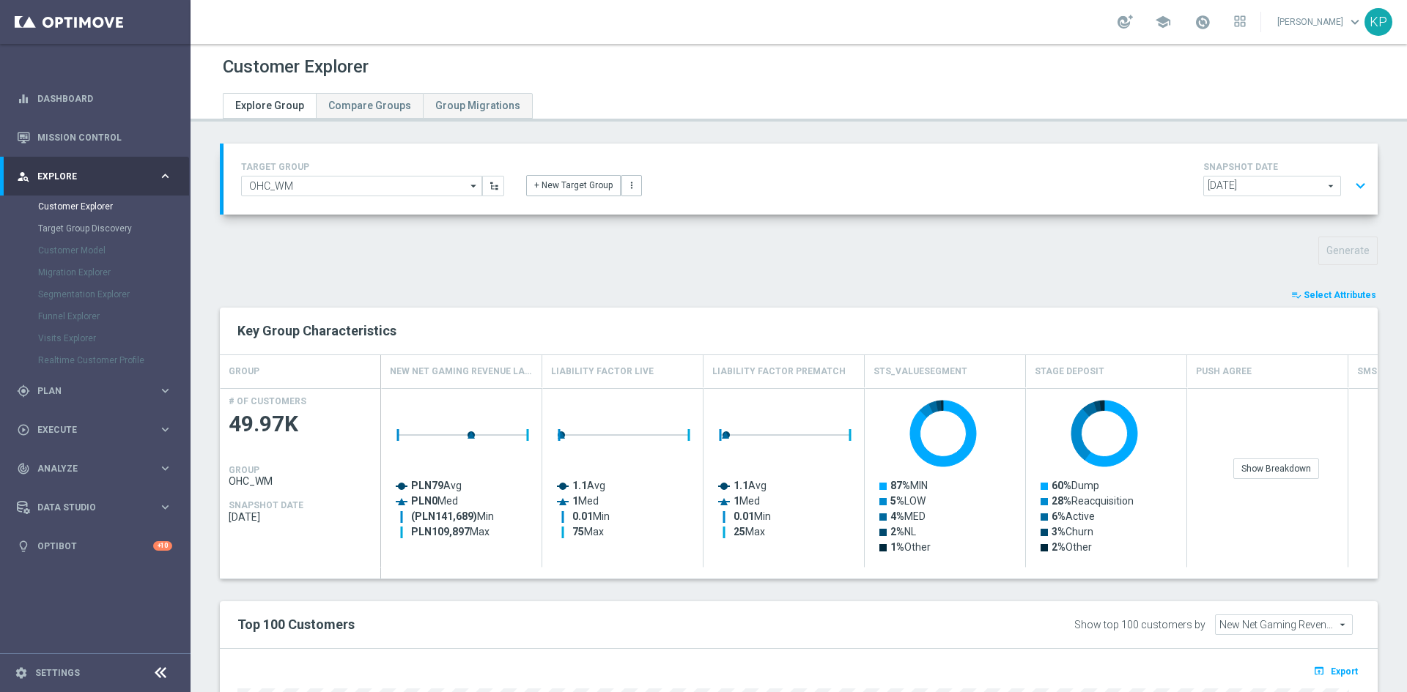
type input "Search"
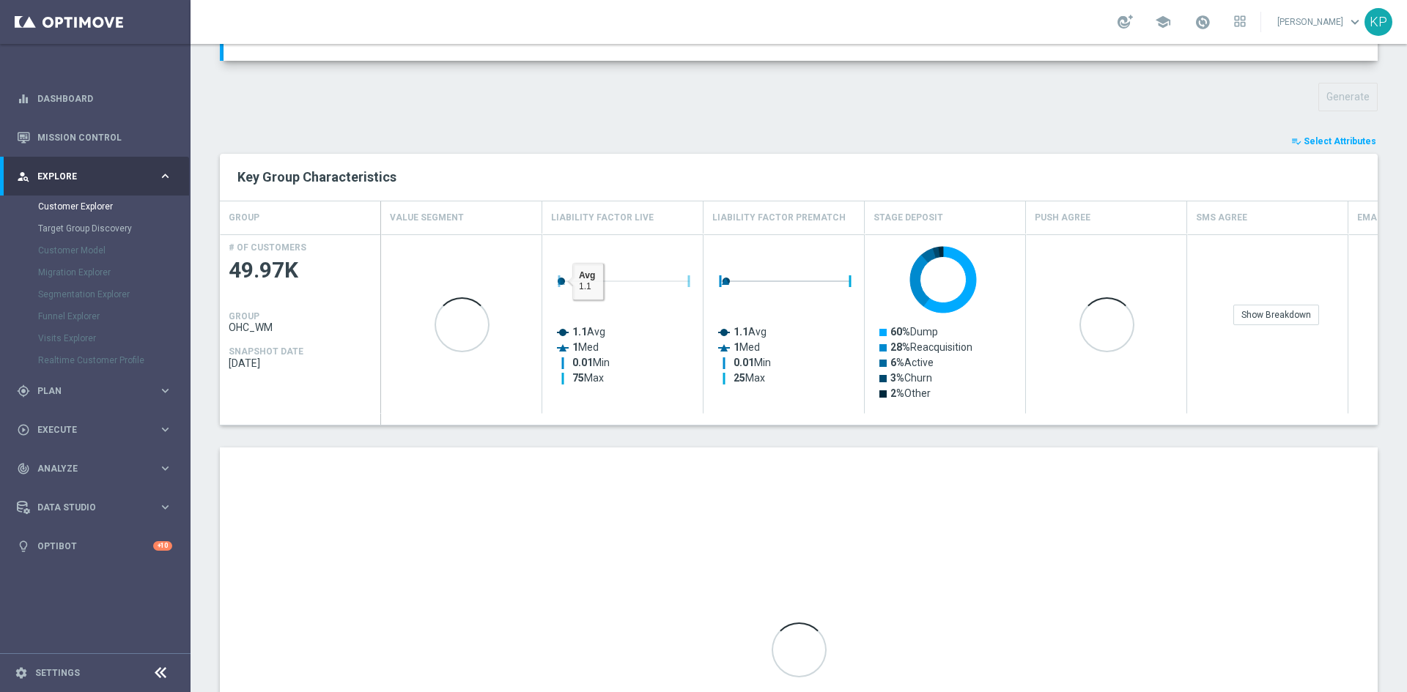
scroll to position [351, 0]
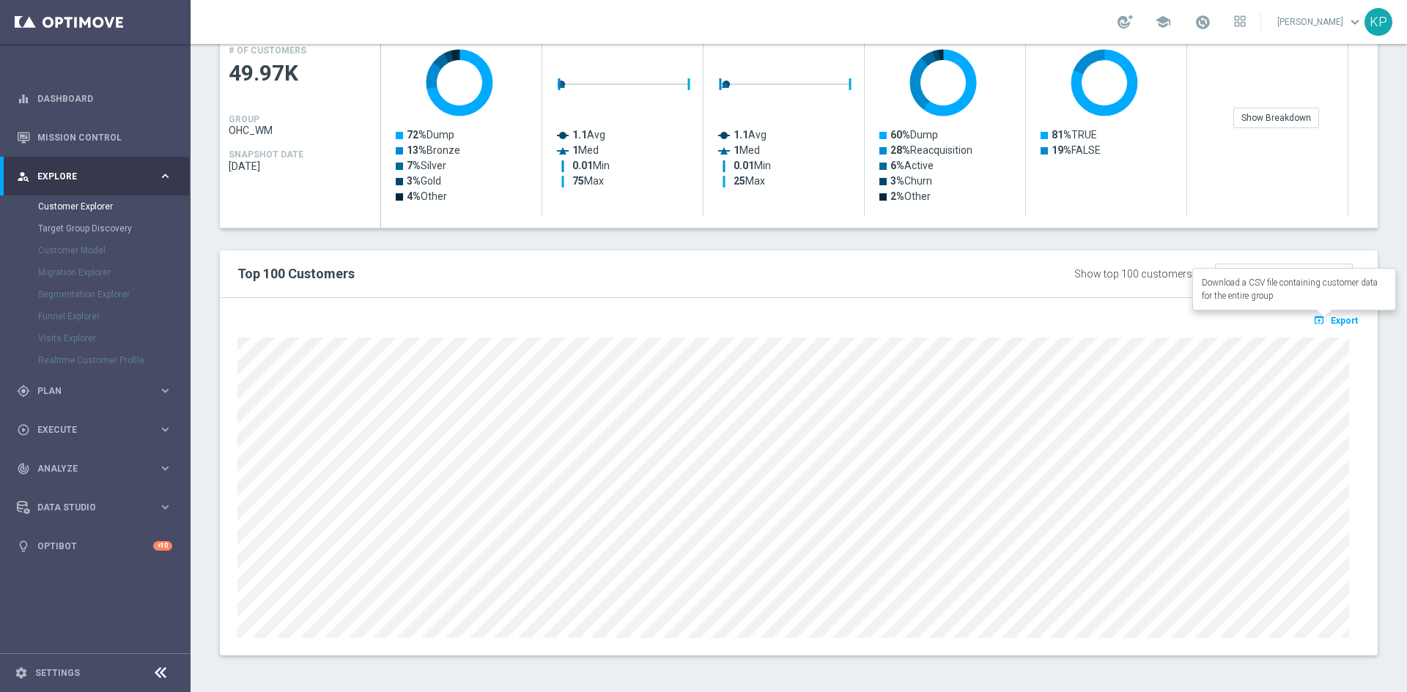
click at [1334, 328] on button "open_in_browser Export" at bounding box center [1335, 320] width 49 height 19
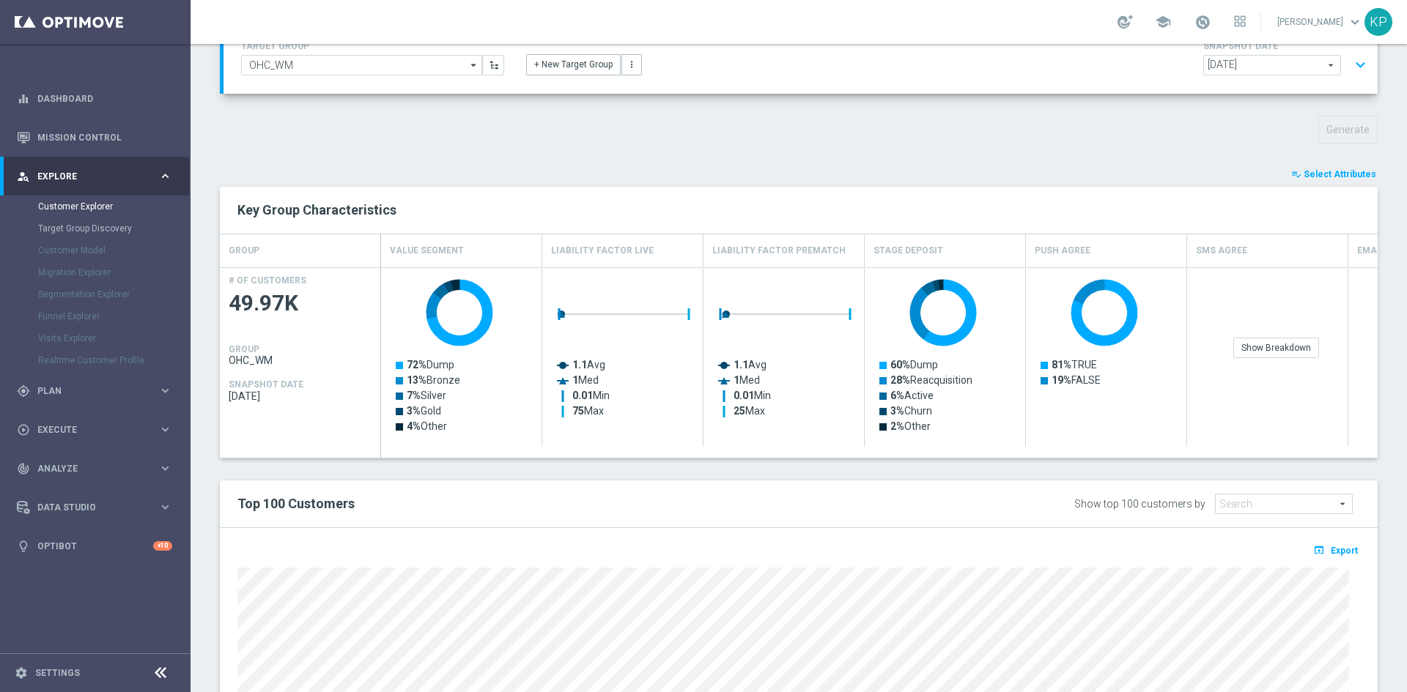
scroll to position [0, 0]
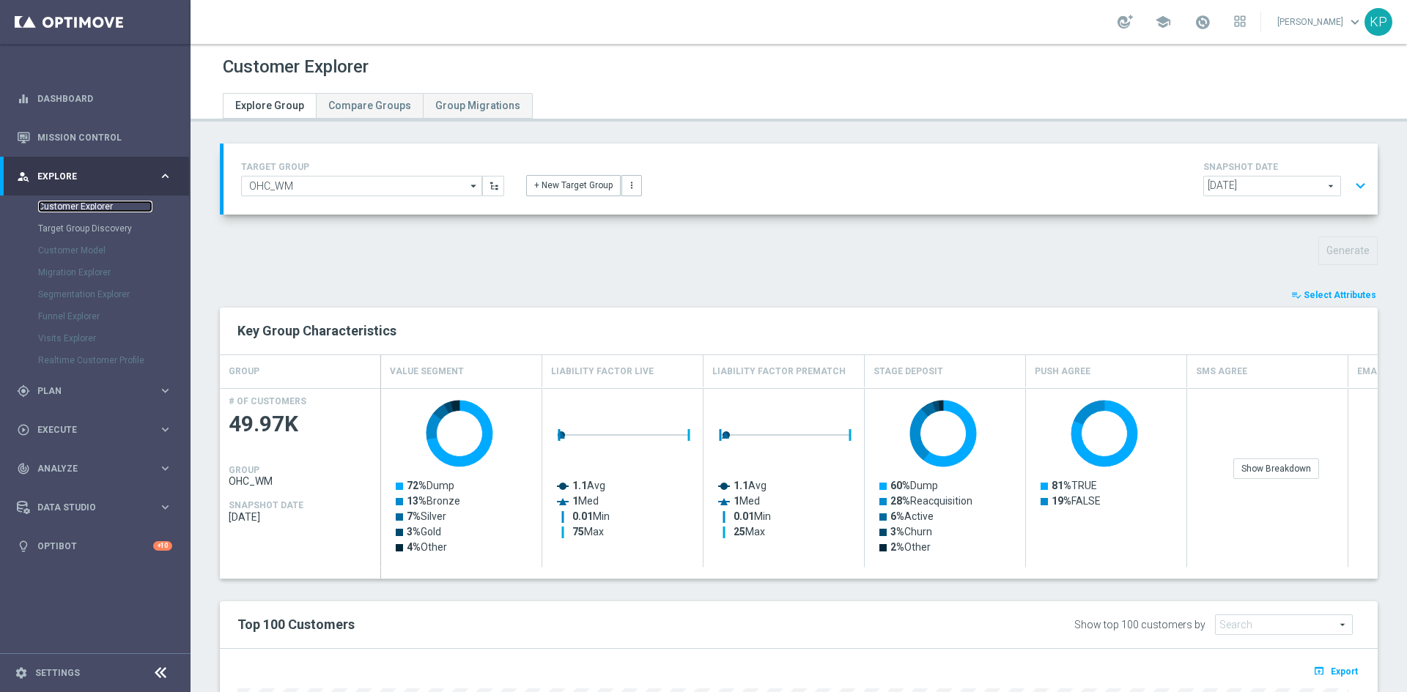
click at [73, 210] on link "Customer Explorer" at bounding box center [95, 207] width 114 height 12
click at [294, 199] on div "TARGET GROUP OHC_WM OHC_WM arrow_drop_down Show Selected 0 of NaN - Campaign 1" at bounding box center [800, 179] width 1141 height 42
click at [105, 237] on div "Target Group Discovery" at bounding box center [113, 229] width 151 height 22
click at [105, 235] on div "Target Group Discovery" at bounding box center [113, 229] width 151 height 22
click at [105, 226] on link "Target Group Discovery" at bounding box center [95, 229] width 114 height 12
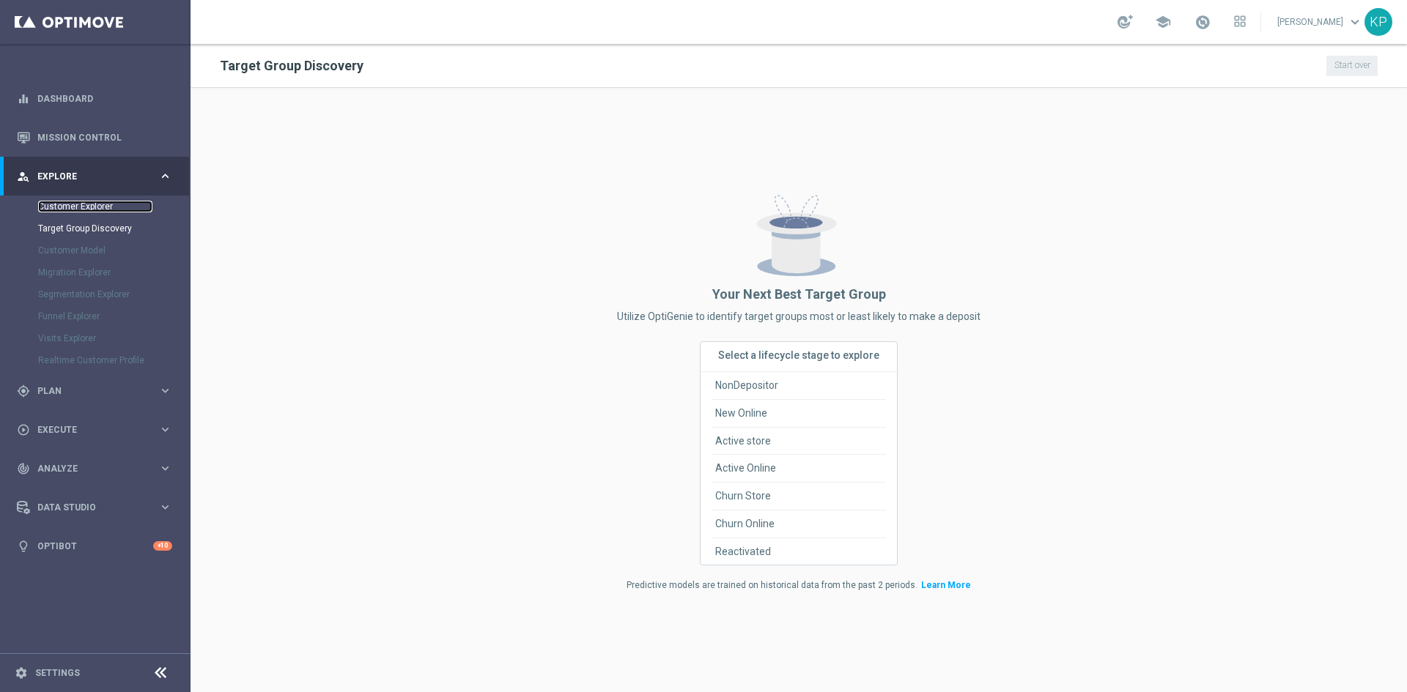
click at [92, 208] on link "Customer Explorer" at bounding box center [95, 207] width 114 height 12
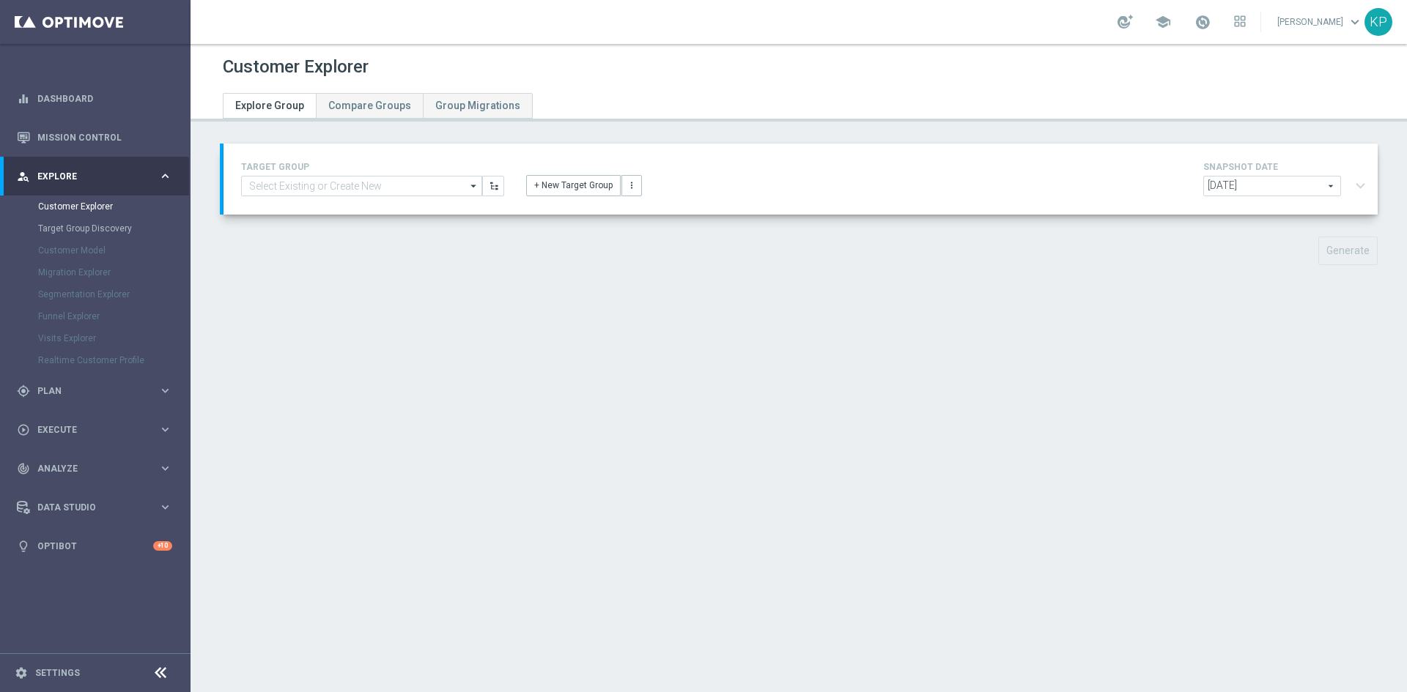
click at [319, 316] on div "Customer Explorer Explore Group Compare Groups Group Migrations TARGET GROUP ar…" at bounding box center [799, 368] width 1216 height 648
click at [399, 184] on input at bounding box center [361, 186] width 241 height 21
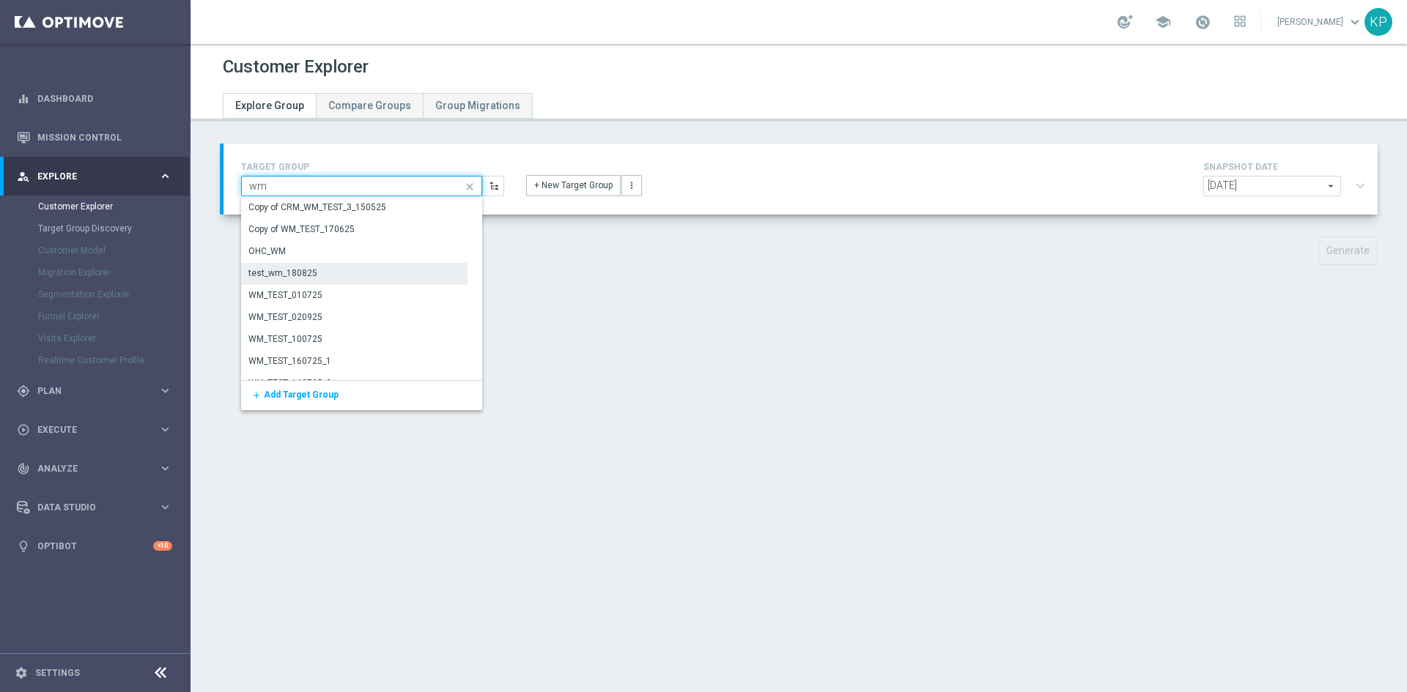
type input "wm"
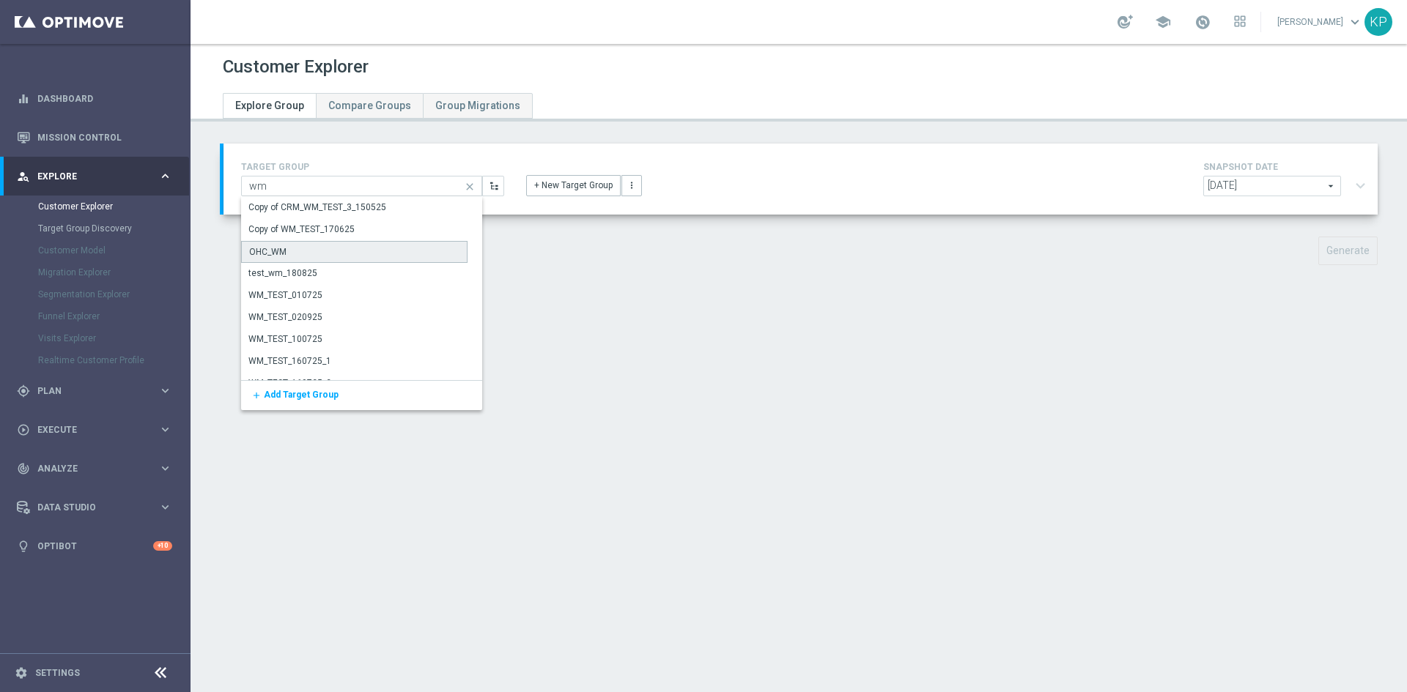
click at [291, 249] on div "OHC_WM" at bounding box center [354, 252] width 226 height 22
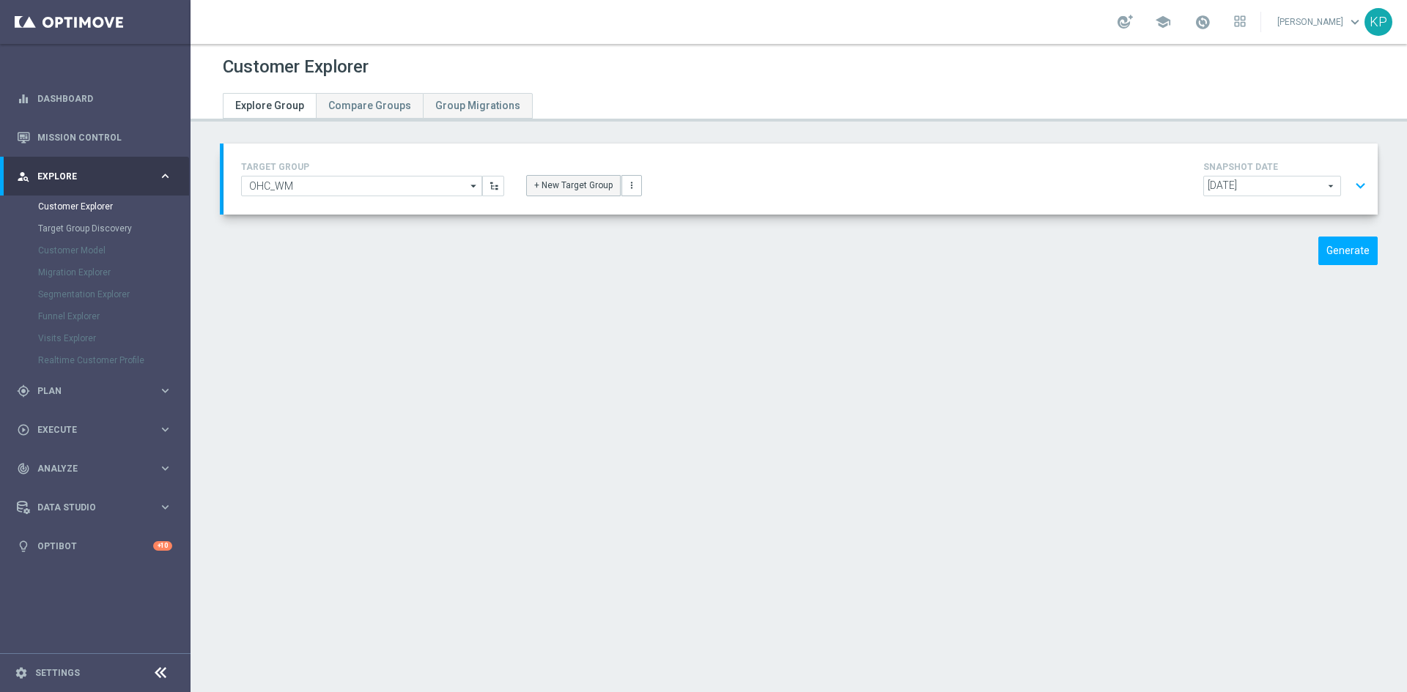
click at [536, 191] on button "+ New Target Group" at bounding box center [573, 185] width 95 height 21
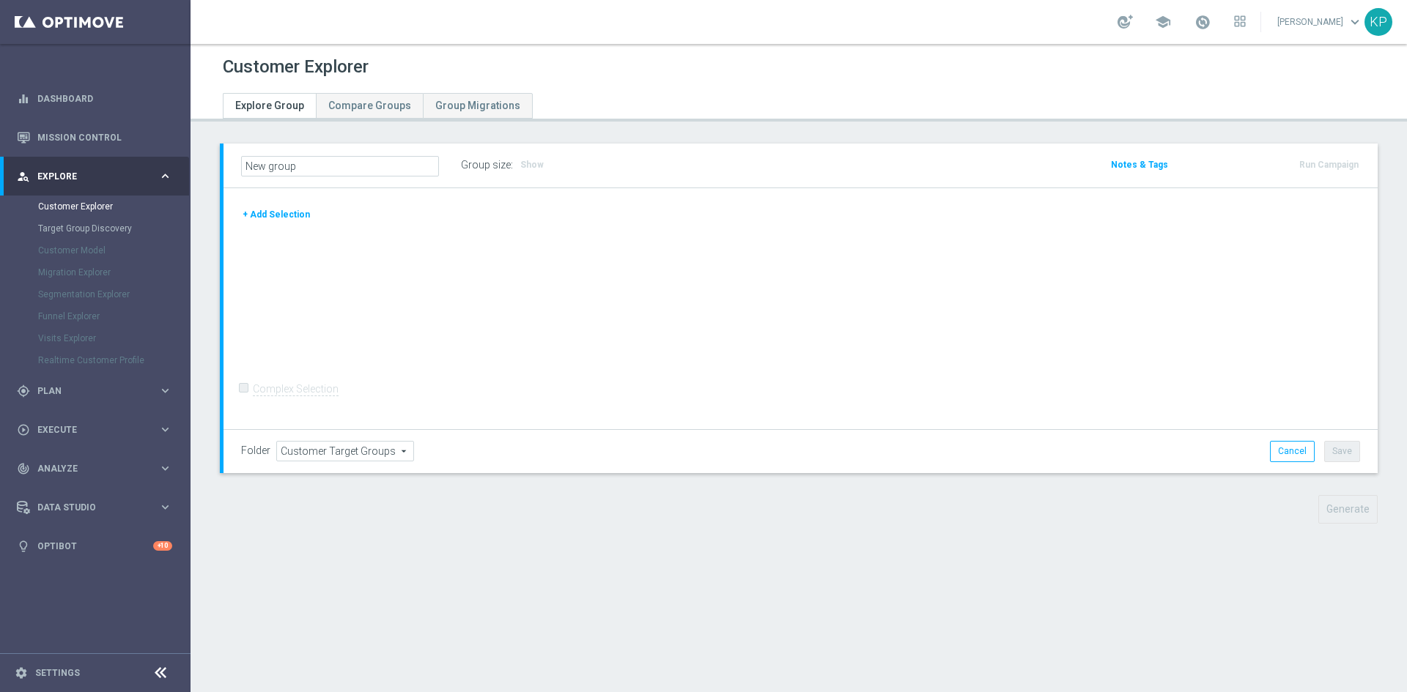
click at [257, 221] on button "+ Add Selection" at bounding box center [276, 215] width 70 height 16
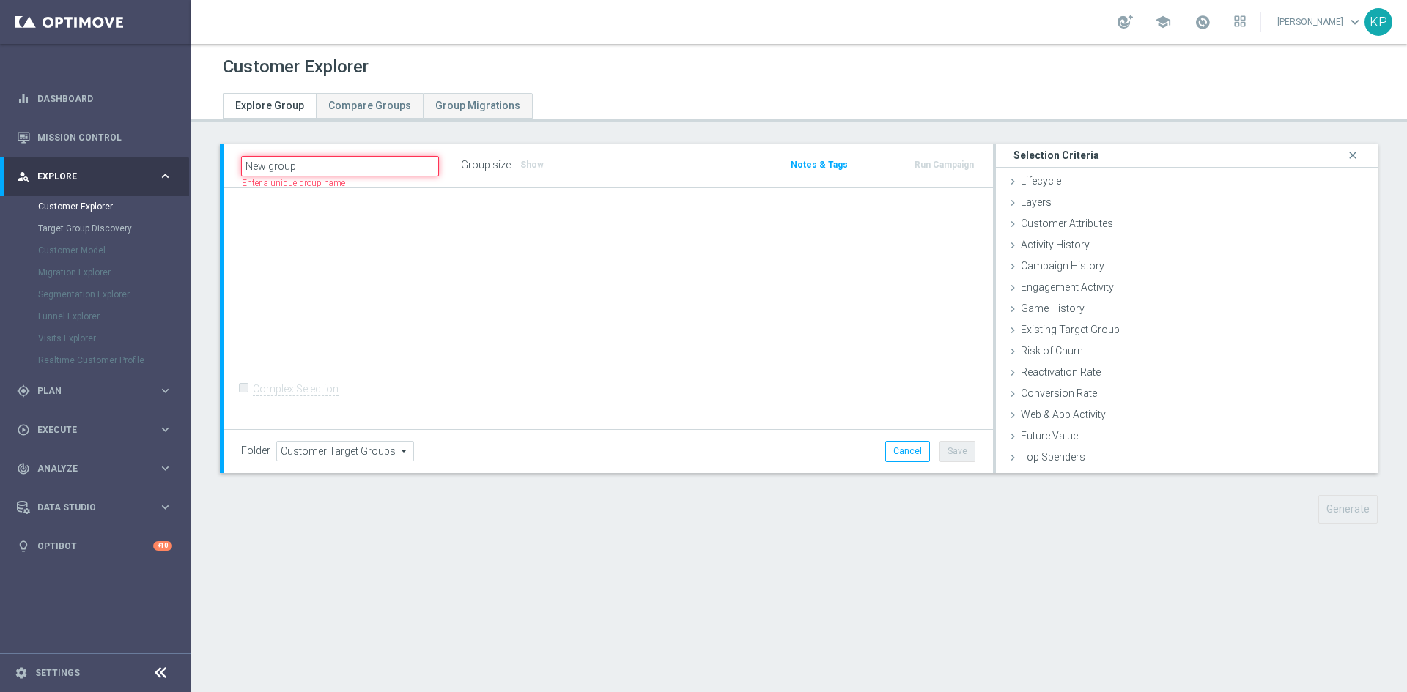
click at [248, 156] on input "New group" at bounding box center [340, 166] width 198 height 21
click at [248, 197] on div "+ Add Selection Complex Selection Invalid Expression" at bounding box center [607, 308] width 769 height 243
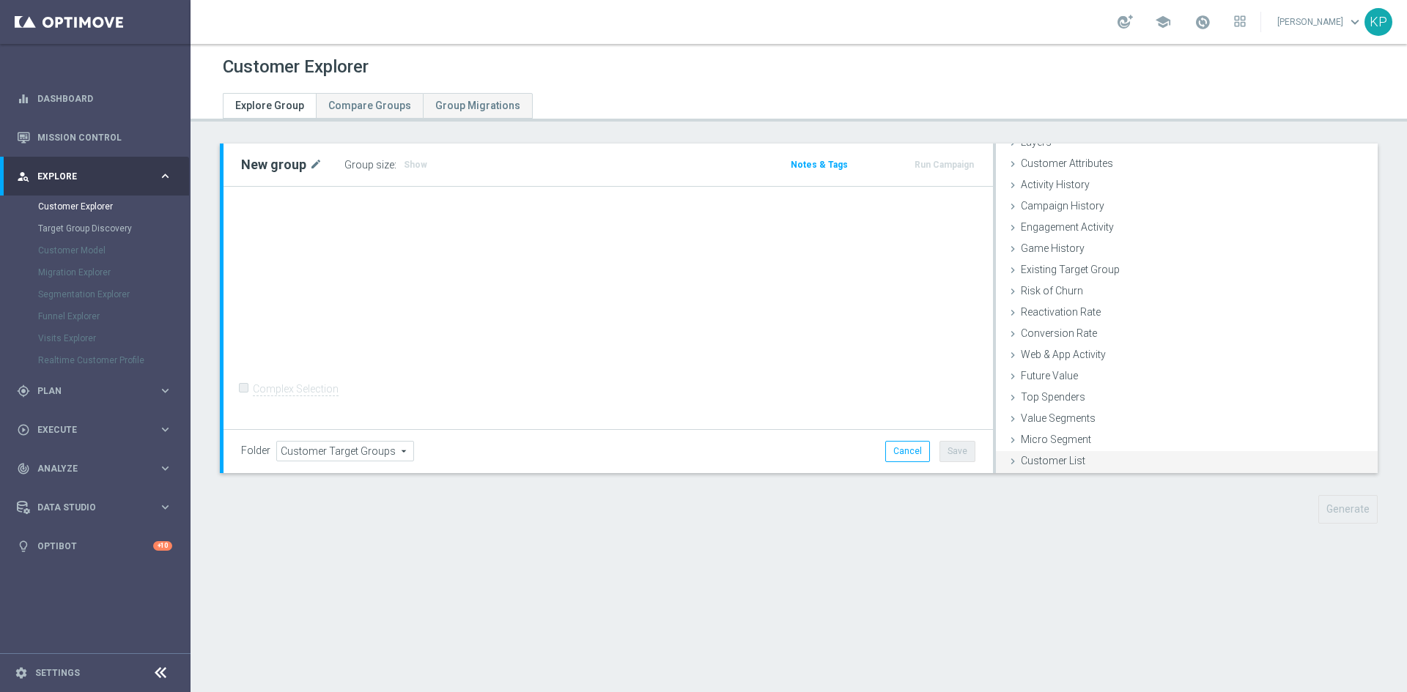
click at [1052, 464] on span "Customer List" at bounding box center [1053, 461] width 64 height 12
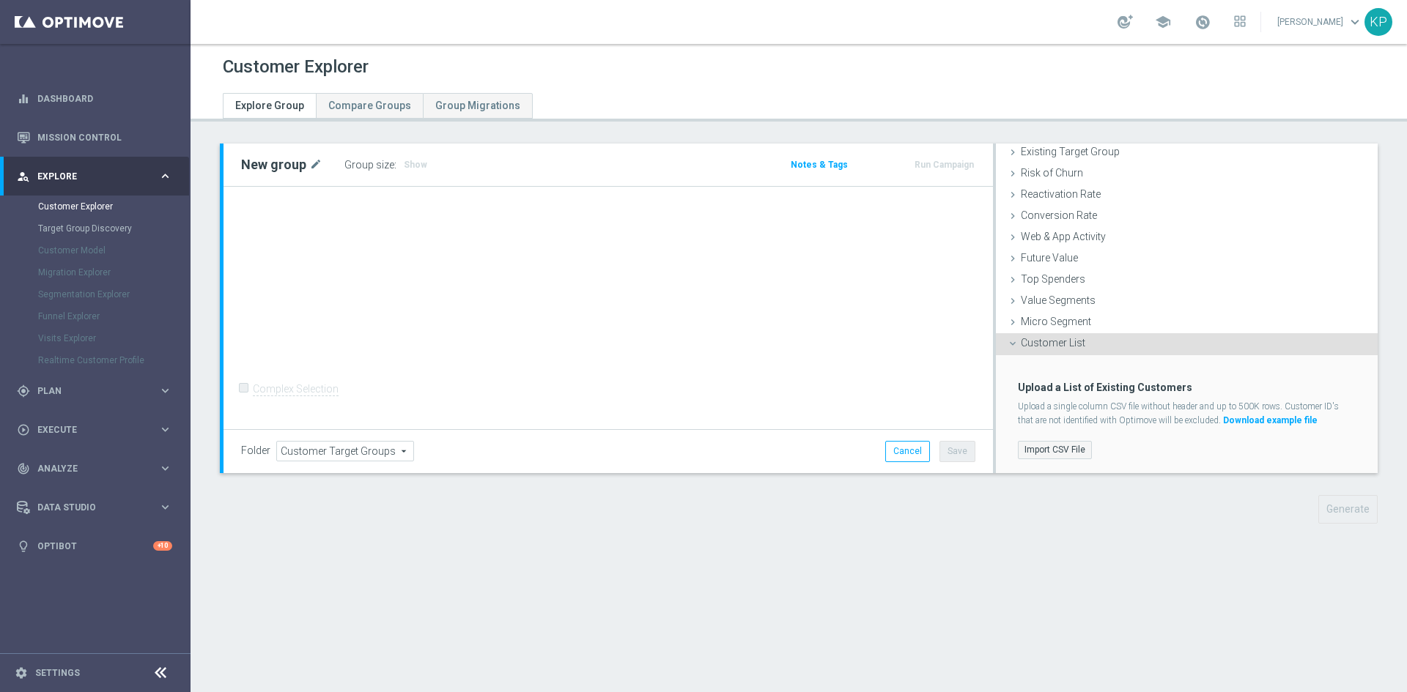
click at [1074, 445] on label "Import CSV File" at bounding box center [1055, 450] width 74 height 18
click at [0, 0] on input "Import CSV File" at bounding box center [0, 0] width 0 height 0
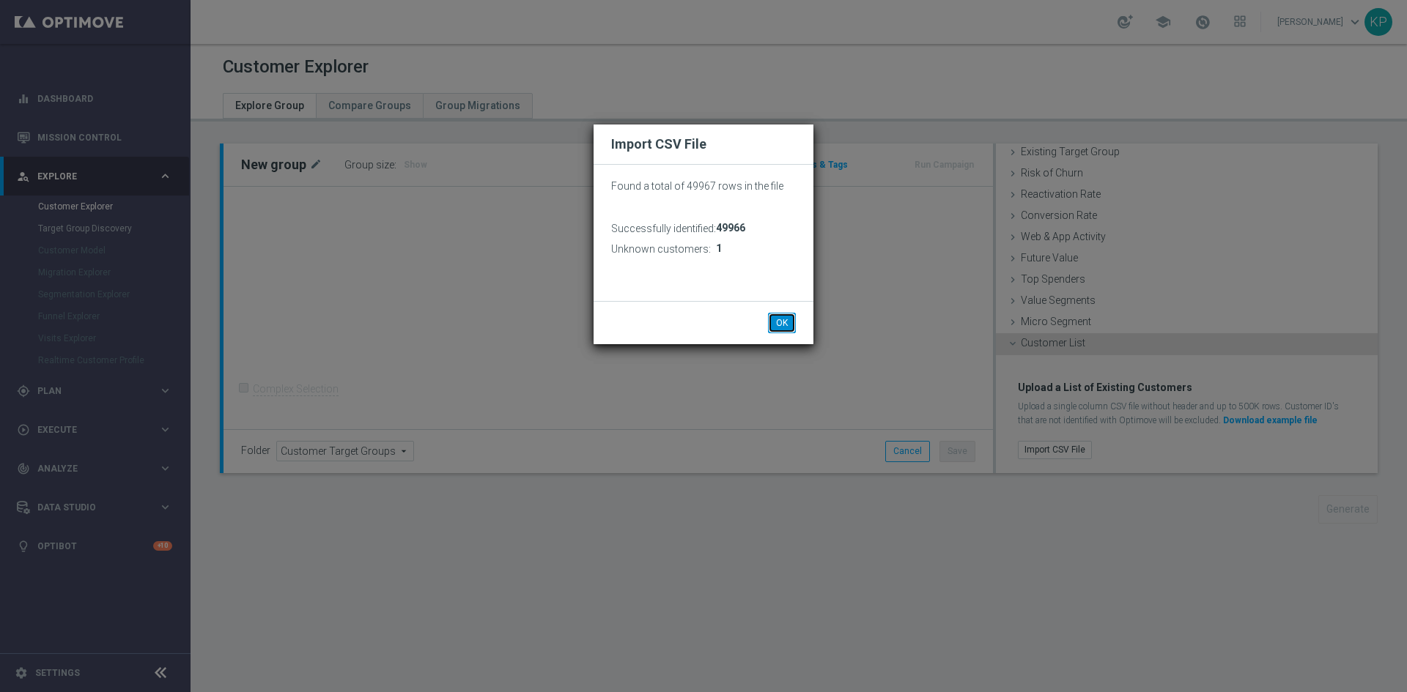
click at [780, 326] on button "OK" at bounding box center [782, 323] width 28 height 21
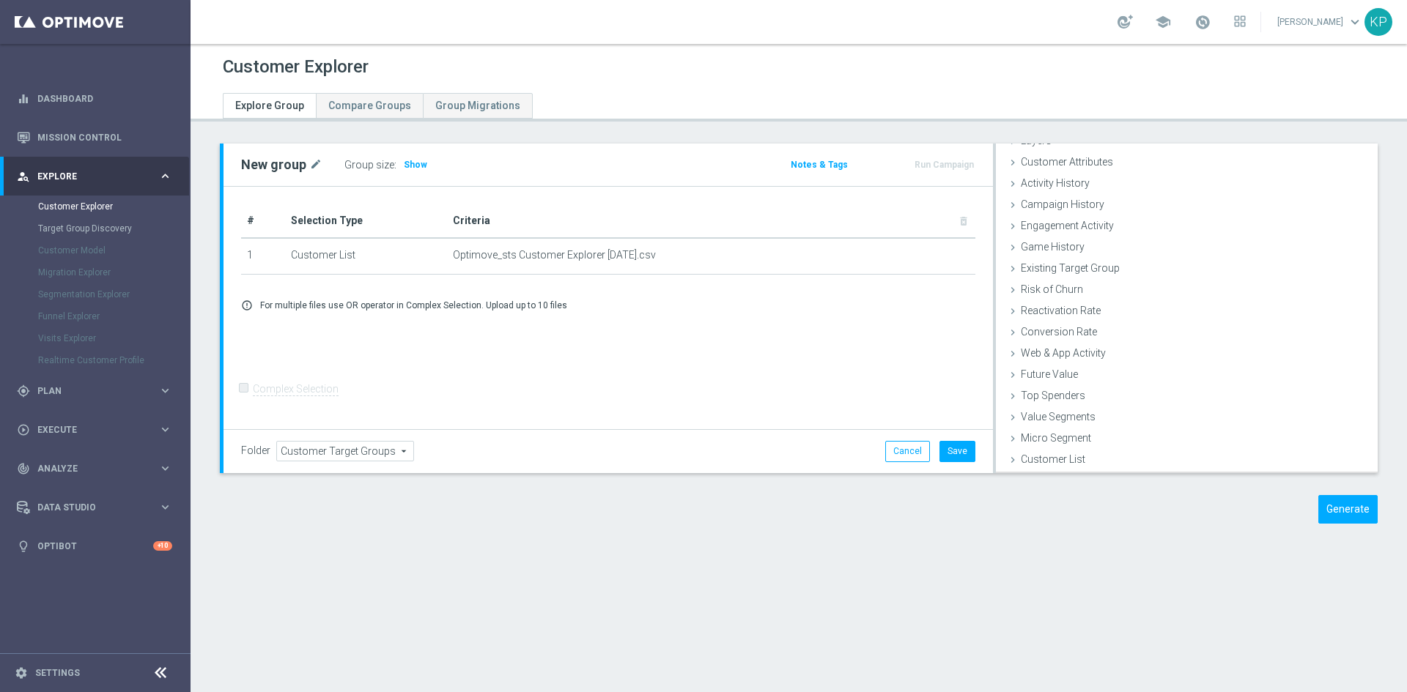
scroll to position [60, 0]
click at [318, 166] on icon "mode_edit" at bounding box center [315, 165] width 13 height 18
click at [318, 166] on input "New group" at bounding box center [340, 166] width 198 height 21
drag, startPoint x: 318, startPoint y: 166, endPoint x: 220, endPoint y: 167, distance: 98.2
click at [220, 167] on div "New group Group size : Show Notes & Tags Run Campaign # Selection Type" at bounding box center [799, 309] width 1158 height 330
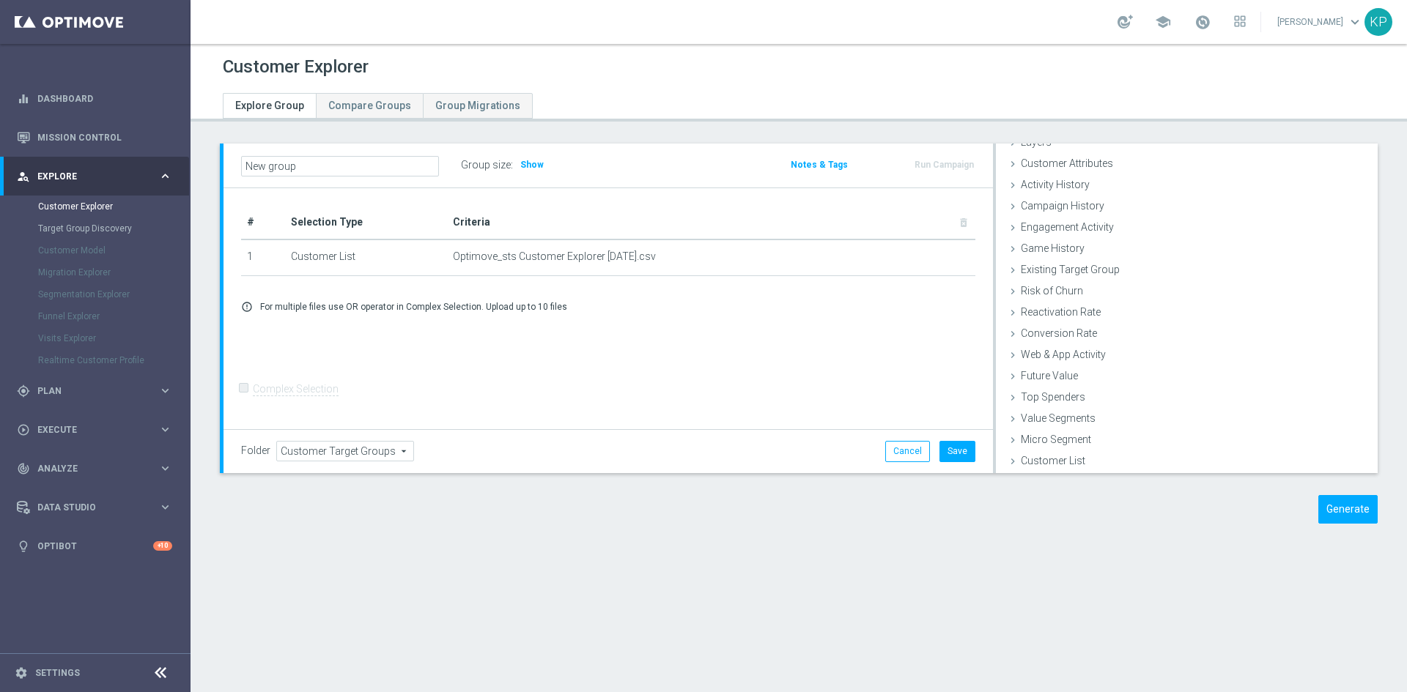
type input "W"
type input "KP_test"
click at [468, 373] on div "# Selection Type Criteria delete_forever 1 Customer List Optimove_sts Customer …" at bounding box center [607, 309] width 769 height 242
click at [954, 456] on button "Save" at bounding box center [957, 451] width 36 height 21
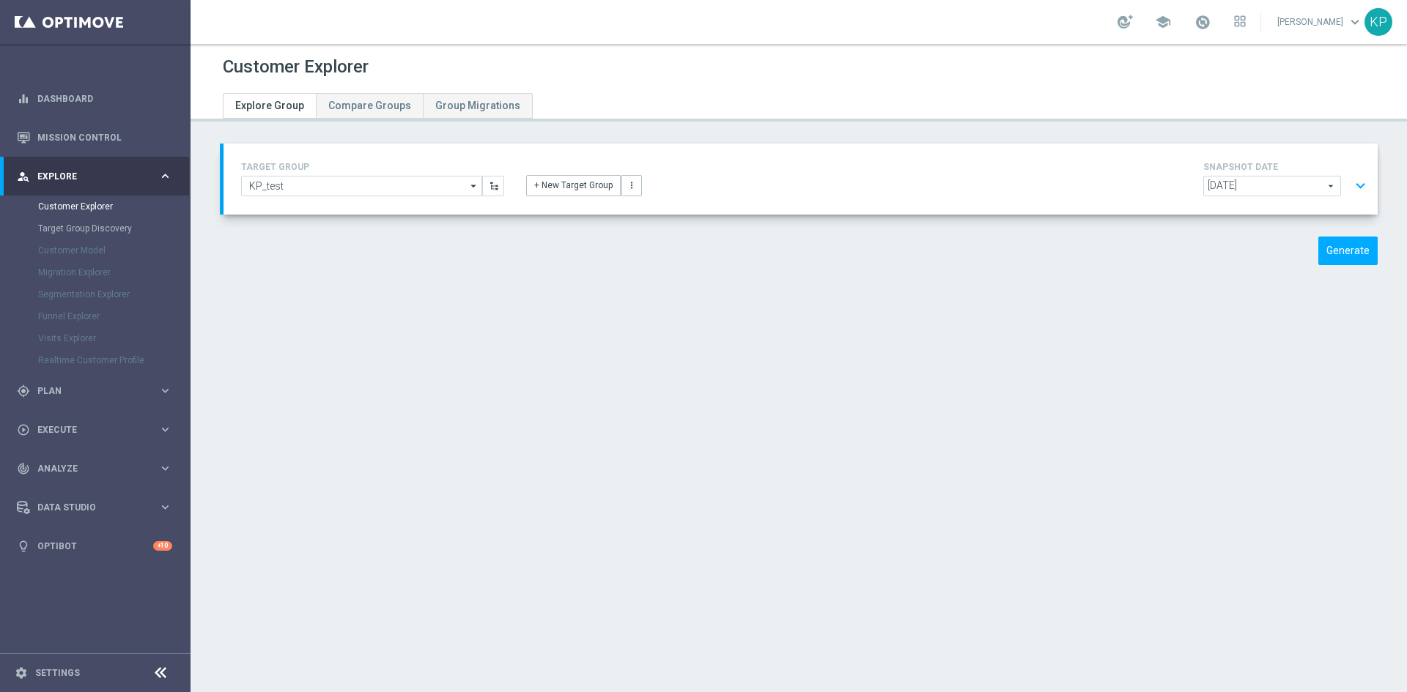
click at [1353, 183] on button "expand_more" at bounding box center [1360, 186] width 21 height 28
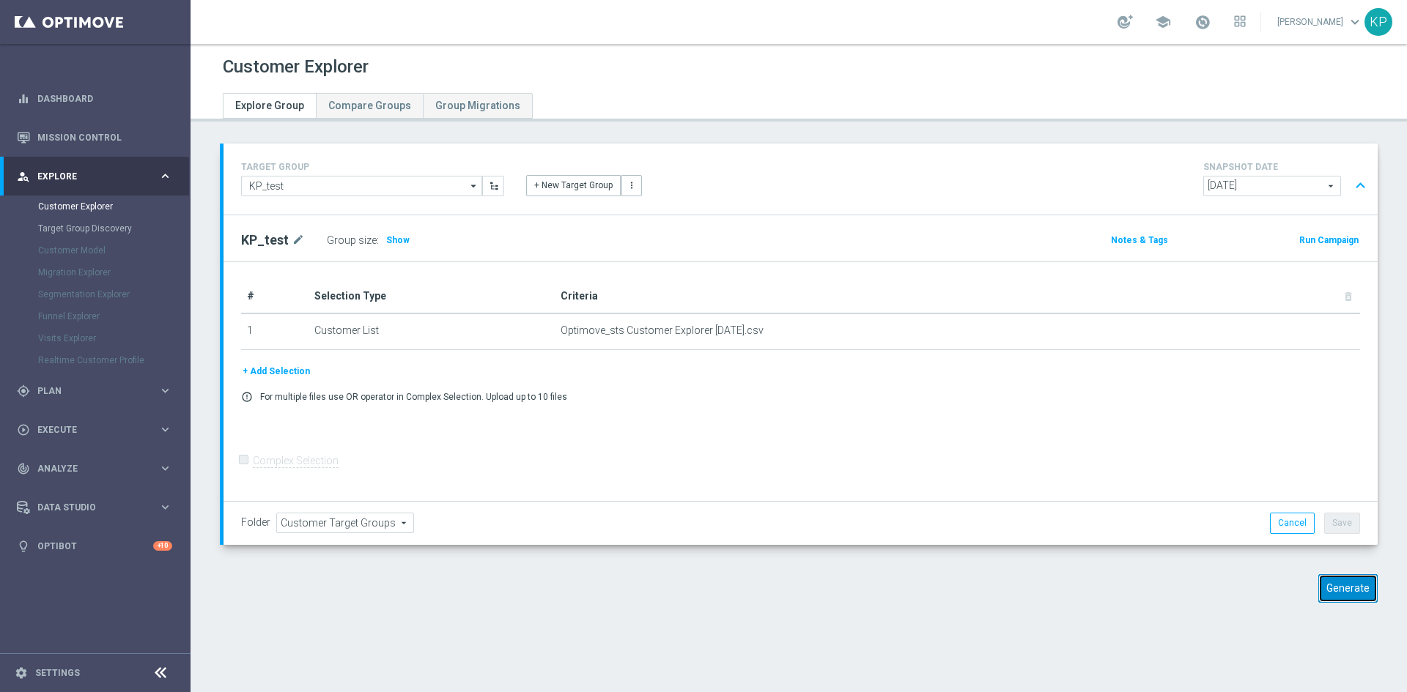
click at [1351, 584] on button "Generate" at bounding box center [1347, 588] width 59 height 29
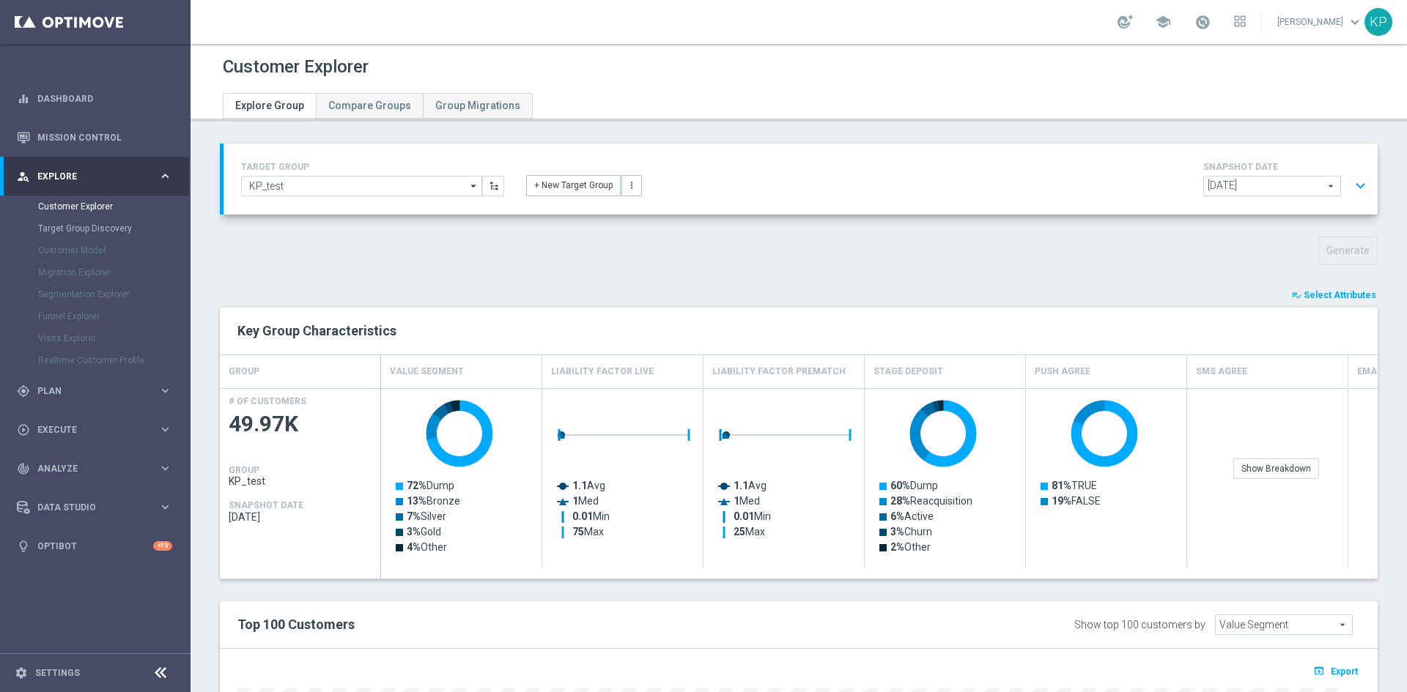
scroll to position [351, 0]
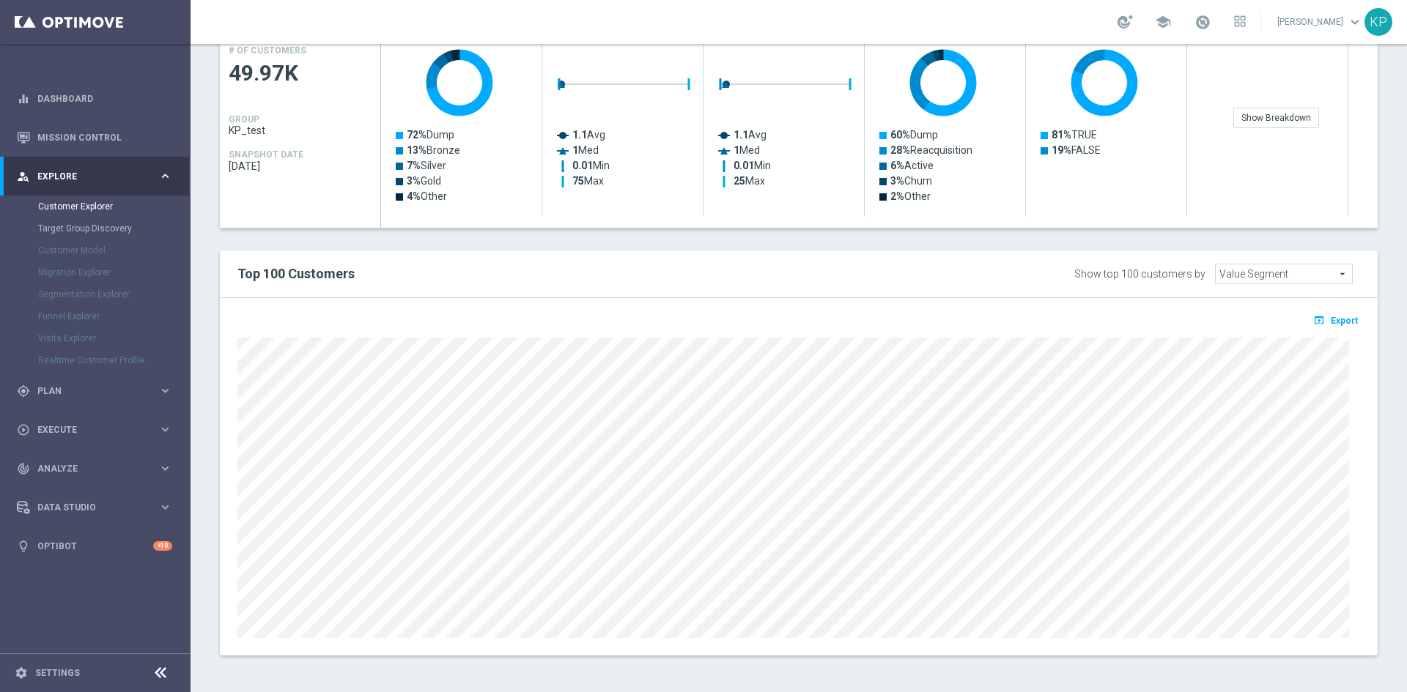
click at [684, 245] on div "playlist_add_check Select Attributes Key Group Characteristics GROUP Value Segm…" at bounding box center [799, 296] width 1158 height 720
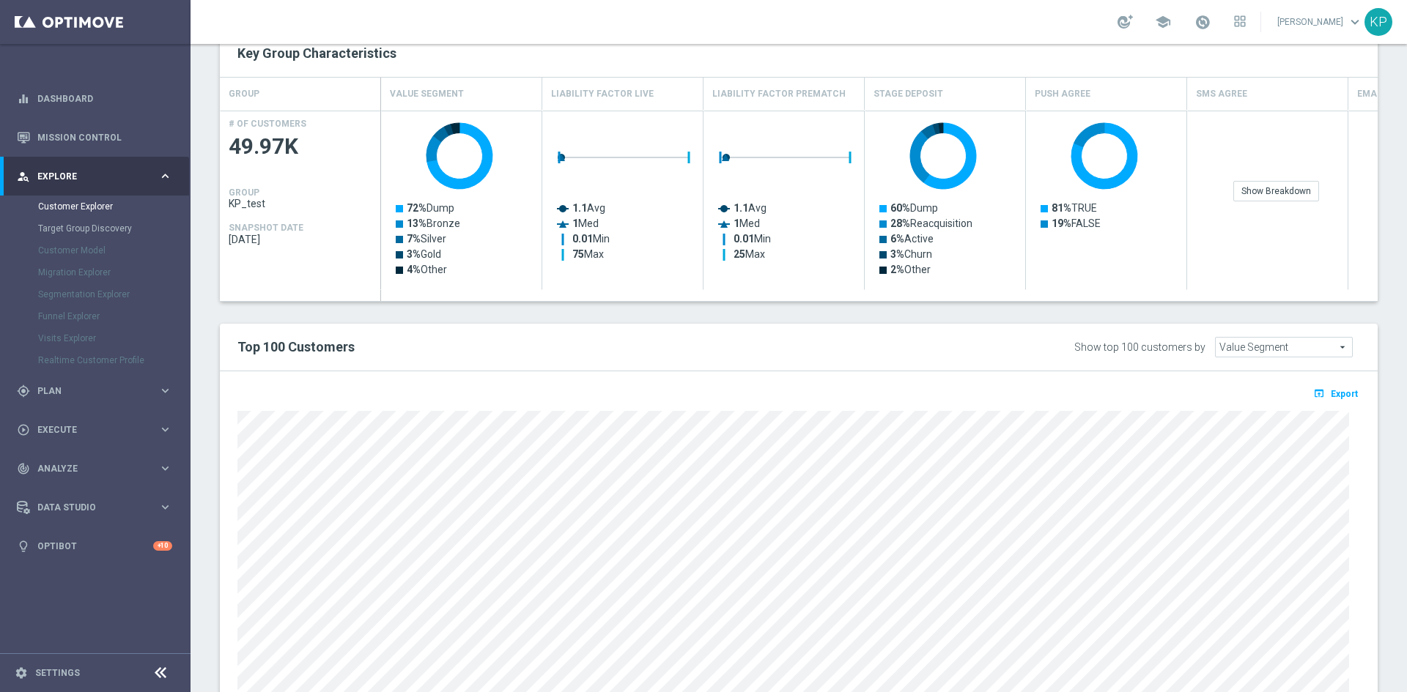
click at [316, 373] on div "open_in_browser Export" at bounding box center [799, 551] width 1158 height 358
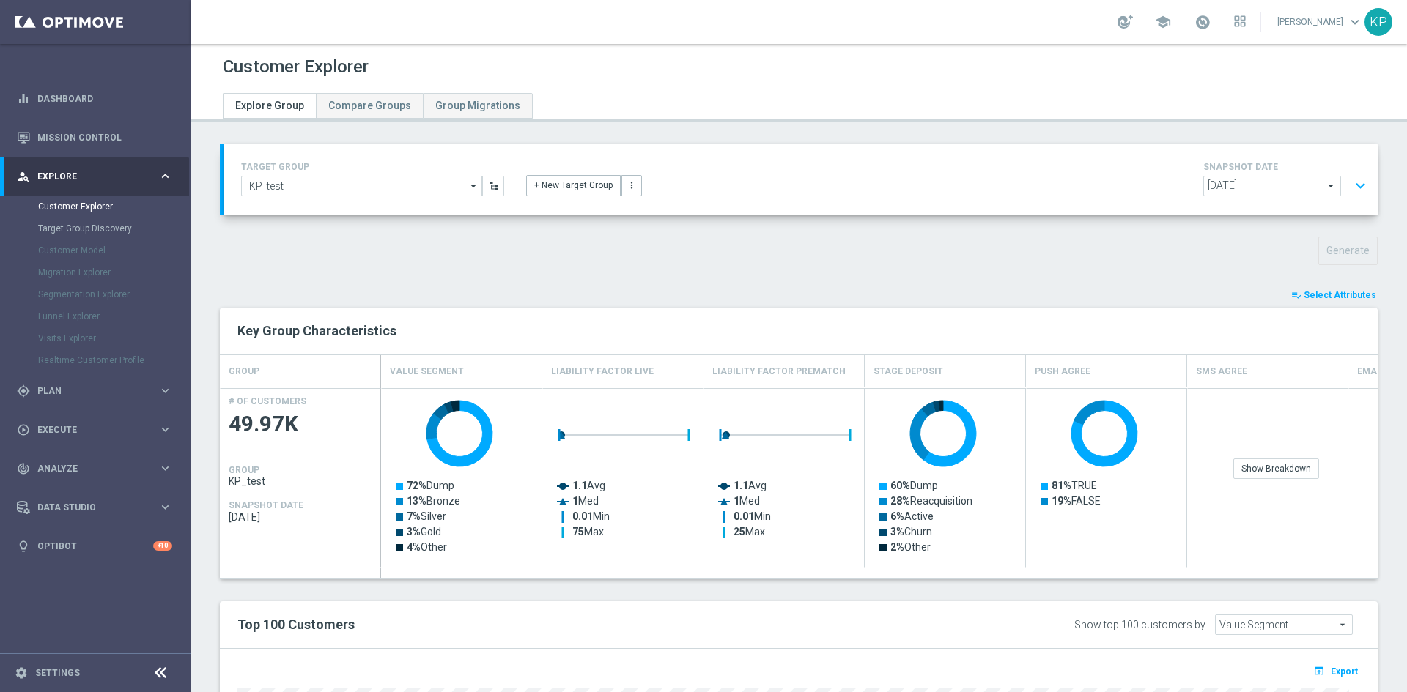
scroll to position [0, 0]
click at [1245, 70] on div "Customer Explorer" at bounding box center [799, 67] width 1152 height 29
click at [103, 225] on link "Target Group Discovery" at bounding box center [95, 229] width 114 height 12
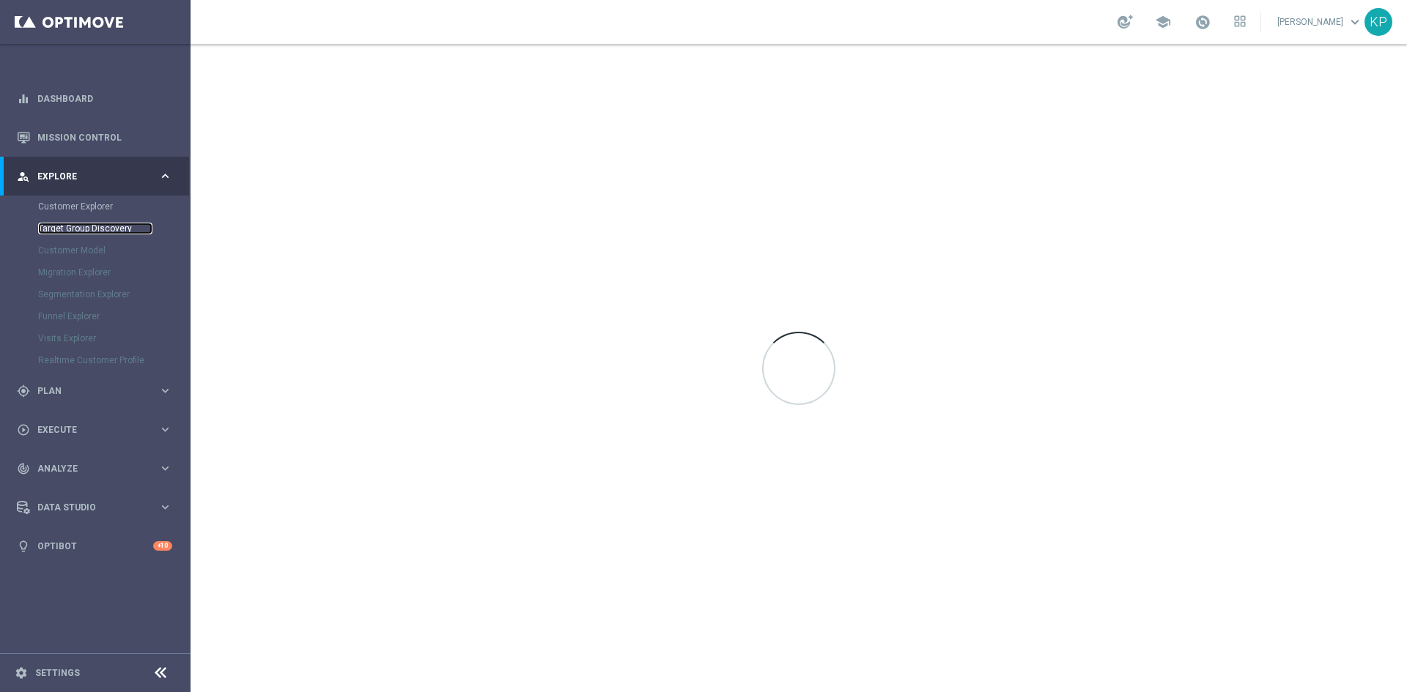
click at [102, 226] on link "Target Group Discovery" at bounding box center [95, 229] width 114 height 12
click at [88, 210] on link "Customer Explorer" at bounding box center [95, 207] width 114 height 12
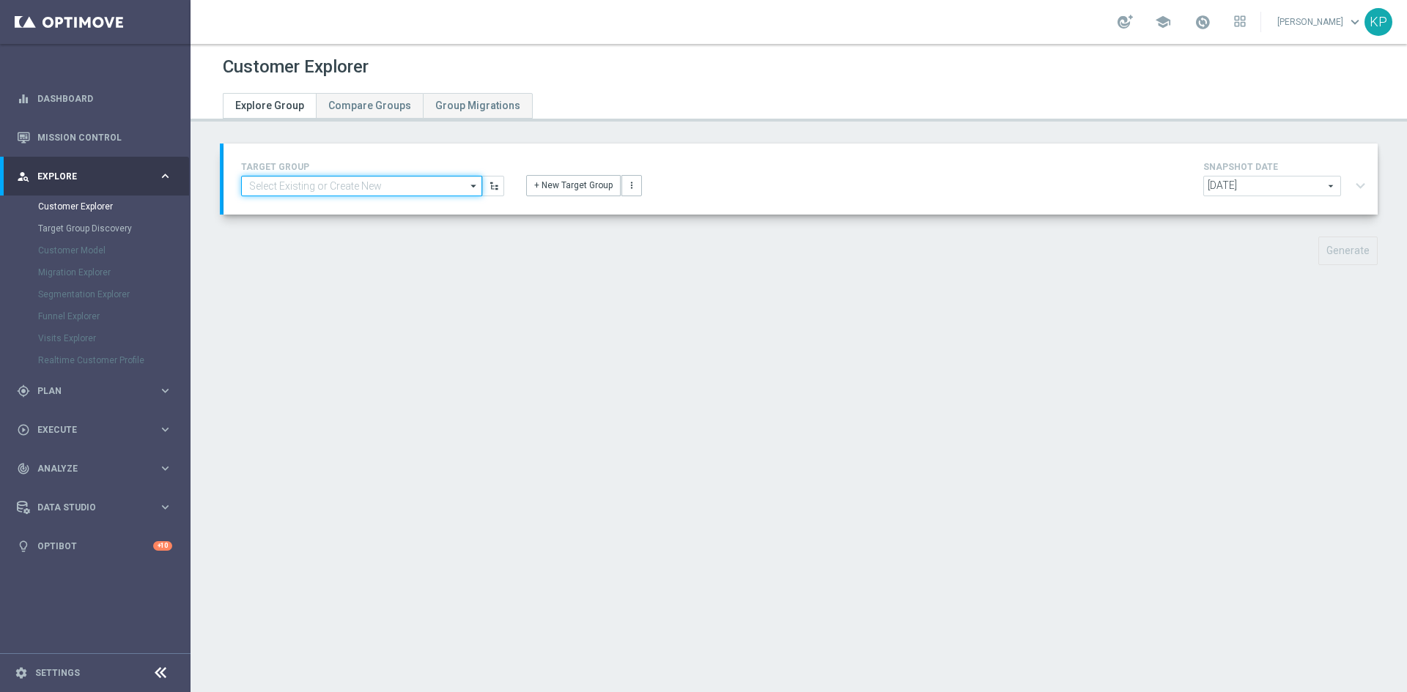
click at [396, 189] on input at bounding box center [361, 186] width 241 height 21
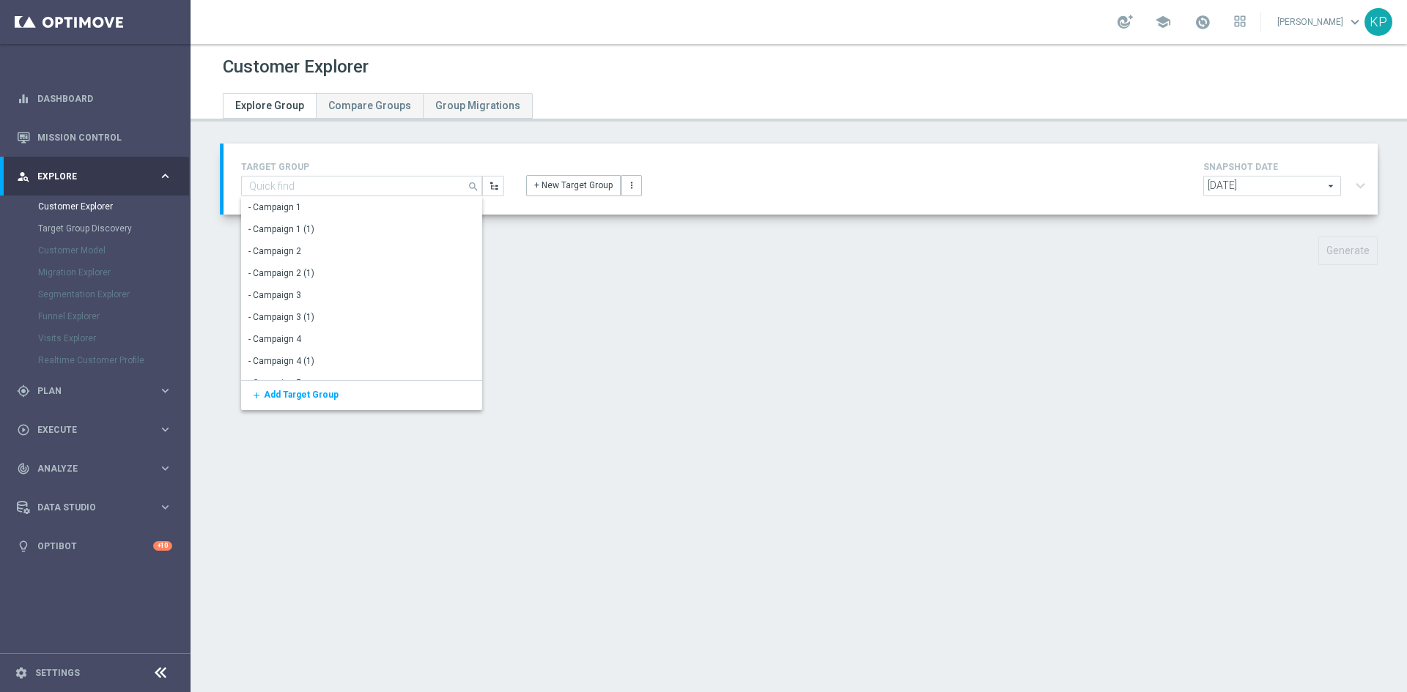
click at [816, 310] on div "Customer Explorer Explore Group Compare Groups Group Migrations TARGET GROUP se…" at bounding box center [799, 368] width 1216 height 648
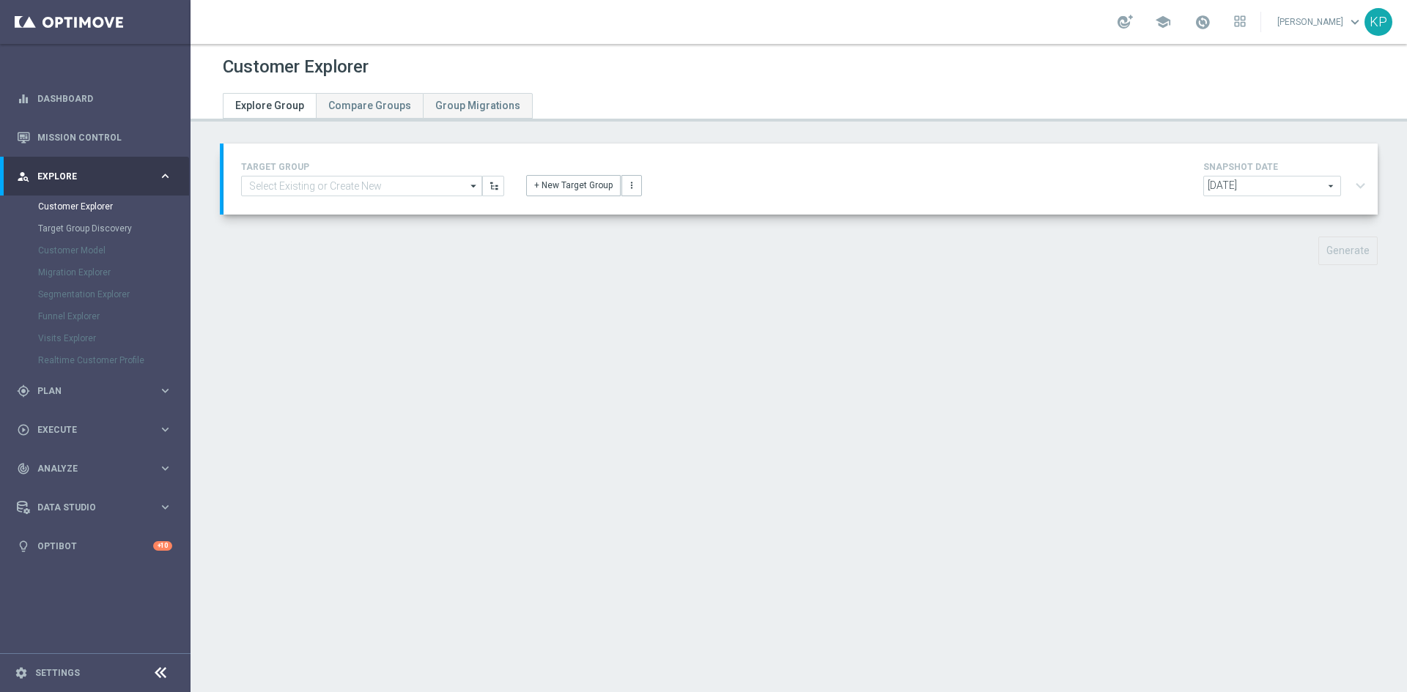
click at [317, 196] on opti-search-list "arrow_drop_down Show Selected 0 of 6961 - Campaign 1 - Campaign 1 (1)" at bounding box center [361, 186] width 241 height 21
click at [317, 185] on input at bounding box center [361, 186] width 241 height 21
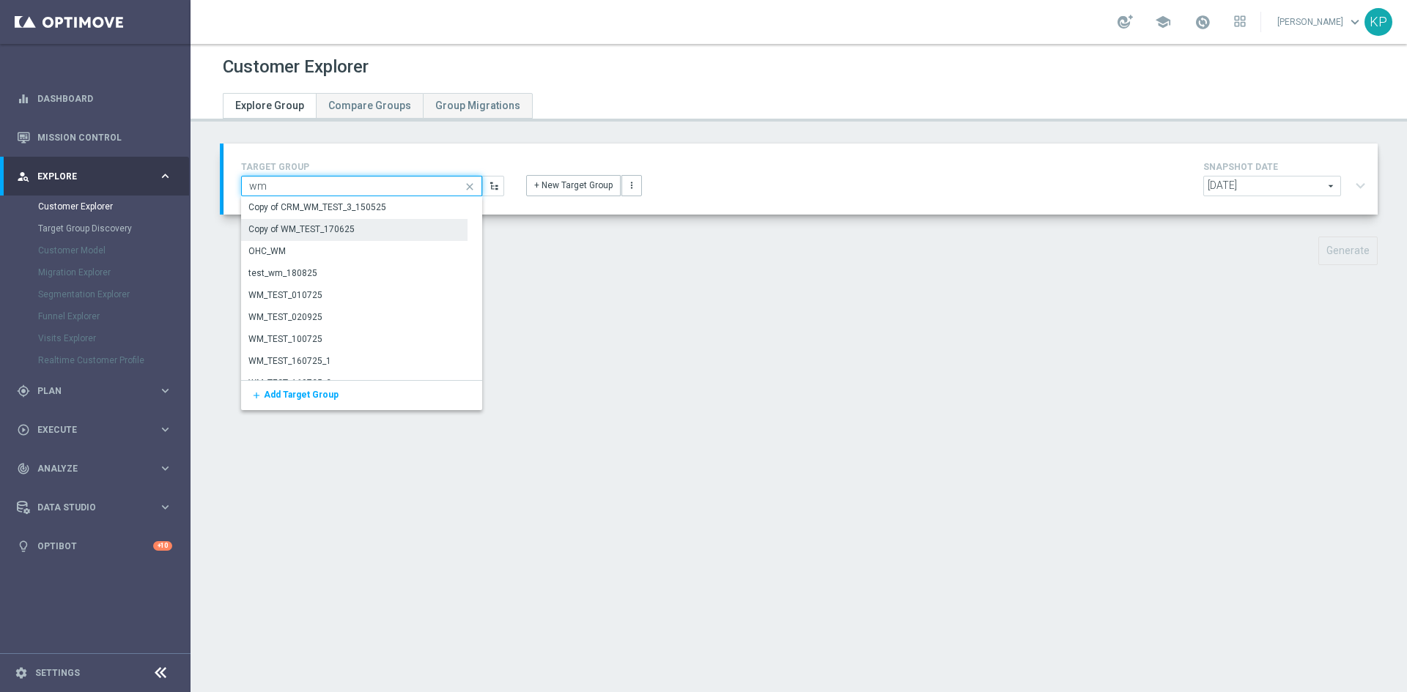
type input "wm"
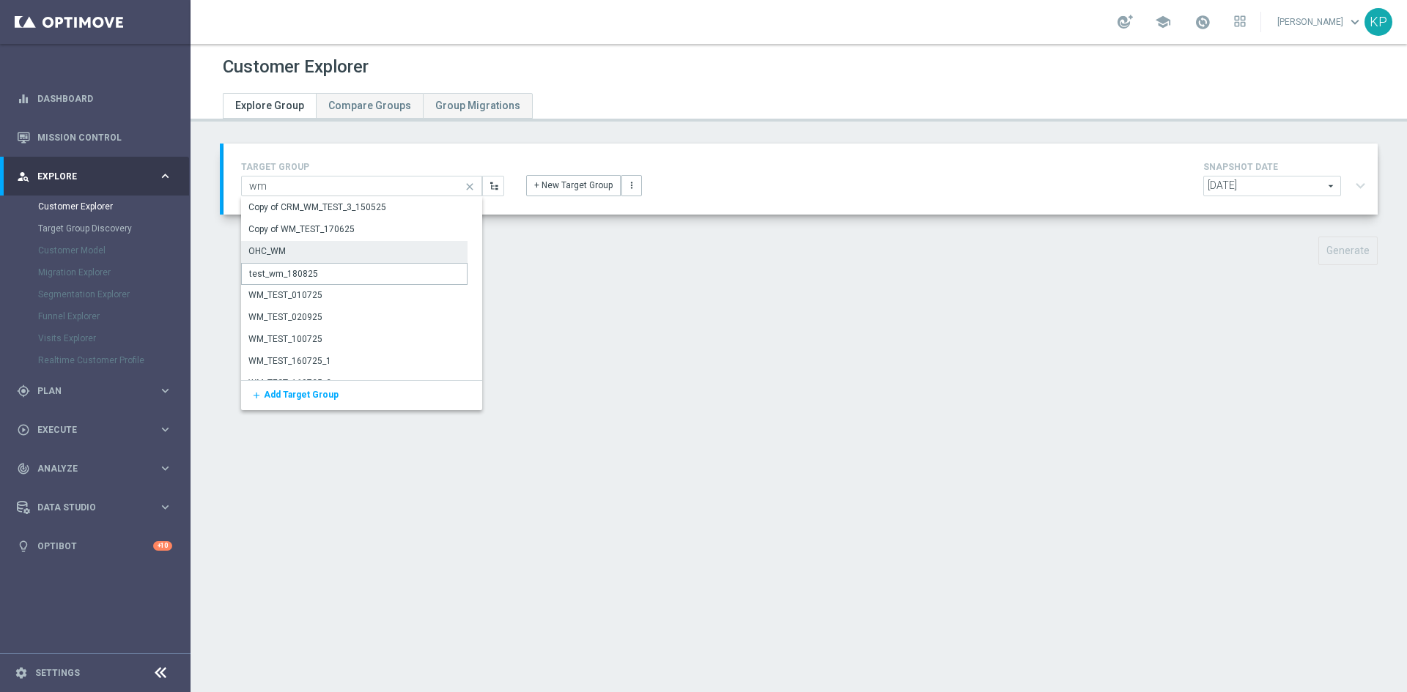
drag, startPoint x: 269, startPoint y: 262, endPoint x: 272, endPoint y: 252, distance: 10.7
click at [272, 252] on div "Copy of CRM_WM_TEST_3_150525 Copy of WM_TEST_170625 OHC_WM test_wm_180825 WM_TE…" at bounding box center [354, 417] width 226 height 440
click at [272, 252] on div "OHC_WM" at bounding box center [266, 251] width 37 height 13
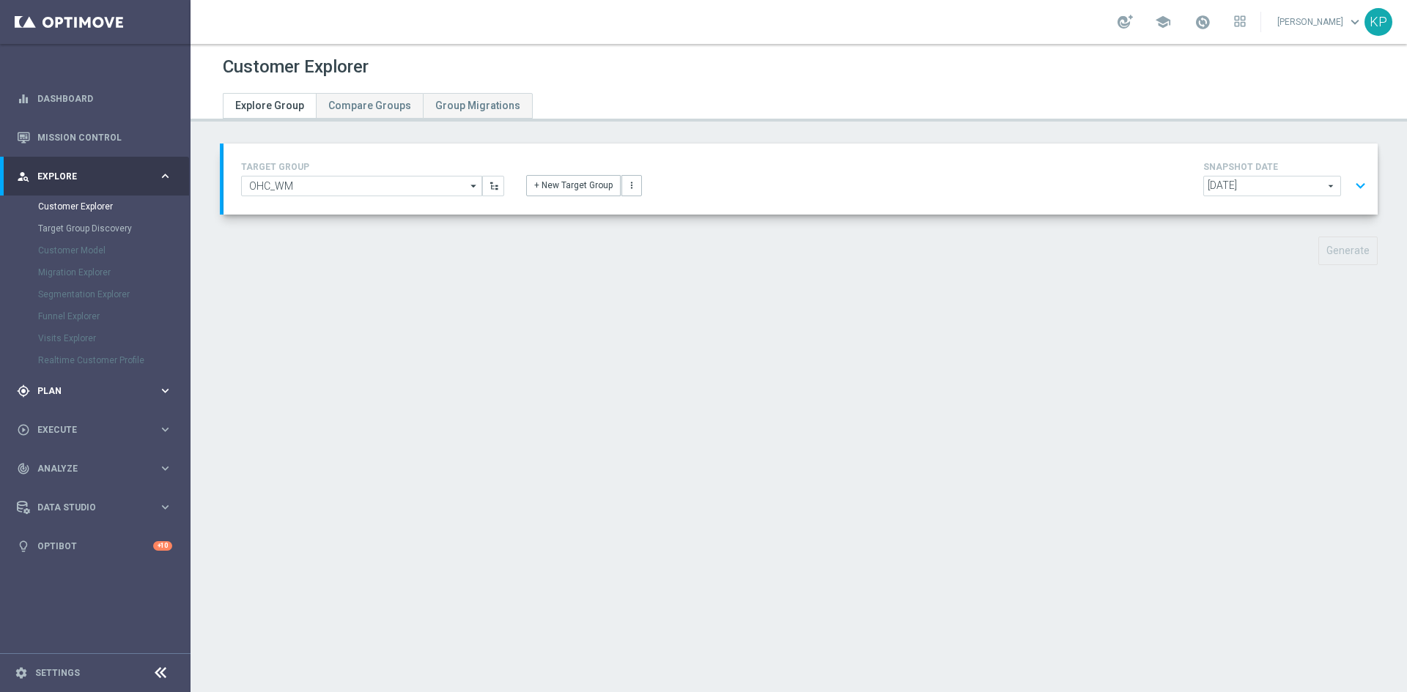
click at [155, 402] on div "gps_fixed Plan keyboard_arrow_right" at bounding box center [94, 391] width 189 height 39
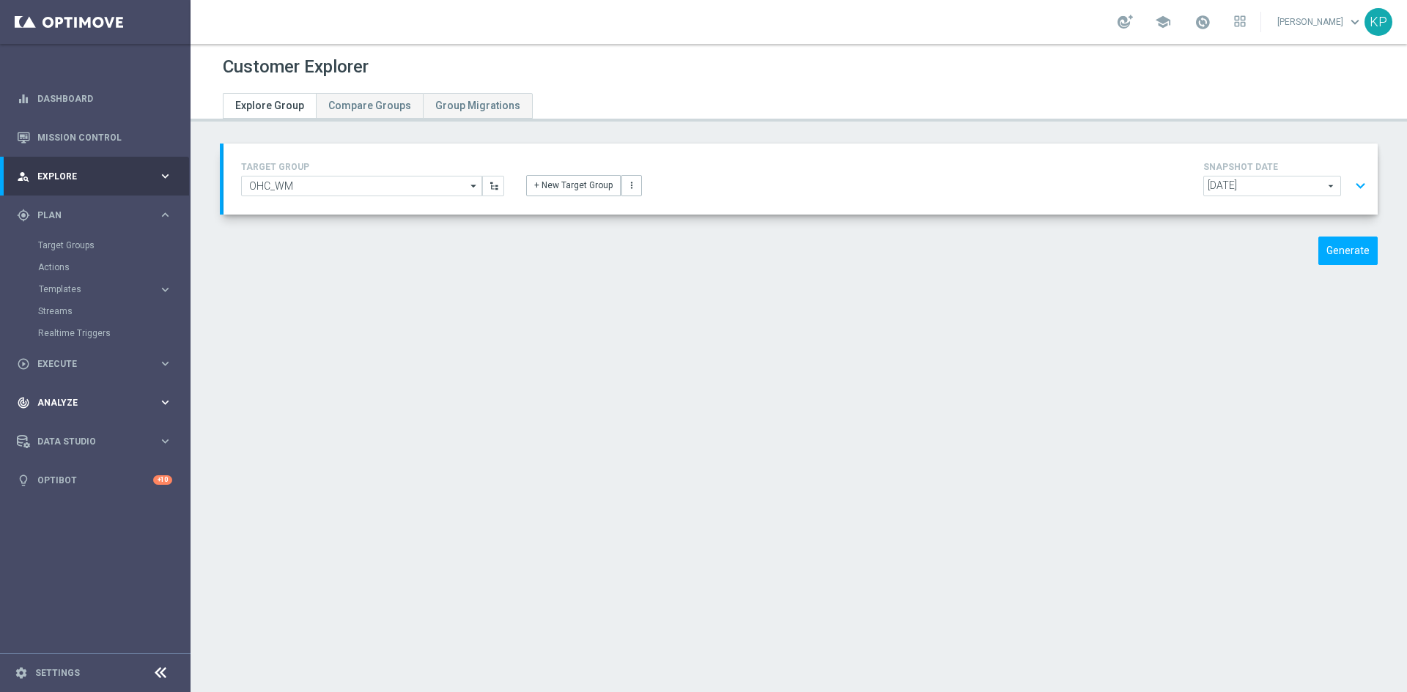
click at [160, 222] on icon "keyboard_arrow_right" at bounding box center [165, 215] width 14 height 14
click at [161, 210] on icon "keyboard_arrow_right" at bounding box center [165, 215] width 14 height 14
click at [81, 246] on link "Target Groups" at bounding box center [95, 246] width 114 height 12
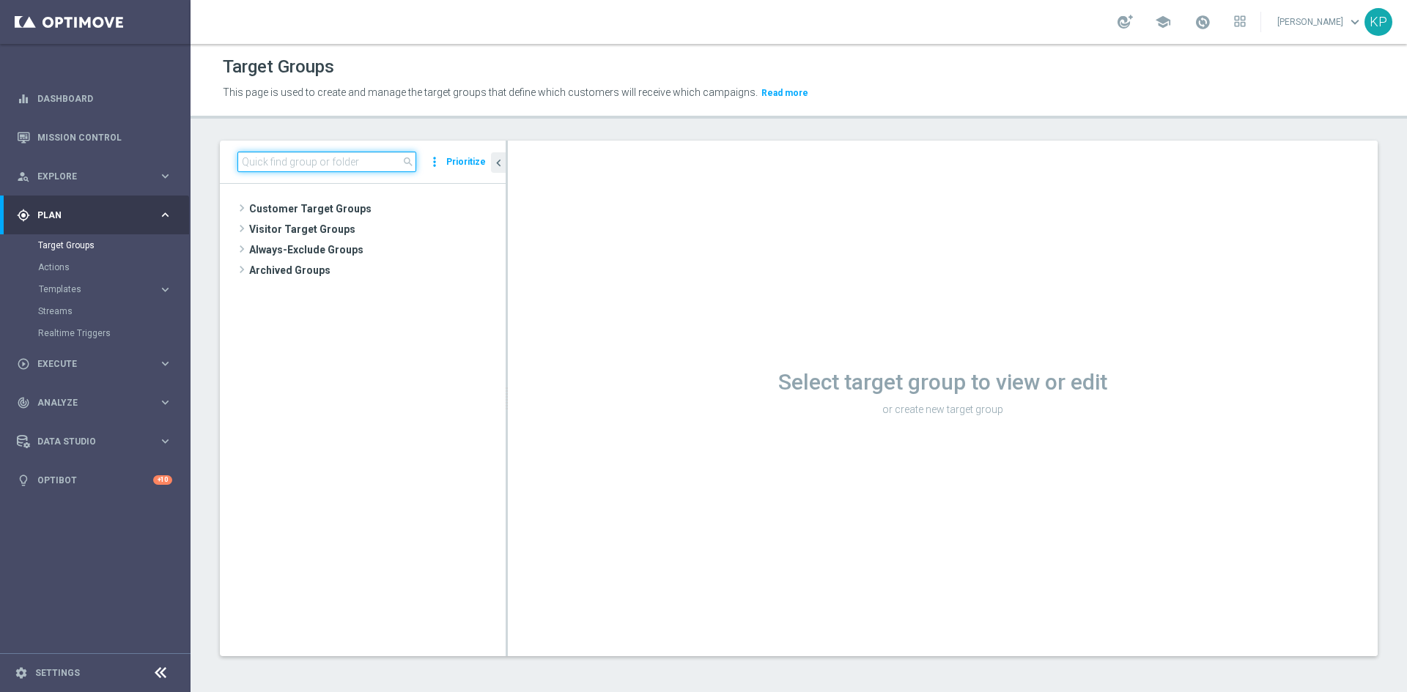
click at [301, 158] on input at bounding box center [326, 162] width 179 height 21
click at [239, 210] on span at bounding box center [241, 208] width 15 height 18
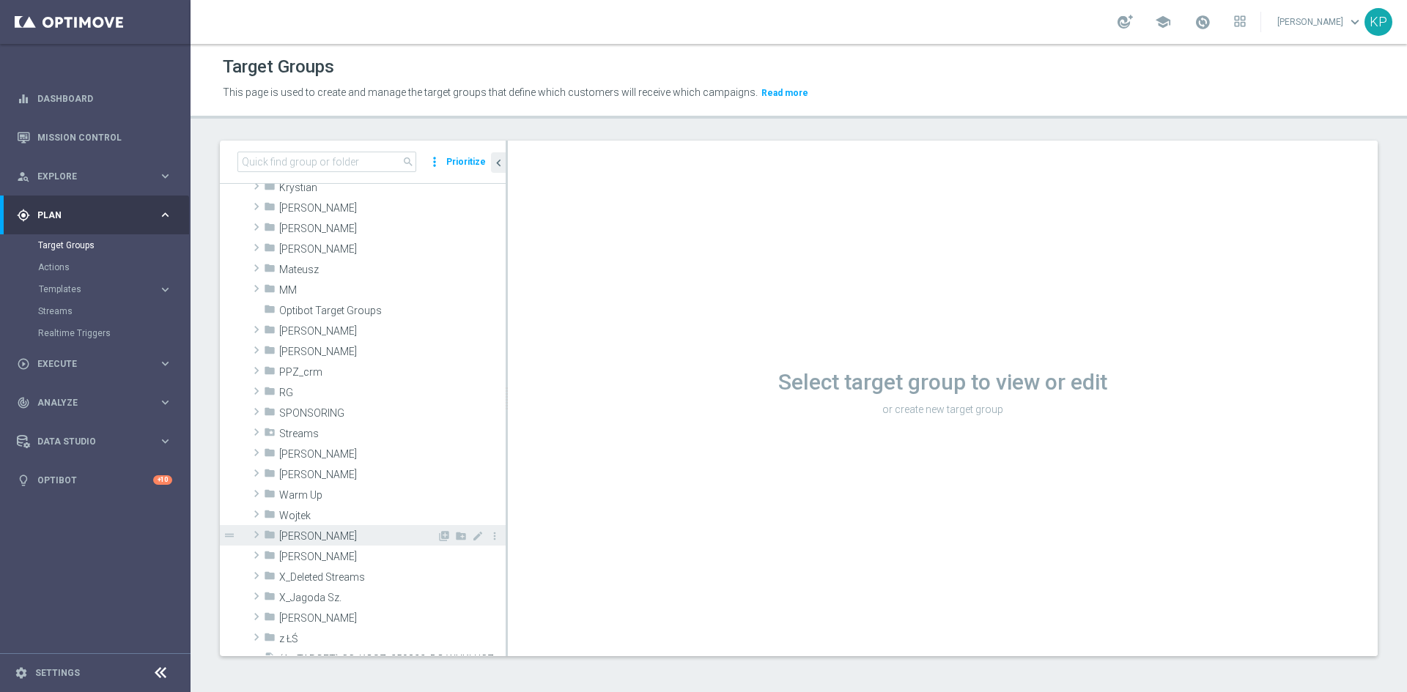
scroll to position [440, 0]
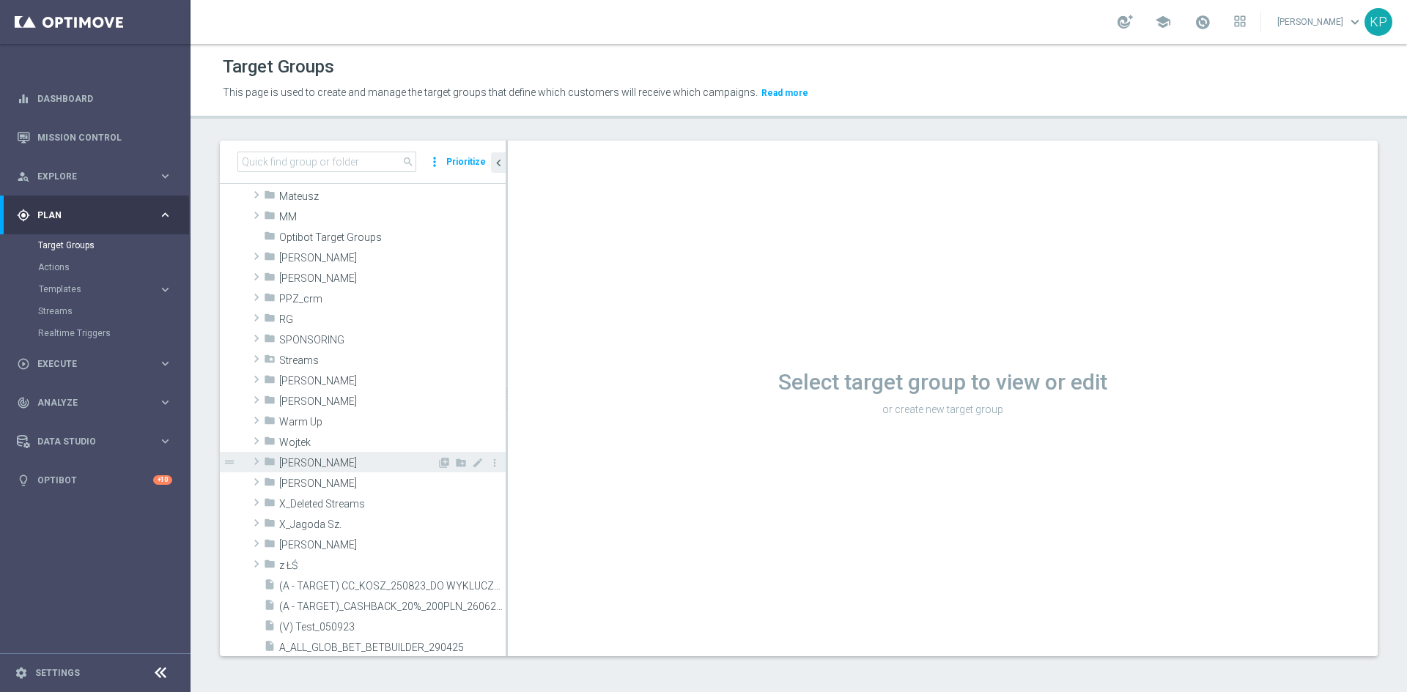
click at [281, 458] on span "[PERSON_NAME]" at bounding box center [358, 463] width 158 height 12
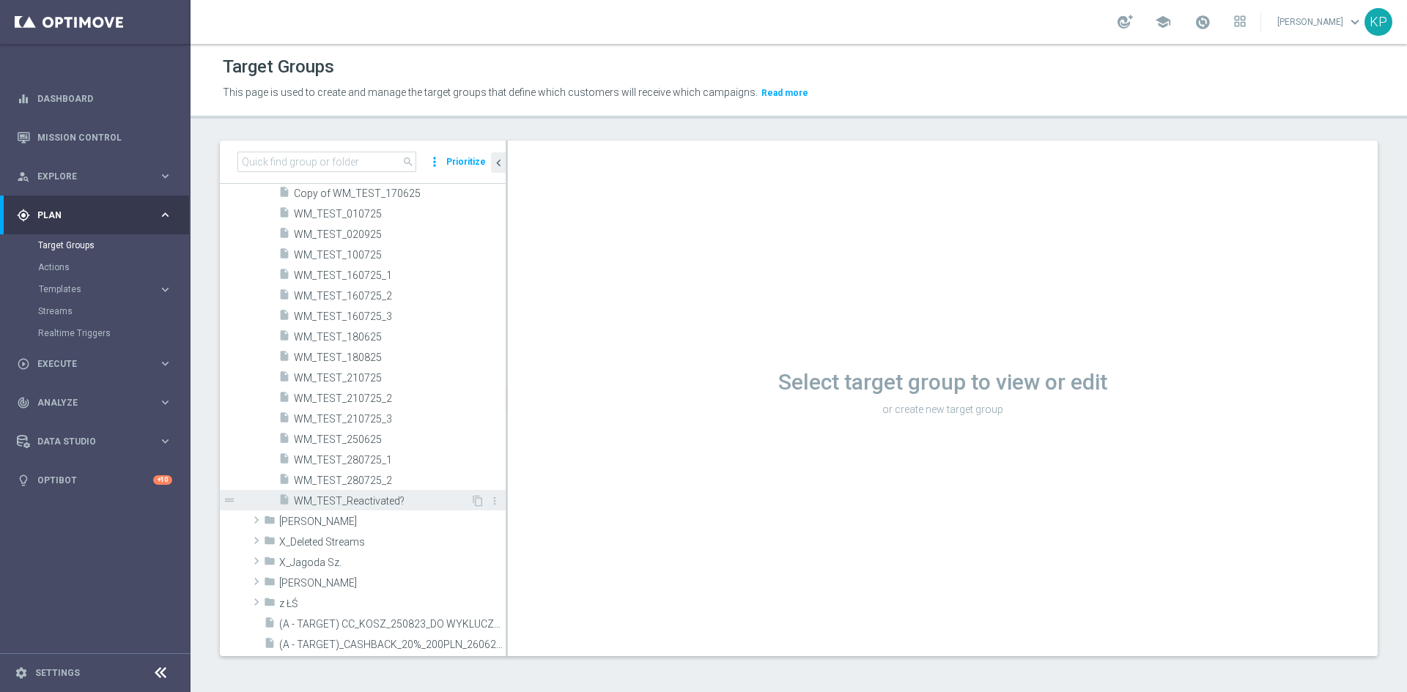
scroll to position [659, 0]
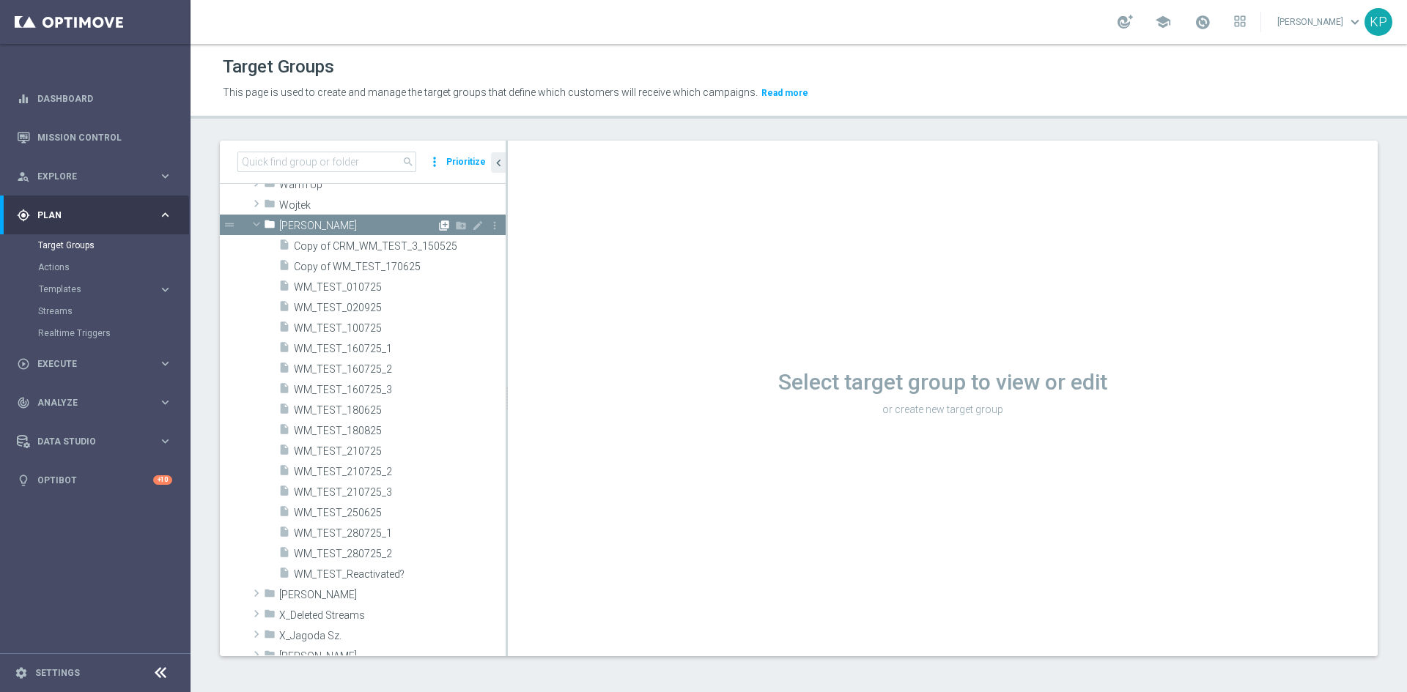
click at [438, 224] on icon "library_add" at bounding box center [444, 226] width 12 height 12
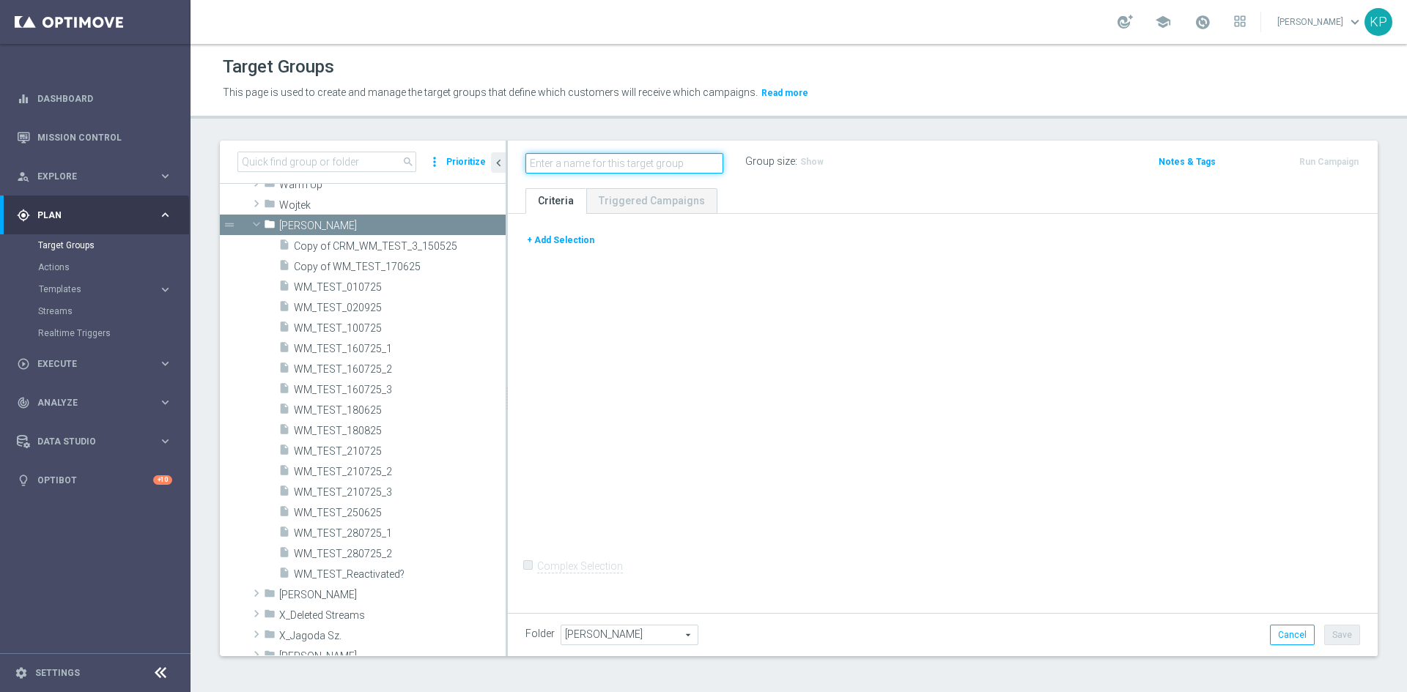
click at [619, 161] on input "text" at bounding box center [624, 163] width 198 height 21
click at [612, 163] on input "text" at bounding box center [624, 163] width 198 height 21
click at [580, 166] on input "text" at bounding box center [624, 163] width 198 height 21
type input "KP_Health_check"
click at [800, 193] on ul "Criteria Triggered Campaigns" at bounding box center [943, 201] width 870 height 26
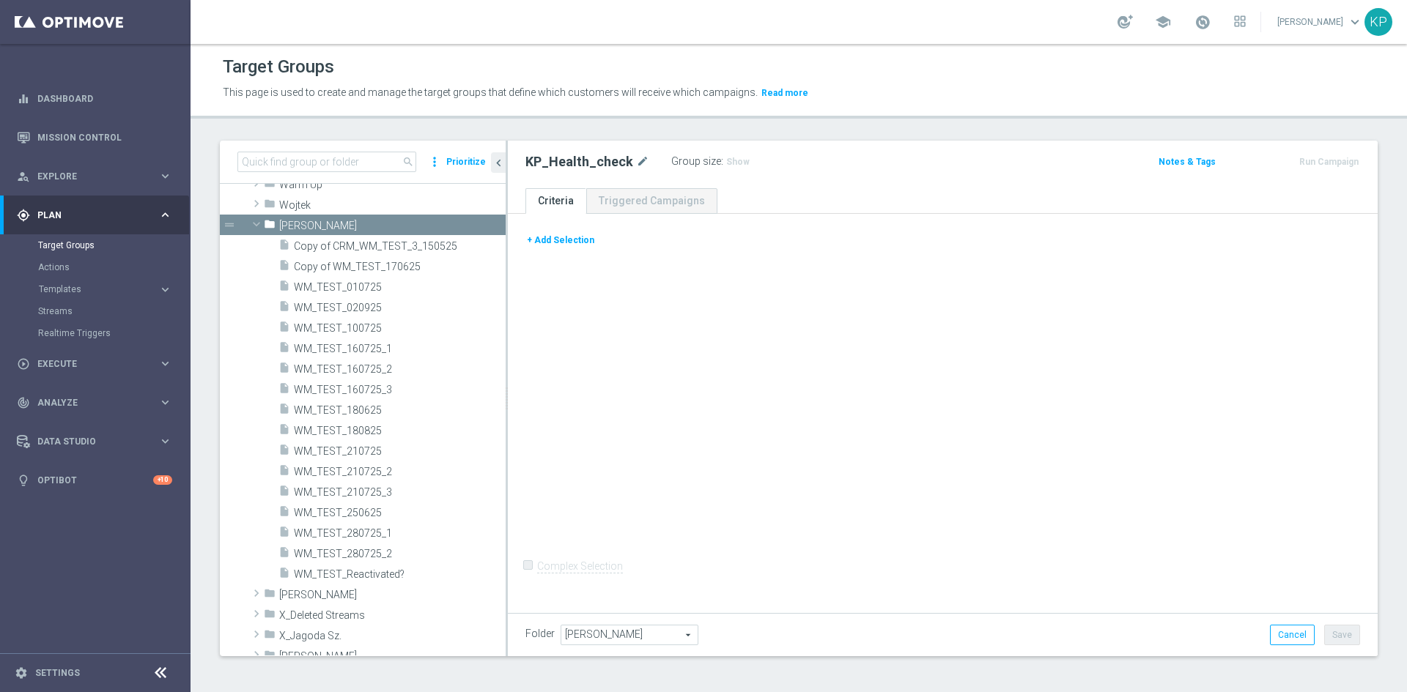
click at [570, 246] on button "+ Add Selection" at bounding box center [560, 240] width 70 height 16
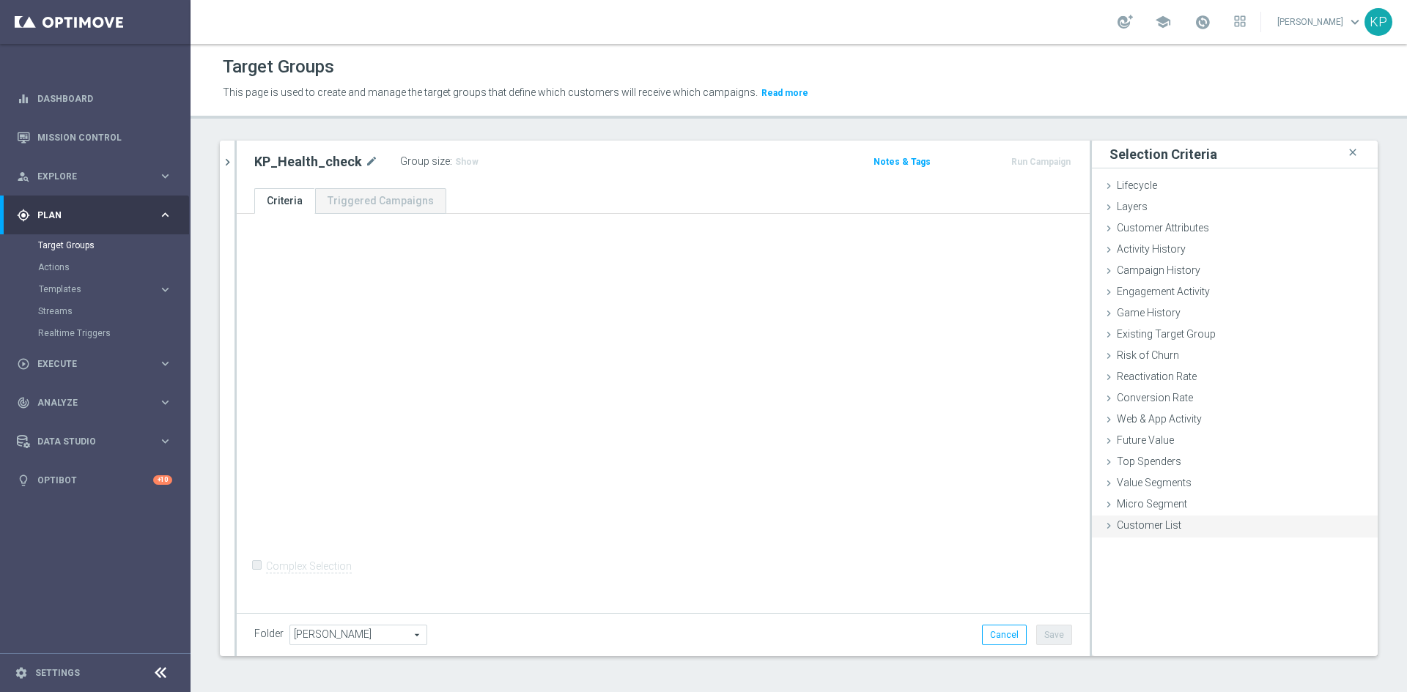
click at [1117, 525] on span "Customer List" at bounding box center [1149, 526] width 64 height 12
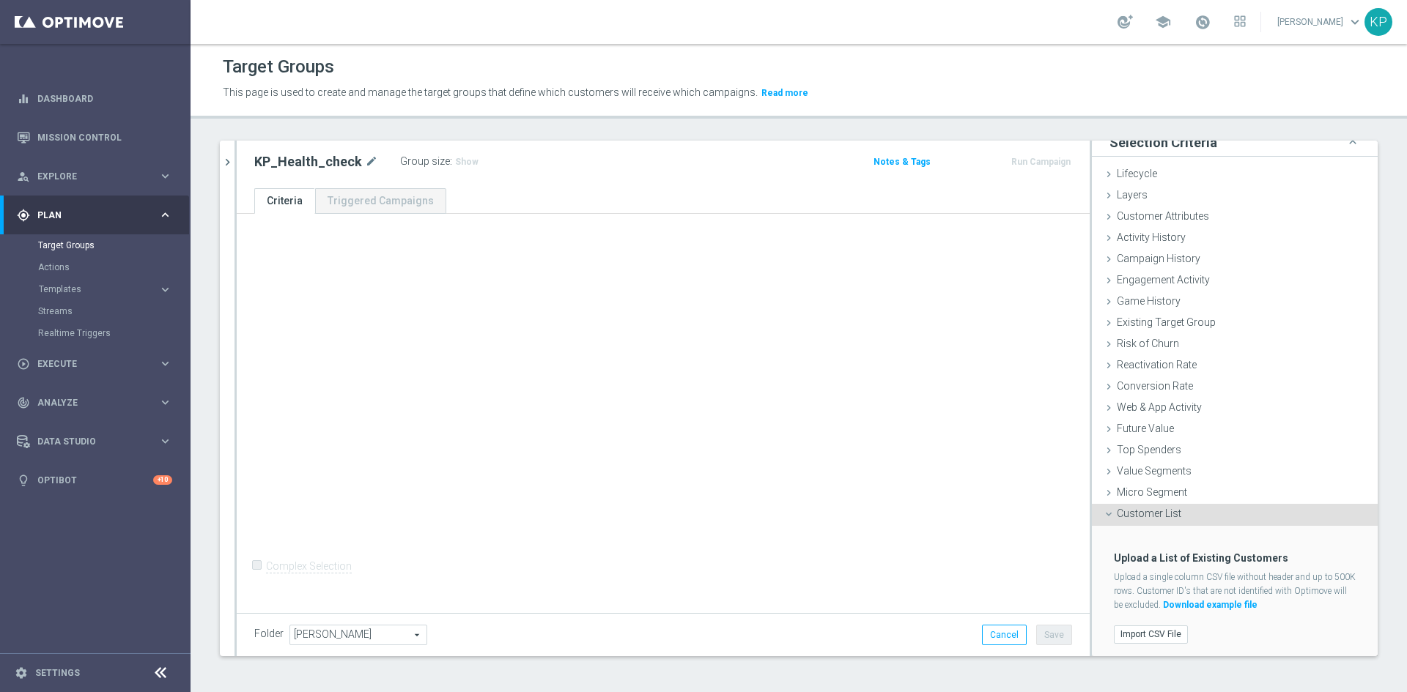
scroll to position [12, 0]
click at [1155, 628] on label "Import CSV File" at bounding box center [1151, 634] width 74 height 18
click at [0, 0] on input "Import CSV File" at bounding box center [0, 0] width 0 height 0
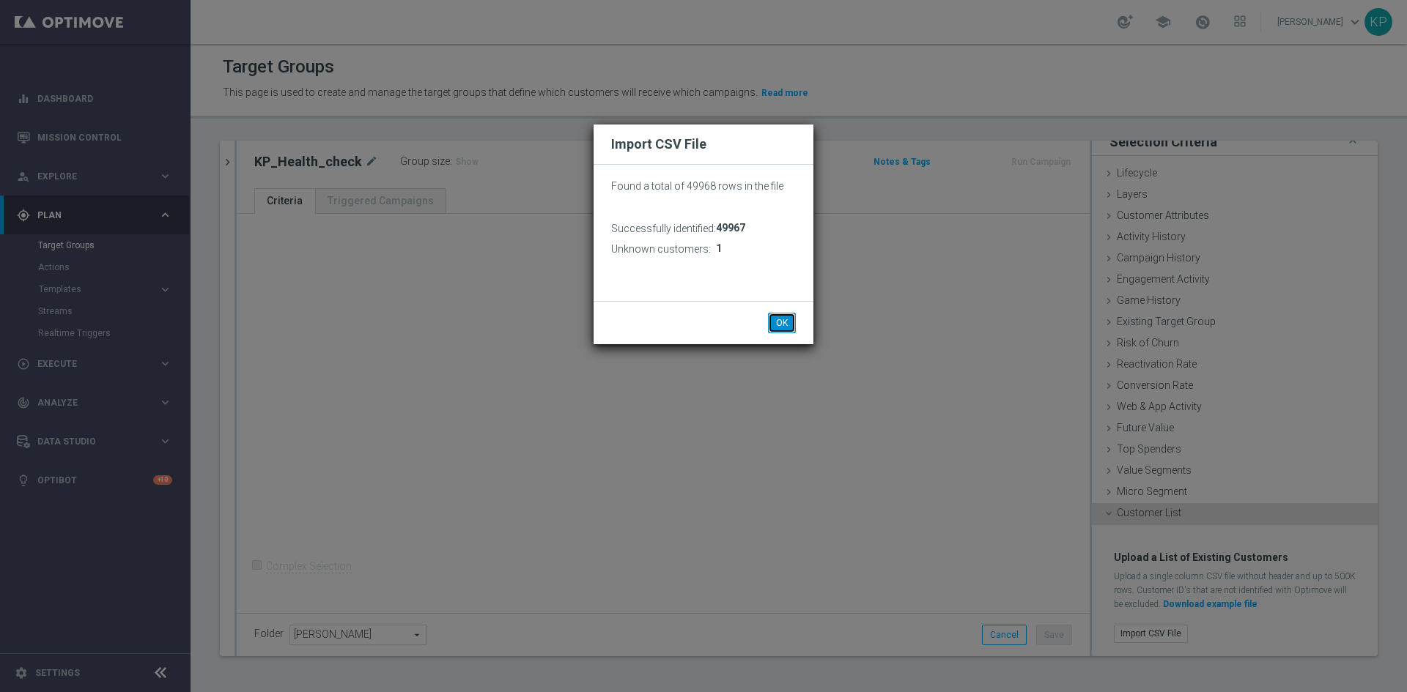
click at [775, 320] on button "OK" at bounding box center [782, 323] width 28 height 21
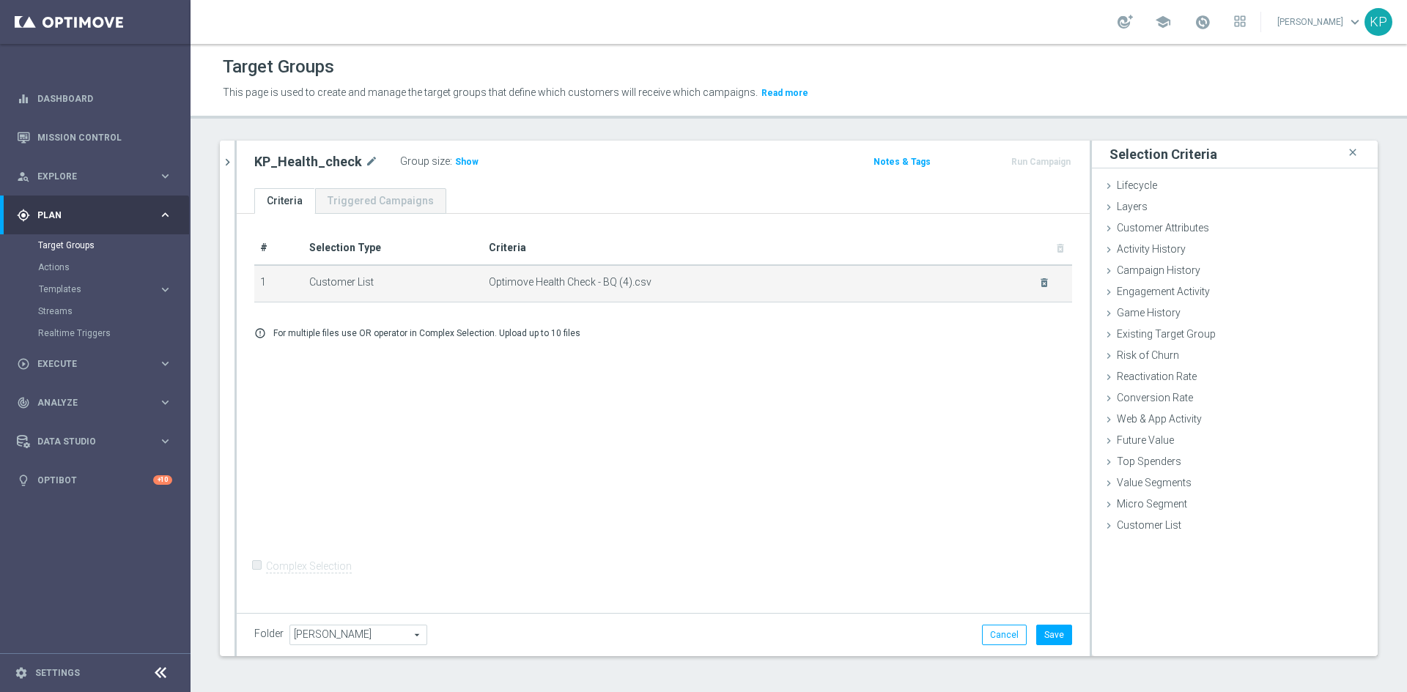
scroll to position [0, 0]
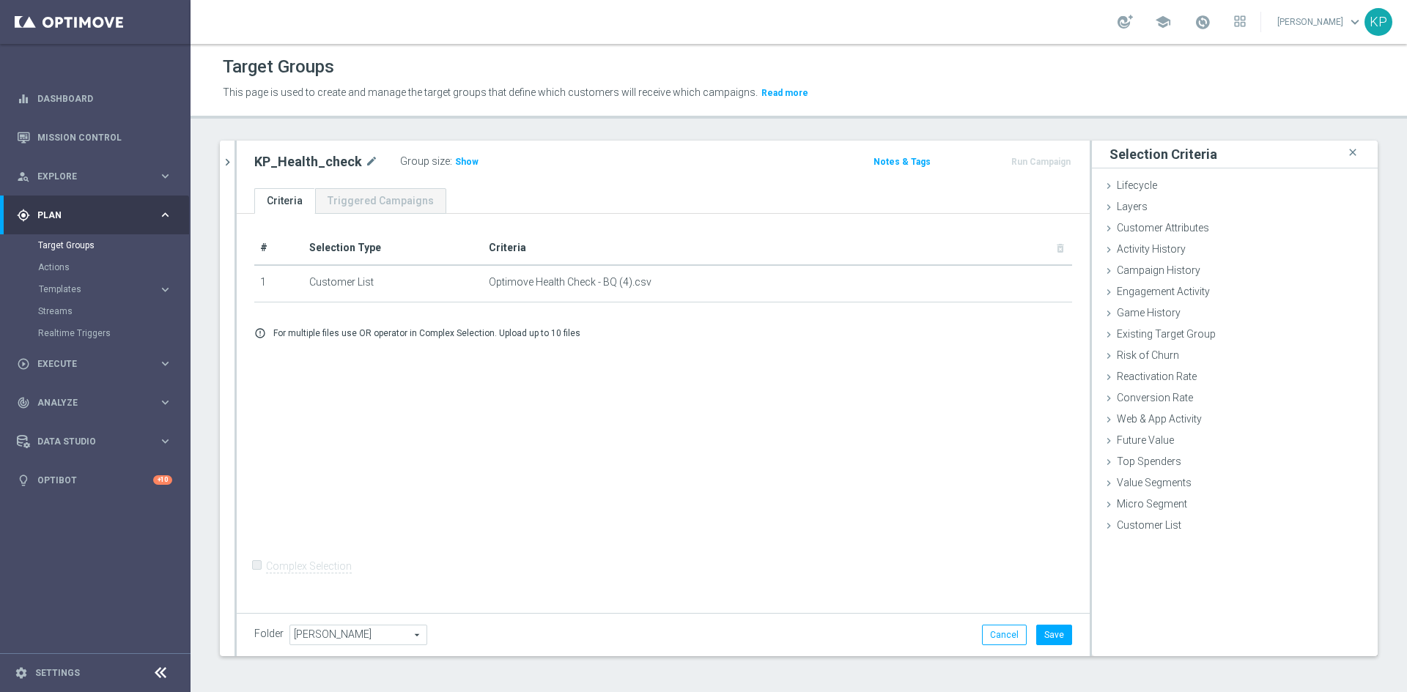
click at [1043, 649] on div "Folder [PERSON_NAME] [PERSON_NAME] arrow_drop_down search Cancel Save Saving..." at bounding box center [663, 634] width 853 height 43
click at [1046, 640] on button "Save" at bounding box center [1054, 635] width 36 height 21
click at [667, 522] on div "# Selection Type Criteria delete_forever 1 Customer List Optimove Health Check …" at bounding box center [663, 411] width 853 height 395
click at [171, 180] on icon "keyboard_arrow_right" at bounding box center [165, 176] width 14 height 14
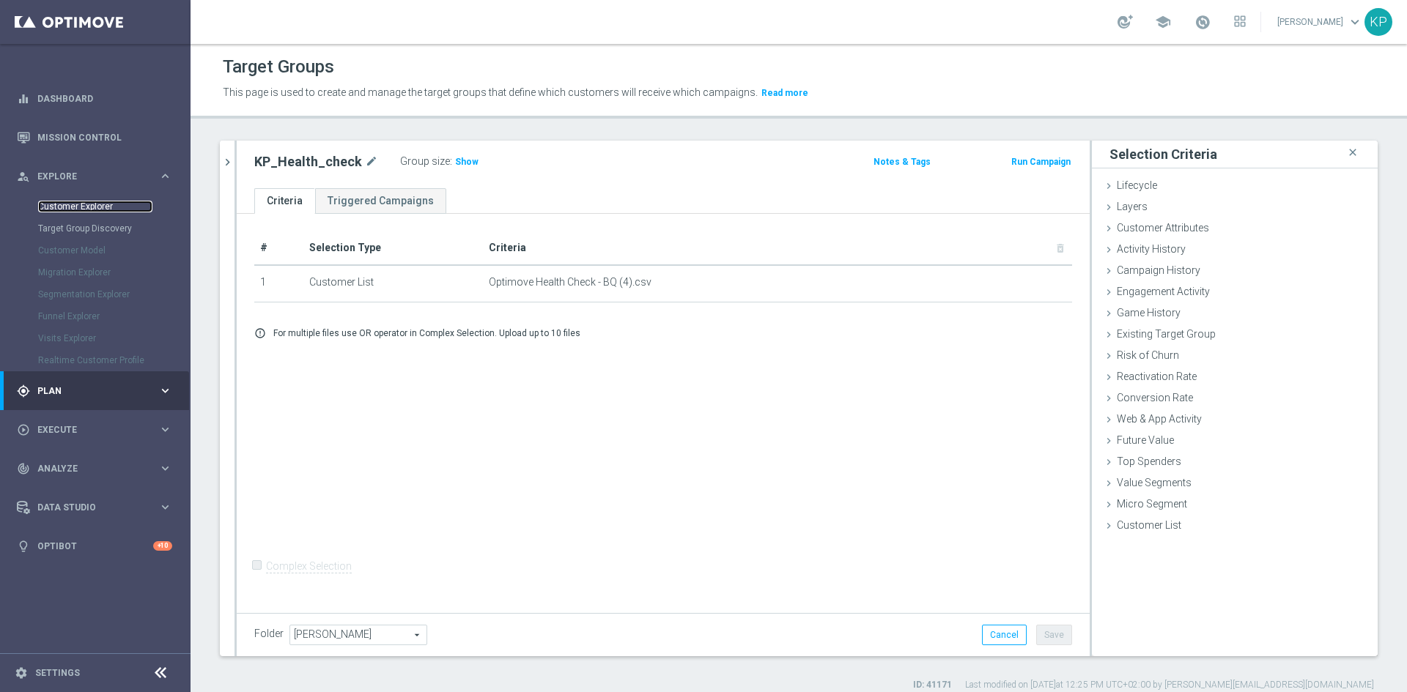
click at [76, 211] on link "Customer Explorer" at bounding box center [95, 207] width 114 height 12
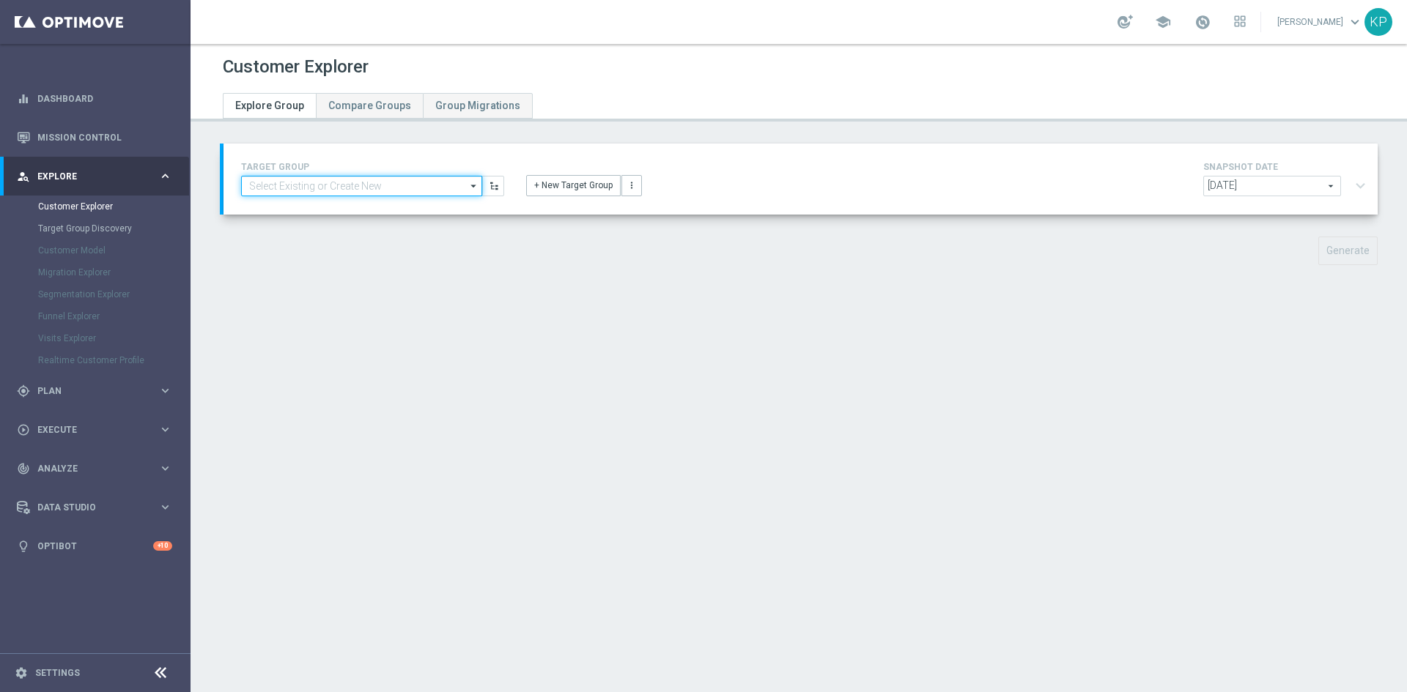
click at [363, 190] on input at bounding box center [361, 186] width 241 height 21
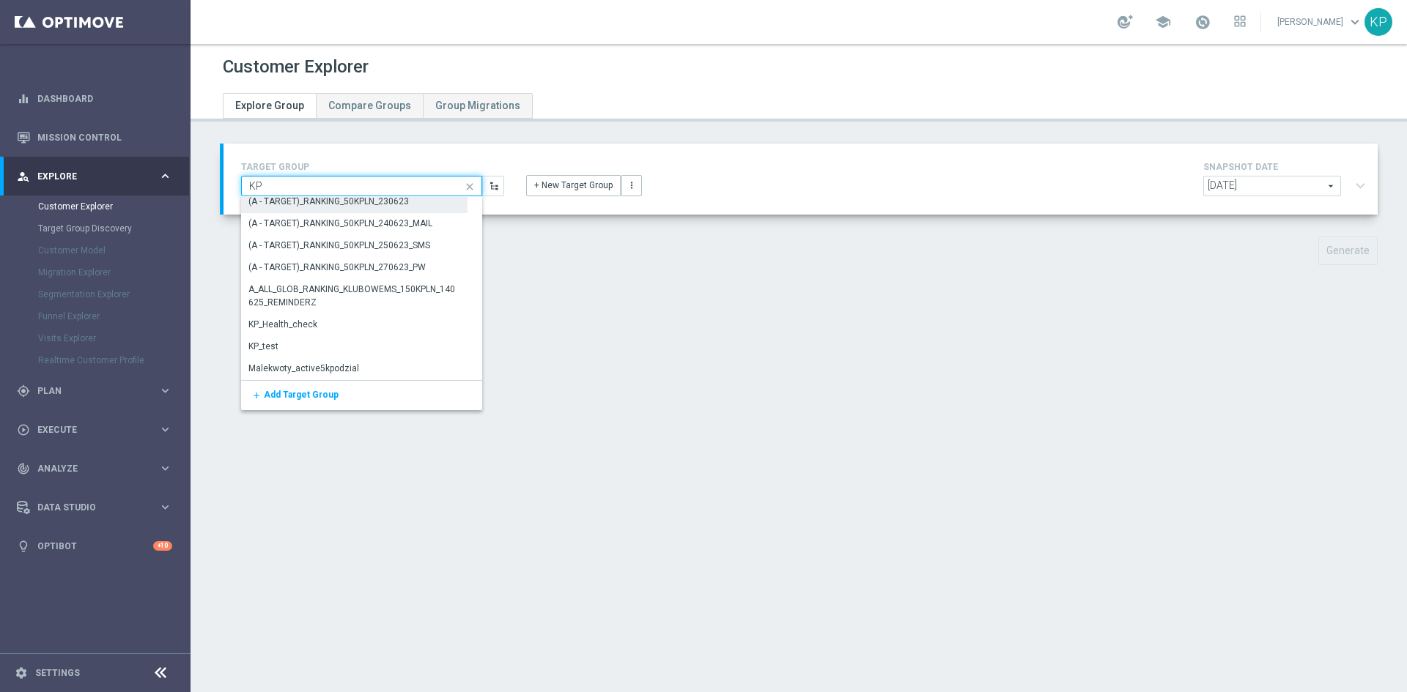
scroll to position [55, 0]
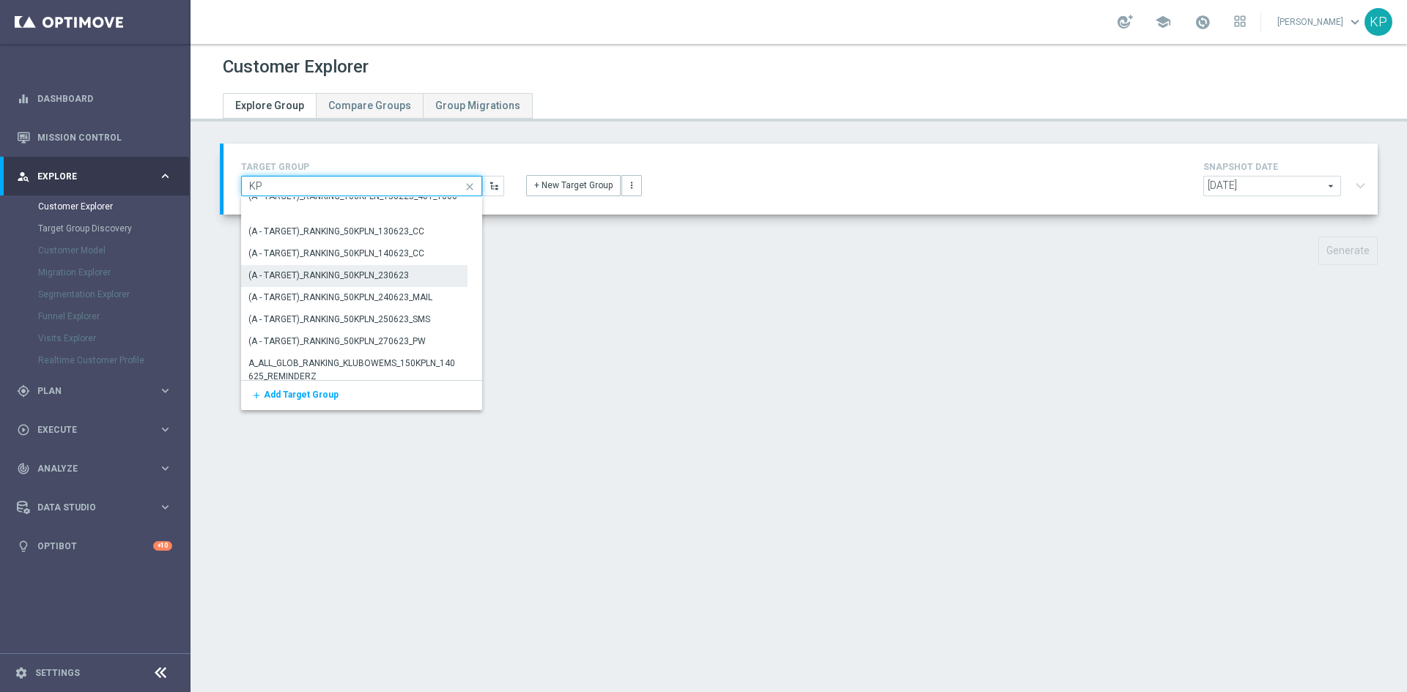
type input "KP_"
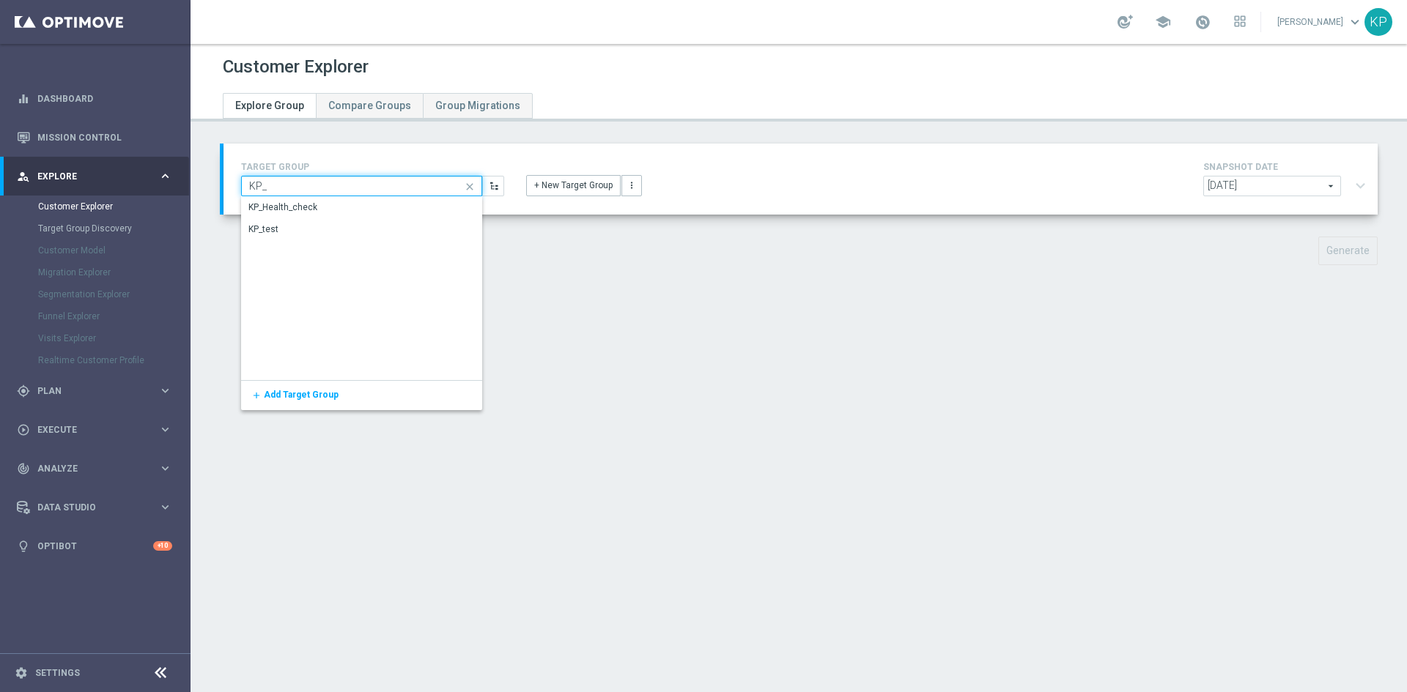
scroll to position [0, 0]
click at [341, 208] on div "KP_Health_check" at bounding box center [360, 207] width 239 height 21
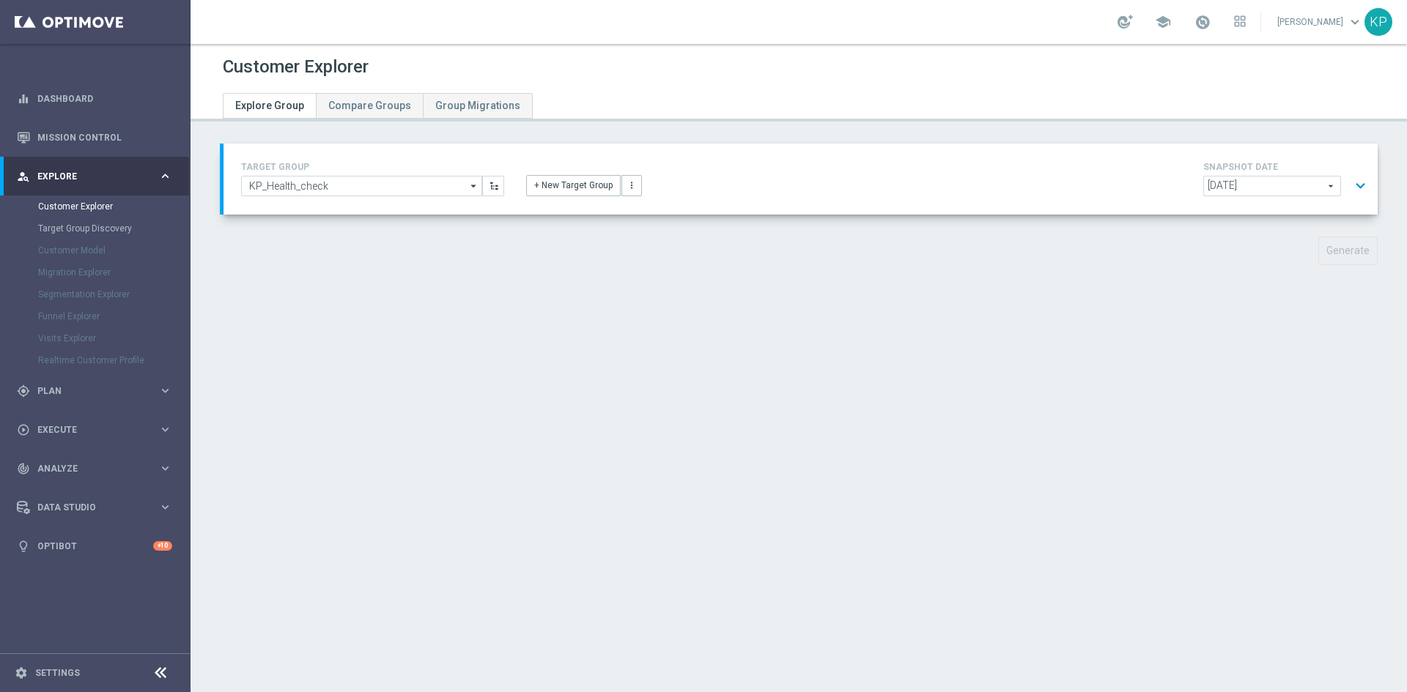
click at [1329, 189] on div "[DATE] [DATE] arrow_drop_down search" at bounding box center [1272, 186] width 138 height 21
click at [1350, 189] on button "expand_more" at bounding box center [1360, 186] width 21 height 28
click at [1350, 188] on button "expand_more" at bounding box center [1360, 186] width 21 height 28
click at [1350, 185] on button "expand_more" at bounding box center [1360, 186] width 21 height 28
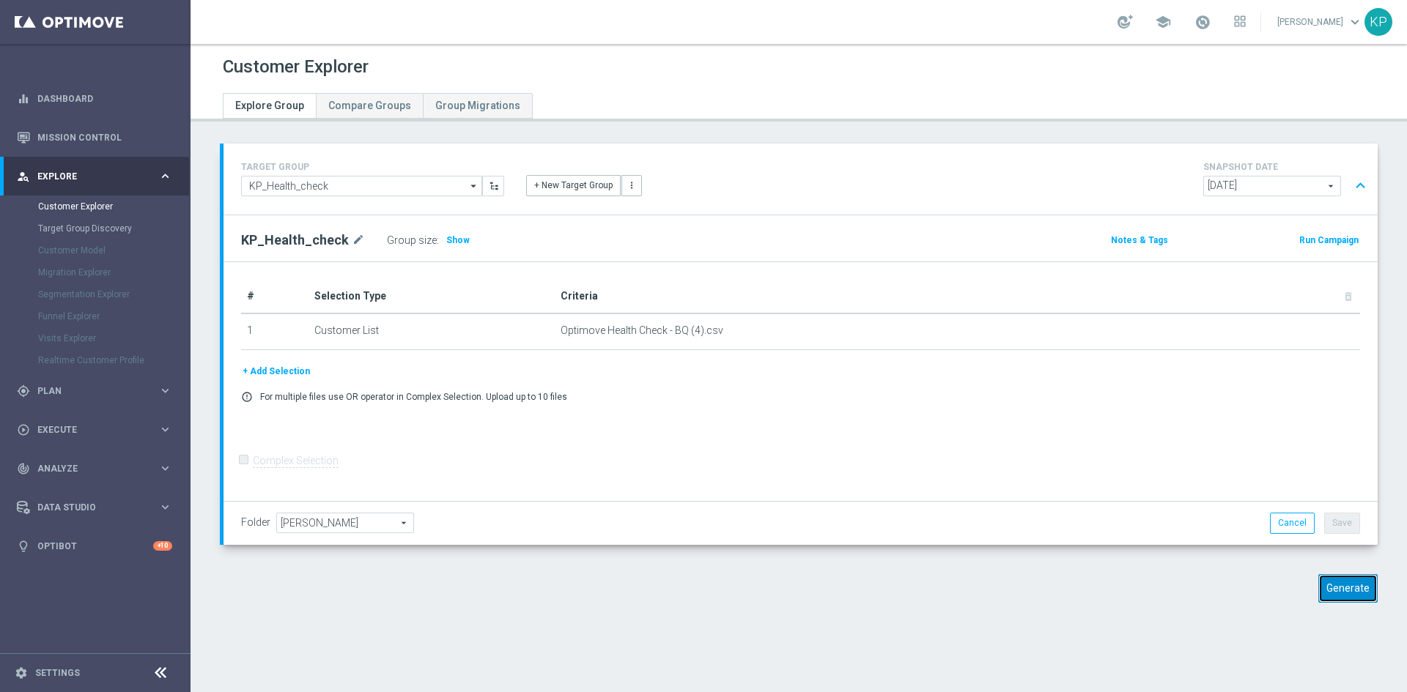
click at [1357, 596] on button "Generate" at bounding box center [1347, 588] width 59 height 29
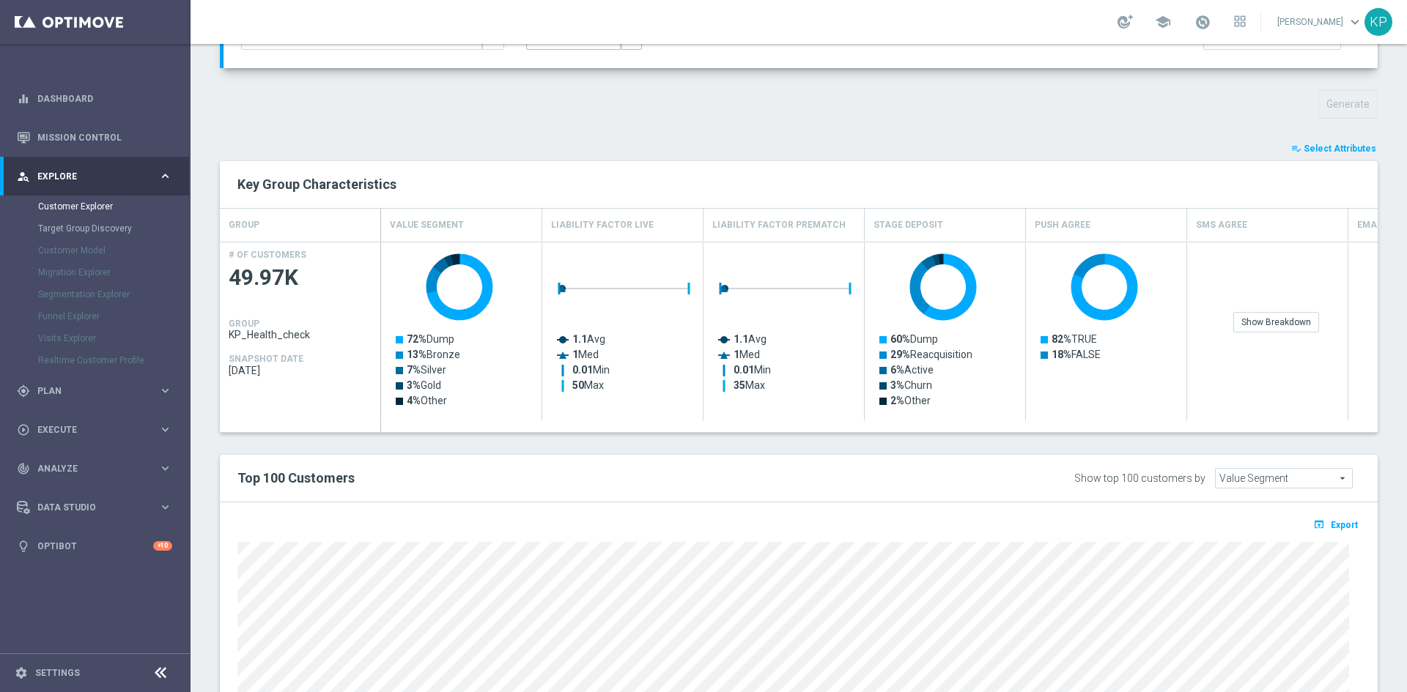
scroll to position [220, 0]
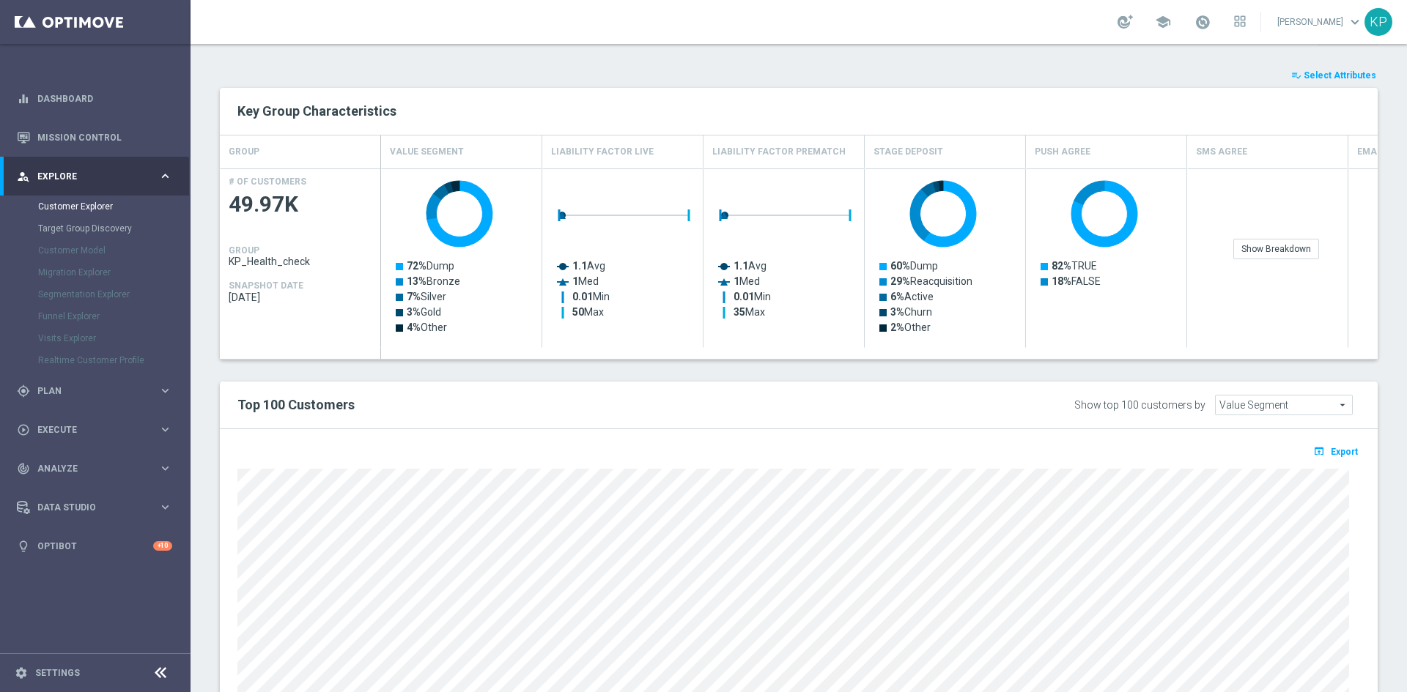
click at [1323, 75] on span "Select Attributes" at bounding box center [1340, 75] width 73 height 10
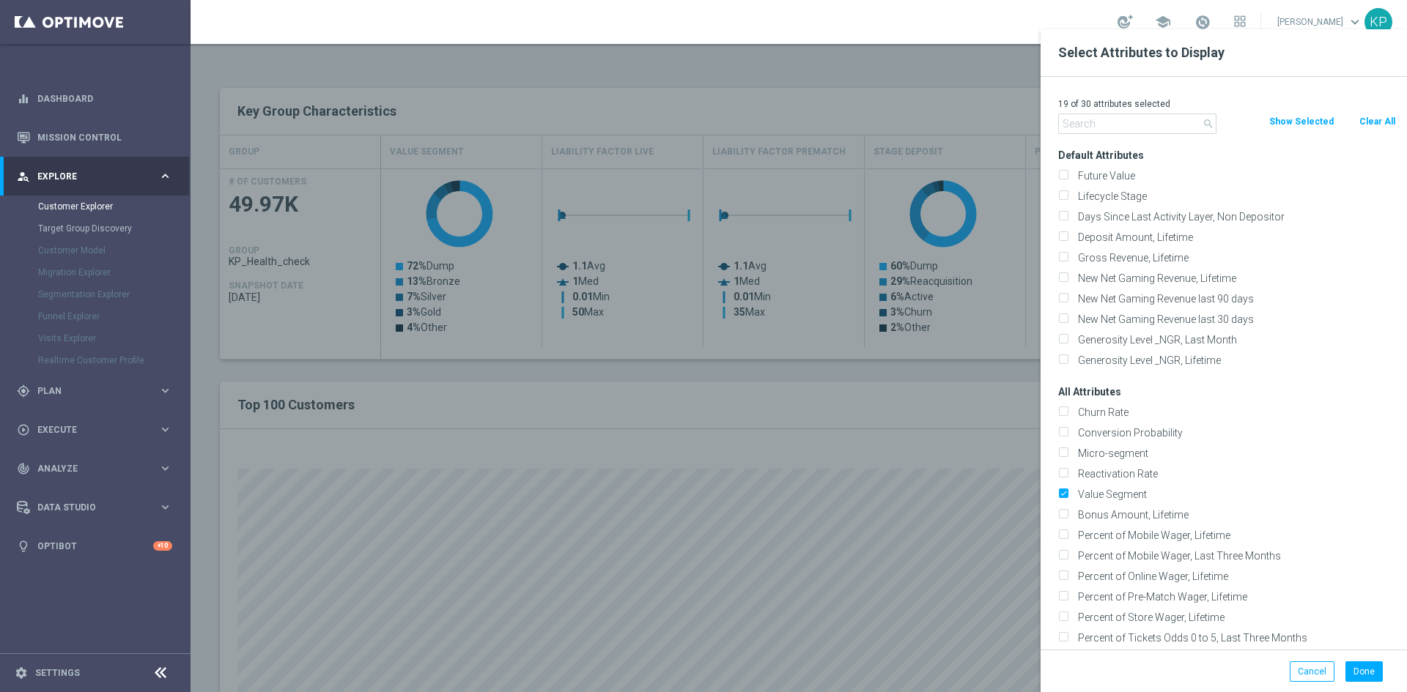
drag, startPoint x: 1373, startPoint y: 118, endPoint x: 1366, endPoint y: 119, distance: 7.4
click at [1373, 117] on button "Clear All" at bounding box center [1377, 122] width 39 height 16
checkbox input "false"
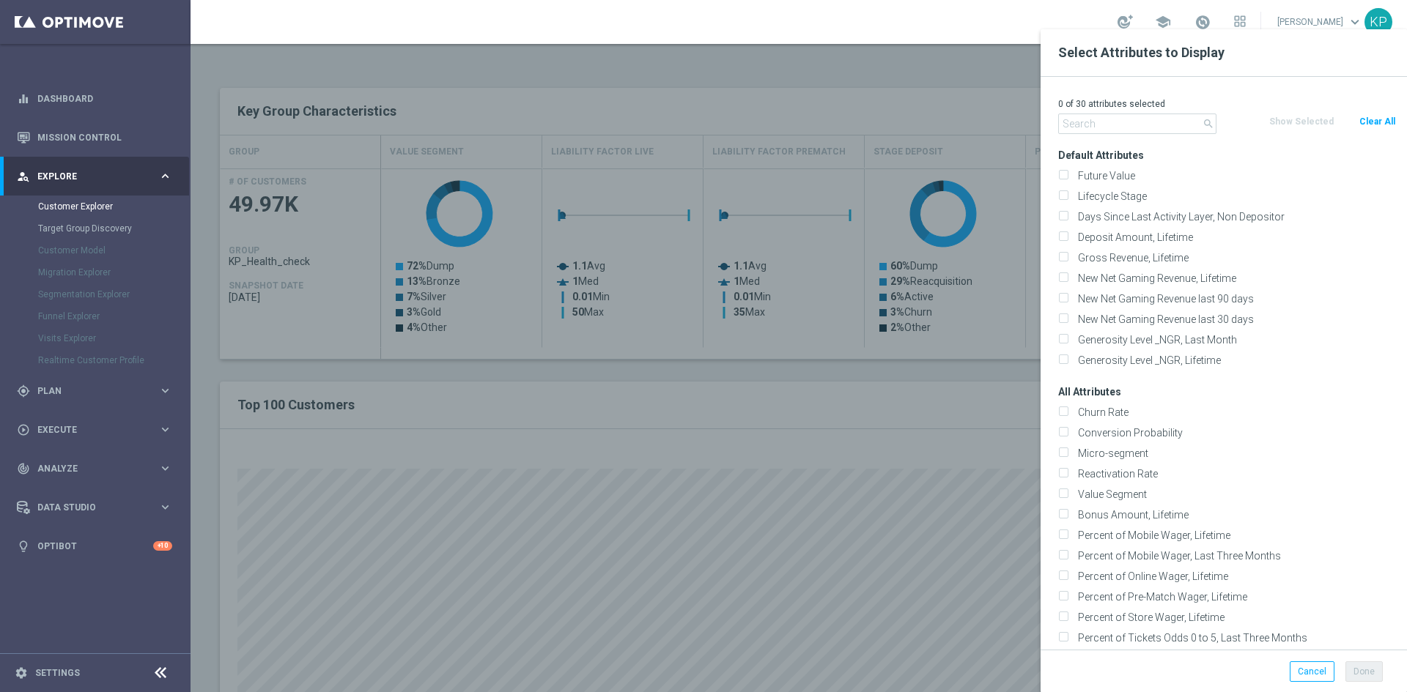
checkbox input "false"
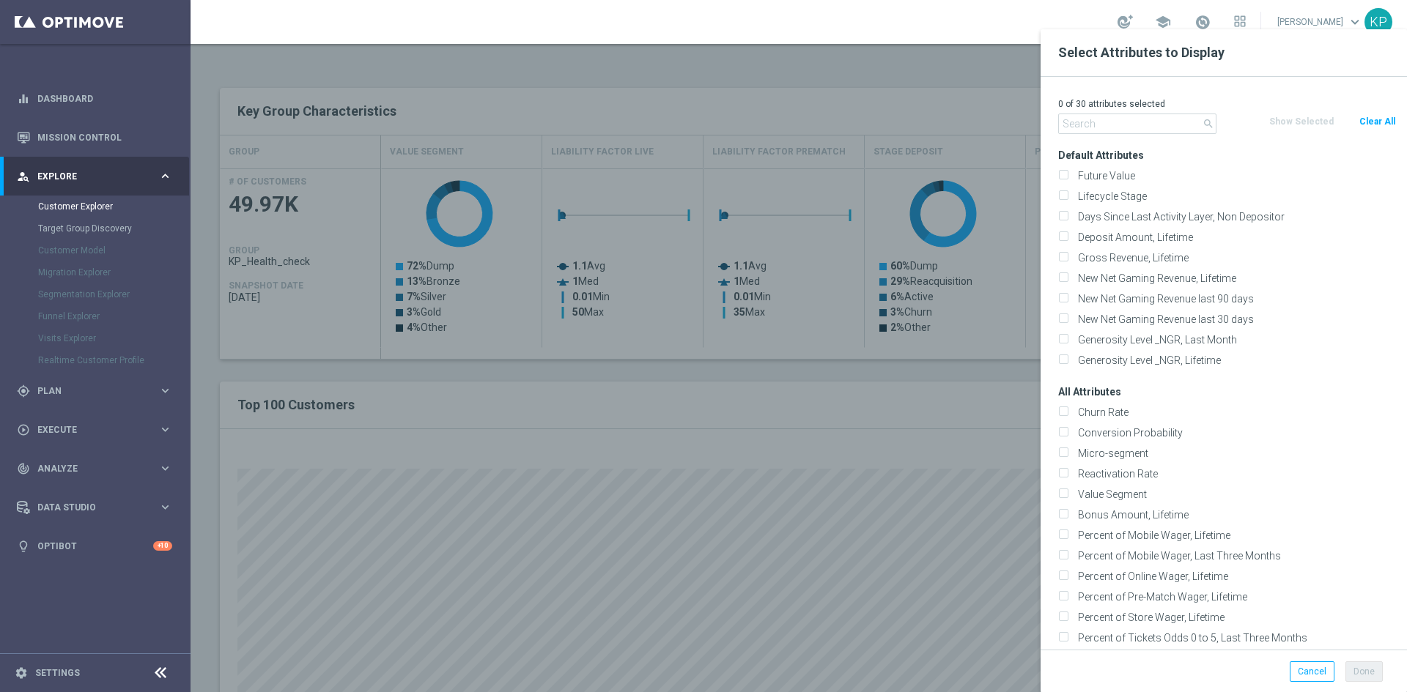
checkbox input "false"
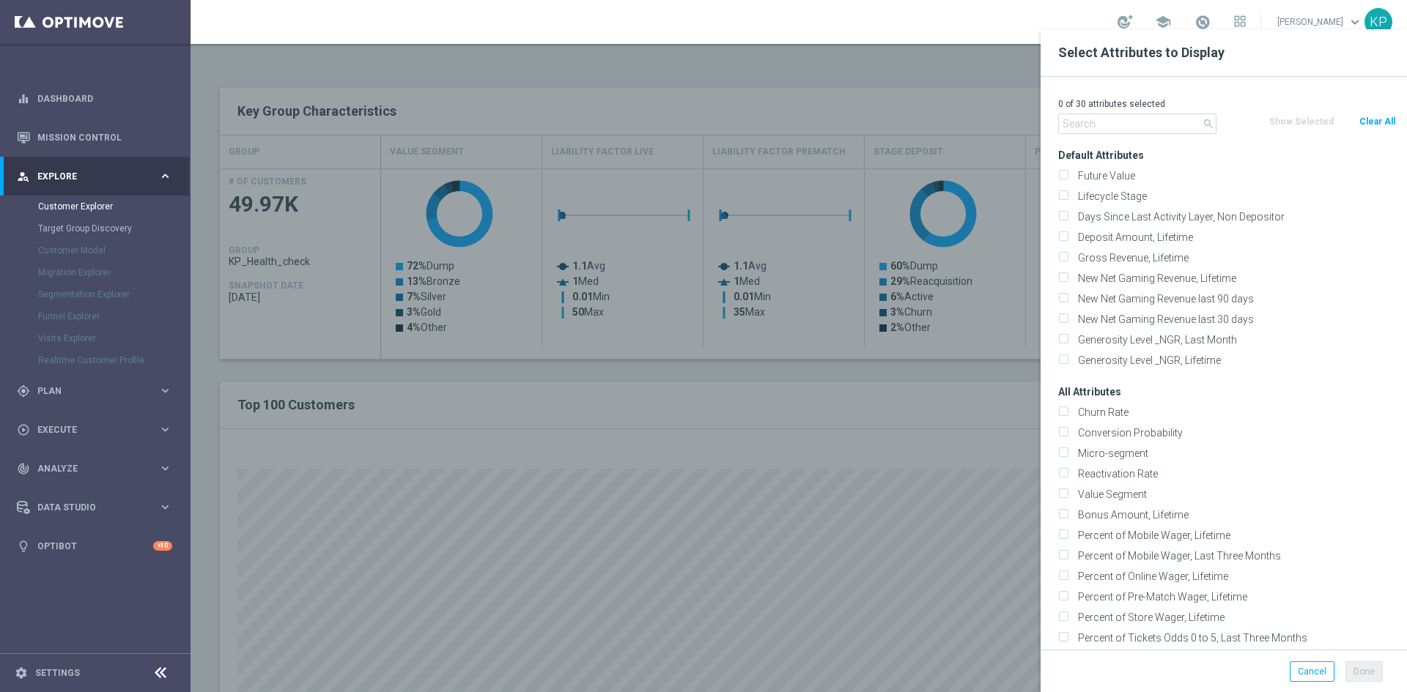
checkbox input "false"
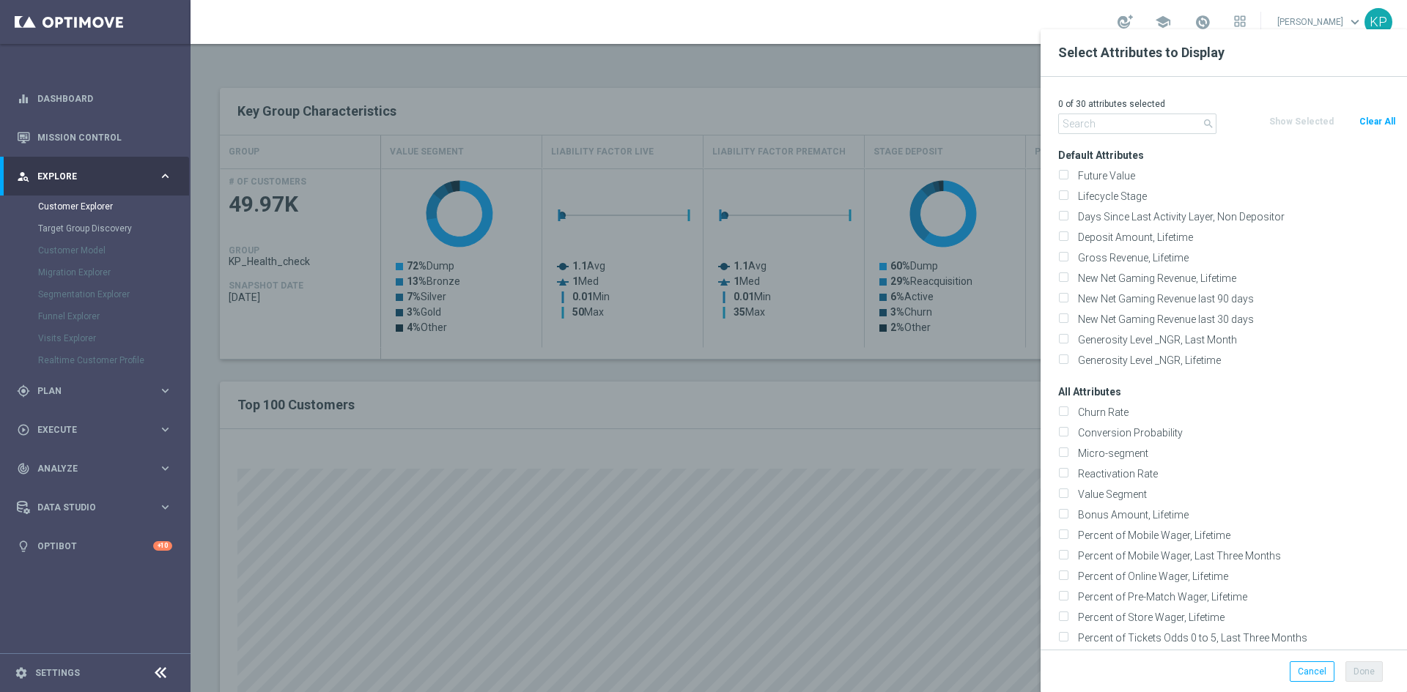
checkbox input "false"
click at [1115, 130] on input "text" at bounding box center [1137, 124] width 158 height 21
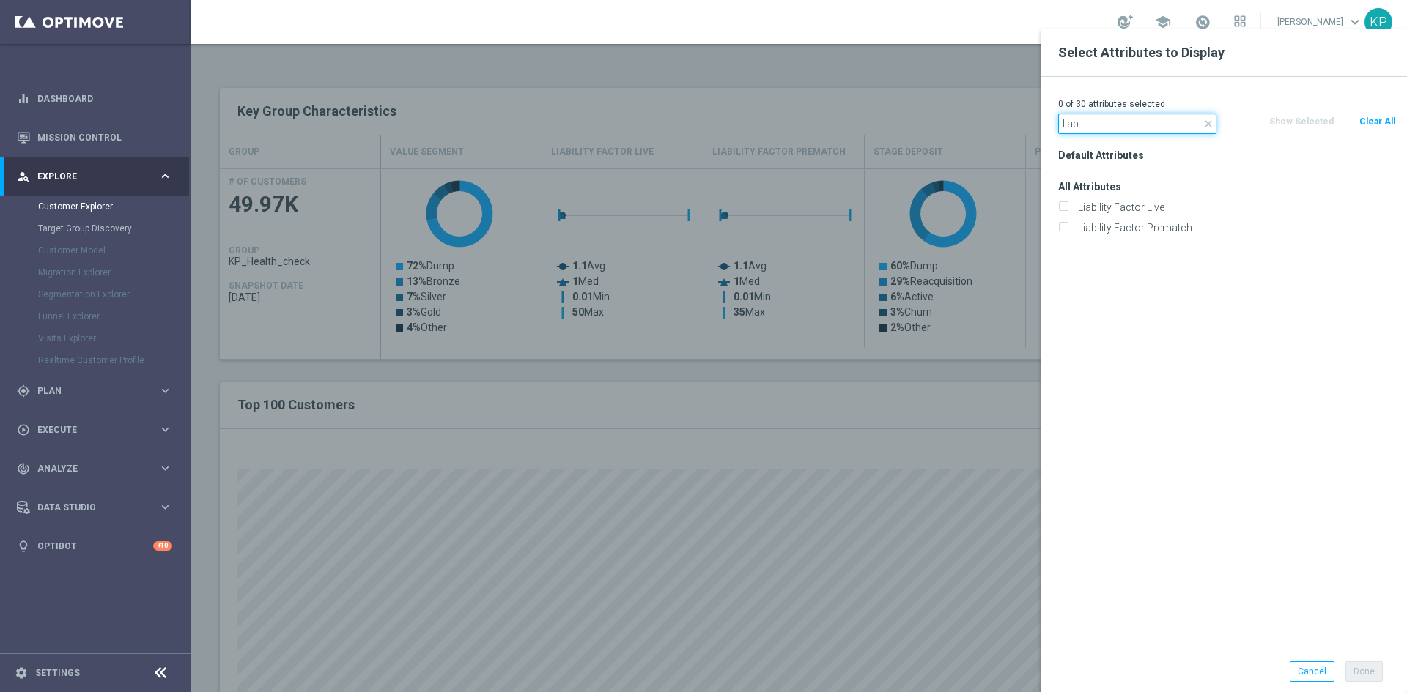
type input "liab"
click at [1064, 208] on input "Liability Factor Live" at bounding box center [1063, 209] width 10 height 10
checkbox input "true"
click at [1073, 223] on label "Liability Factor Prematch" at bounding box center [1234, 227] width 323 height 13
click at [1066, 225] on input "Liability Factor Prematch" at bounding box center [1063, 230] width 10 height 10
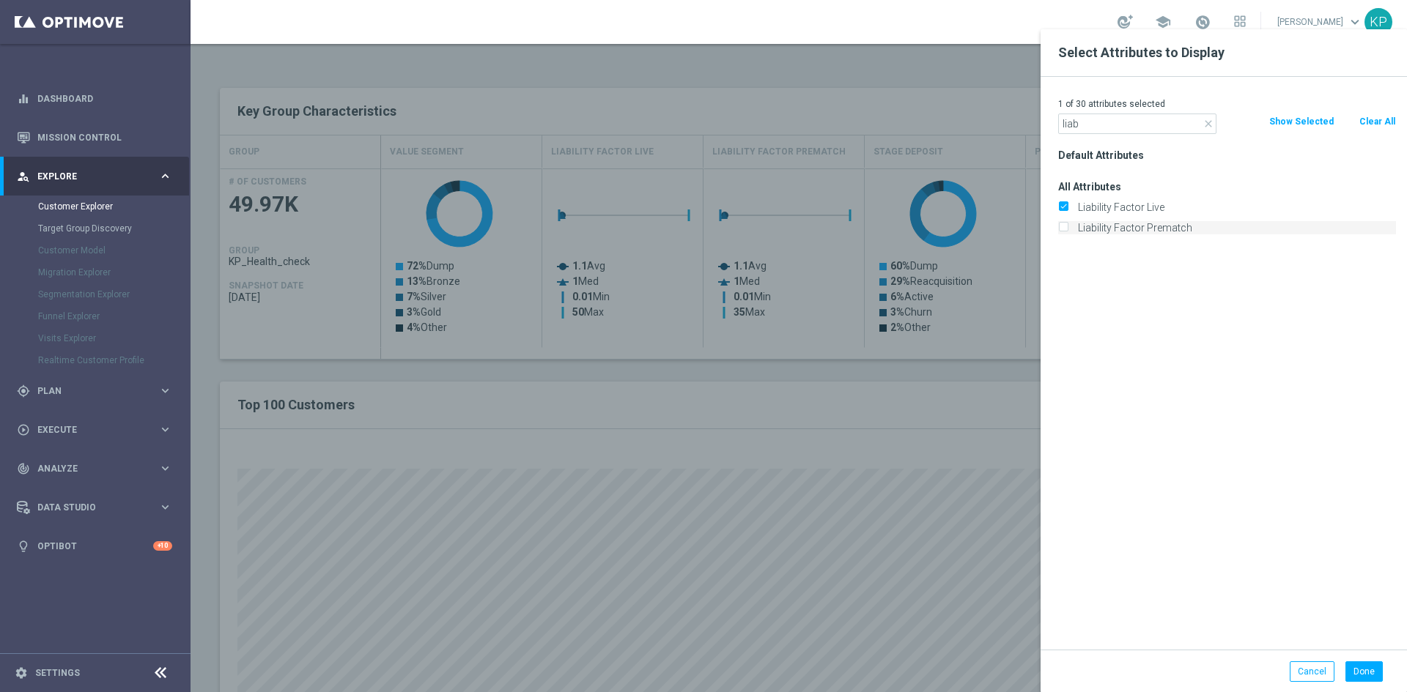
checkbox input "true"
click at [1092, 130] on input "liab" at bounding box center [1137, 124] width 158 height 21
type input "segme"
click at [1065, 226] on input "Value Segment" at bounding box center [1063, 230] width 10 height 10
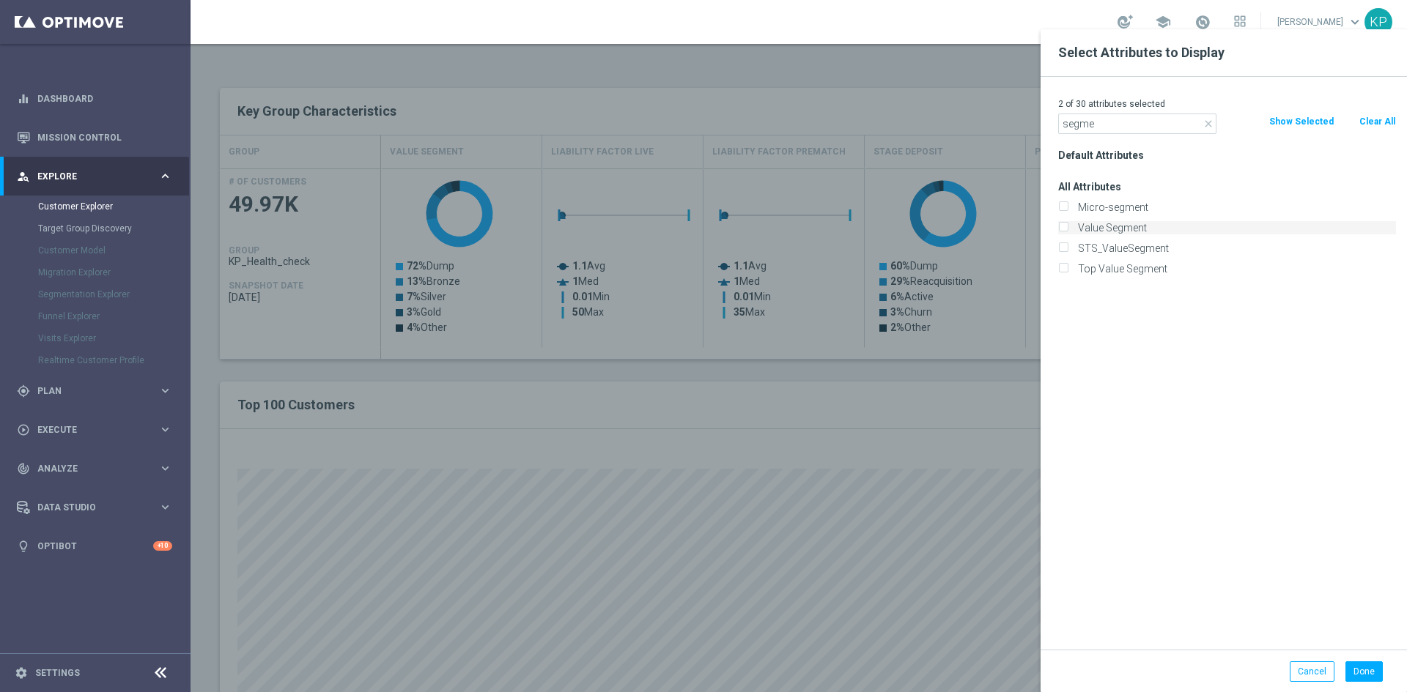
checkbox input "true"
click at [1089, 127] on input "segme" at bounding box center [1137, 124] width 158 height 21
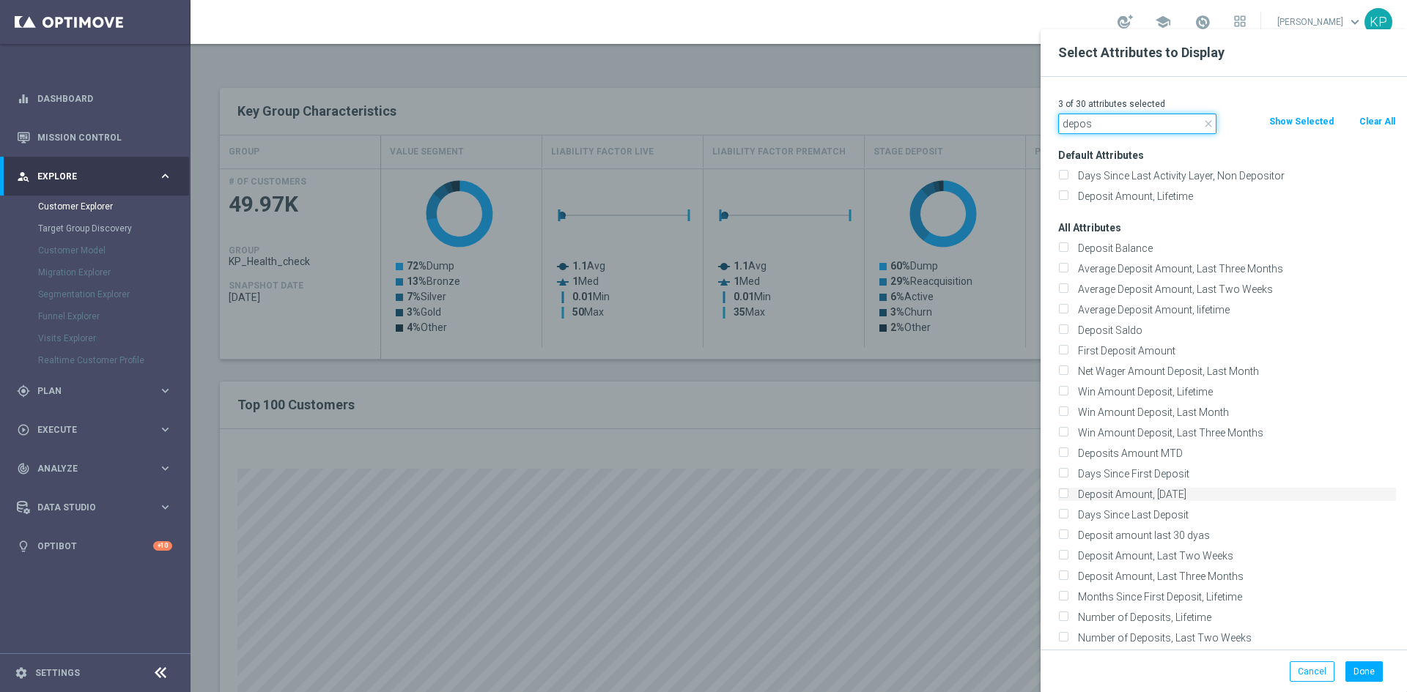
scroll to position [174, 0]
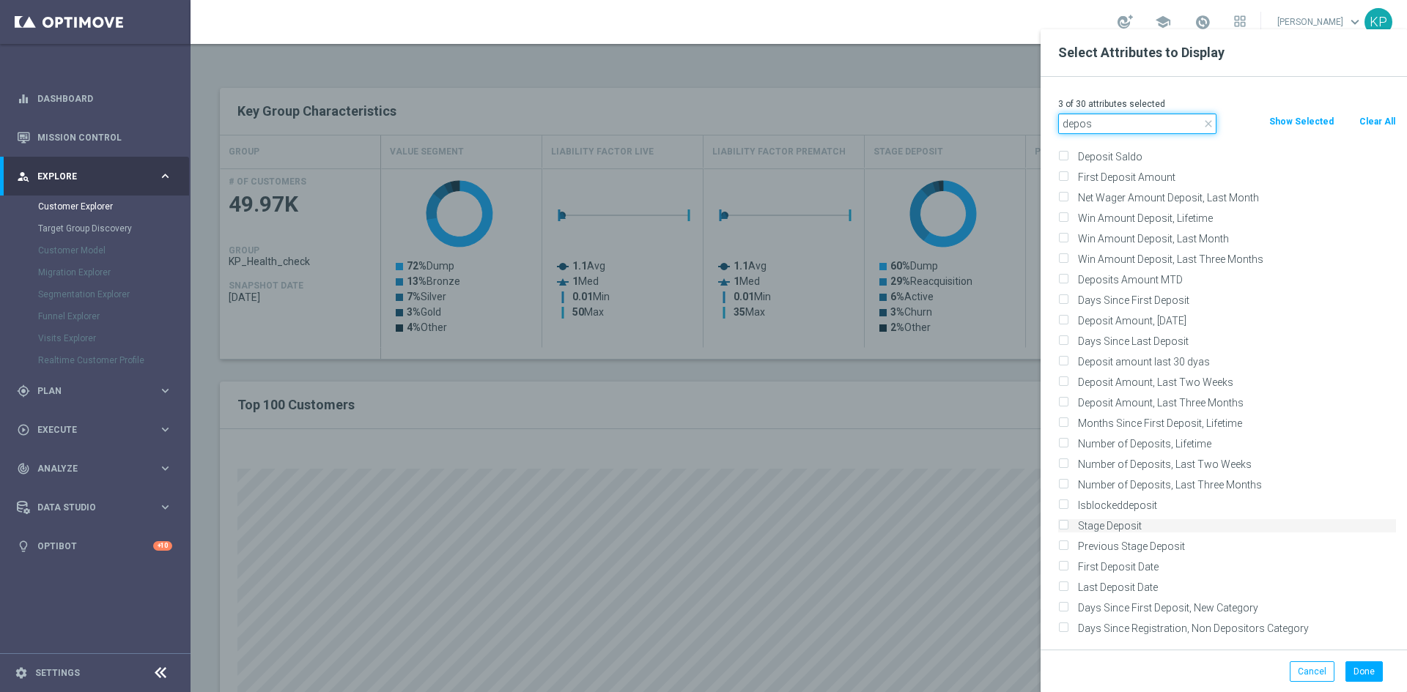
type input "depos"
click at [1069, 527] on div "Stage Deposit" at bounding box center [1227, 526] width 338 height 13
click at [1065, 527] on input "Stage Deposit" at bounding box center [1063, 528] width 10 height 10
checkbox input "true"
click at [1116, 111] on div "4 of 30 attributes selected" at bounding box center [1227, 104] width 360 height 19
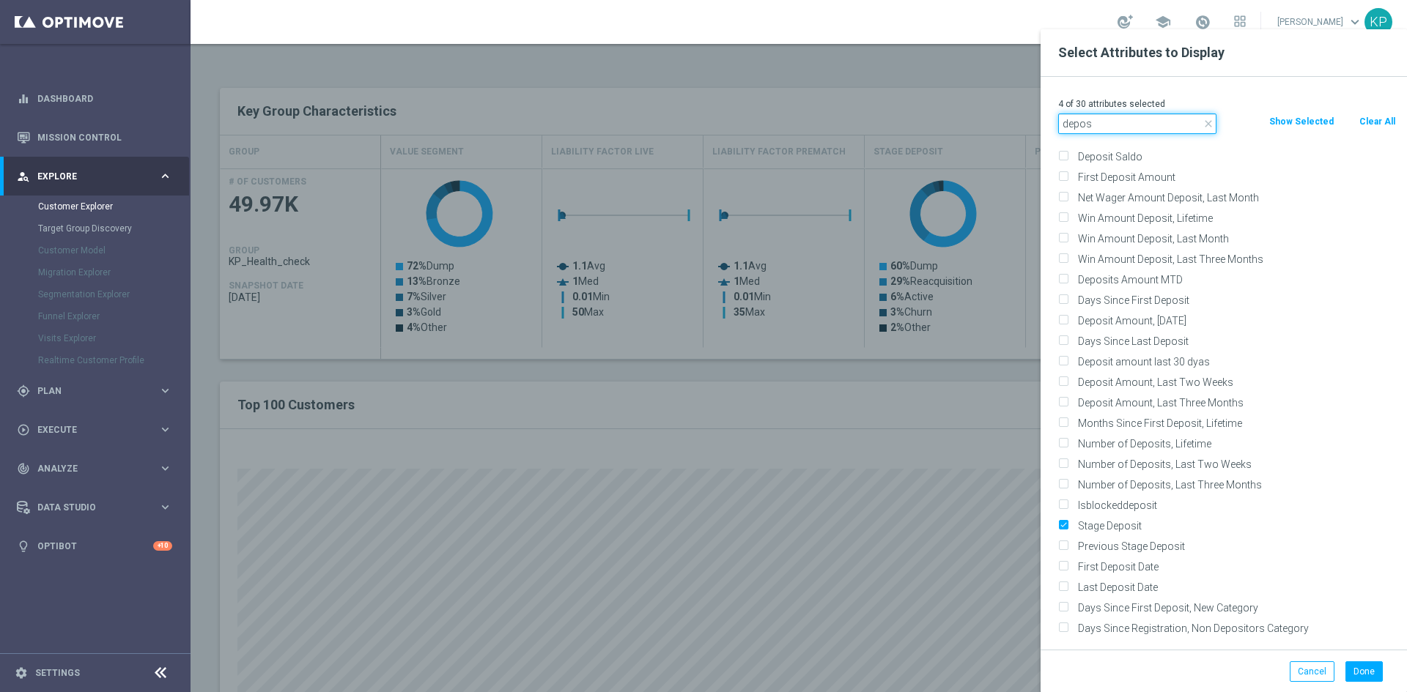
click at [1108, 123] on input "depos" at bounding box center [1137, 124] width 158 height 21
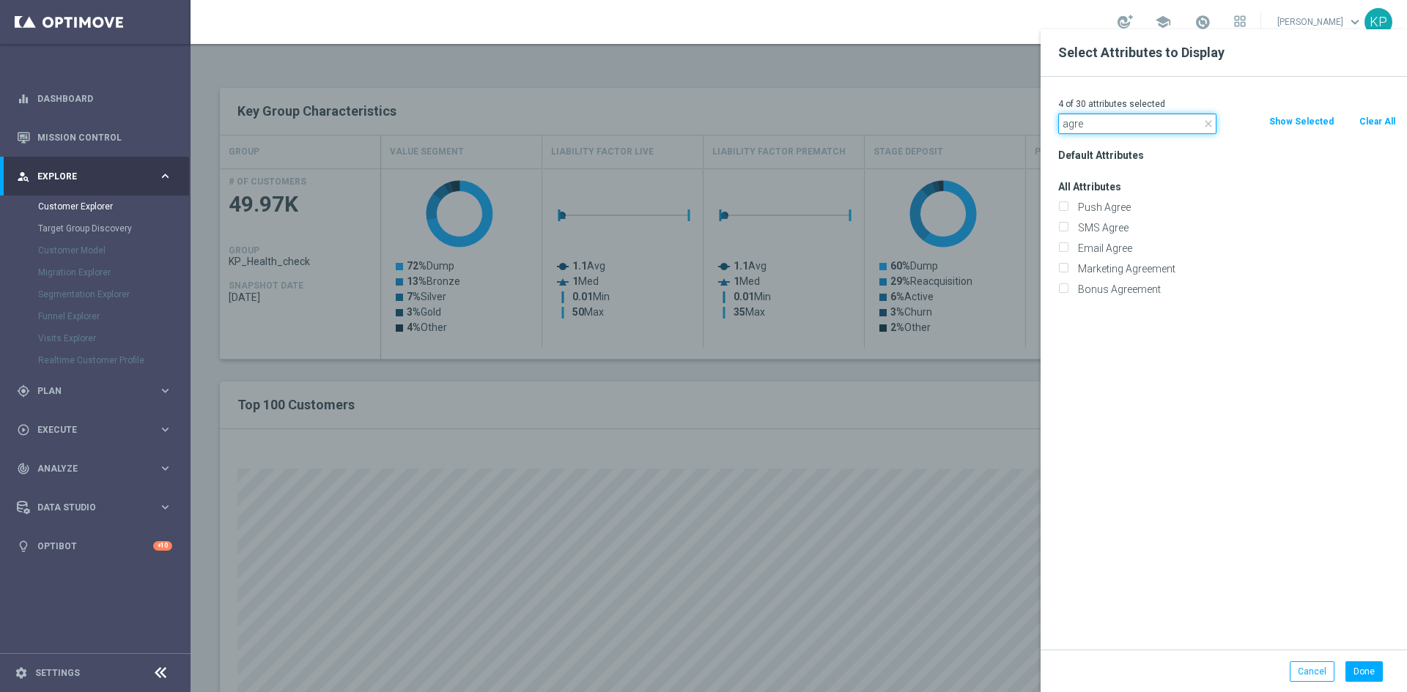
scroll to position [0, 0]
type input "agree"
click at [1060, 208] on input "Push Agree" at bounding box center [1063, 209] width 10 height 10
checkbox input "true"
click at [1060, 225] on input "SMS Agree" at bounding box center [1063, 230] width 10 height 10
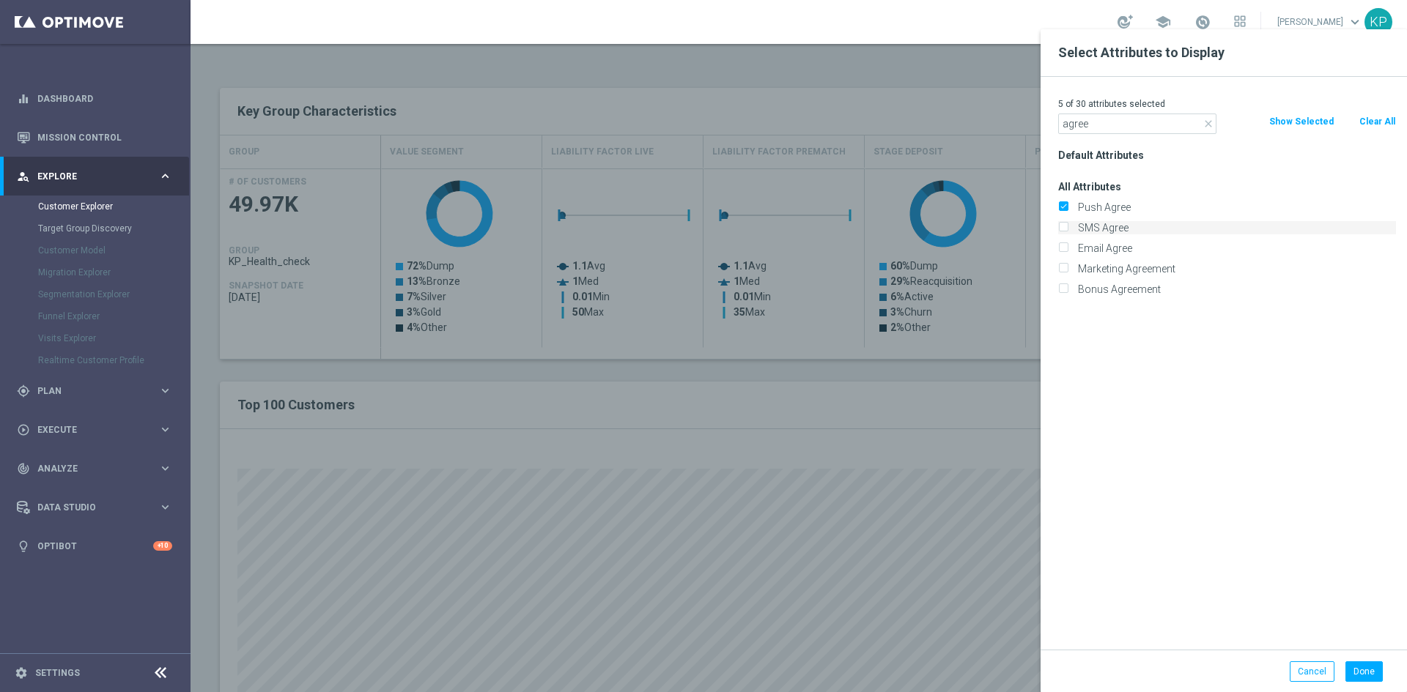
checkbox input "true"
click at [1060, 242] on div "Email Agree" at bounding box center [1227, 248] width 338 height 13
click at [1073, 244] on label "Email Agree" at bounding box center [1234, 248] width 323 height 13
click at [1063, 245] on input "Email Agree" at bounding box center [1063, 250] width 10 height 10
checkbox input "true"
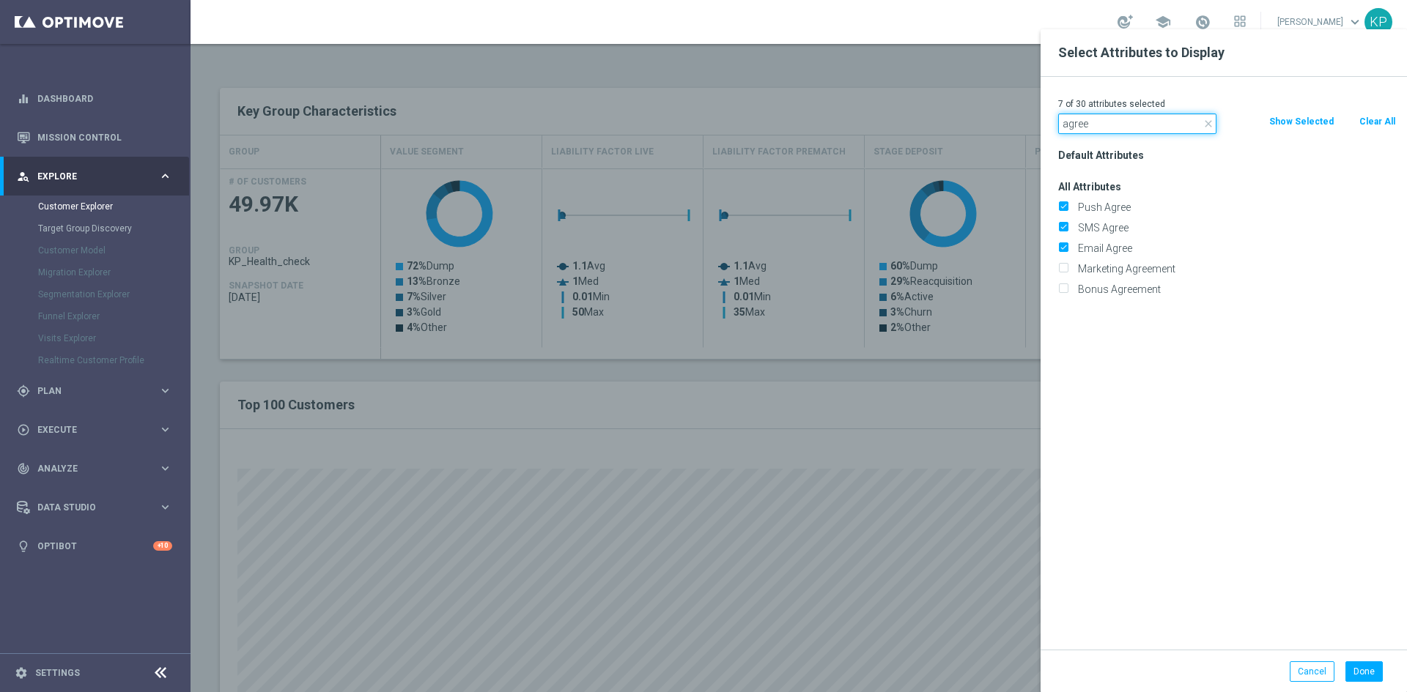
click at [1115, 120] on input "agree" at bounding box center [1137, 124] width 158 height 21
type input "online"
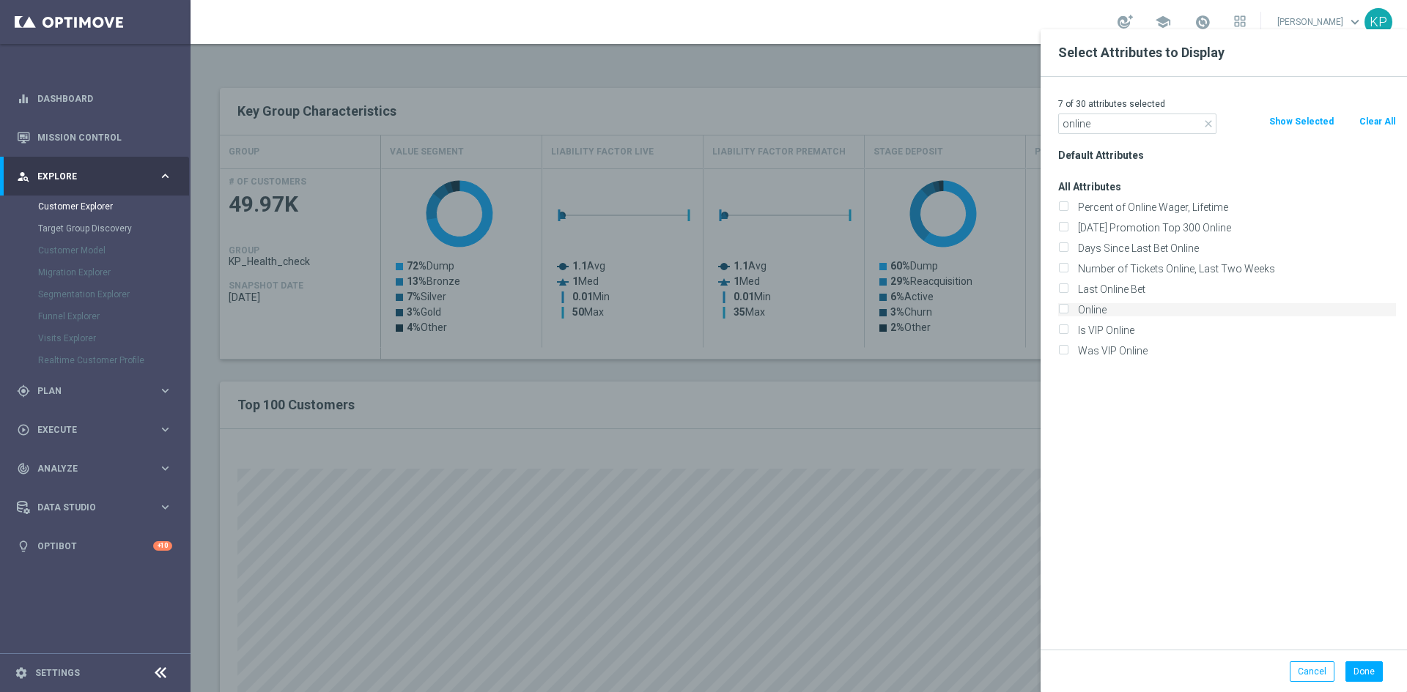
click at [1063, 310] on input "Online" at bounding box center [1063, 312] width 10 height 10
checkbox input "true"
click at [1088, 124] on input "online" at bounding box center [1137, 124] width 158 height 21
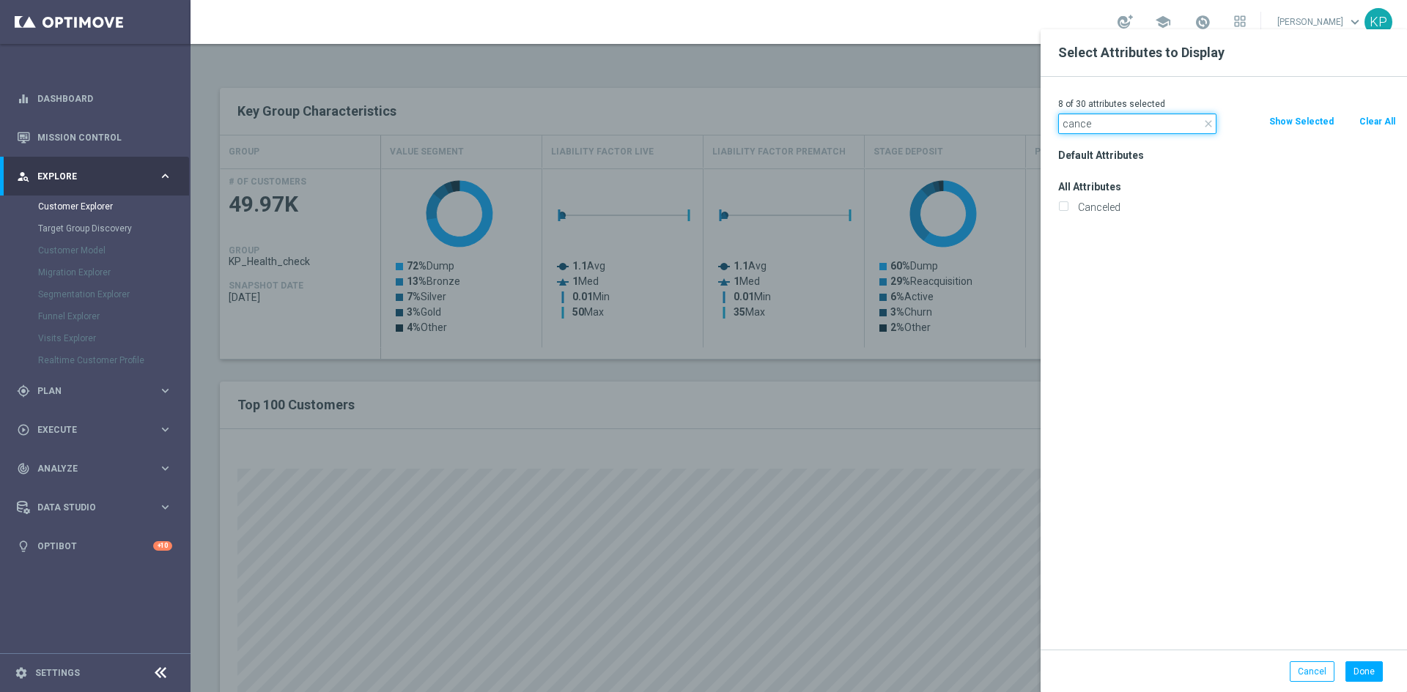
type input "cance"
click at [1053, 211] on div "Canceled" at bounding box center [1227, 207] width 360 height 21
click at [1061, 210] on input "Canceled" at bounding box center [1063, 209] width 10 height 10
checkbox input "true"
click at [1086, 125] on input "cance" at bounding box center [1137, 124] width 158 height 21
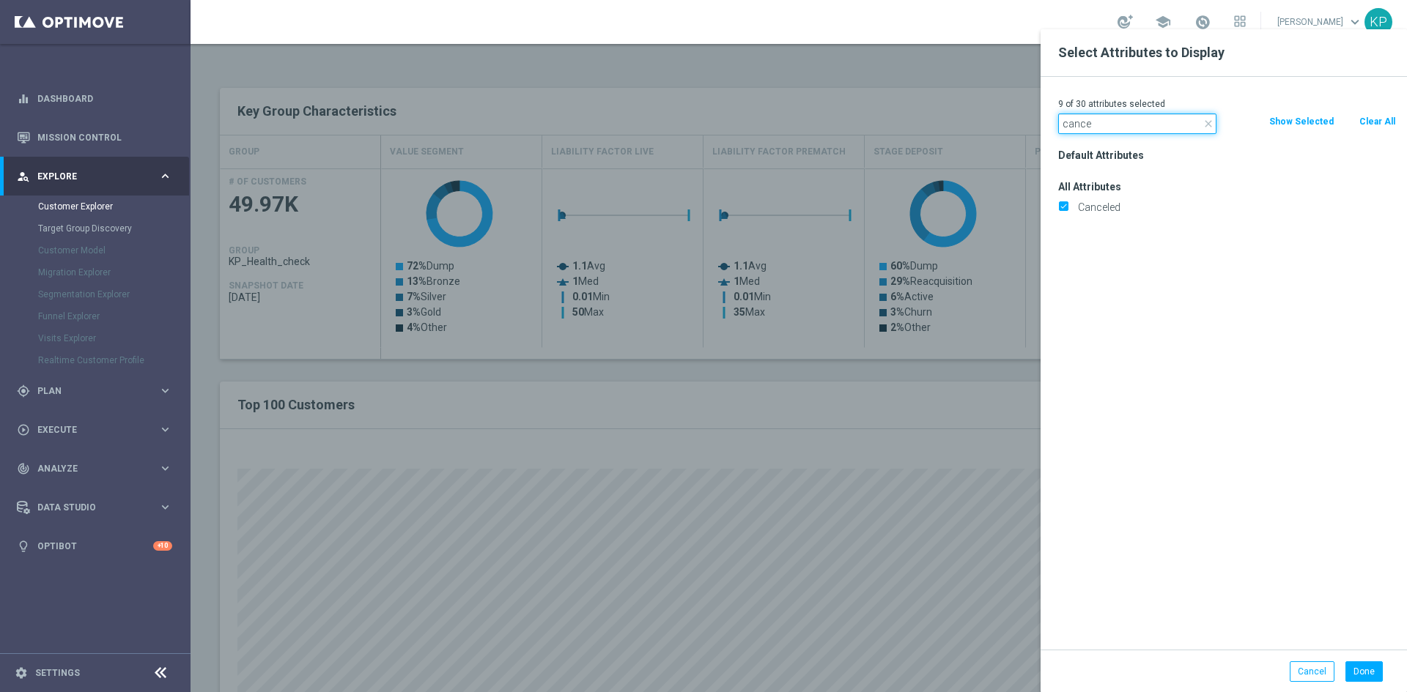
click at [1086, 125] on input "cance" at bounding box center [1137, 124] width 158 height 21
type input "inco"
click at [1065, 204] on input "Incomplete" at bounding box center [1063, 209] width 10 height 10
checkbox input "true"
click at [1113, 128] on input "inco" at bounding box center [1137, 124] width 158 height 21
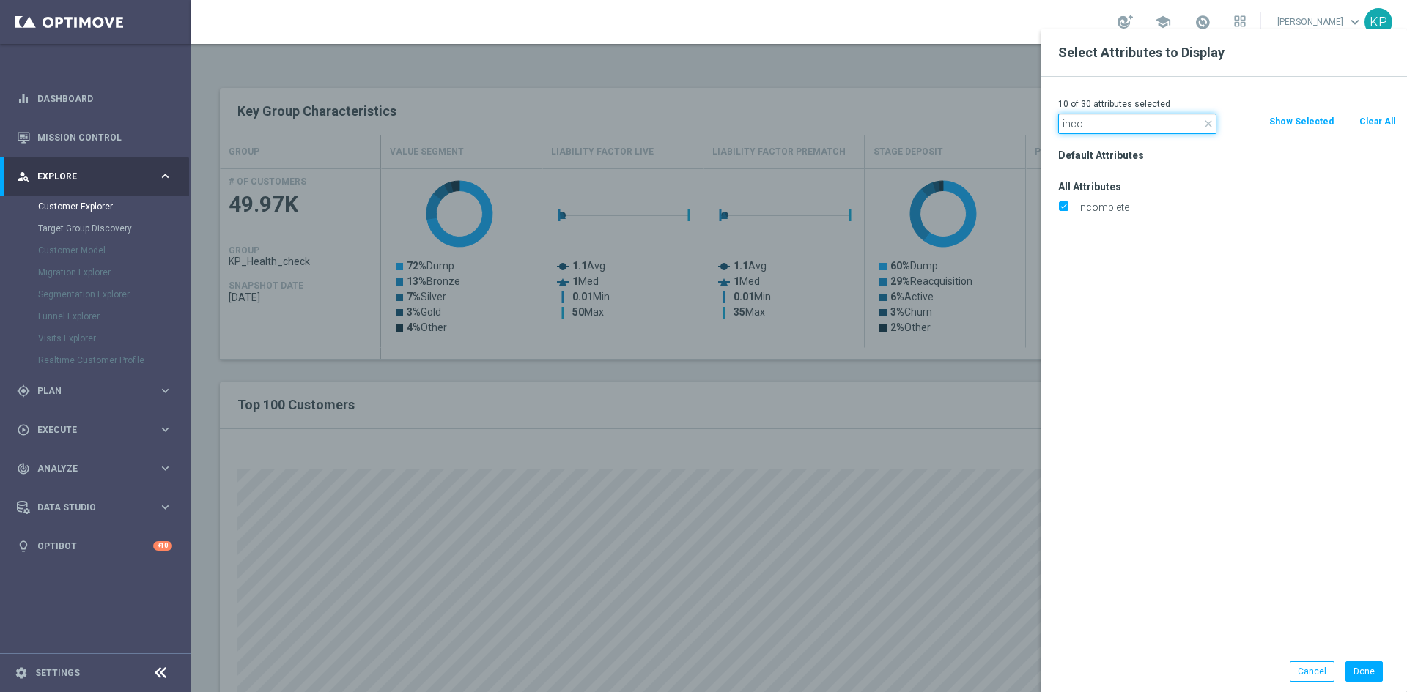
click at [1113, 128] on input "inco" at bounding box center [1137, 124] width 158 height 21
type input "agree"
click at [1063, 267] on input "Marketing Agreement" at bounding box center [1063, 271] width 10 height 10
checkbox input "true"
click at [1119, 120] on input "agree" at bounding box center [1137, 124] width 158 height 21
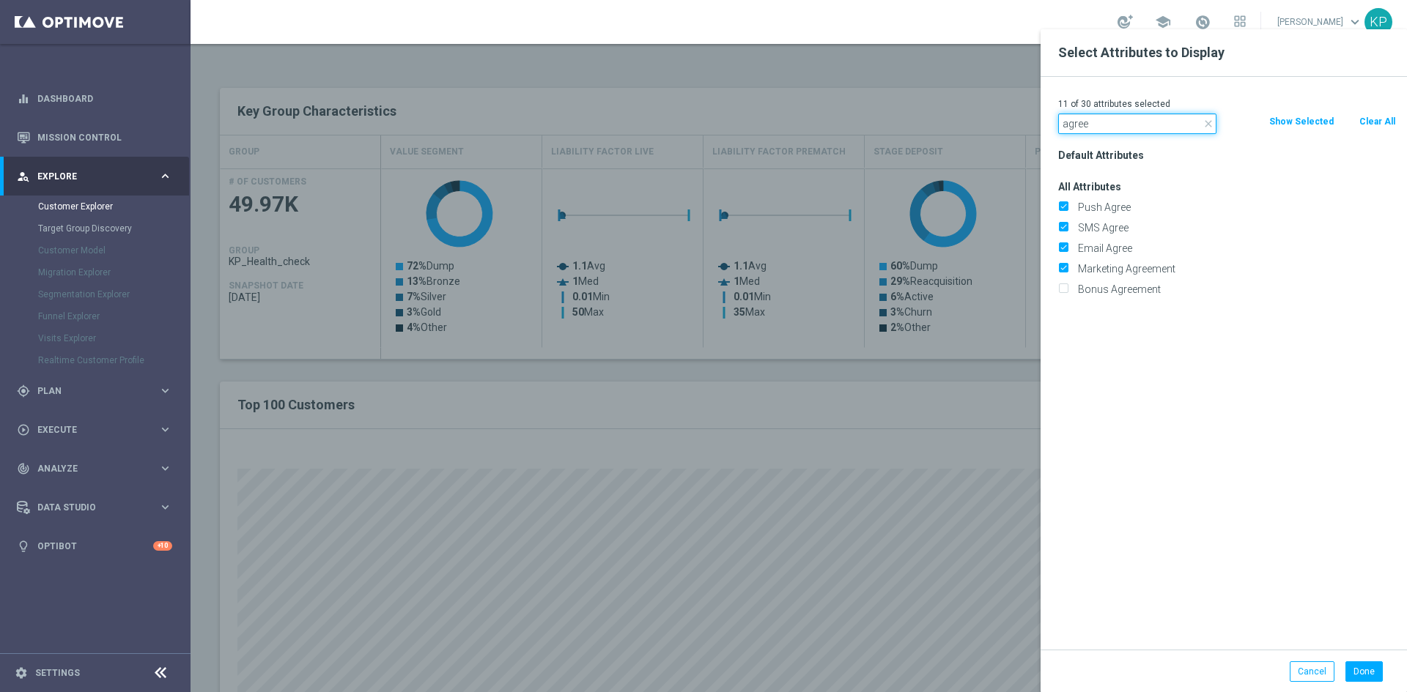
click at [1119, 120] on input "agree" at bounding box center [1137, 124] width 158 height 21
type input "a"
type input "self"
click at [1063, 227] on input "Selfexcluded Client" at bounding box center [1063, 230] width 10 height 10
checkbox input "true"
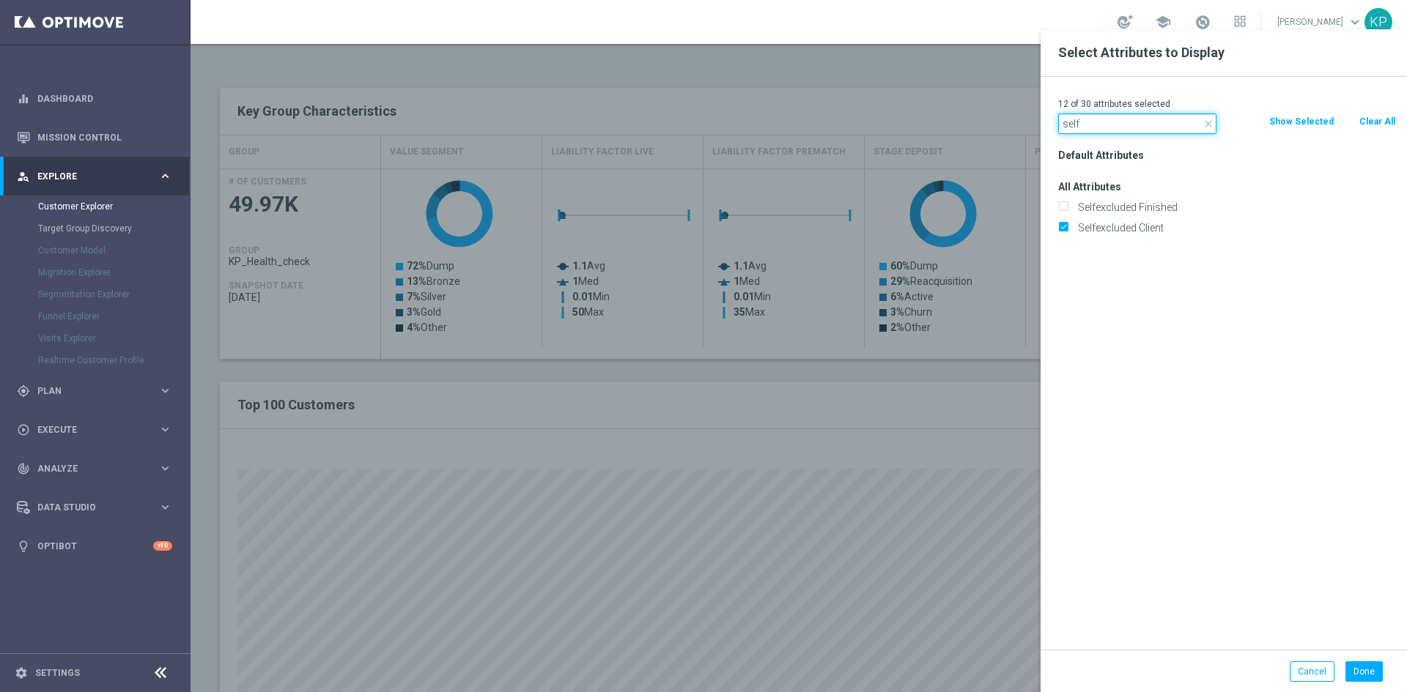
click at [1093, 115] on input "self" at bounding box center [1137, 124] width 158 height 21
type input "test"
click at [1073, 244] on label "Is Test Account" at bounding box center [1234, 248] width 323 height 13
click at [1061, 245] on input "Is Test Account" at bounding box center [1063, 250] width 10 height 10
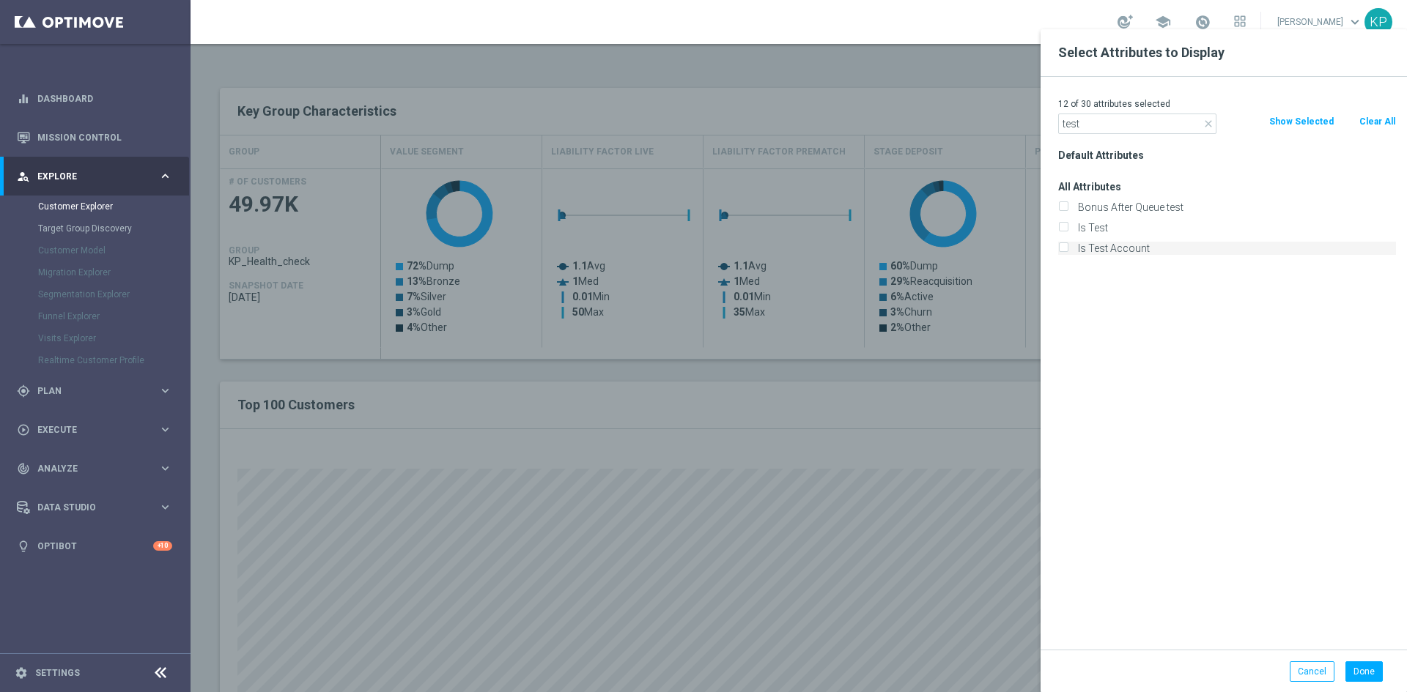
checkbox input "true"
click at [1098, 125] on input "test" at bounding box center [1137, 124] width 158 height 21
type input "bonus ag"
click at [1073, 207] on label "Bonus Agreement" at bounding box center [1234, 207] width 323 height 13
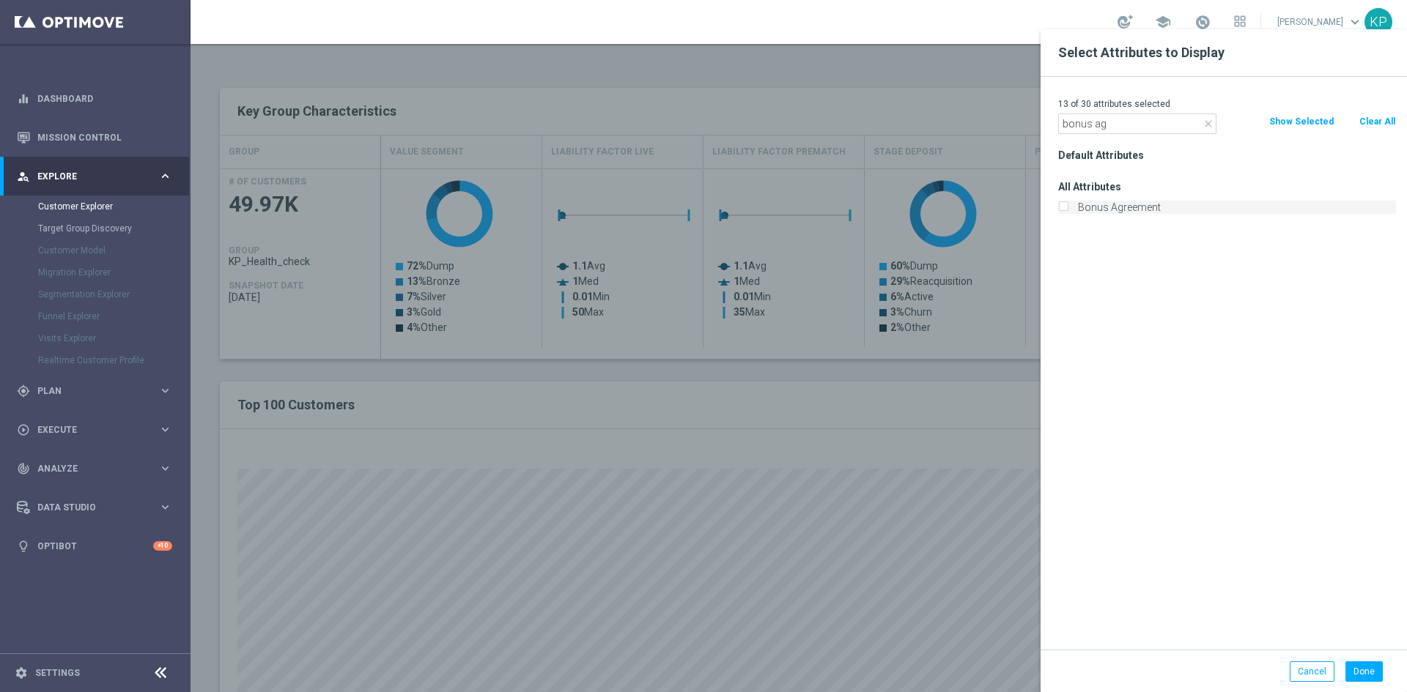
click at [1068, 207] on input "Bonus Agreement" at bounding box center [1063, 209] width 10 height 10
checkbox input "true"
click at [1090, 123] on input "bonus ag" at bounding box center [1137, 124] width 158 height 21
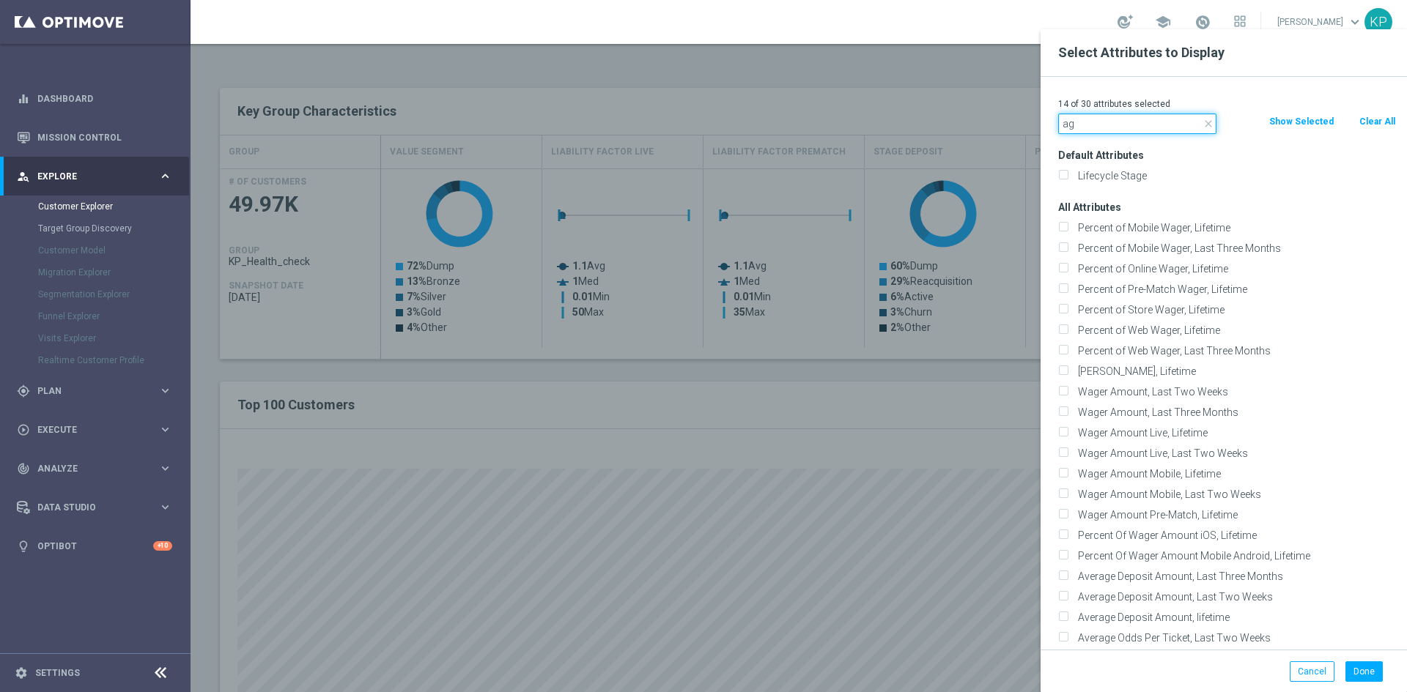
type input "a"
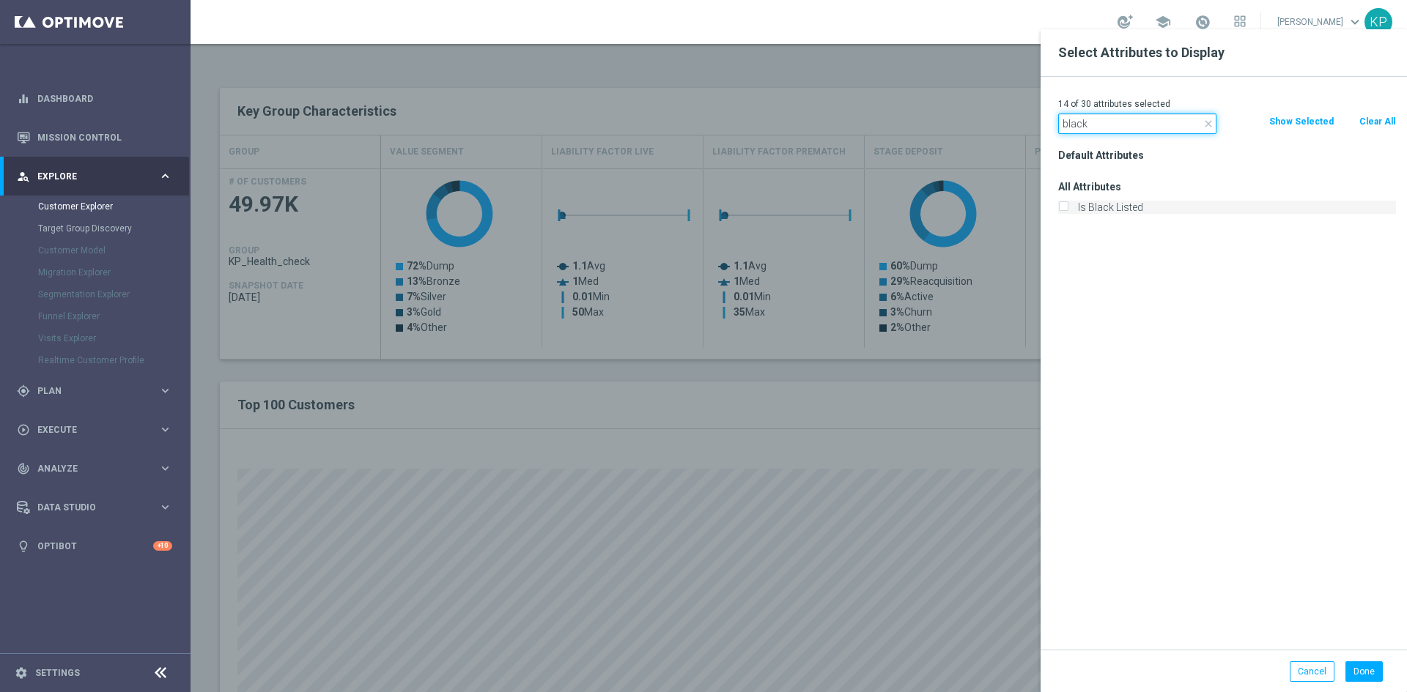
type input "black"
click at [1062, 206] on input "Is Black Listed" at bounding box center [1063, 209] width 10 height 10
checkbox input "true"
click at [1094, 125] on input "black" at bounding box center [1137, 124] width 158 height 21
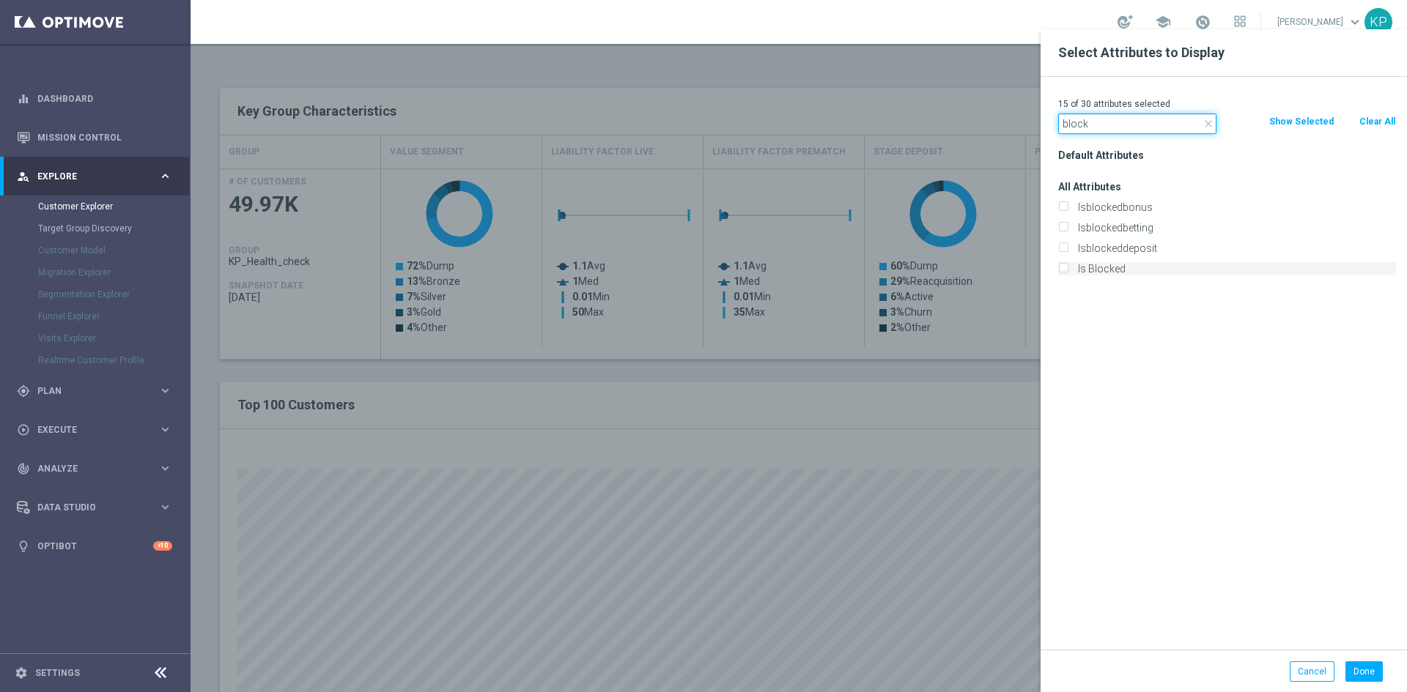
type input "block"
click at [1073, 263] on label "Is Blocked" at bounding box center [1234, 268] width 323 height 13
click at [1065, 266] on input "Is Blocked" at bounding box center [1063, 271] width 10 height 10
checkbox input "true"
click at [1073, 133] on input "block" at bounding box center [1137, 124] width 158 height 21
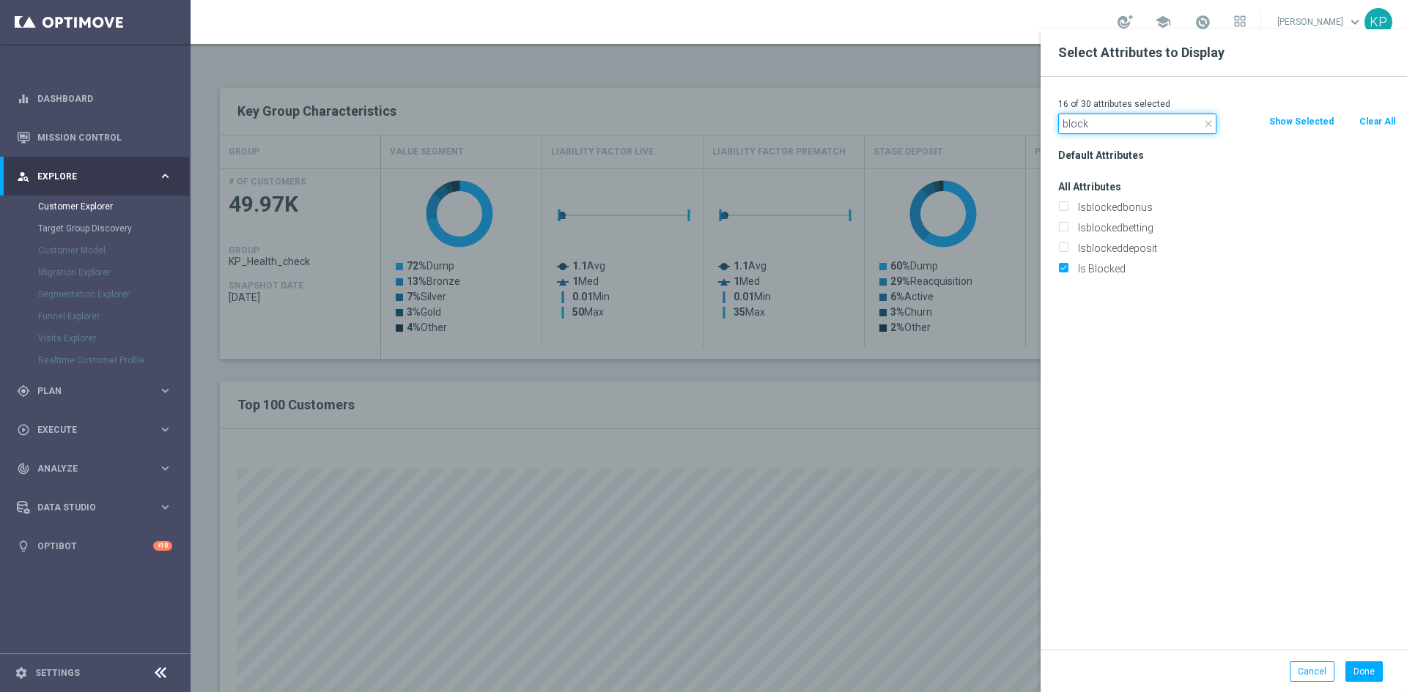
click at [1075, 130] on input "block" at bounding box center [1137, 124] width 158 height 21
type input "email"
click at [1065, 267] on input "Is Email Verified" at bounding box center [1063, 271] width 10 height 10
checkbox input "true"
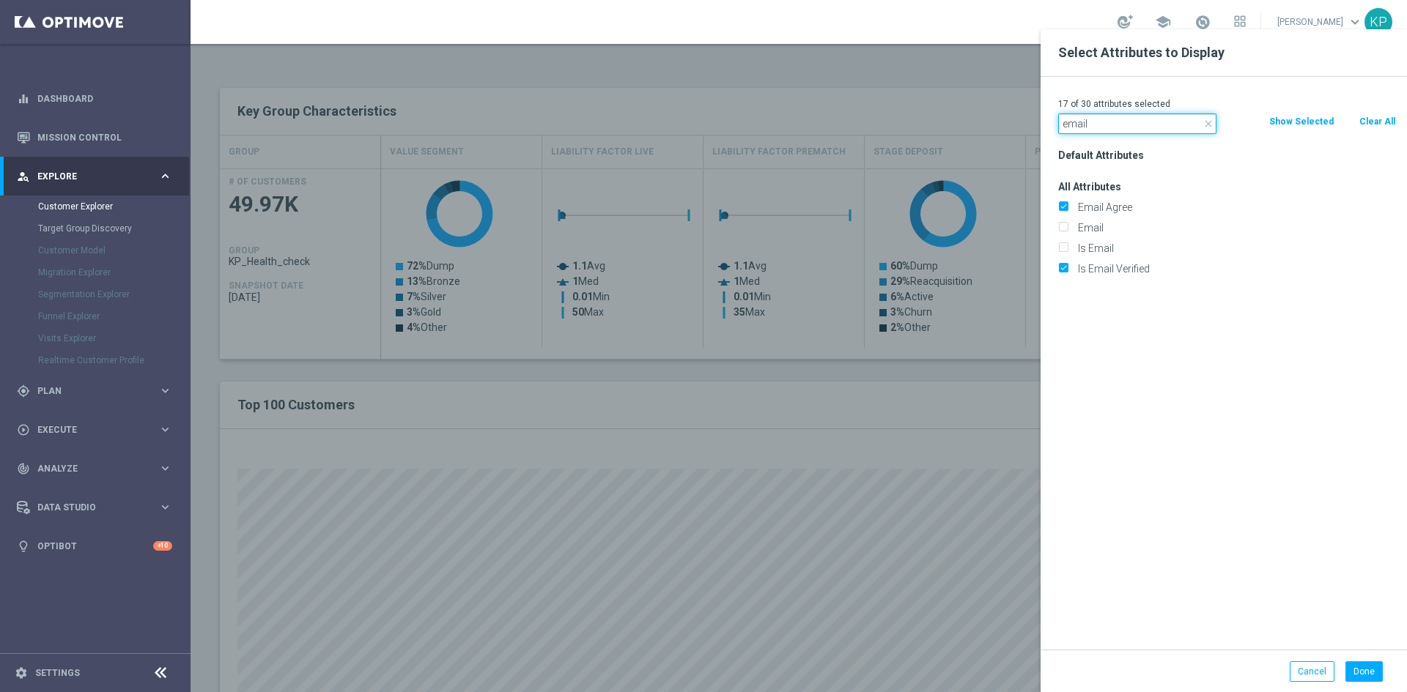
click at [1101, 114] on input "email" at bounding box center [1137, 124] width 158 height 21
type input "phone"
click at [1065, 246] on input "Is Phone Verified" at bounding box center [1063, 250] width 10 height 10
checkbox input "true"
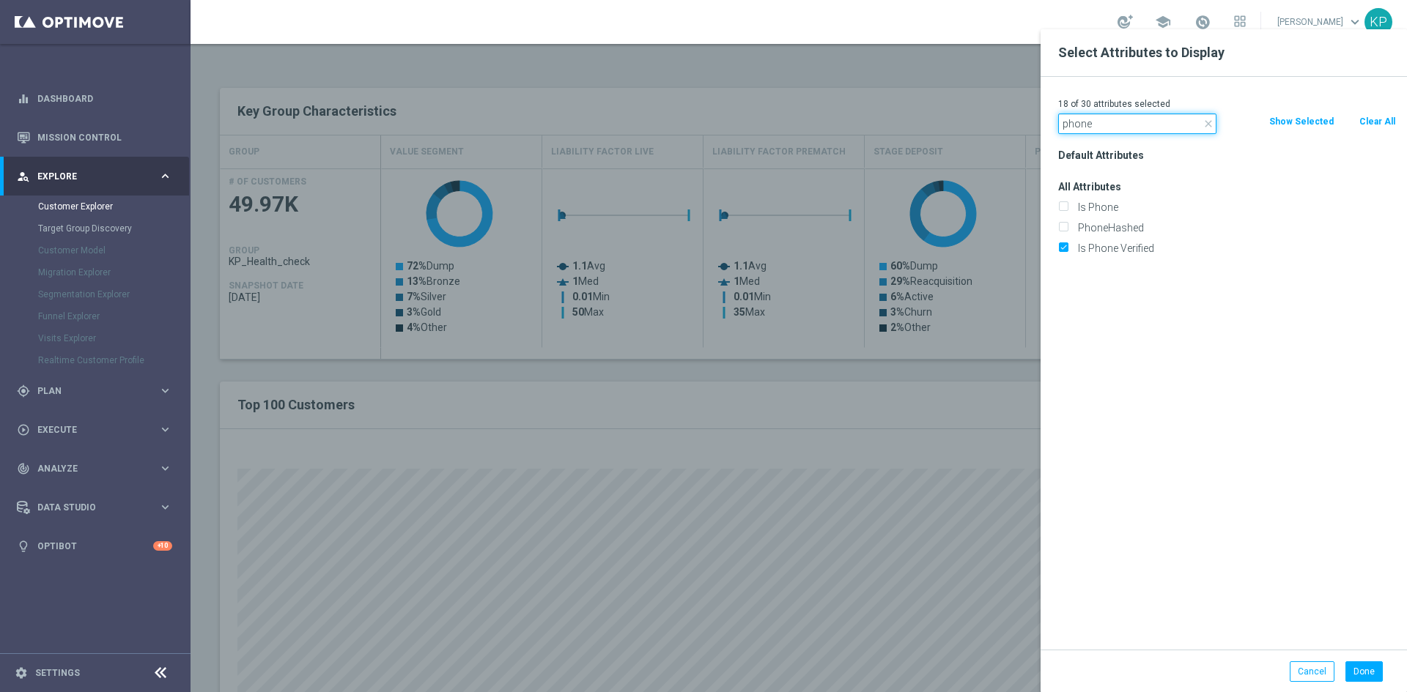
click at [1079, 125] on input "phone" at bounding box center [1137, 124] width 158 height 21
type input "temp"
click at [1056, 212] on div "Is Temporary" at bounding box center [1227, 207] width 360 height 21
click at [1062, 212] on input "Is Temporary" at bounding box center [1063, 209] width 10 height 10
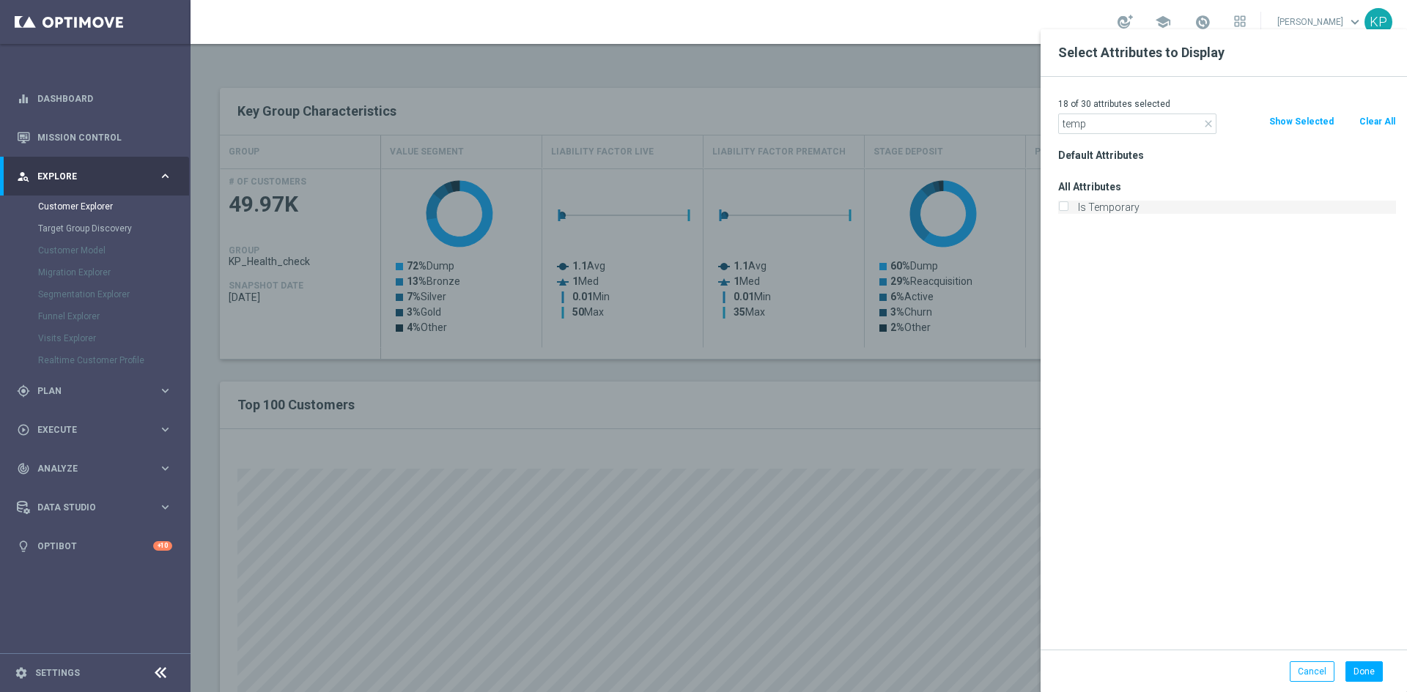
checkbox input "true"
click at [1361, 675] on button "Done" at bounding box center [1363, 672] width 37 height 21
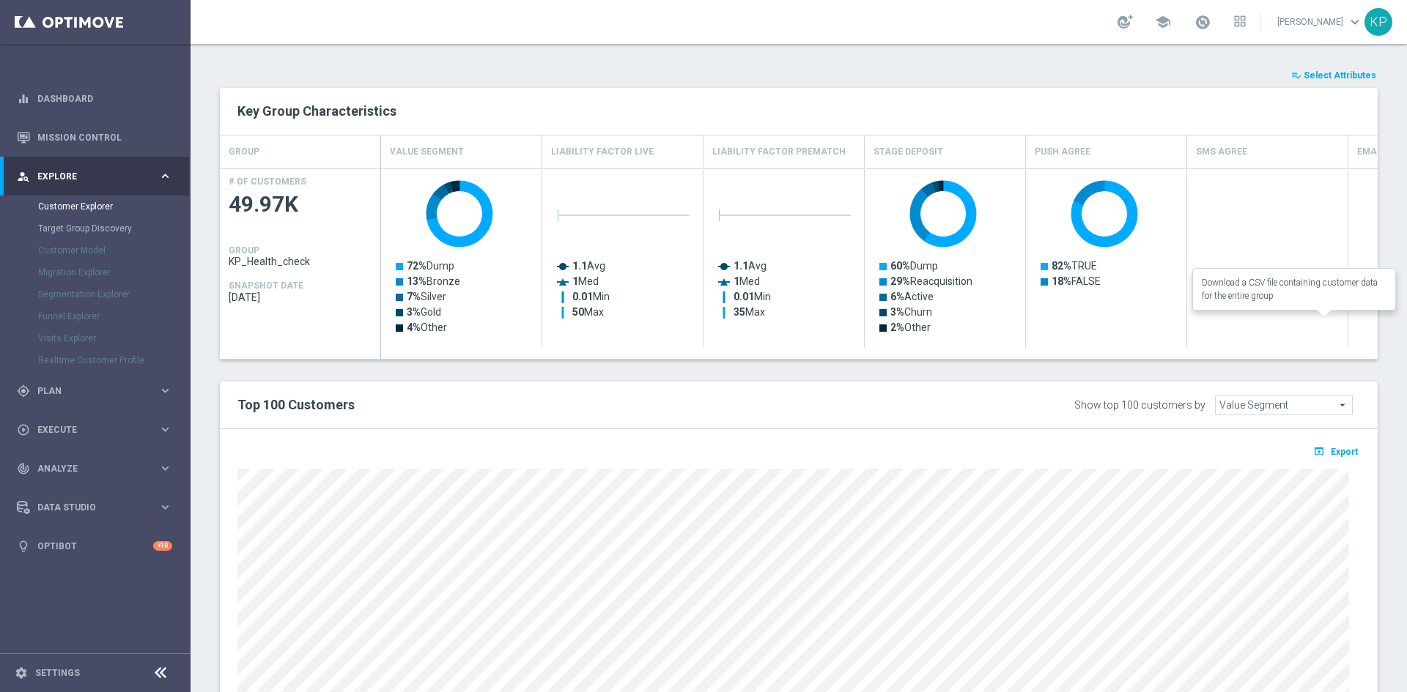
click at [1334, 447] on span "Export" at bounding box center [1344, 452] width 27 height 10
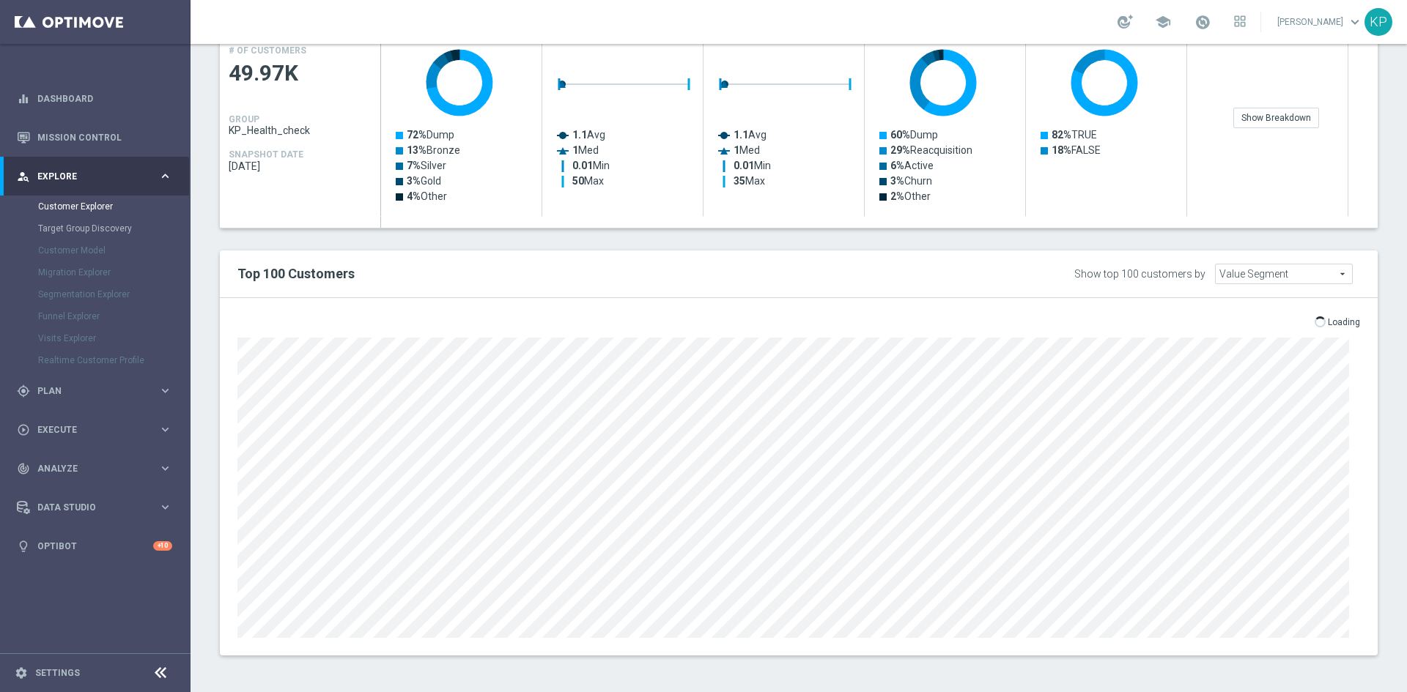
click at [1285, 618] on div at bounding box center [798, 486] width 1145 height 304
click at [229, 346] on div at bounding box center [798, 486] width 1145 height 304
click at [366, 374] on div at bounding box center [798, 486] width 1145 height 304
click at [320, 322] on div "open_in_browser Export Loading" at bounding box center [798, 325] width 1145 height 18
click at [225, 349] on div "open_in_browser Export Loading" at bounding box center [799, 477] width 1158 height 358
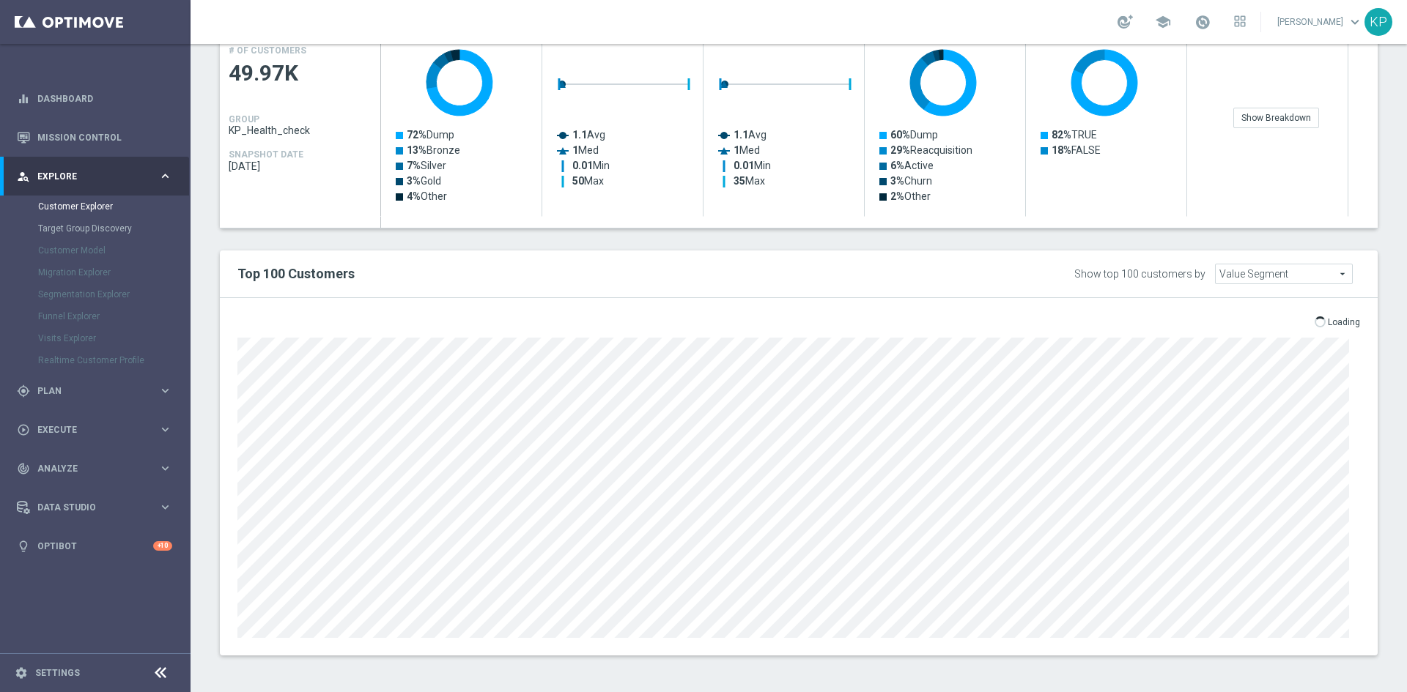
click at [225, 349] on div "open_in_browser Export Loading" at bounding box center [799, 477] width 1158 height 358
click at [225, 350] on div "open_in_browser Export Loading" at bounding box center [799, 477] width 1158 height 358
drag, startPoint x: 226, startPoint y: 352, endPoint x: 232, endPoint y: 291, distance: 61.9
click at [226, 352] on div "open_in_browser Export" at bounding box center [799, 477] width 1158 height 358
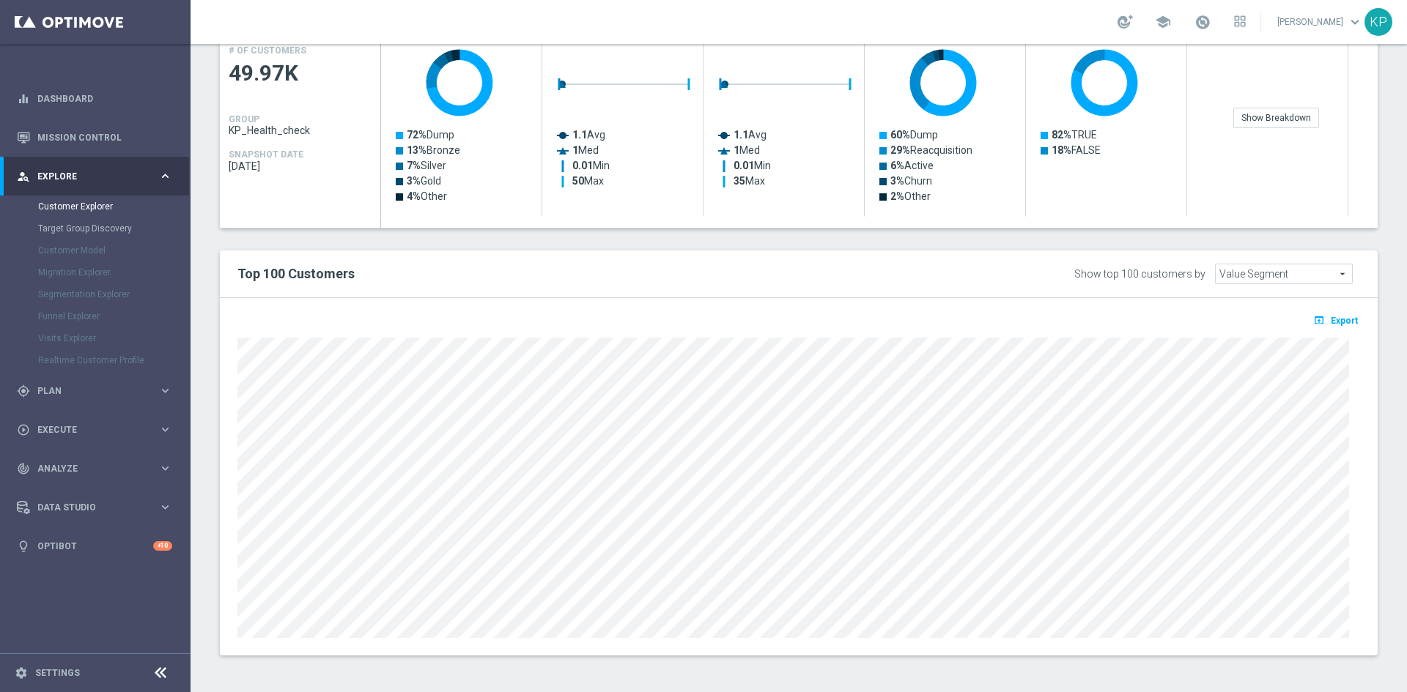
click at [226, 276] on div "Top 100 Customers" at bounding box center [560, 274] width 668 height 25
click at [239, 272] on h2 "Top 100 Customers" at bounding box center [560, 274] width 646 height 18
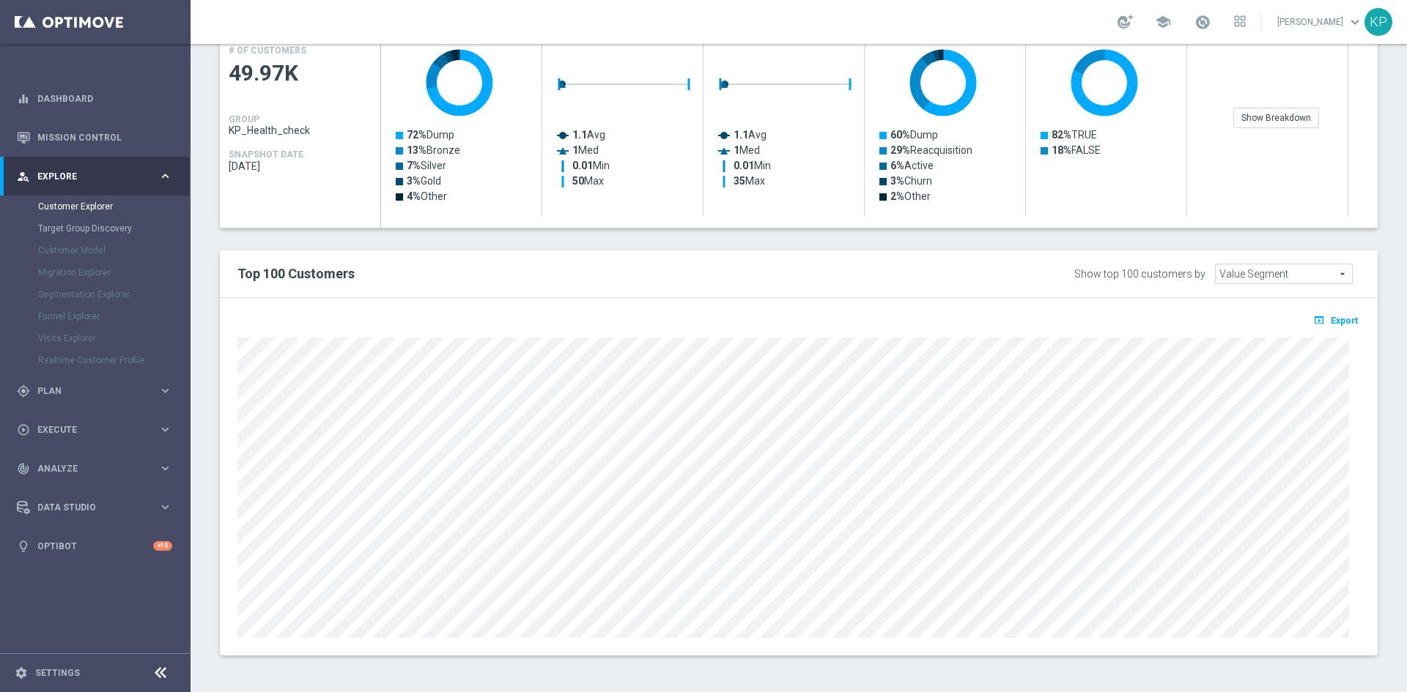
click at [223, 357] on div "open_in_browser Export" at bounding box center [799, 477] width 1158 height 358
click at [226, 351] on div "open_in_browser Export" at bounding box center [799, 477] width 1158 height 358
click at [226, 350] on div at bounding box center [798, 486] width 1145 height 304
drag, startPoint x: 231, startPoint y: 346, endPoint x: 221, endPoint y: 347, distance: 10.3
click at [228, 346] on div at bounding box center [798, 486] width 1145 height 304
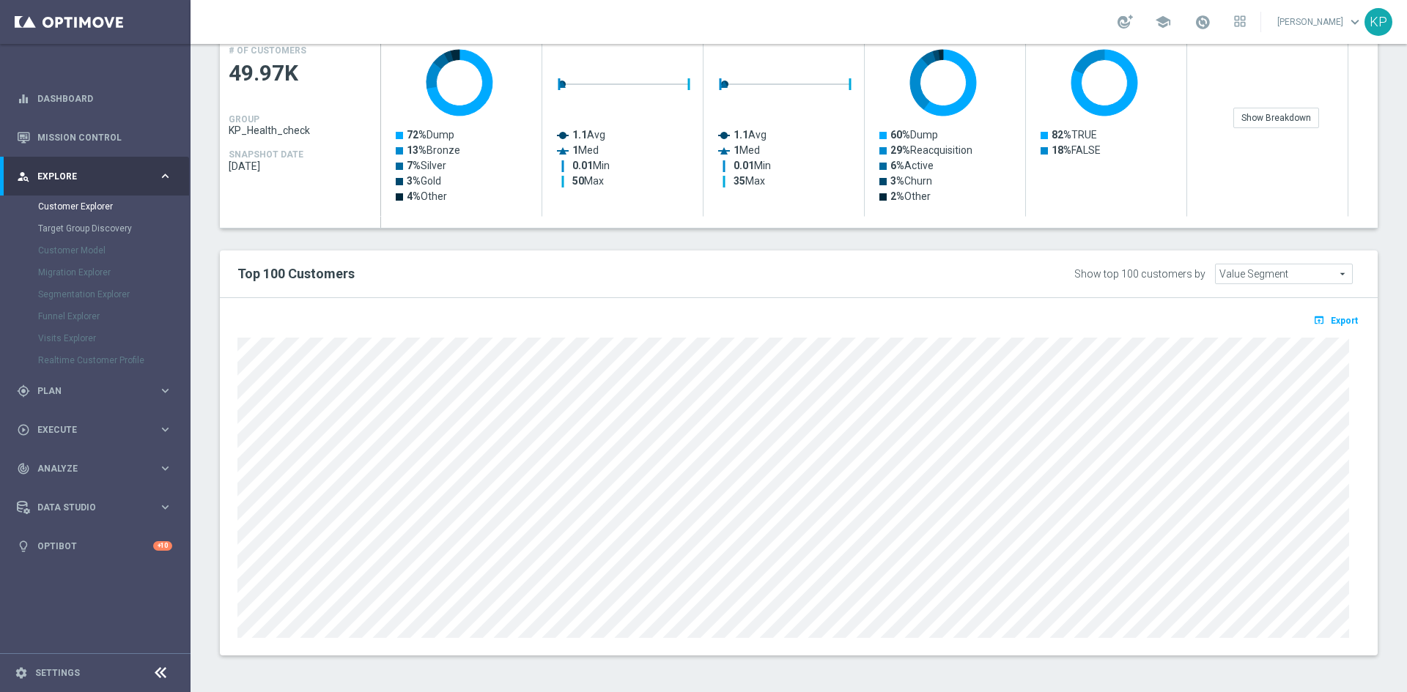
click at [221, 347] on div "open_in_browser Export" at bounding box center [799, 477] width 1158 height 358
click at [222, 348] on div "open_in_browser Export" at bounding box center [799, 477] width 1158 height 358
click at [226, 350] on div at bounding box center [798, 486] width 1145 height 304
click at [228, 336] on div at bounding box center [798, 486] width 1145 height 304
click at [1378, 185] on div "TARGET GROUP KP_Health_check KP_Health_check arrow_drop_down Show Selected 0 of…" at bounding box center [799, 235] width 1216 height 885
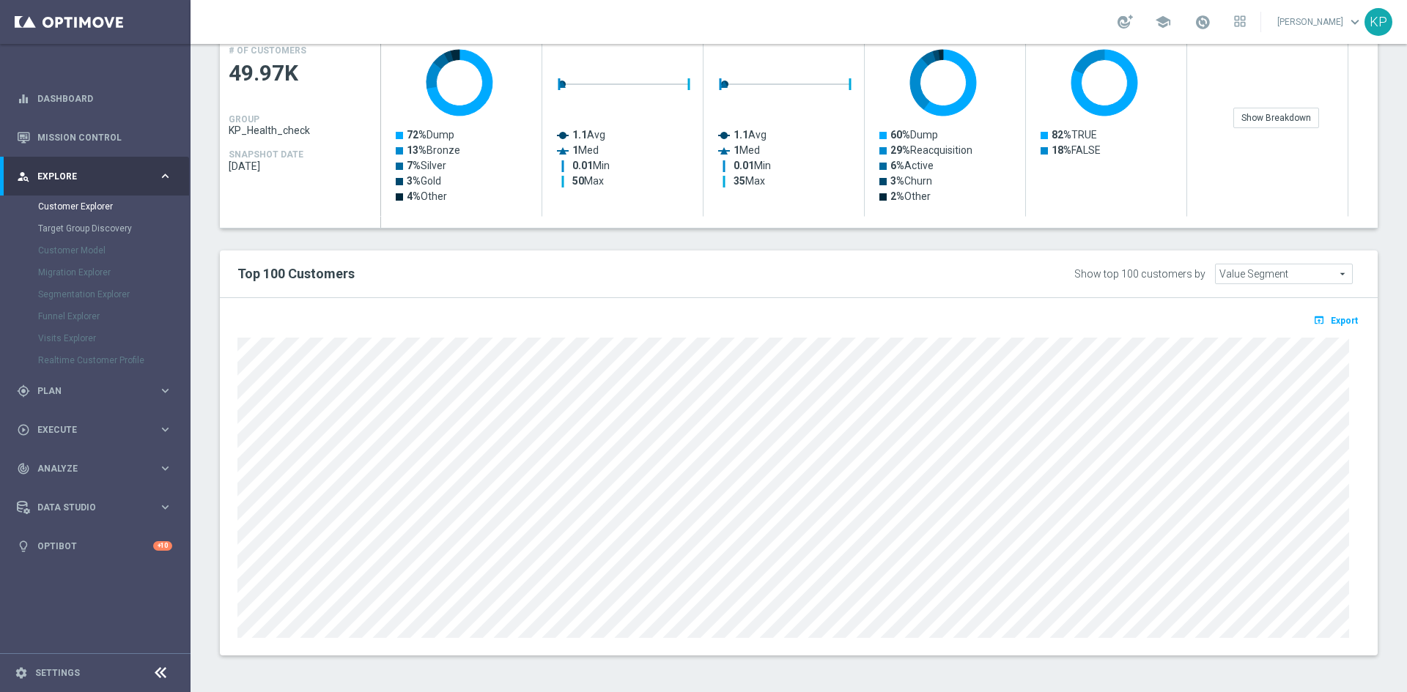
click at [1015, 240] on div "playlist_add_check Select Attributes Key Group Characteristics GROUP Value Segm…" at bounding box center [799, 296] width 1158 height 720
click at [1013, 236] on div "playlist_add_check Select Attributes Key Group Characteristics GROUP Value Segm…" at bounding box center [799, 296] width 1158 height 720
click at [1346, 235] on div "playlist_add_check Select Attributes Key Group Characteristics GROUP Value Segm…" at bounding box center [799, 296] width 1158 height 720
click at [1346, 232] on div "playlist_add_check Select Attributes Key Group Characteristics GROUP Value Segm…" at bounding box center [799, 296] width 1158 height 720
click at [1353, 234] on div "playlist_add_check Select Attributes Key Group Characteristics GROUP Value Segm…" at bounding box center [799, 296] width 1158 height 720
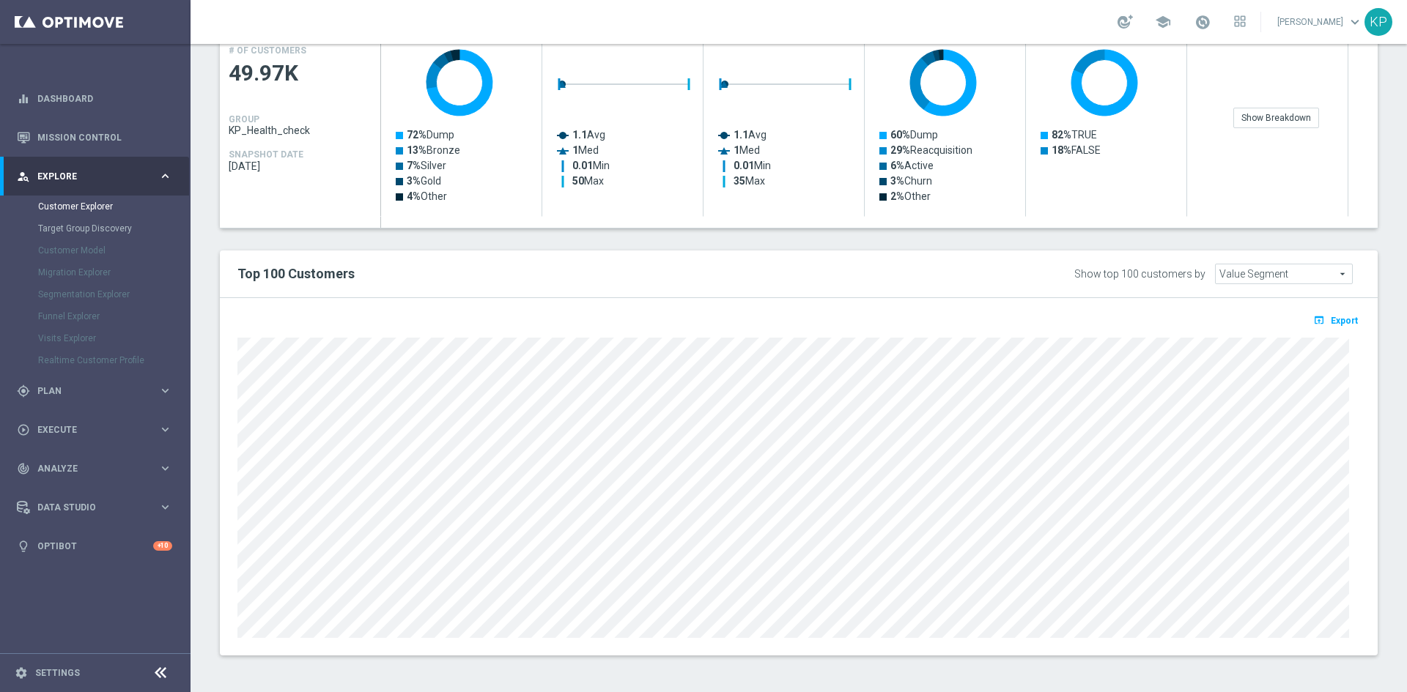
click at [1353, 232] on div "playlist_add_check Select Attributes Key Group Characteristics GROUP Value Segm…" at bounding box center [799, 296] width 1158 height 720
click at [241, 233] on div "playlist_add_check Select Attributes Key Group Characteristics GROUP Value Segm…" at bounding box center [799, 296] width 1158 height 720
click at [695, 625] on div "open_in_browser Export" at bounding box center [799, 477] width 1158 height 358
click at [1355, 259] on div "Top 100 Customers Show top 100 customers by Value Segment Value Segment arrow_d…" at bounding box center [799, 275] width 1158 height 48
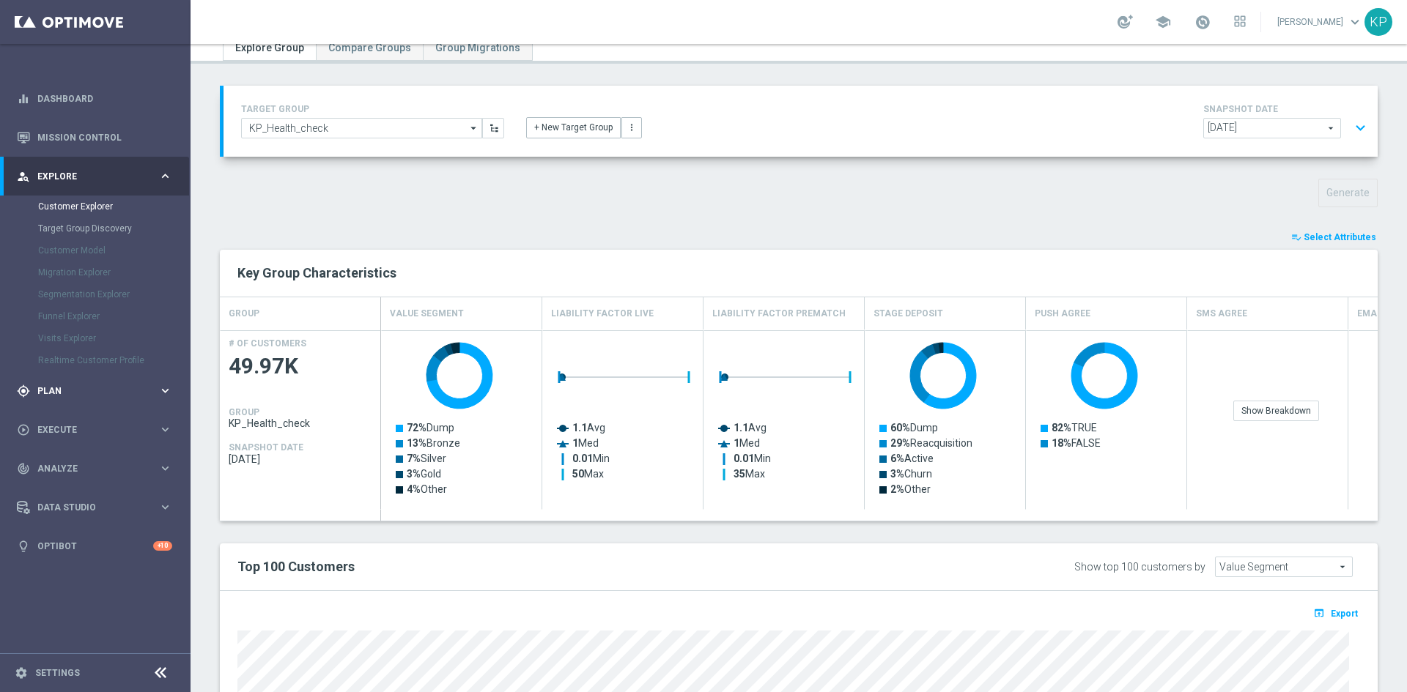
click at [81, 393] on span "Plan" at bounding box center [97, 391] width 121 height 9
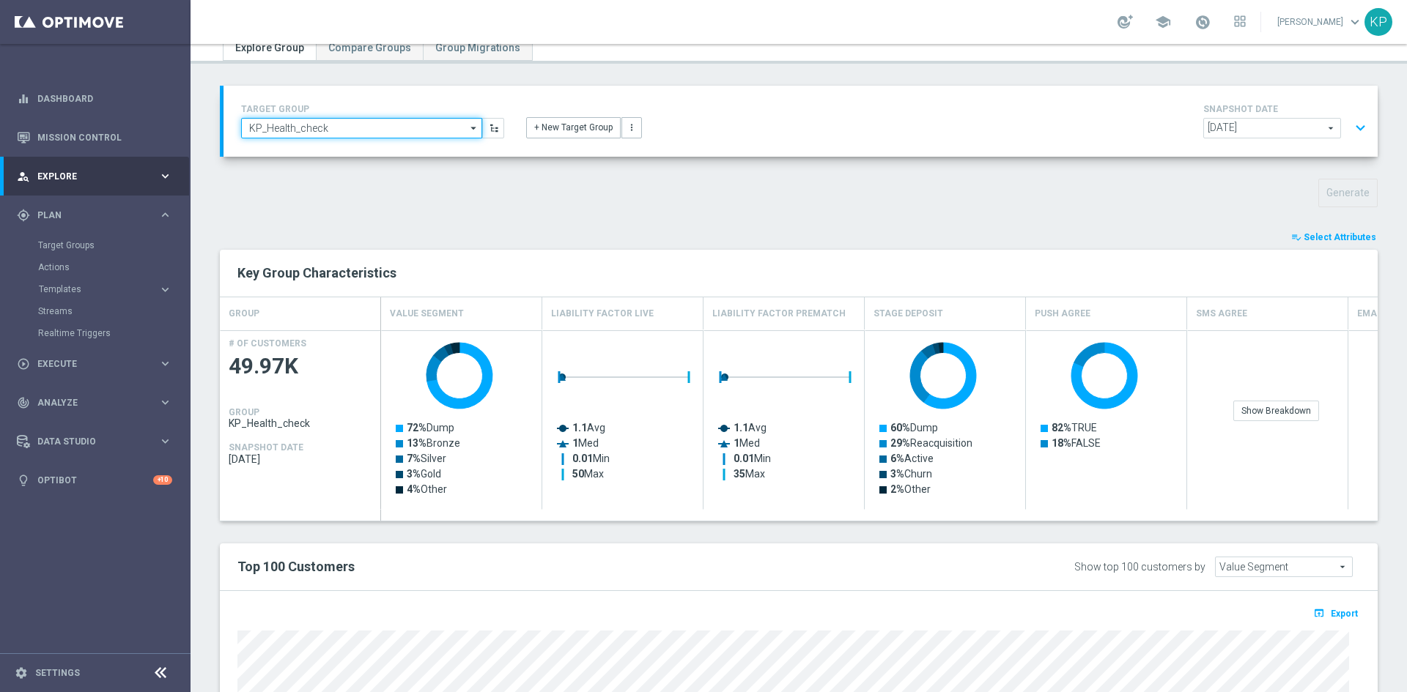
click at [259, 130] on input "KP_Health_check" at bounding box center [361, 128] width 241 height 21
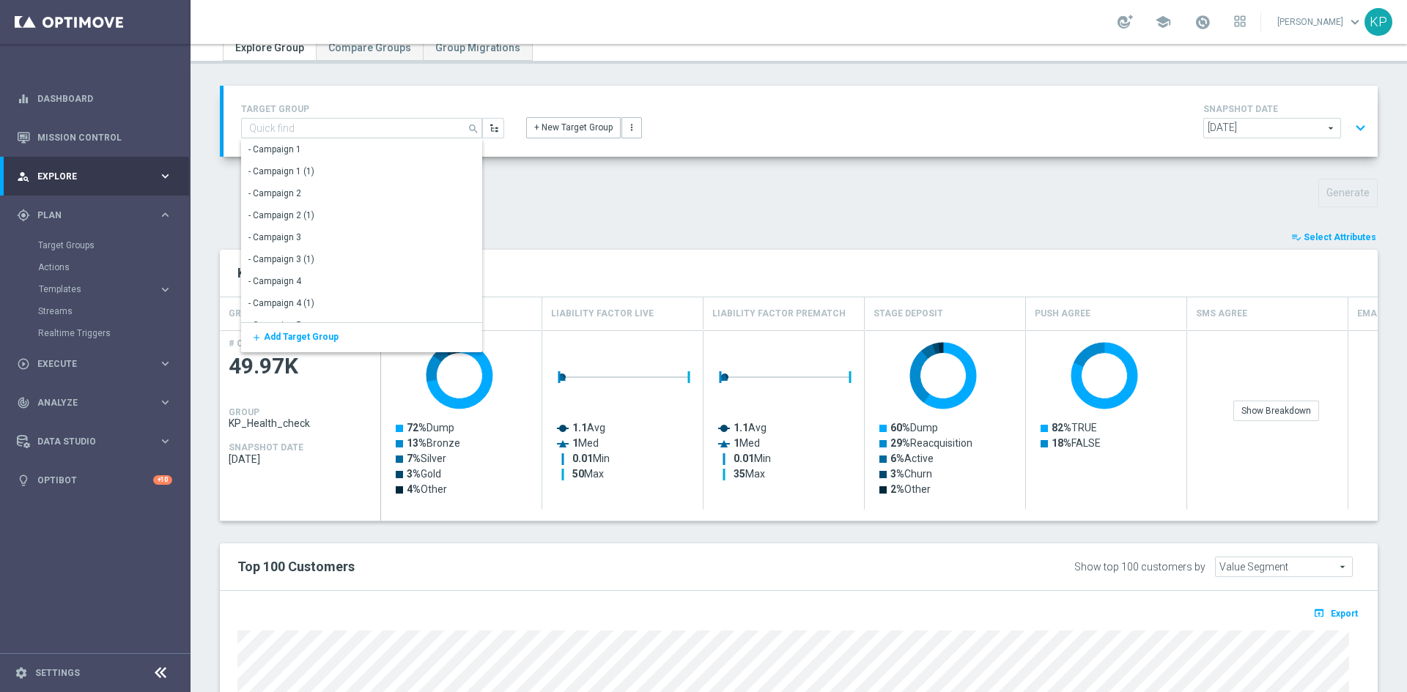
click at [597, 163] on div "TARGET GROUP KP_Health_check search Show Selected 0 of NaN - Campaign 1" at bounding box center [799, 528] width 1216 height 885
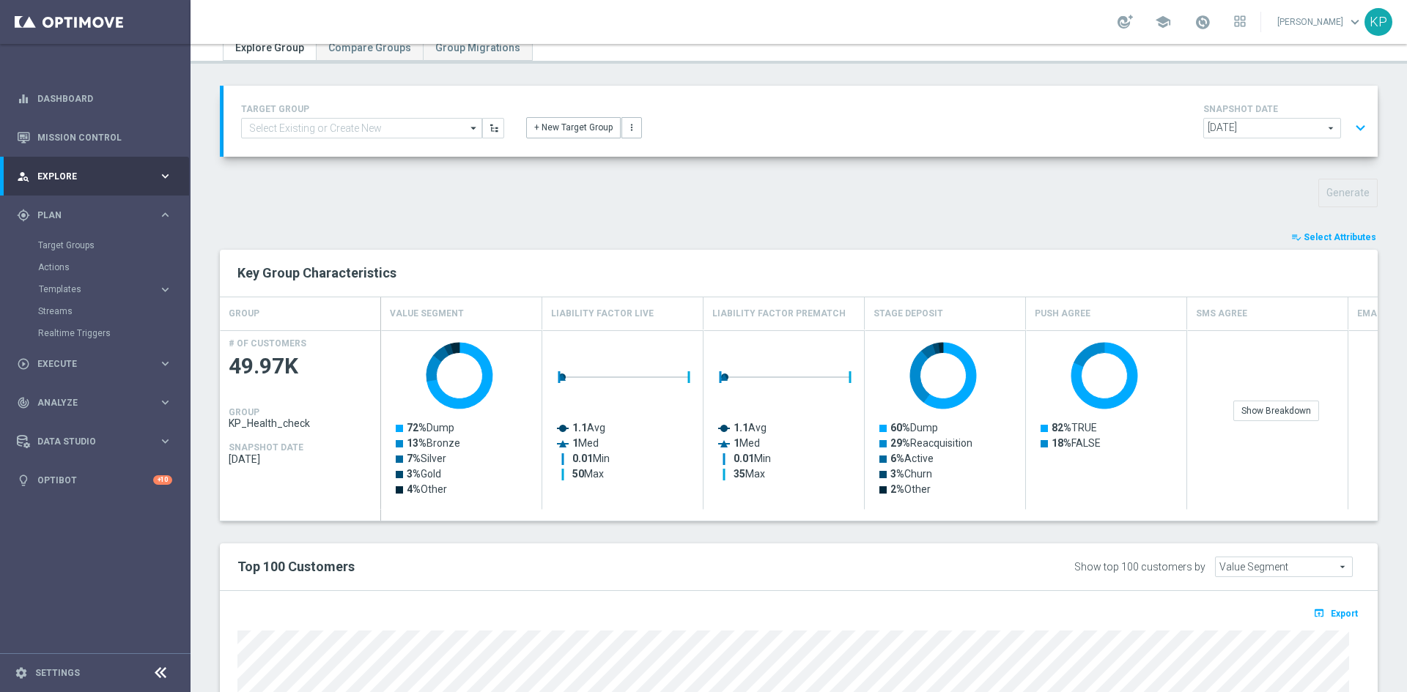
type input "KP_Health_check"
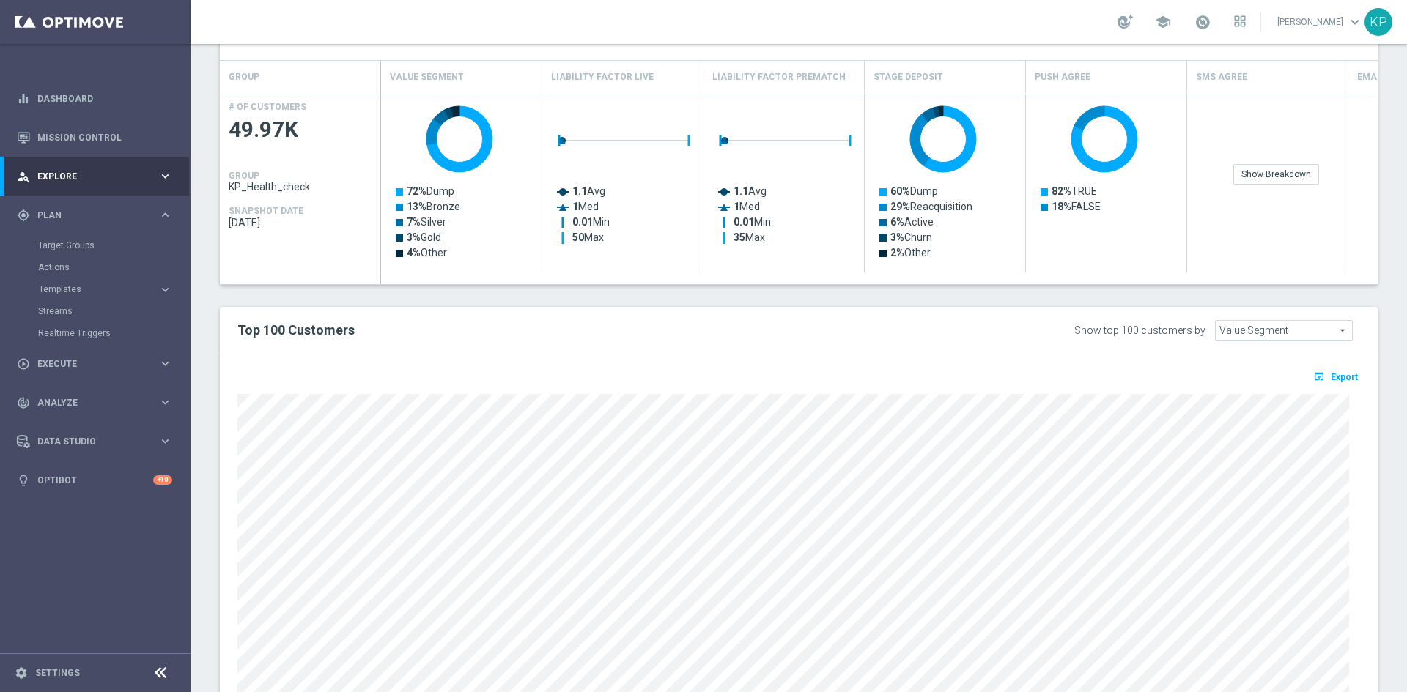
scroll to position [351, 0]
